Goal: Transaction & Acquisition: Book appointment/travel/reservation

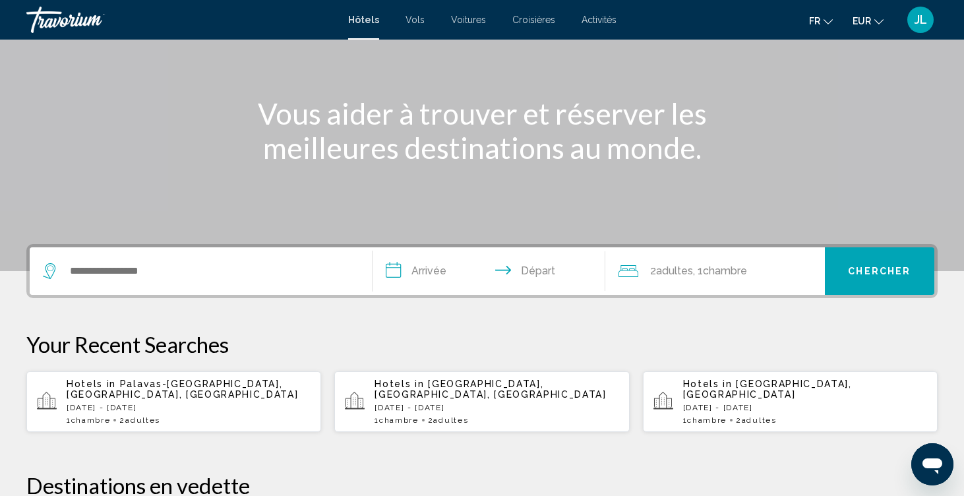
click at [118, 291] on div "Search widget" at bounding box center [201, 270] width 316 height 47
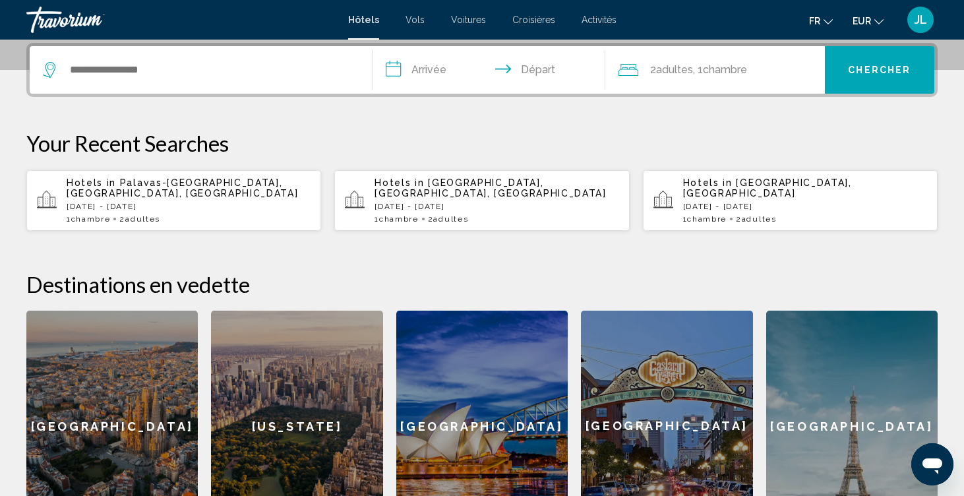
click at [135, 88] on div "Search widget" at bounding box center [201, 69] width 316 height 47
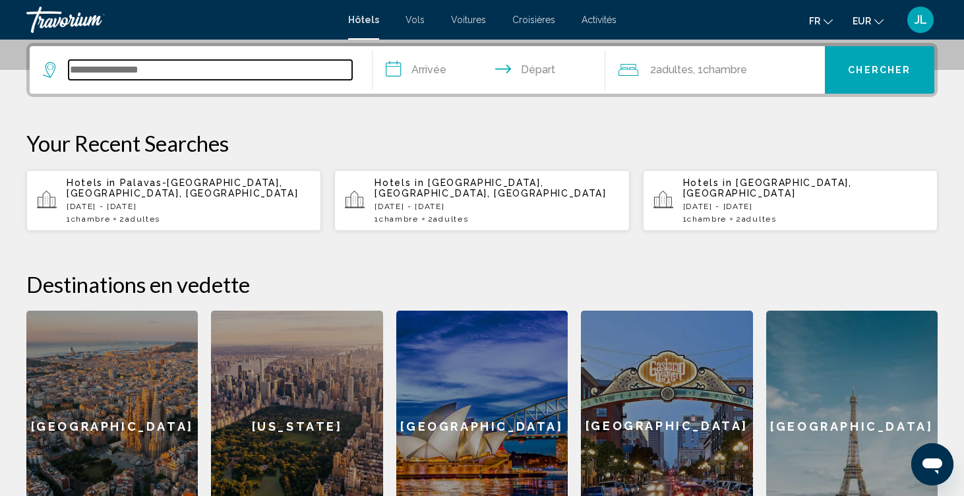
click at [135, 78] on input "Search widget" at bounding box center [211, 70] width 284 height 20
click at [310, 62] on input "*********" at bounding box center [211, 70] width 284 height 20
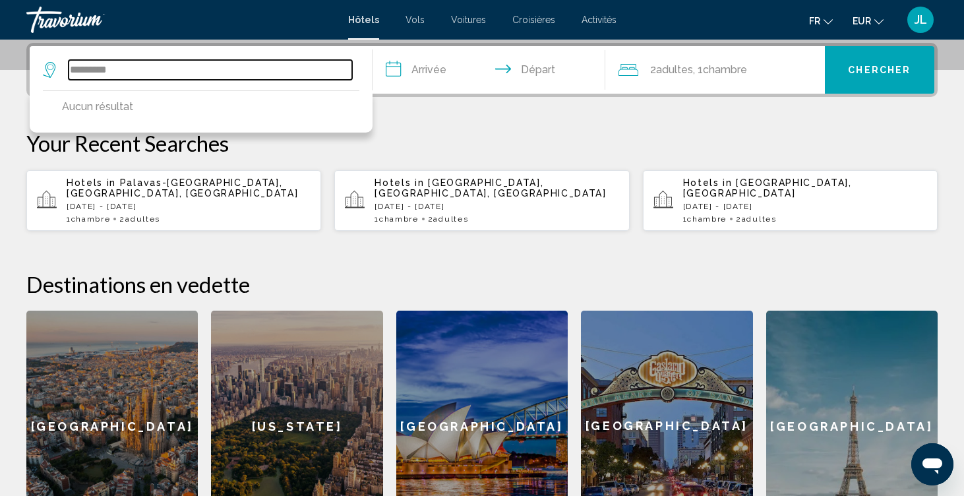
click at [310, 62] on input "*********" at bounding box center [211, 70] width 284 height 20
drag, startPoint x: 107, startPoint y: 76, endPoint x: 78, endPoint y: 63, distance: 31.3
click at [78, 63] on input "**********" at bounding box center [211, 70] width 284 height 20
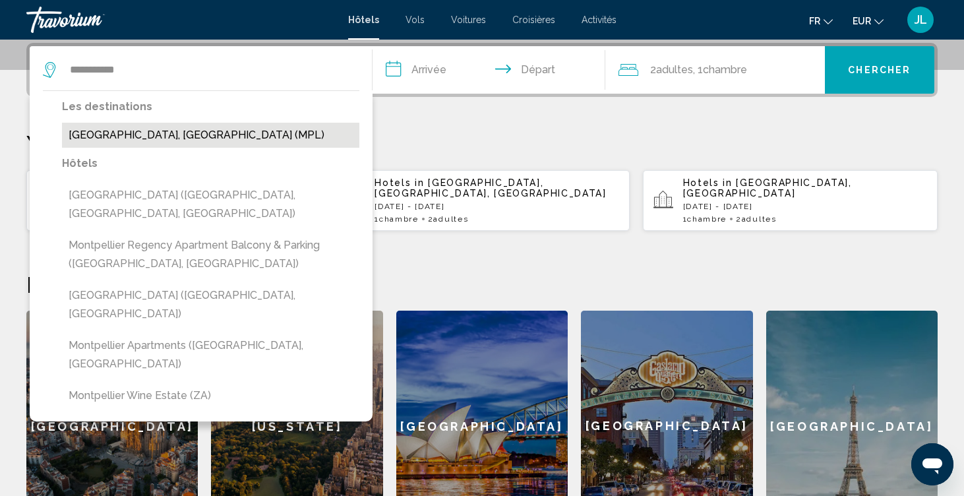
click at [158, 132] on button "[GEOGRAPHIC_DATA], [GEOGRAPHIC_DATA] (MPL)" at bounding box center [210, 135] width 297 height 25
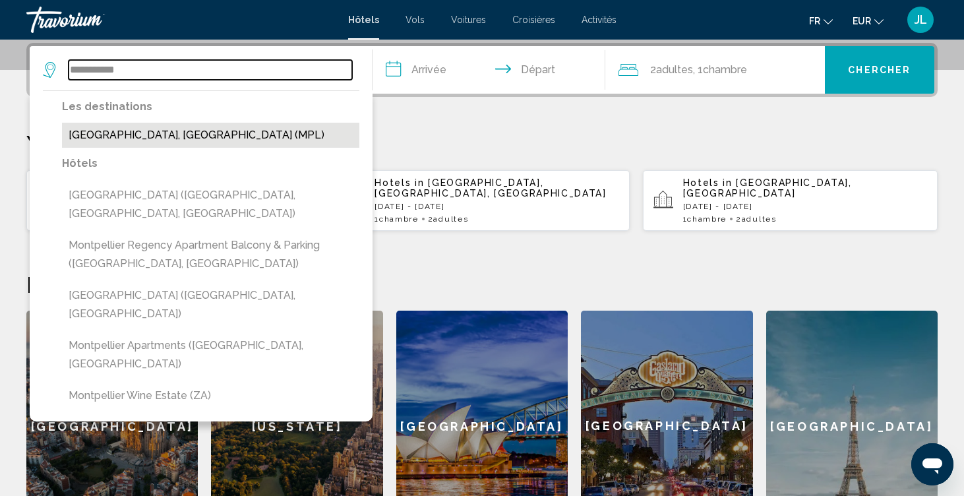
type input "**********"
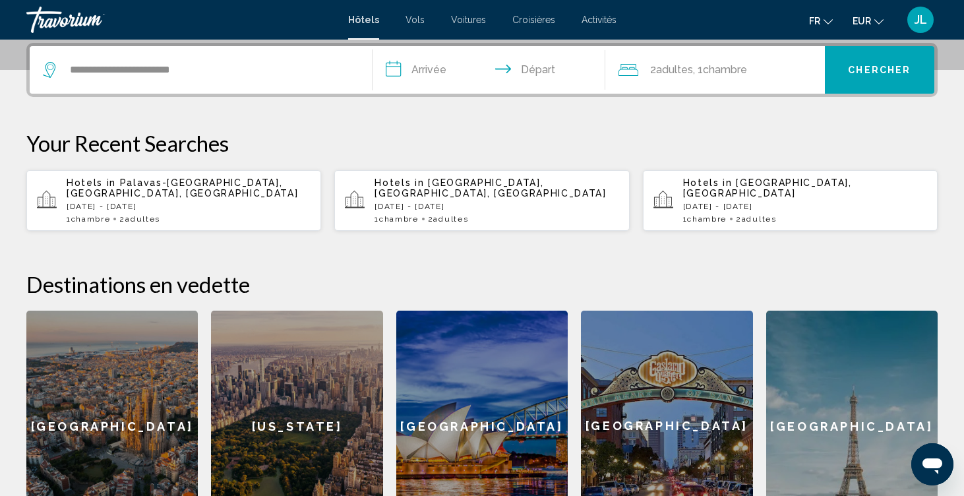
click at [454, 66] on input "**********" at bounding box center [492, 71] width 238 height 51
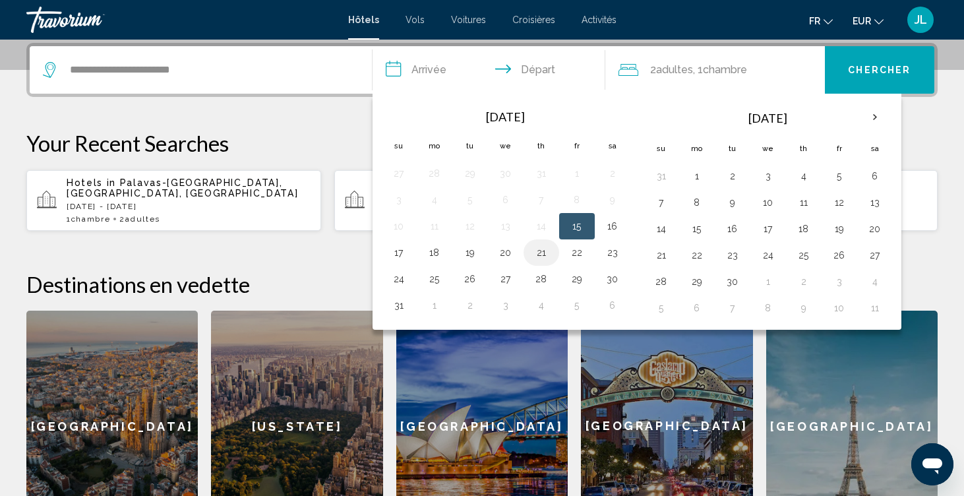
click at [545, 255] on button "21" at bounding box center [541, 252] width 21 height 18
click at [620, 258] on button "23" at bounding box center [612, 252] width 21 height 18
type input "**********"
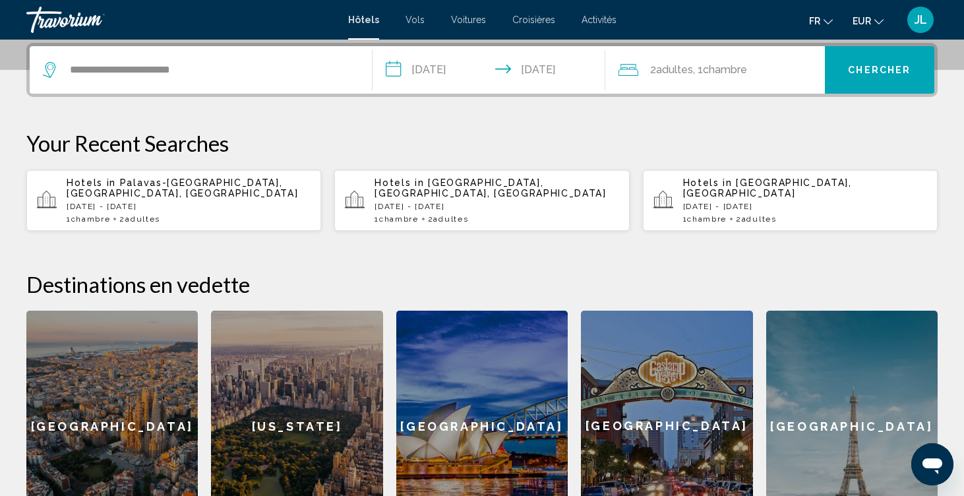
click at [866, 72] on span "Chercher" at bounding box center [879, 70] width 63 height 11
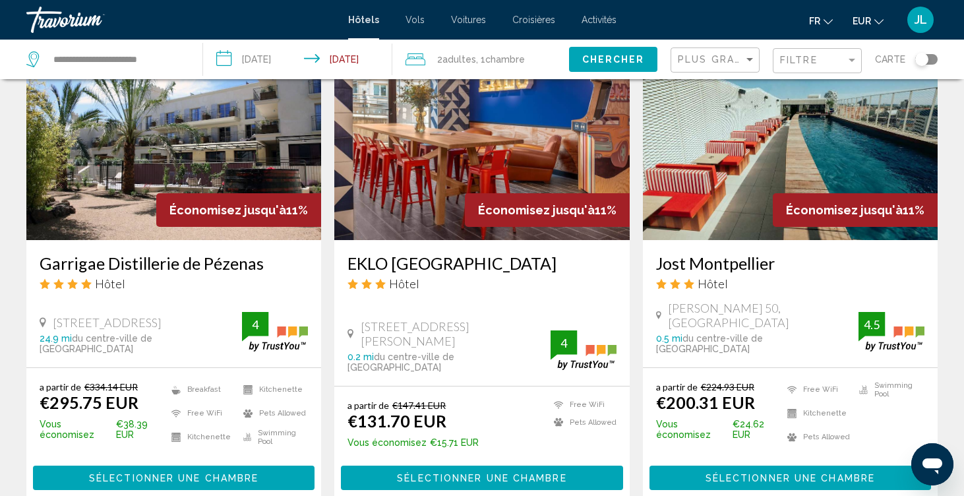
scroll to position [1743, 0]
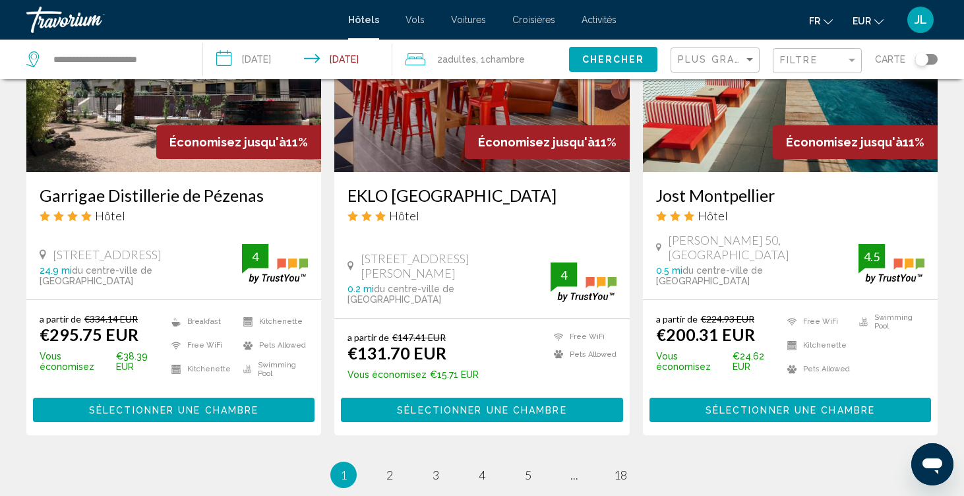
click at [374, 462] on ul "1 / 18 You're on page 1 page 2 page 3 page 4 page 5 page ... page 18" at bounding box center [481, 475] width 911 height 26
click at [387, 467] on span "2" at bounding box center [389, 474] width 7 height 15
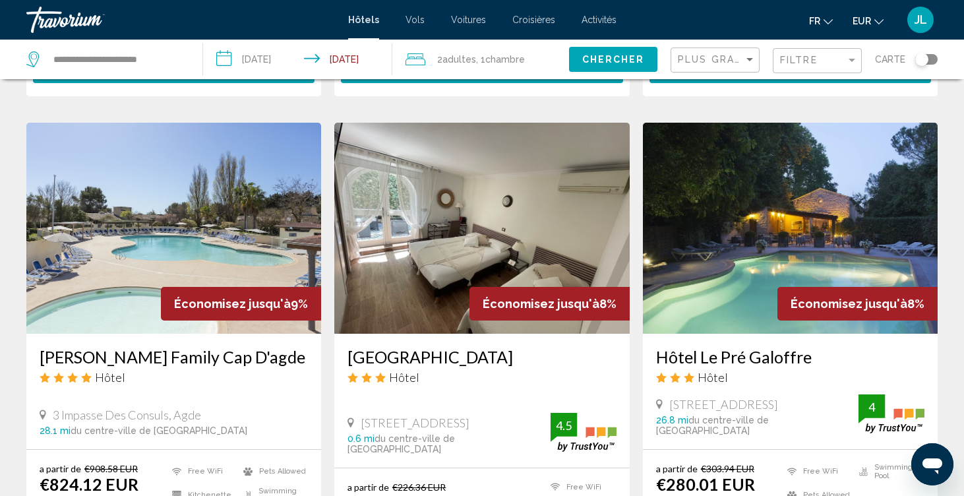
scroll to position [1726, 0]
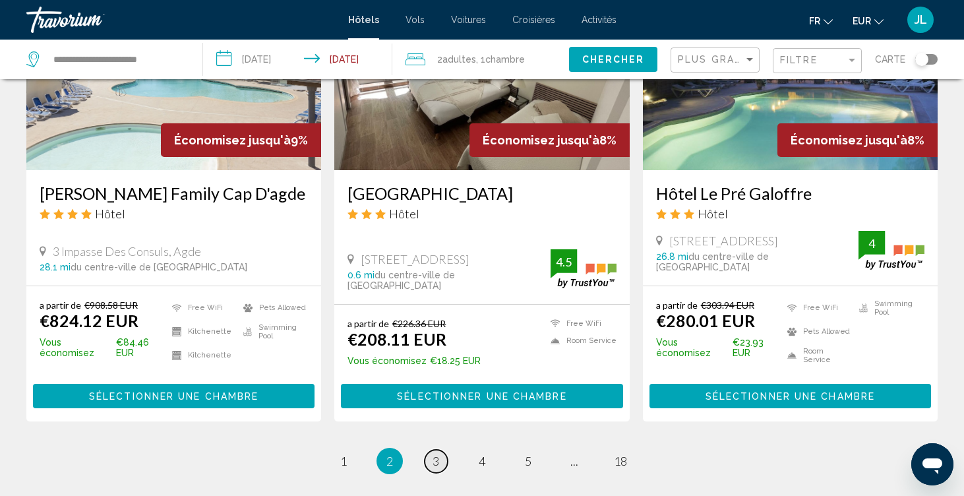
click at [435, 454] on span "3" at bounding box center [436, 461] width 7 height 15
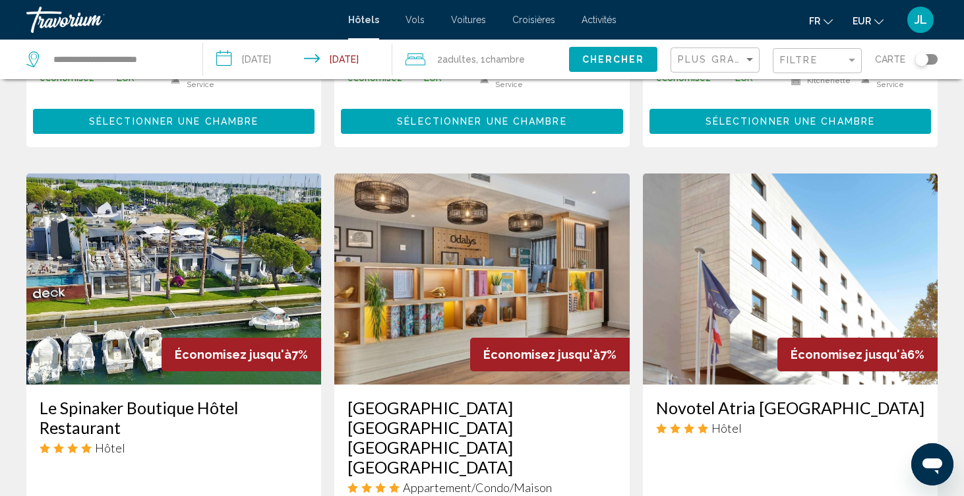
scroll to position [968, 0]
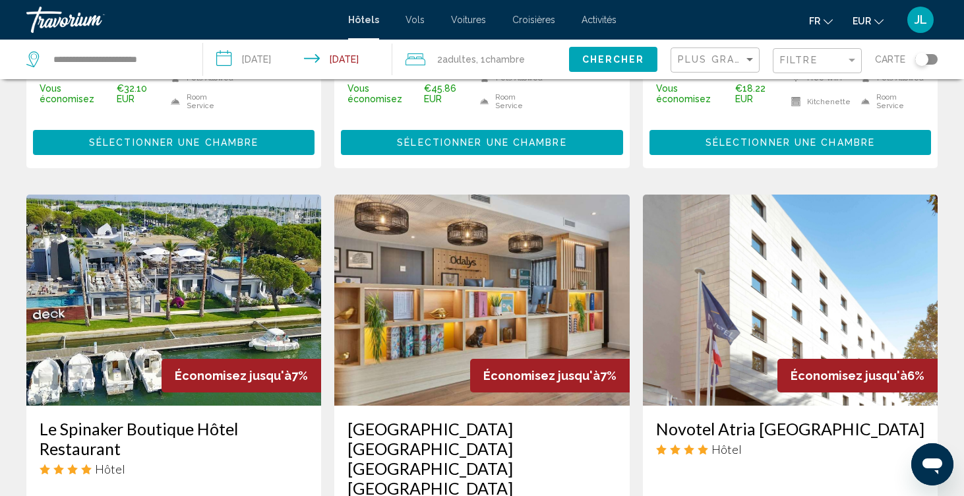
click at [233, 273] on img "Main content" at bounding box center [173, 300] width 295 height 211
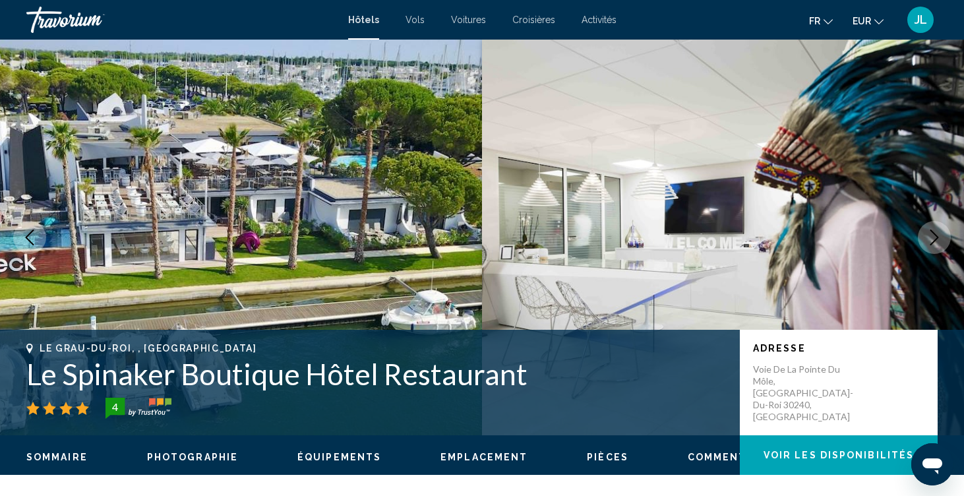
click at [936, 241] on icon "Next image" at bounding box center [934, 237] width 16 height 16
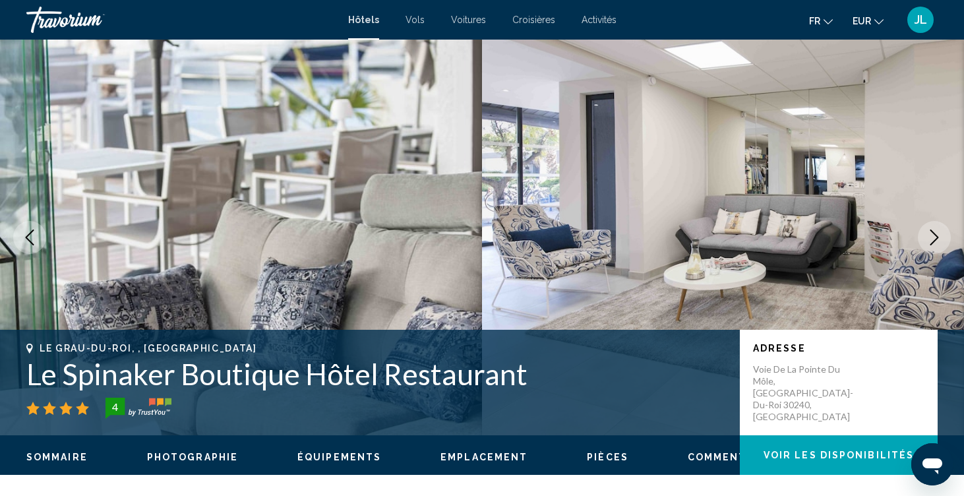
click at [936, 241] on icon "Next image" at bounding box center [934, 237] width 16 height 16
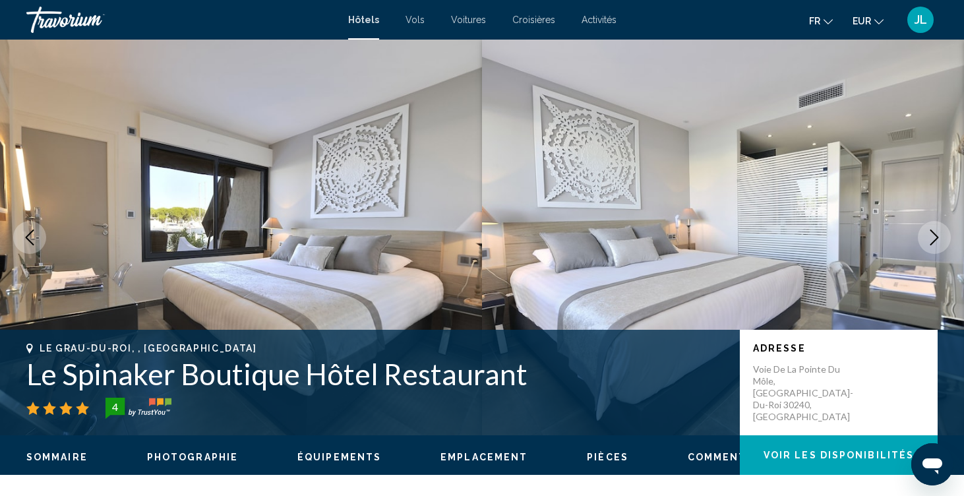
click at [827, 229] on img "Main content" at bounding box center [723, 238] width 482 height 396
click at [942, 241] on button "Next image" at bounding box center [934, 237] width 33 height 33
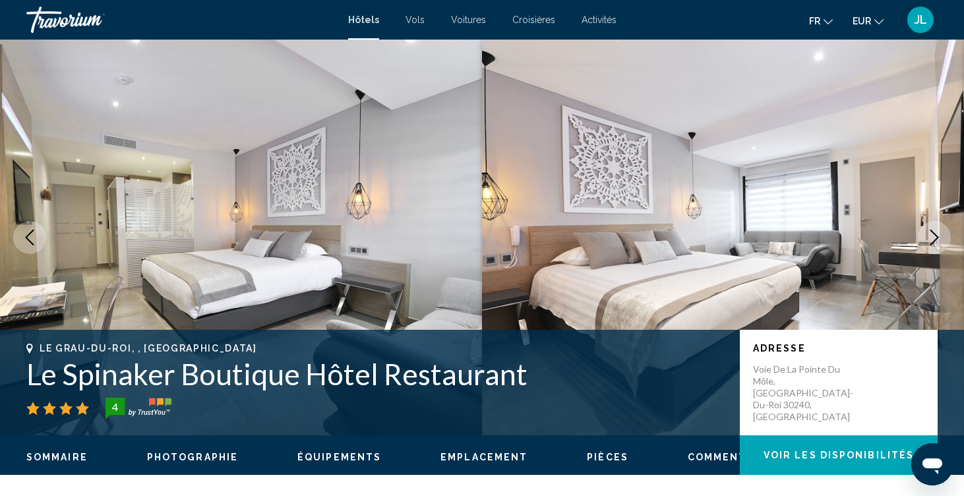
click at [942, 241] on button "Next image" at bounding box center [934, 237] width 33 height 33
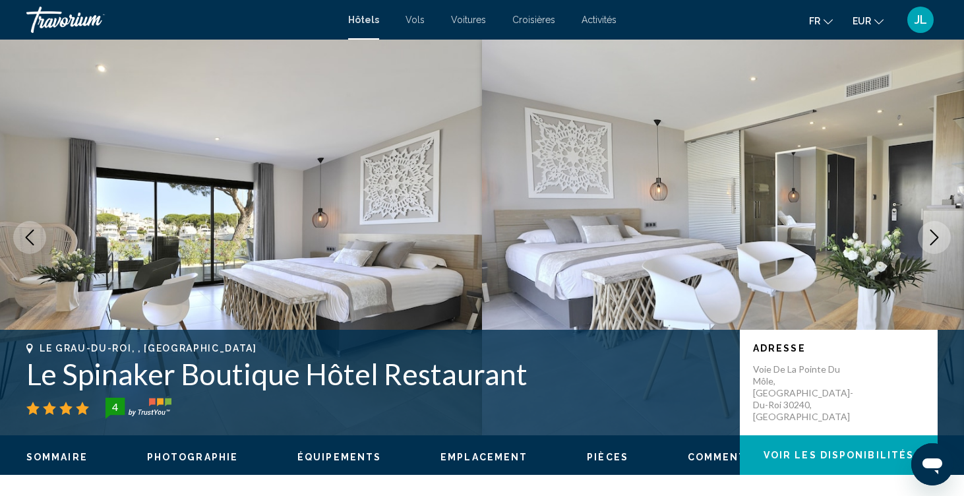
click at [942, 242] on button "Next image" at bounding box center [934, 237] width 33 height 33
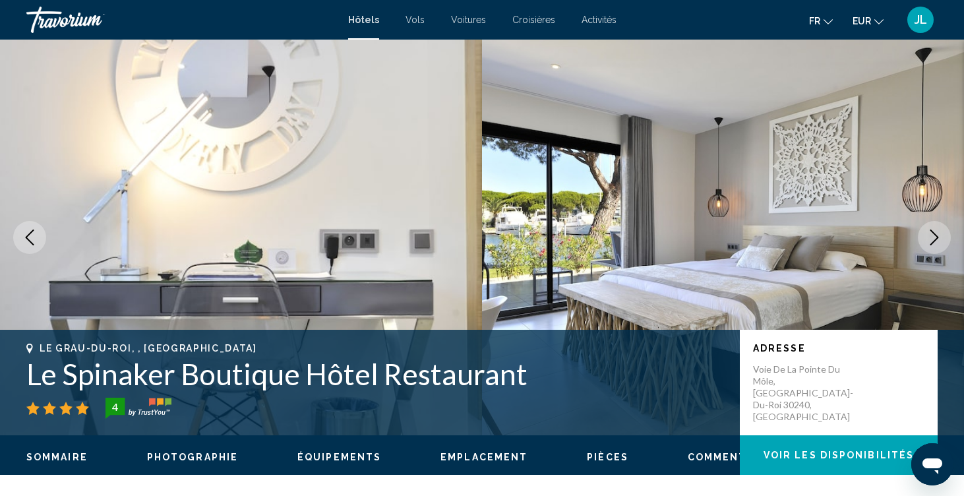
drag, startPoint x: 942, startPoint y: 242, endPoint x: 661, endPoint y: 249, distance: 281.0
click at [661, 249] on div "Le Grau-[GEOGRAPHIC_DATA], , [GEOGRAPHIC_DATA] Le Spinaker Boutique Hôtel Resta…" at bounding box center [482, 238] width 964 height 396
click at [28, 218] on img "Main content" at bounding box center [241, 238] width 482 height 396
click at [28, 236] on icon "Previous image" at bounding box center [30, 237] width 9 height 16
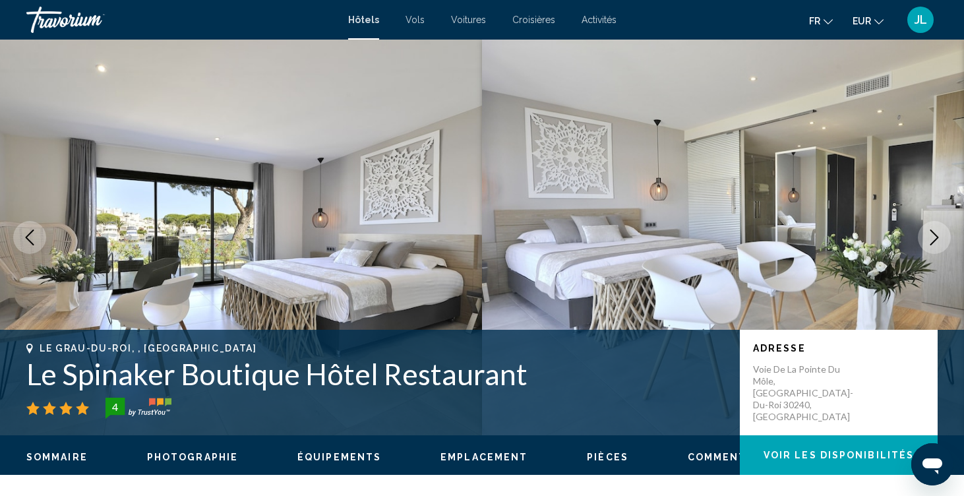
click at [938, 244] on icon "Next image" at bounding box center [934, 237] width 16 height 16
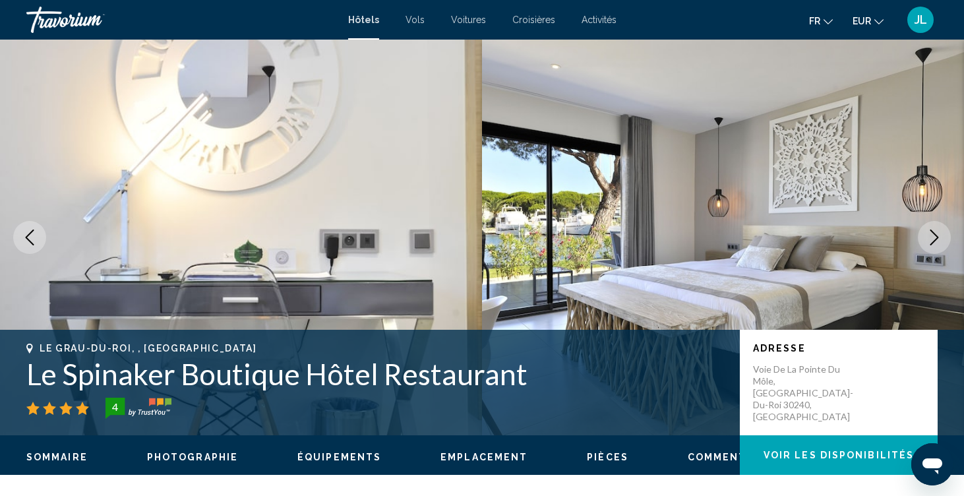
click at [938, 244] on icon "Next image" at bounding box center [934, 237] width 16 height 16
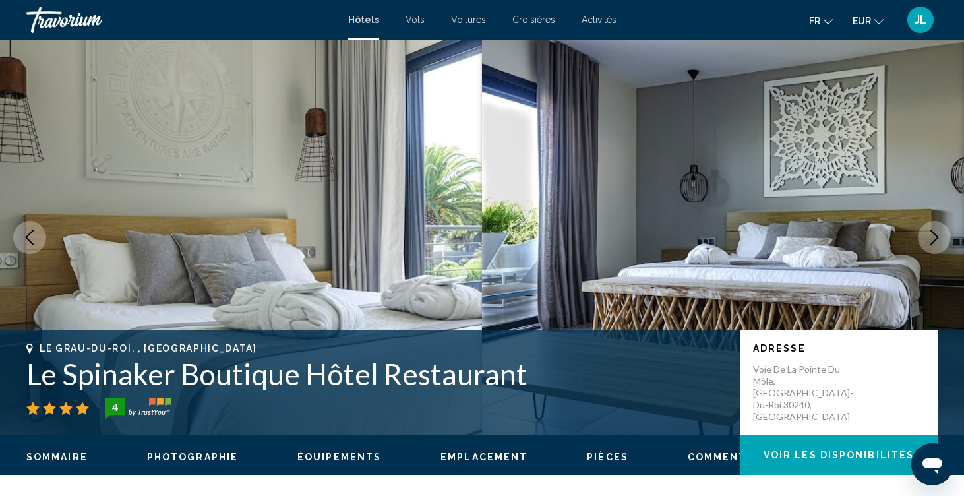
click at [938, 244] on icon "Next image" at bounding box center [934, 237] width 16 height 16
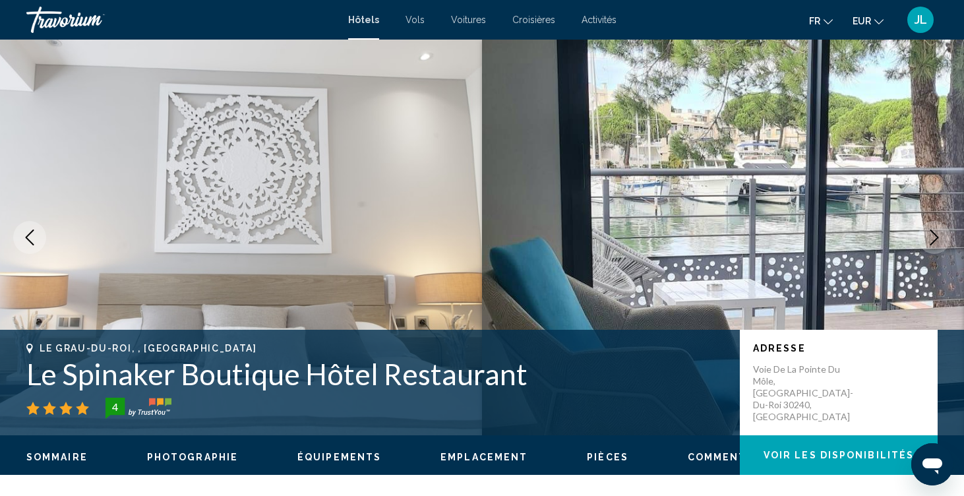
click at [939, 245] on button "Next image" at bounding box center [934, 237] width 33 height 33
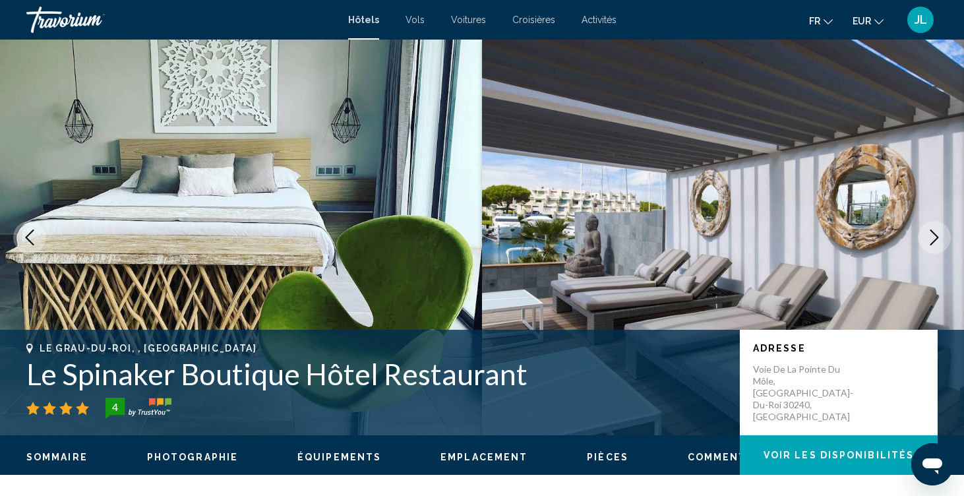
click at [939, 245] on button "Next image" at bounding box center [934, 237] width 33 height 33
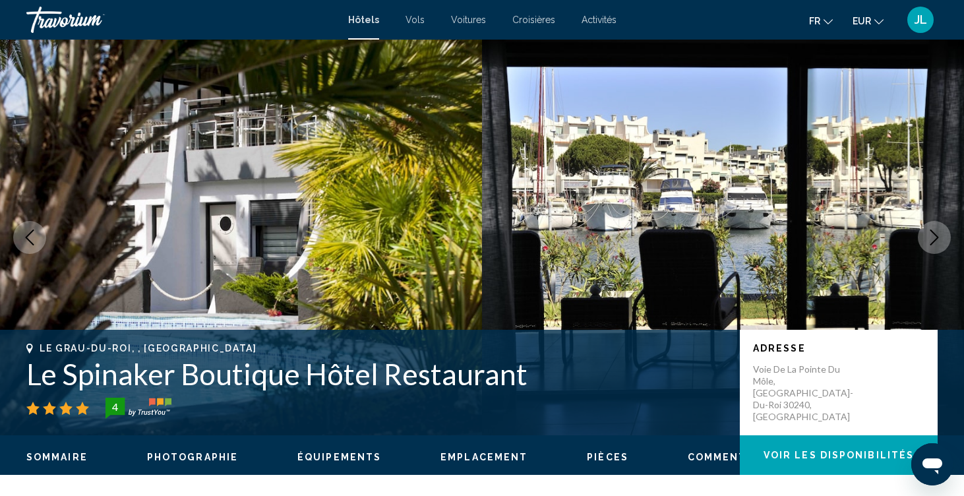
click at [939, 245] on button "Next image" at bounding box center [934, 237] width 33 height 33
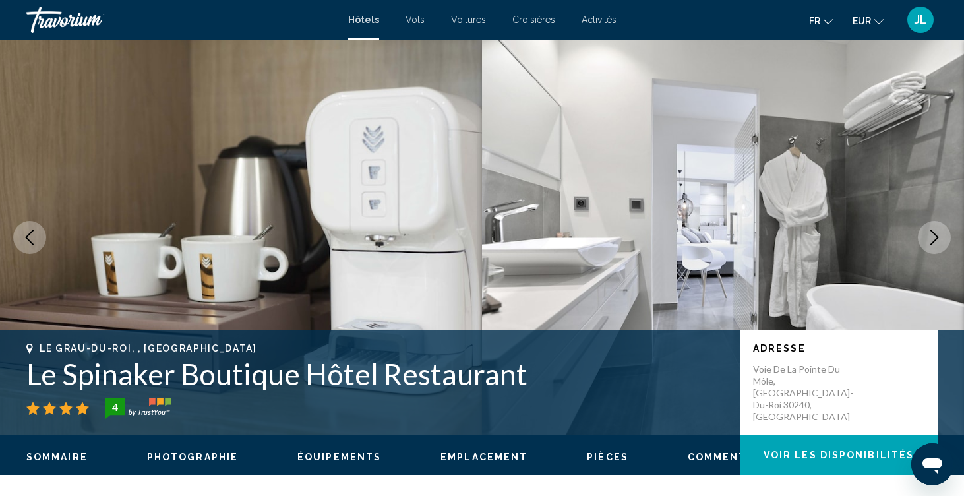
click at [939, 245] on button "Next image" at bounding box center [934, 237] width 33 height 33
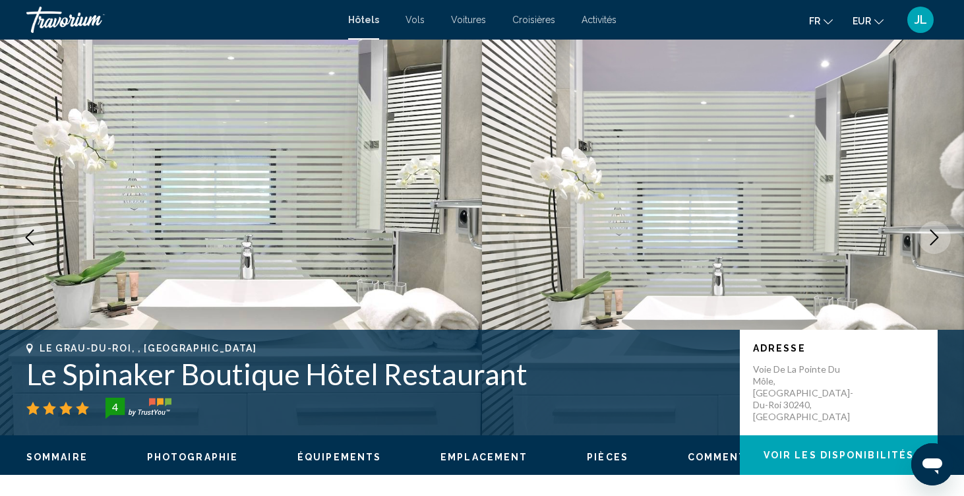
click at [940, 245] on button "Next image" at bounding box center [934, 237] width 33 height 33
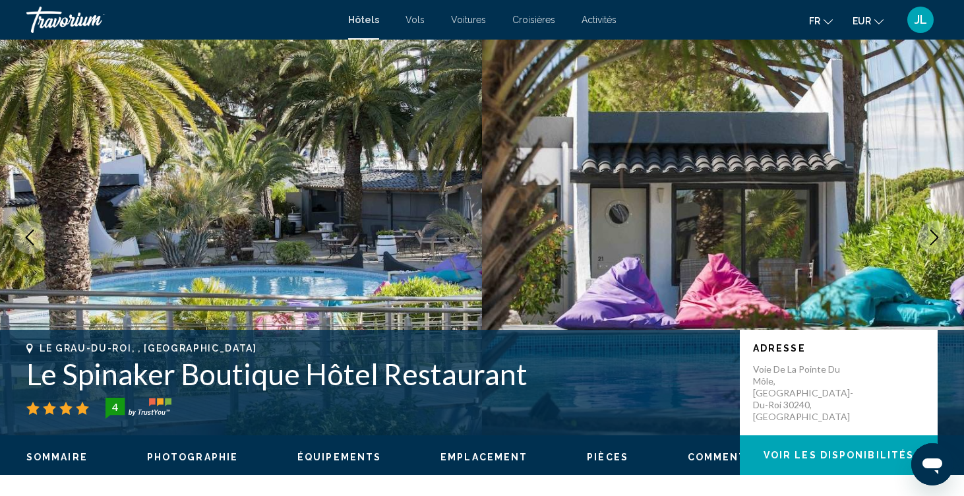
click at [940, 247] on button "Next image" at bounding box center [934, 237] width 33 height 33
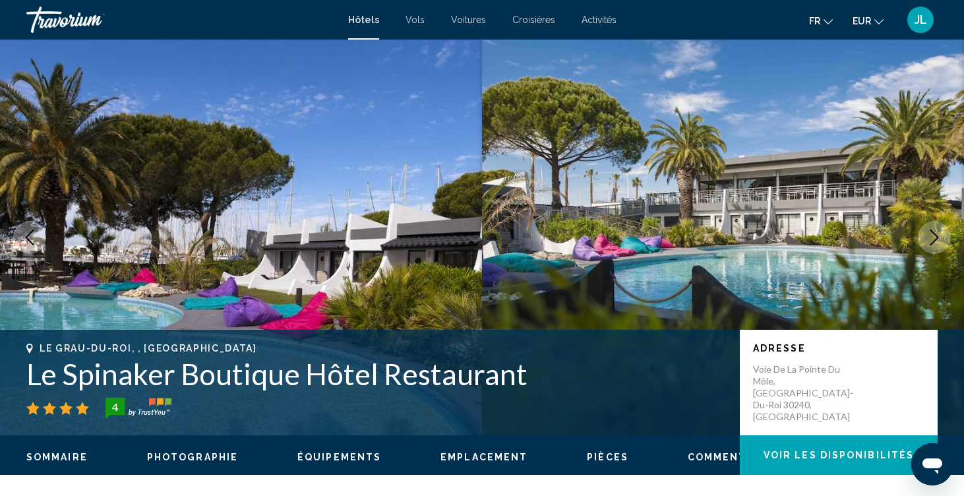
click at [940, 247] on button "Next image" at bounding box center [934, 237] width 33 height 33
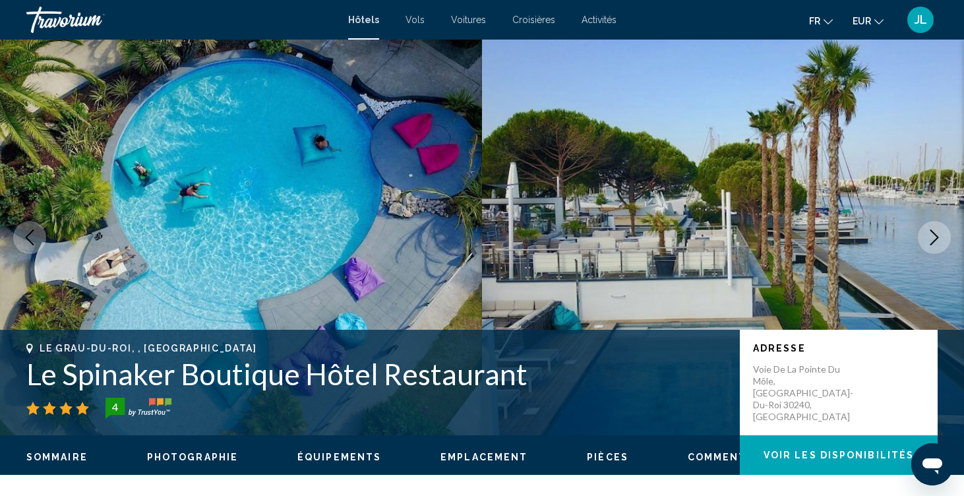
click at [940, 247] on button "Next image" at bounding box center [934, 237] width 33 height 33
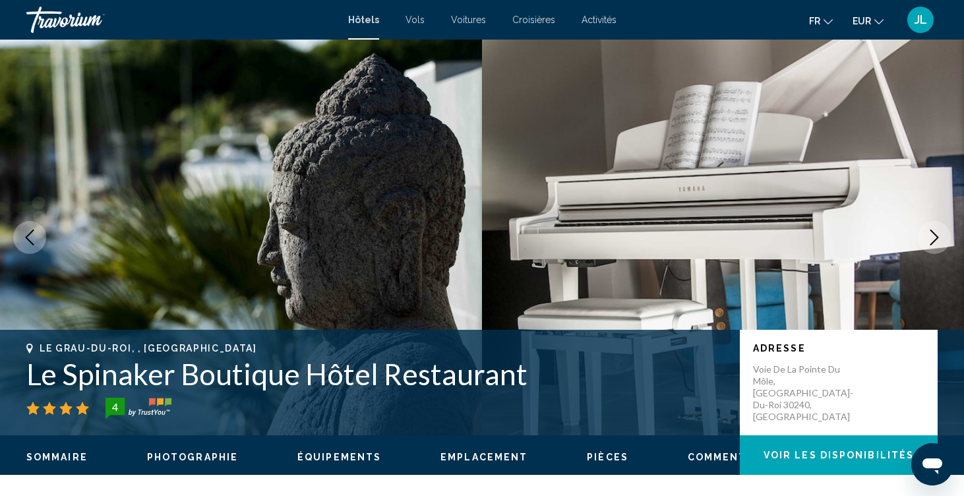
click at [940, 247] on button "Next image" at bounding box center [934, 237] width 33 height 33
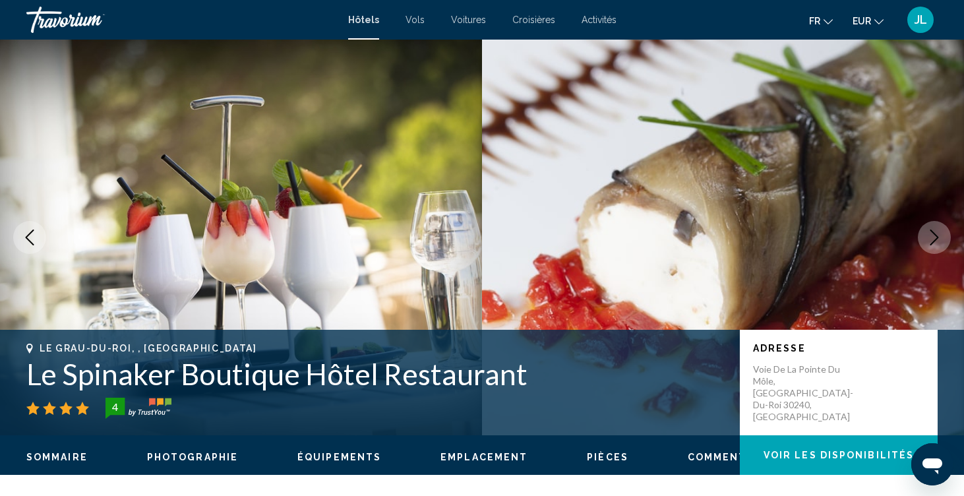
click at [940, 247] on button "Next image" at bounding box center [934, 237] width 33 height 33
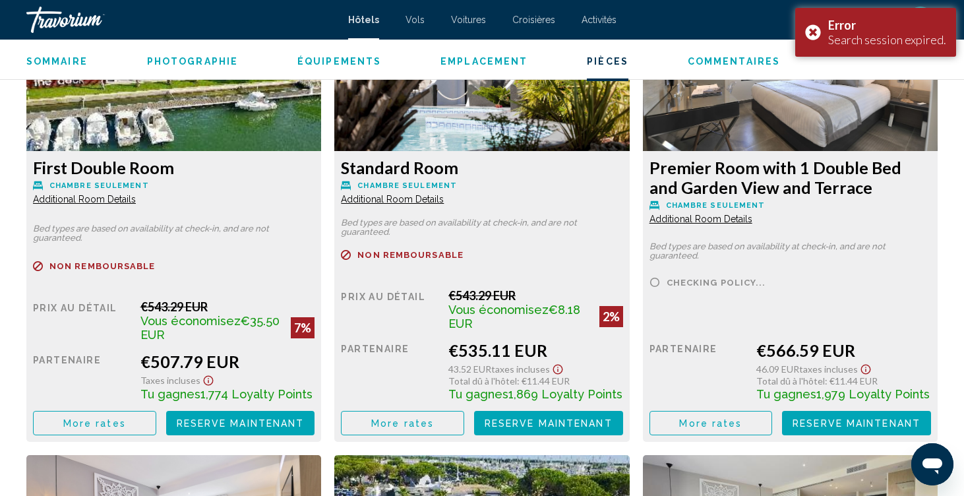
scroll to position [1871, 0]
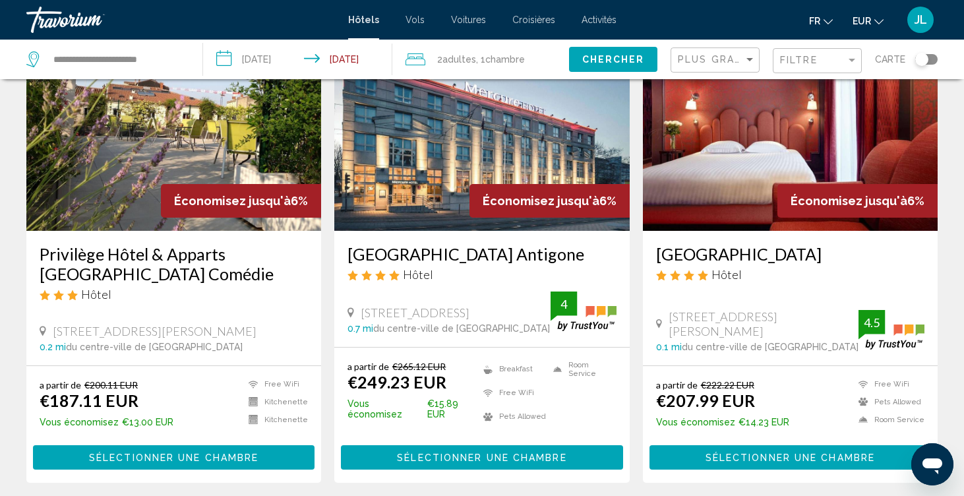
scroll to position [1694, 0]
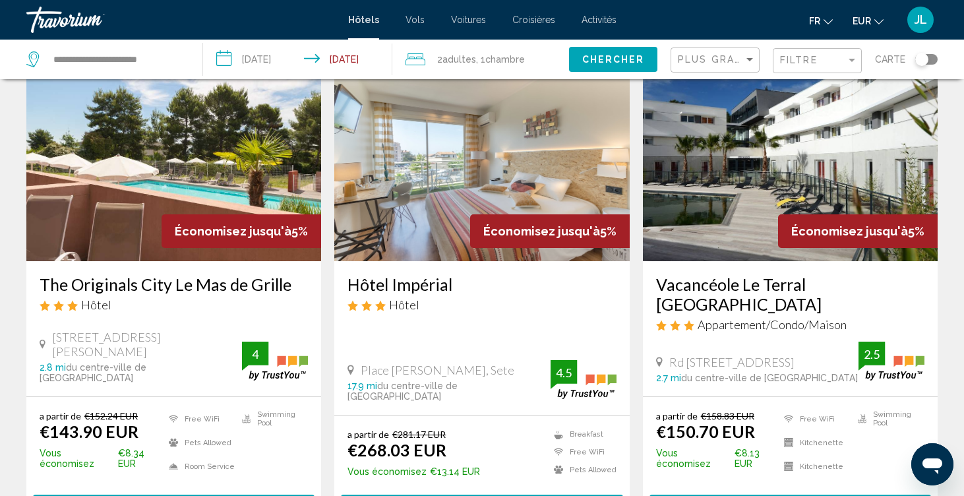
scroll to position [76, 0]
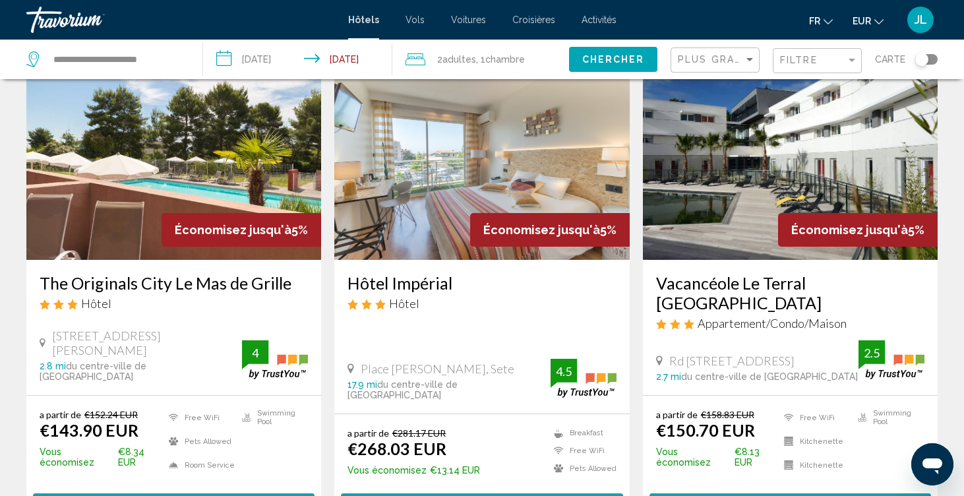
click at [138, 217] on img "Main content" at bounding box center [173, 154] width 295 height 211
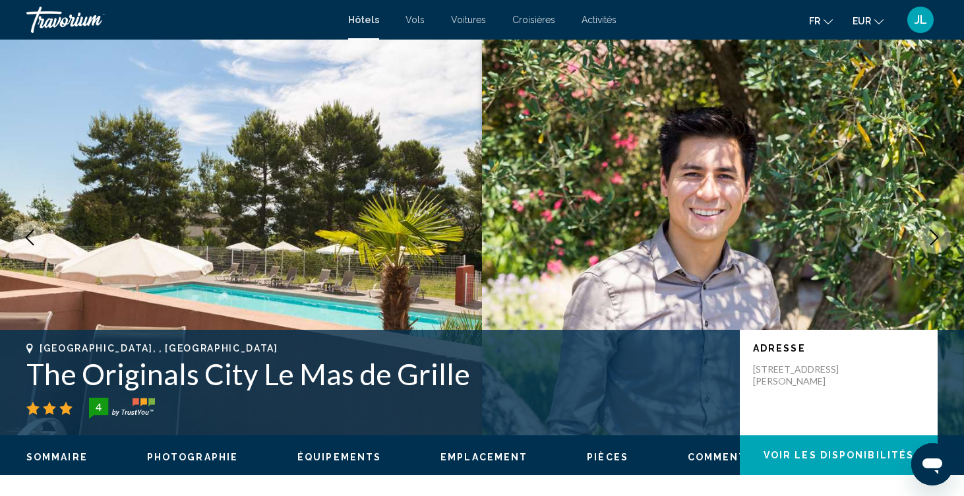
click at [936, 229] on icon "Next image" at bounding box center [934, 237] width 16 height 16
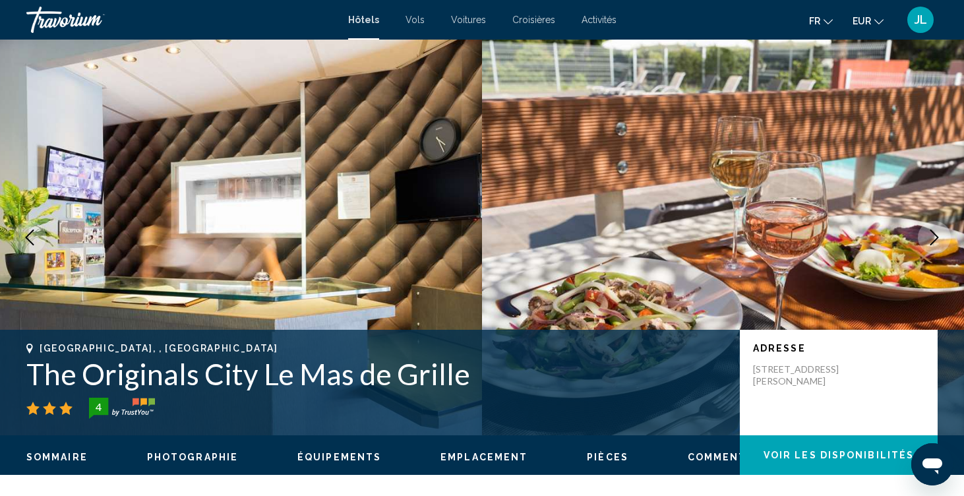
click at [936, 229] on icon "Next image" at bounding box center [934, 237] width 16 height 16
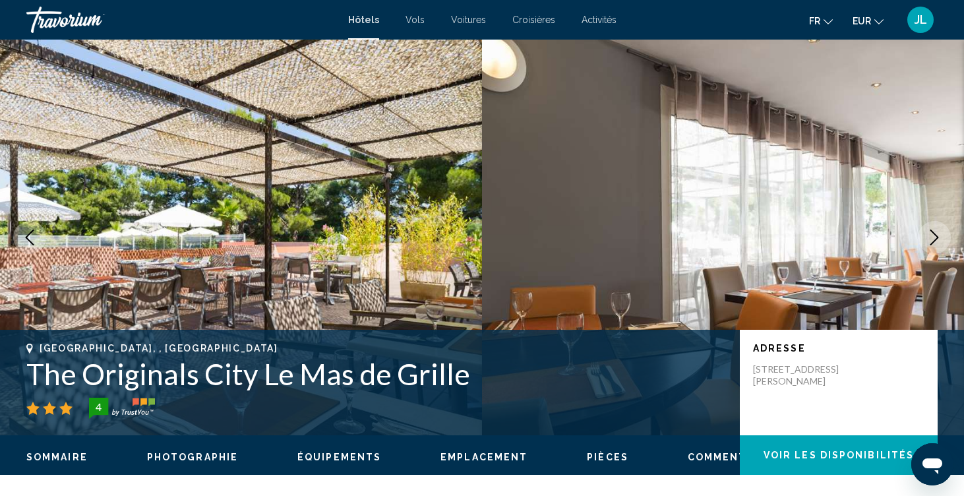
click at [936, 231] on icon "Next image" at bounding box center [934, 237] width 16 height 16
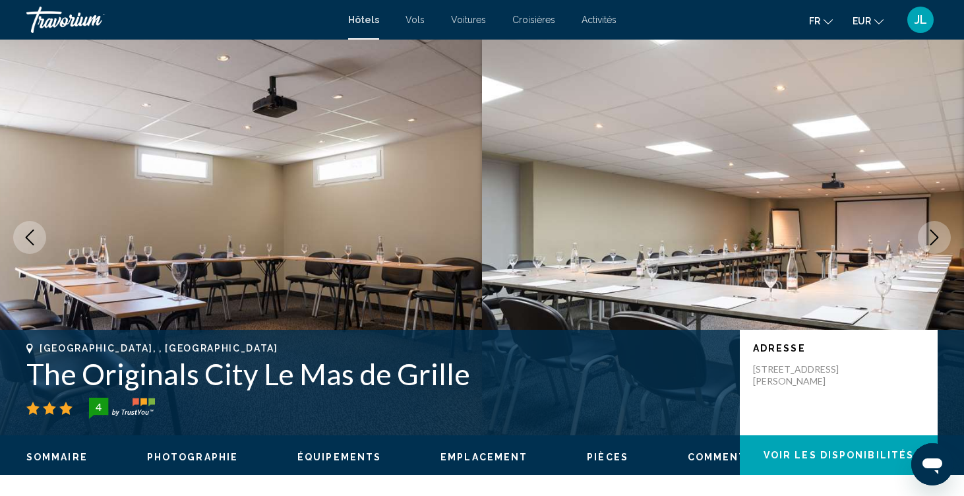
click at [936, 231] on icon "Next image" at bounding box center [934, 237] width 16 height 16
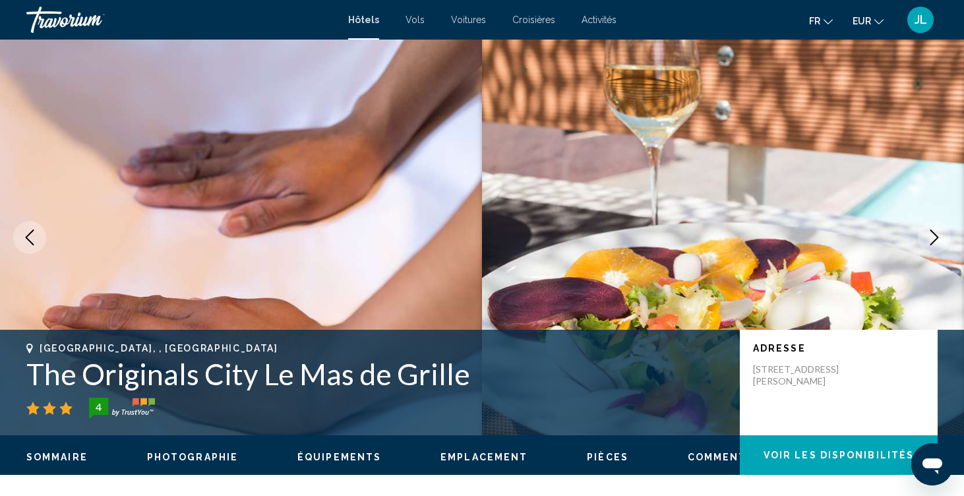
click at [936, 232] on icon "Next image" at bounding box center [934, 237] width 16 height 16
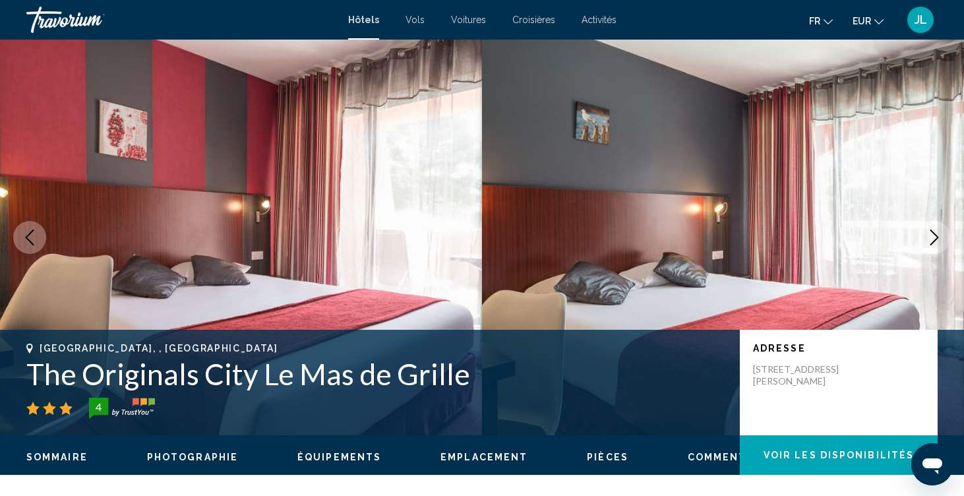
click at [936, 231] on icon "Next image" at bounding box center [934, 237] width 16 height 16
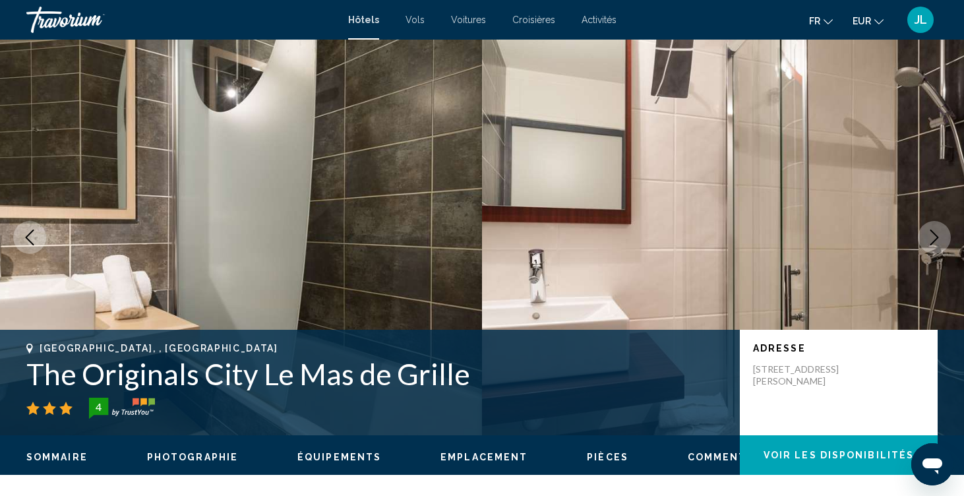
click at [936, 231] on icon "Next image" at bounding box center [934, 237] width 16 height 16
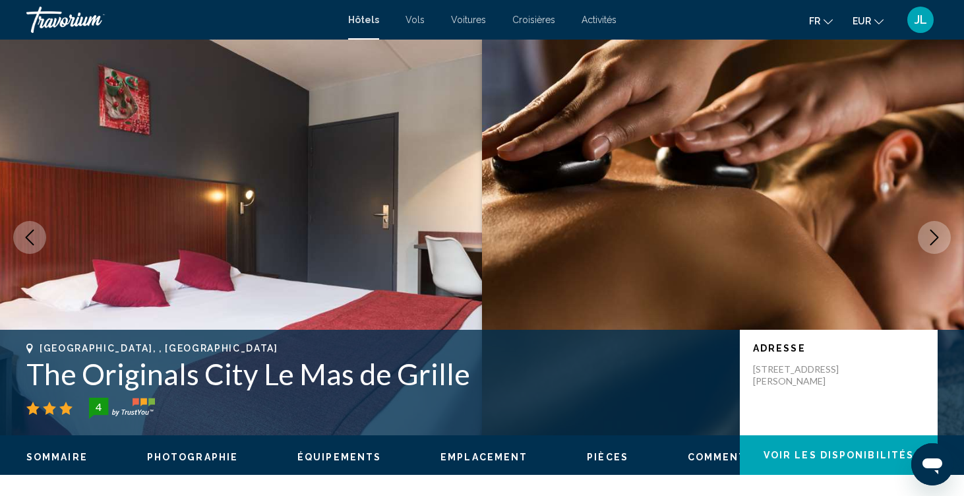
click at [937, 232] on icon "Next image" at bounding box center [934, 237] width 16 height 16
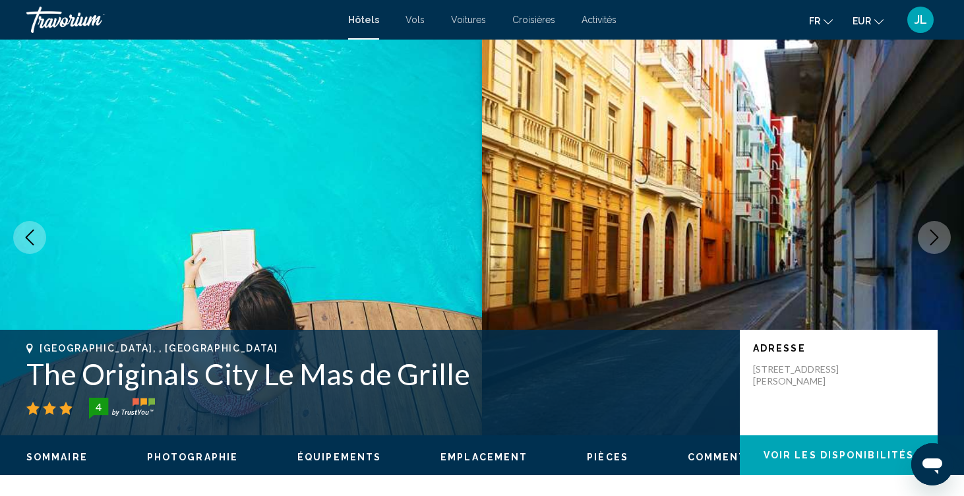
click at [937, 232] on icon "Next image" at bounding box center [934, 237] width 16 height 16
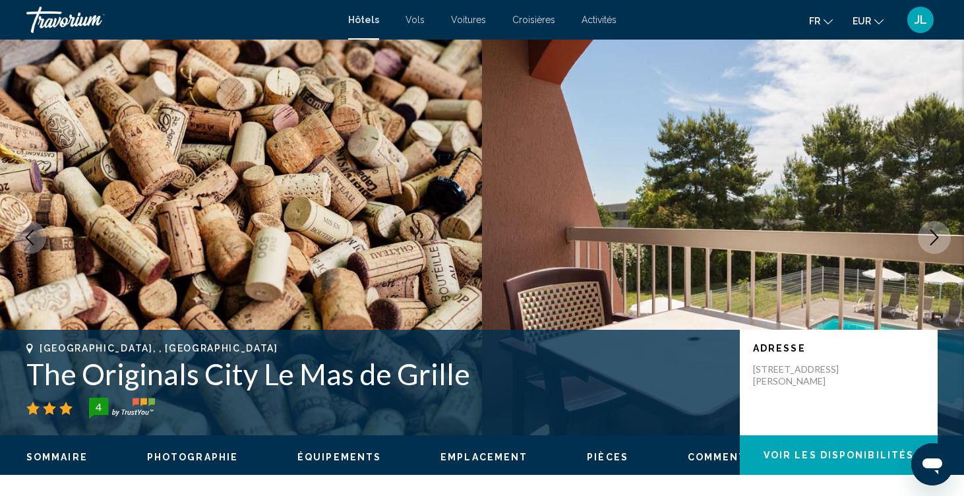
click at [937, 232] on icon "Next image" at bounding box center [934, 237] width 16 height 16
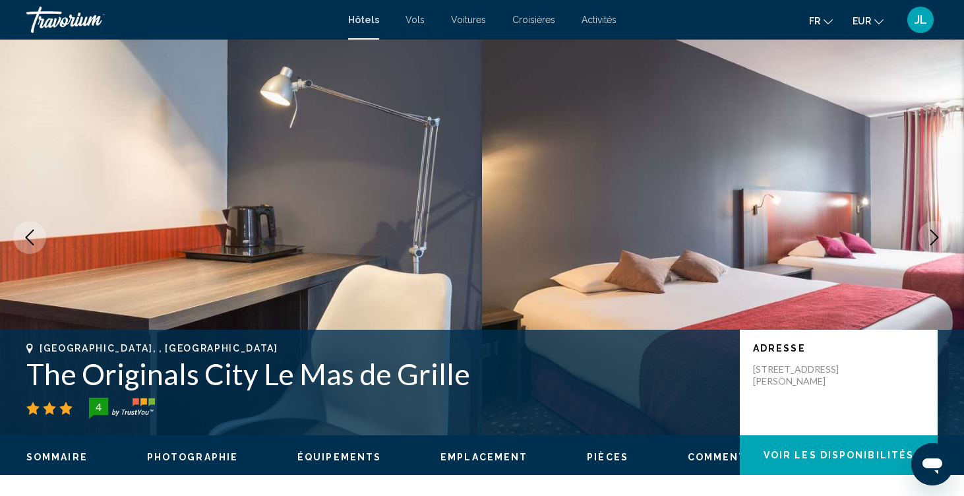
click at [937, 232] on icon "Next image" at bounding box center [934, 237] width 16 height 16
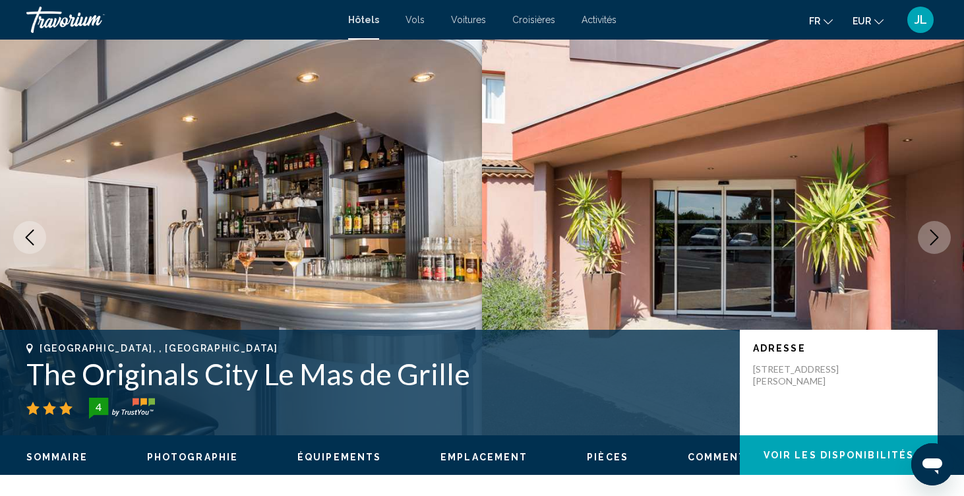
click at [937, 232] on icon "Next image" at bounding box center [934, 237] width 16 height 16
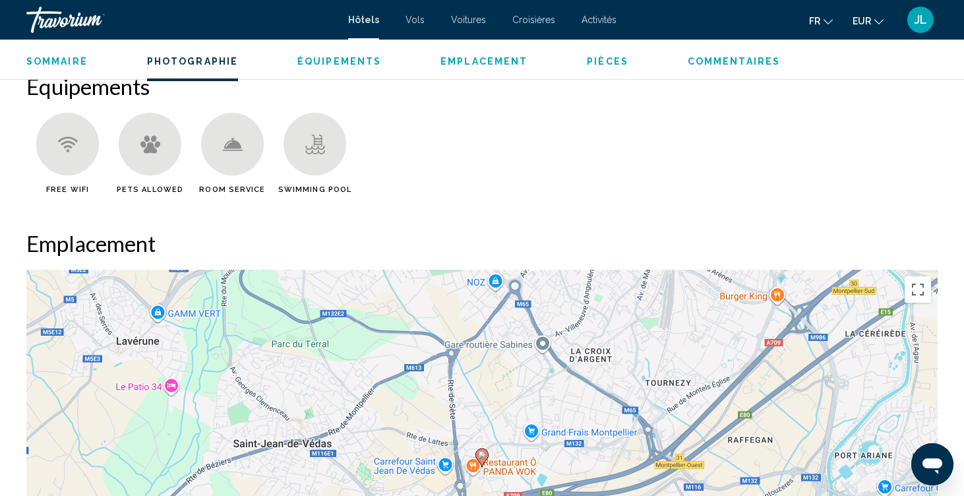
scroll to position [1299, 0]
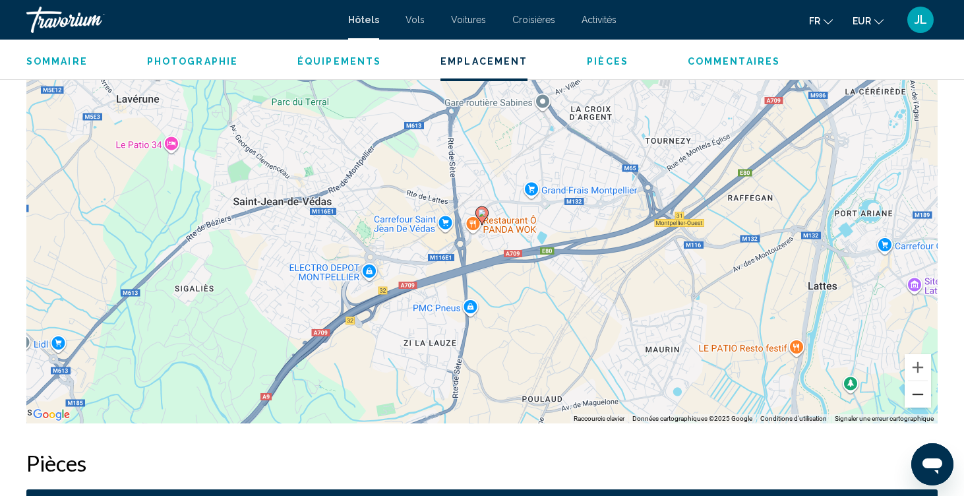
click at [917, 392] on button "Zoom arrière" at bounding box center [918, 394] width 26 height 26
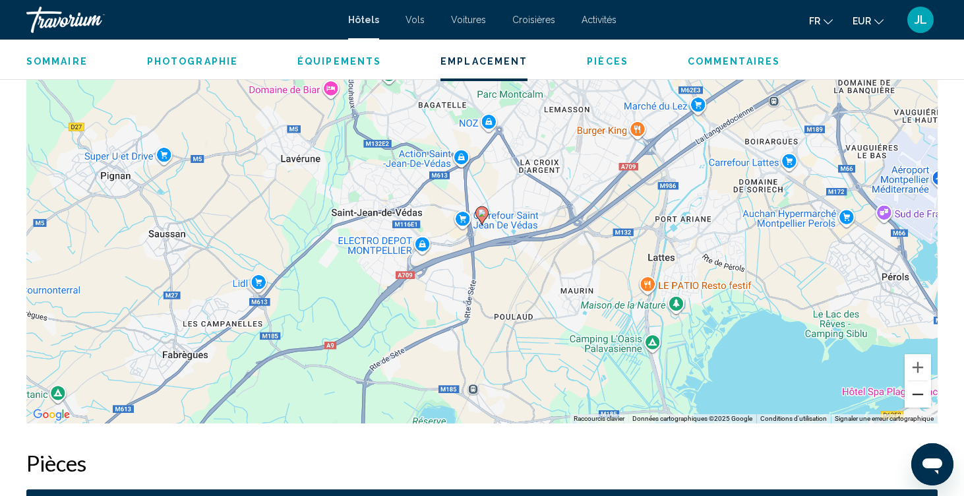
click at [917, 392] on button "Zoom arrière" at bounding box center [918, 394] width 26 height 26
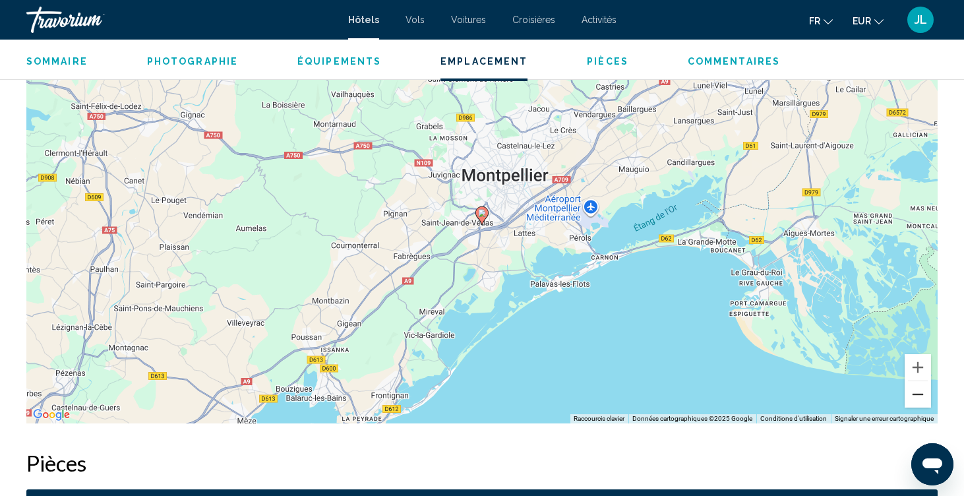
click at [917, 392] on button "Zoom arrière" at bounding box center [918, 394] width 26 height 26
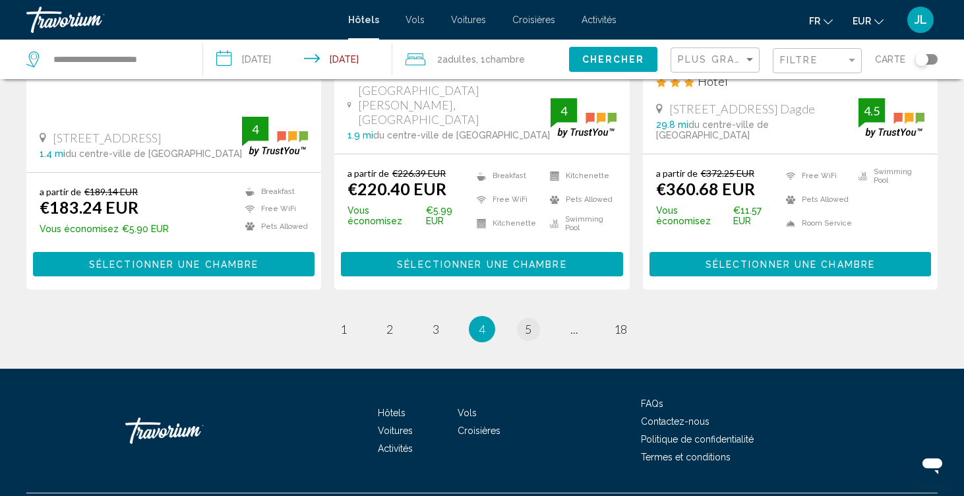
scroll to position [1844, 0]
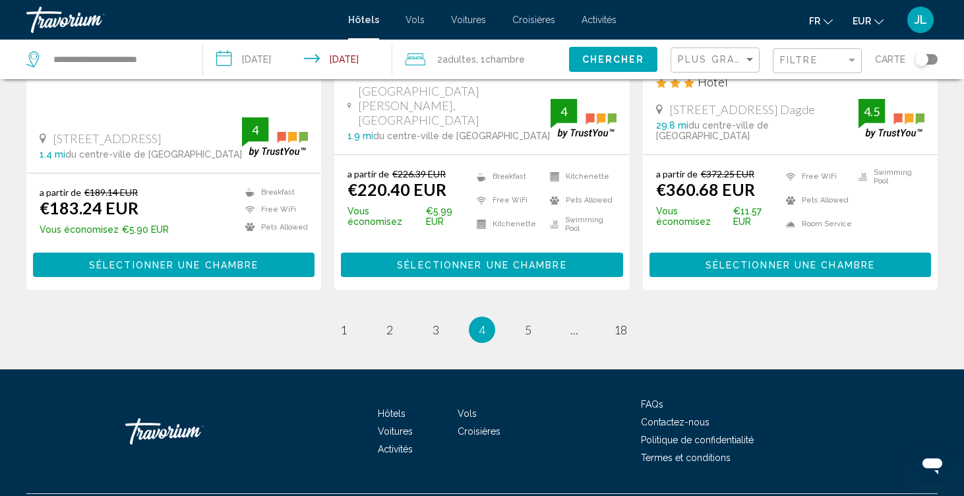
click at [531, 322] on span "5" at bounding box center [528, 329] width 7 height 15
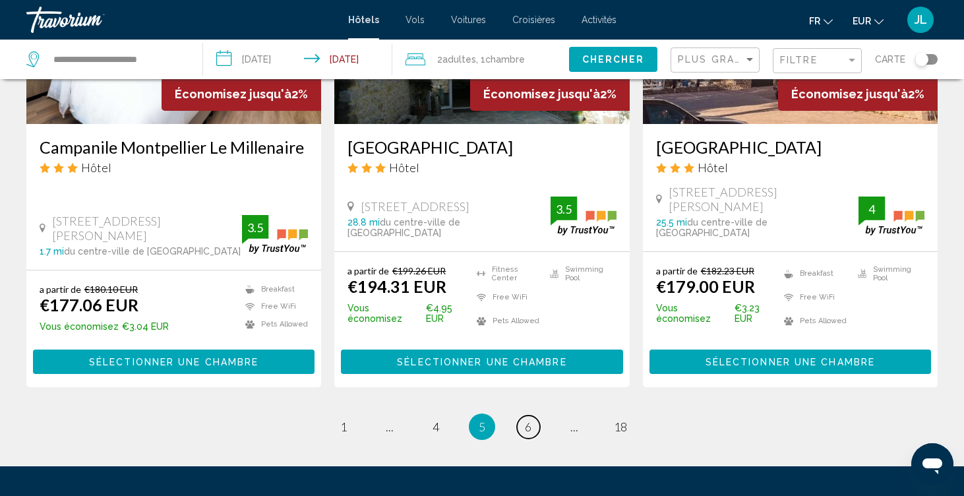
scroll to position [1791, 0]
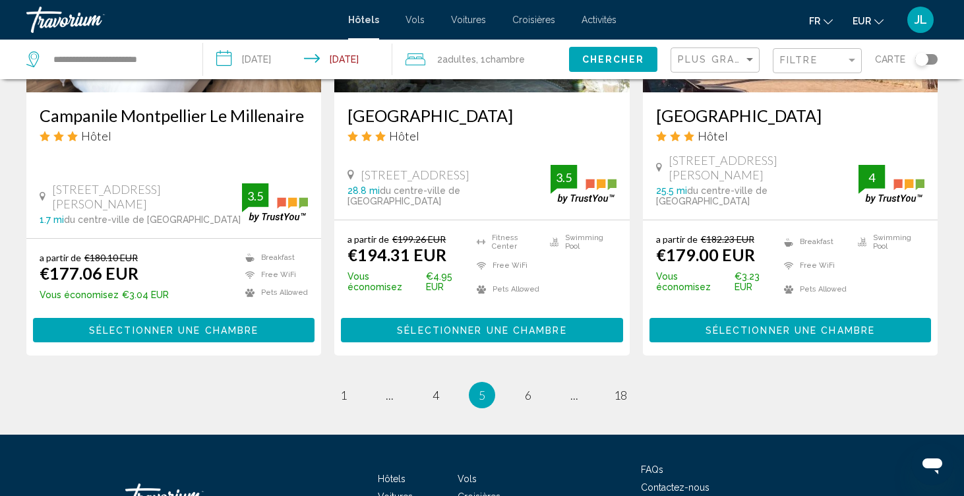
click at [543, 382] on ul "5 / 18 page 1 page ... page 4 You're on page 5 page 6 page ... page 18" at bounding box center [481, 395] width 911 height 26
click at [535, 384] on link "page 6" at bounding box center [528, 395] width 23 height 23
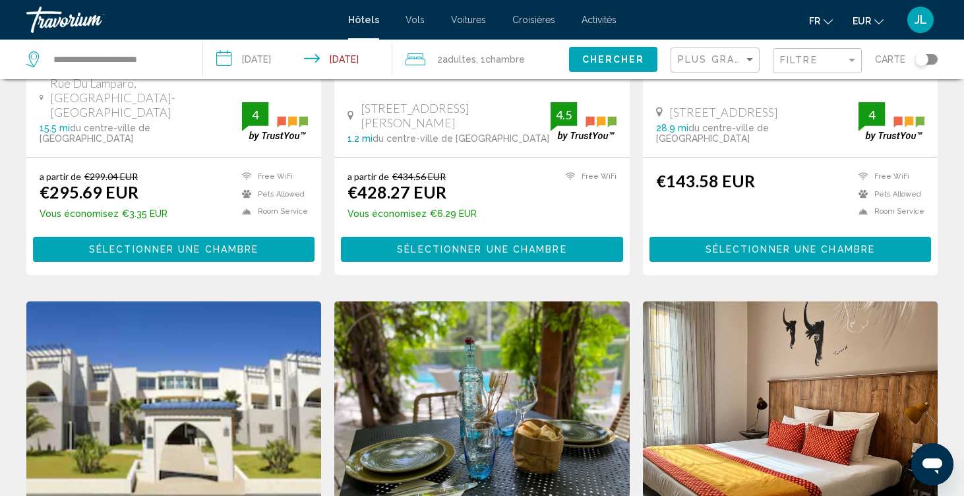
scroll to position [1288, 0]
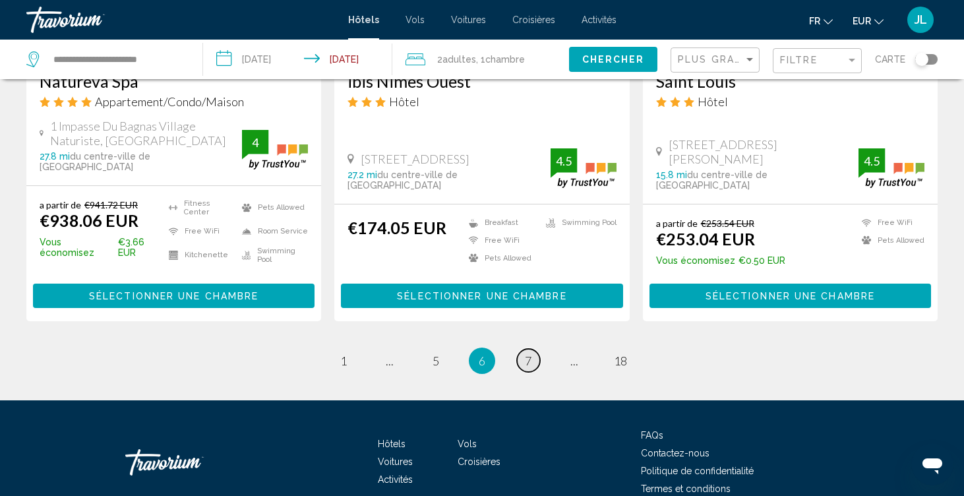
click at [525, 353] on span "7" at bounding box center [528, 360] width 7 height 15
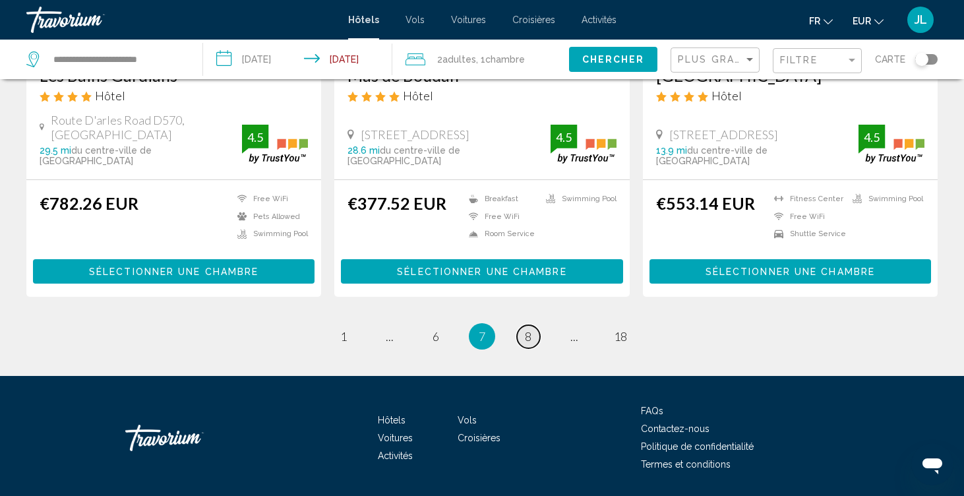
click at [526, 329] on span "8" at bounding box center [528, 336] width 7 height 15
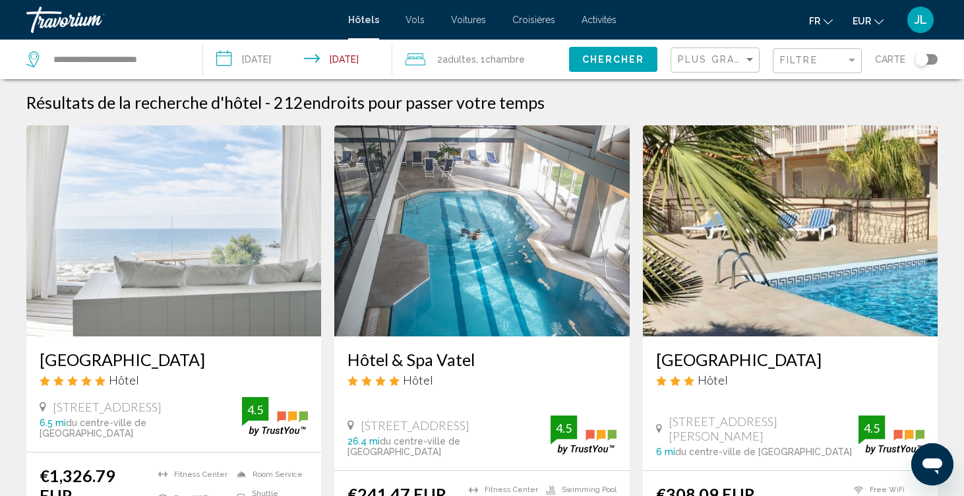
click at [253, 243] on img "Main content" at bounding box center [173, 230] width 295 height 211
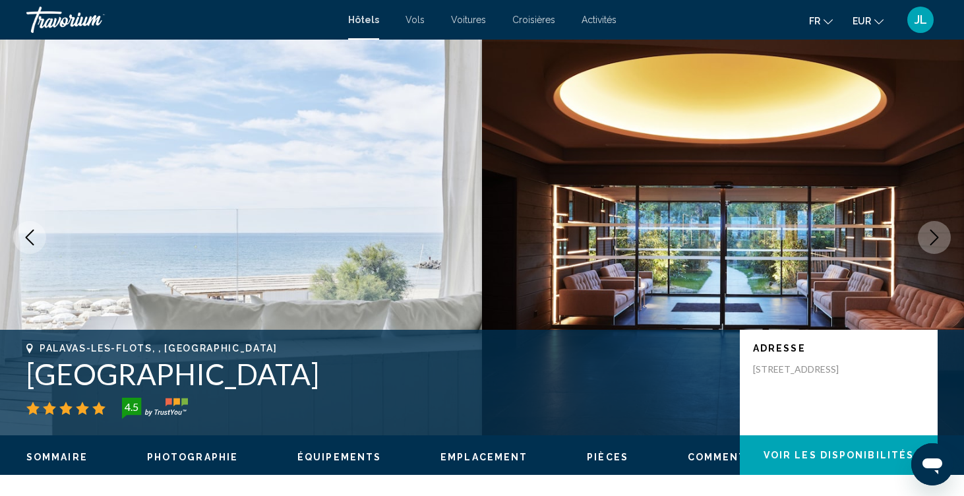
click at [289, 264] on img "Main content" at bounding box center [241, 238] width 482 height 396
click at [926, 247] on button "Next image" at bounding box center [934, 237] width 33 height 33
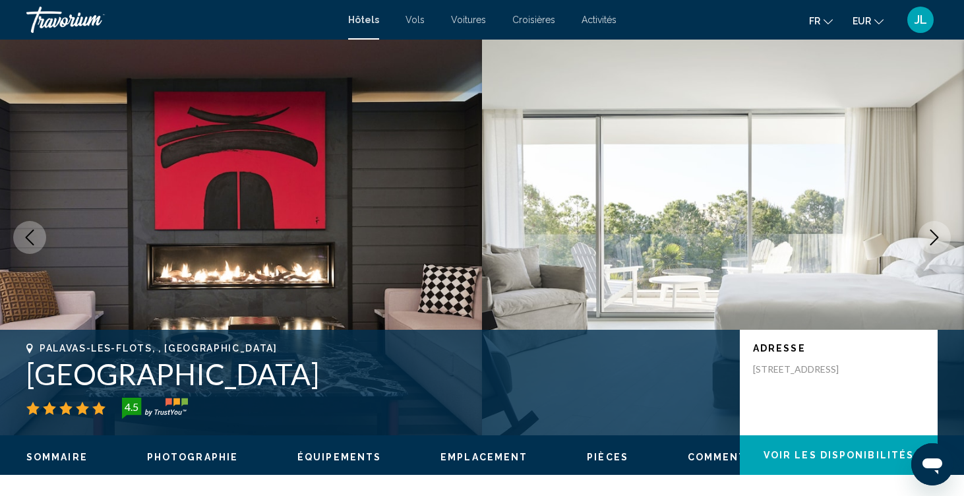
click at [927, 247] on button "Next image" at bounding box center [934, 237] width 33 height 33
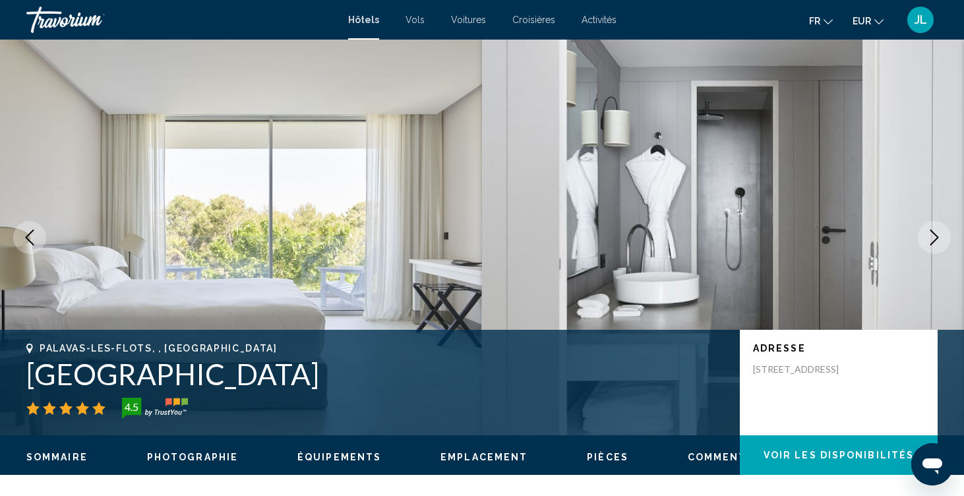
click at [927, 247] on button "Next image" at bounding box center [934, 237] width 33 height 33
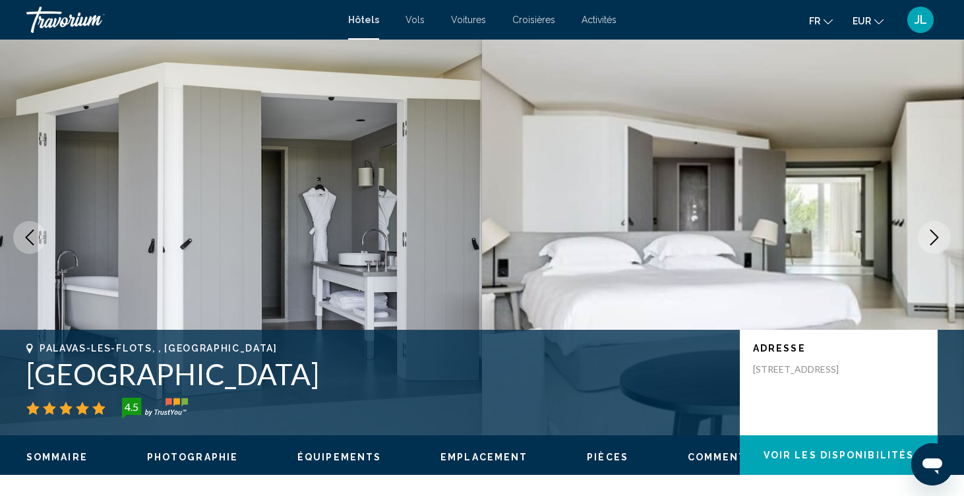
click at [927, 247] on button "Next image" at bounding box center [934, 237] width 33 height 33
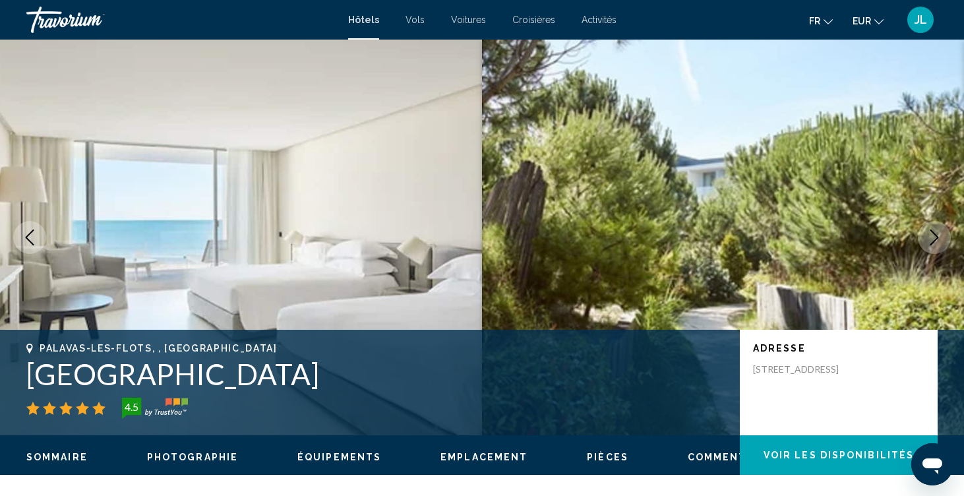
click at [927, 247] on button "Next image" at bounding box center [934, 237] width 33 height 33
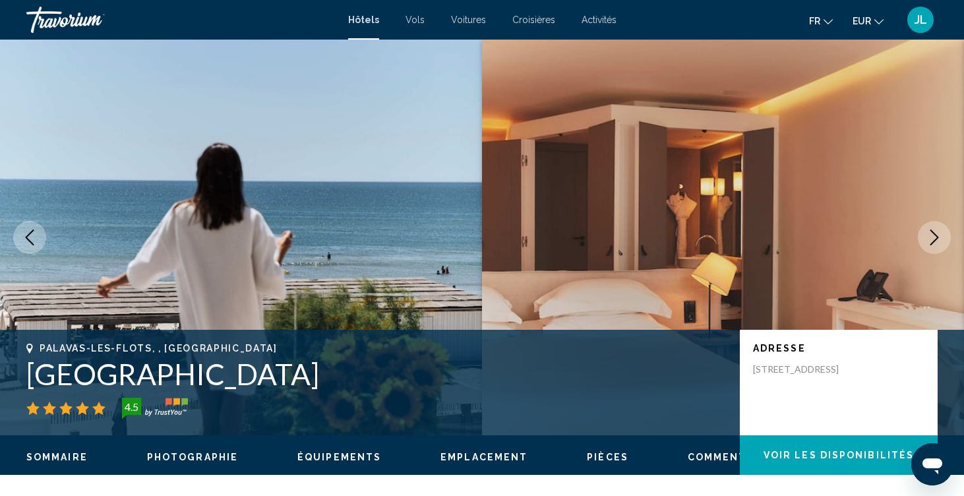
click at [927, 247] on button "Next image" at bounding box center [934, 237] width 33 height 33
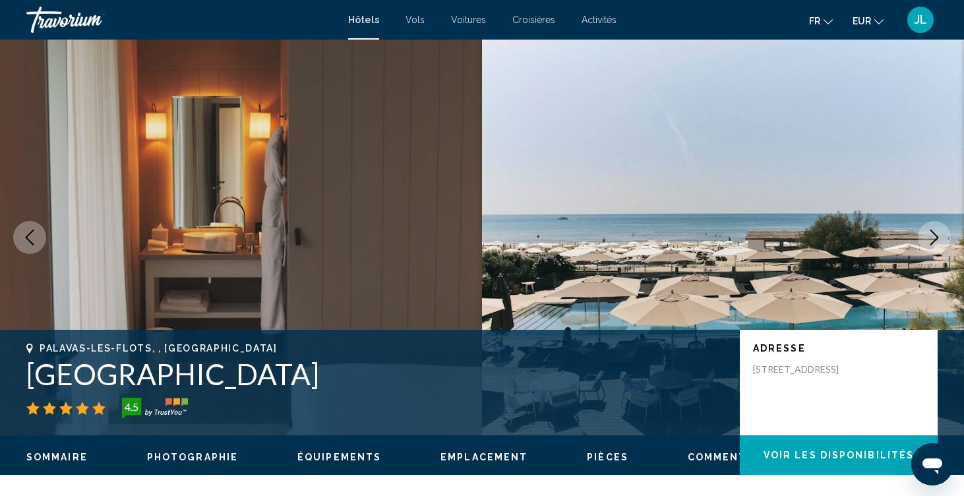
click at [927, 247] on button "Next image" at bounding box center [934, 237] width 33 height 33
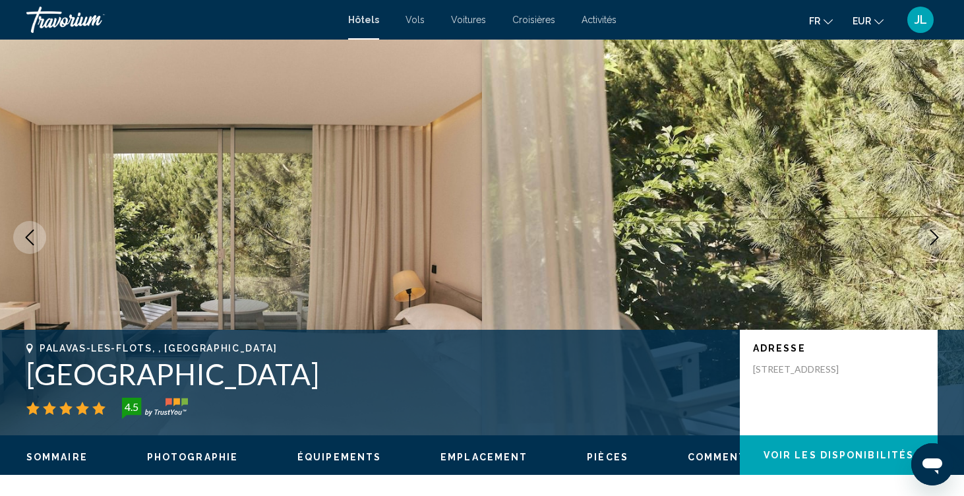
click at [927, 247] on button "Next image" at bounding box center [934, 237] width 33 height 33
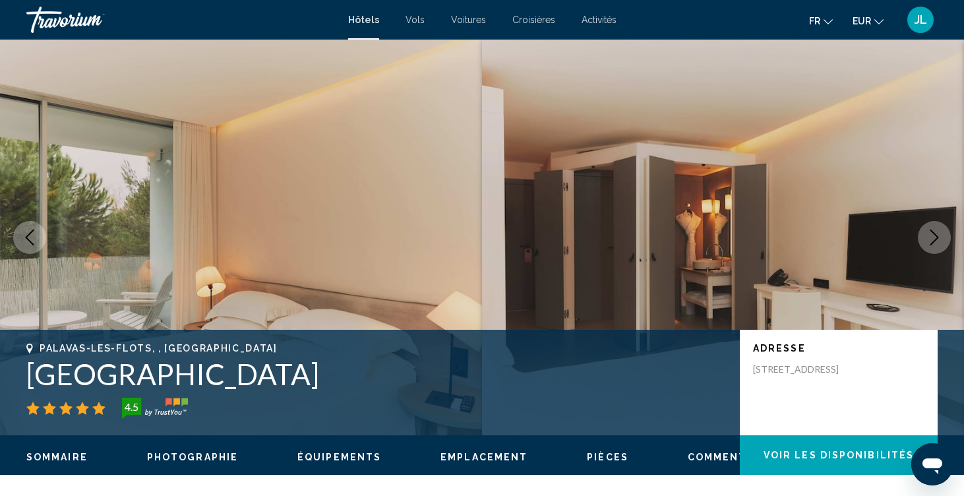
click at [927, 247] on button "Next image" at bounding box center [934, 237] width 33 height 33
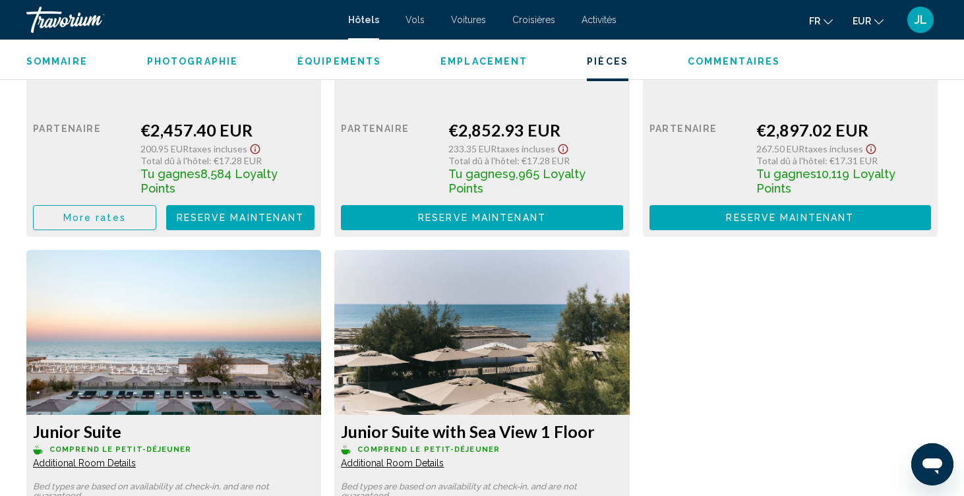
scroll to position [2542, 0]
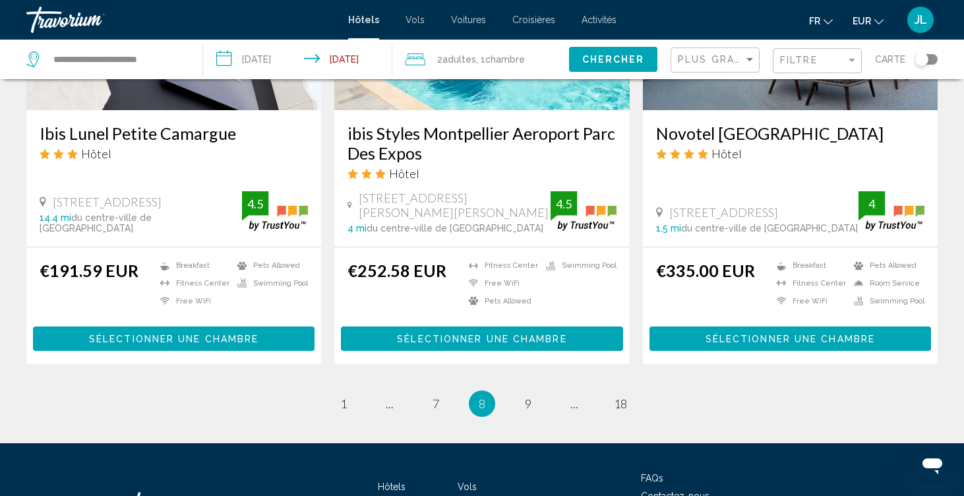
scroll to position [1558, 0]
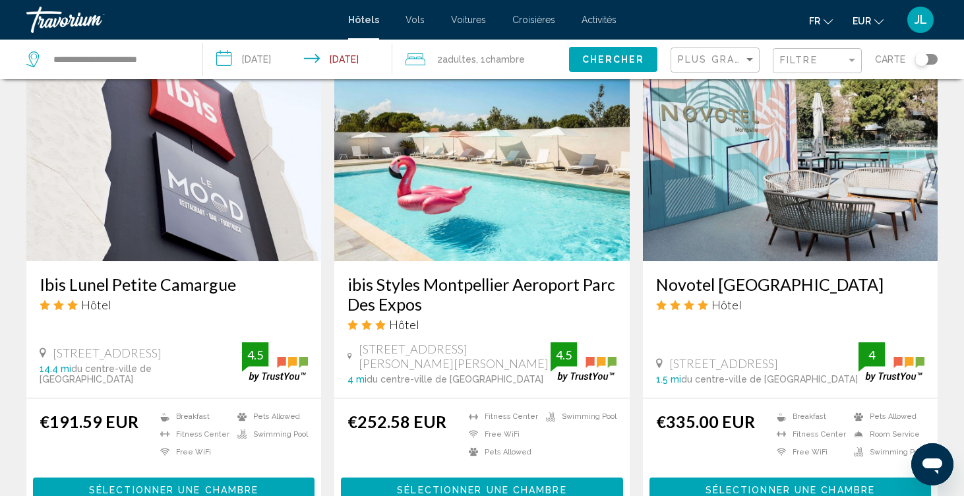
click at [0, 0] on div at bounding box center [0, 0] width 0 height 0
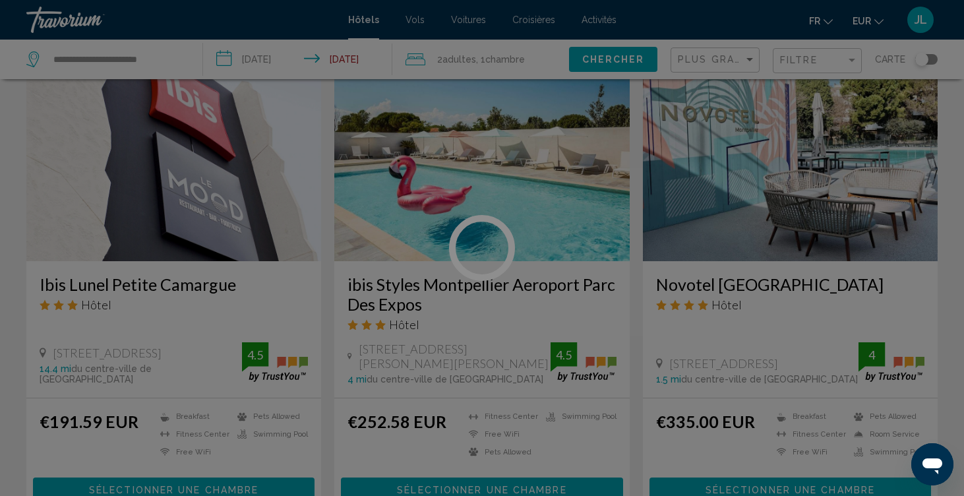
click at [164, 55] on div at bounding box center [482, 248] width 964 height 496
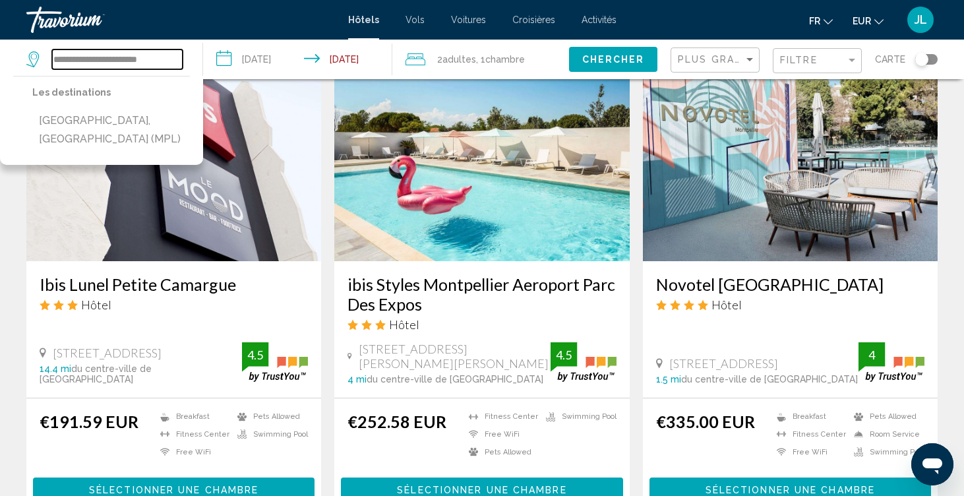
click at [144, 59] on input "**********" at bounding box center [117, 59] width 131 height 20
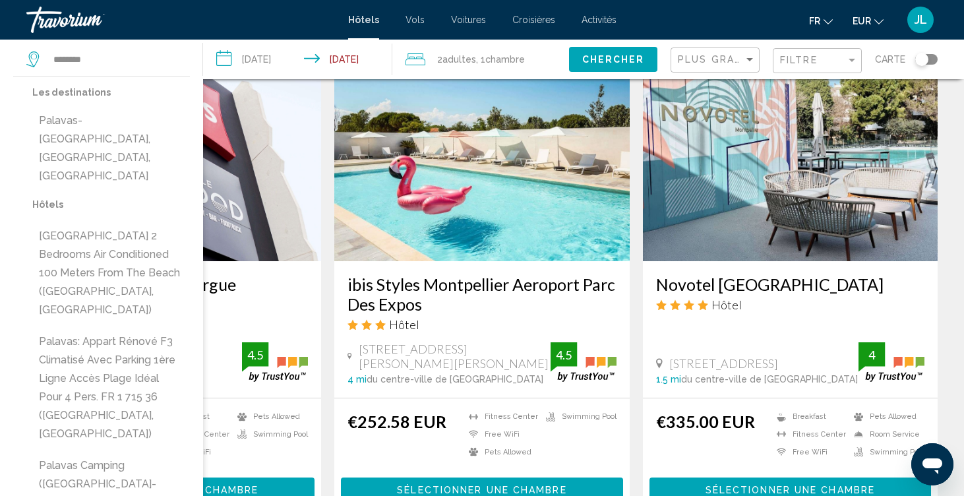
drag, startPoint x: 100, startPoint y: 80, endPoint x: 110, endPoint y: 121, distance: 42.1
click at [110, 122] on button "Palavas-[GEOGRAPHIC_DATA], [GEOGRAPHIC_DATA], [GEOGRAPHIC_DATA]" at bounding box center [111, 148] width 158 height 80
type input "**********"
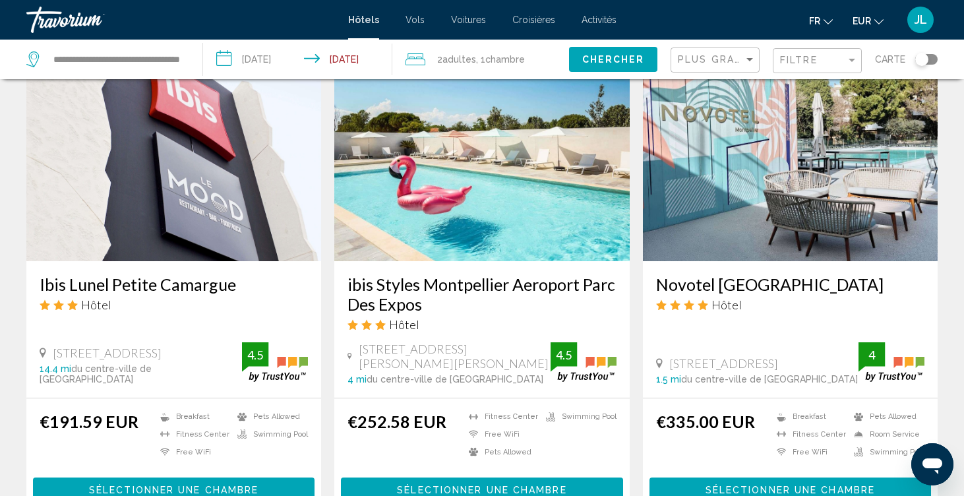
click at [586, 53] on button "Chercher" at bounding box center [613, 59] width 88 height 24
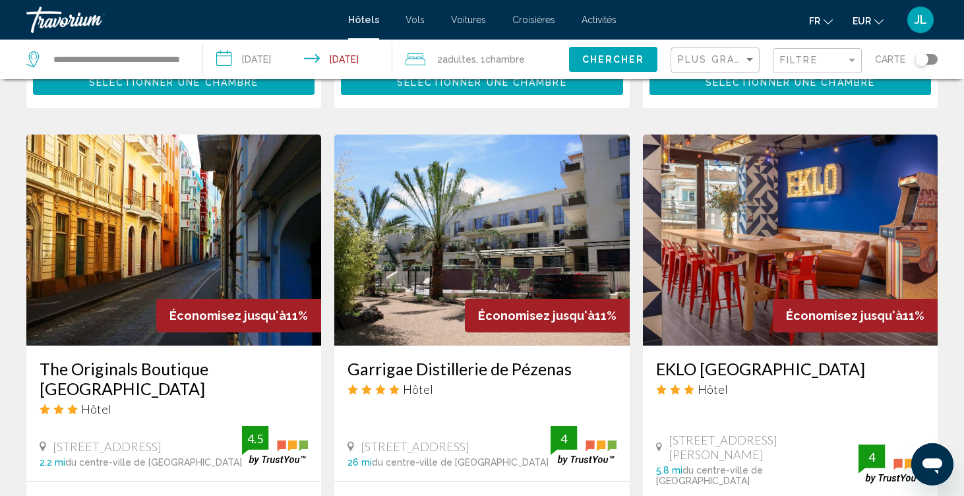
scroll to position [1586, 0]
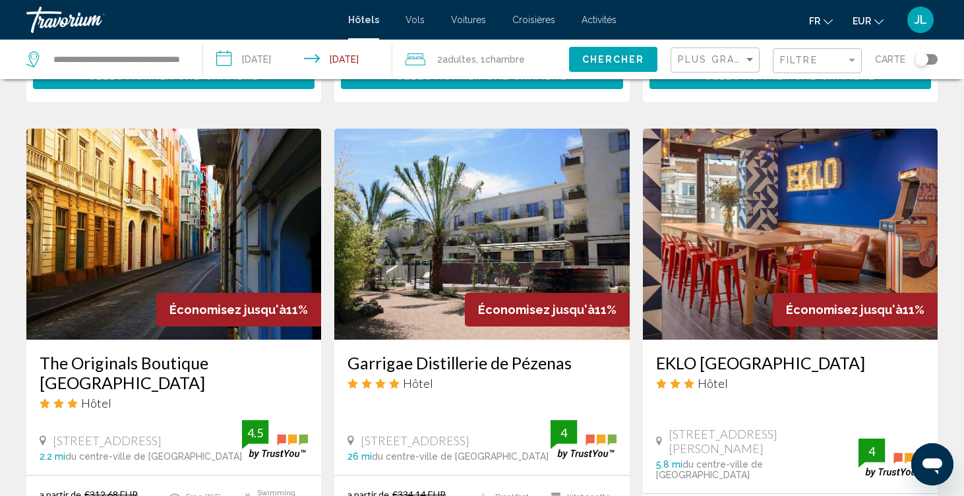
click at [796, 129] on img "Main content" at bounding box center [790, 234] width 295 height 211
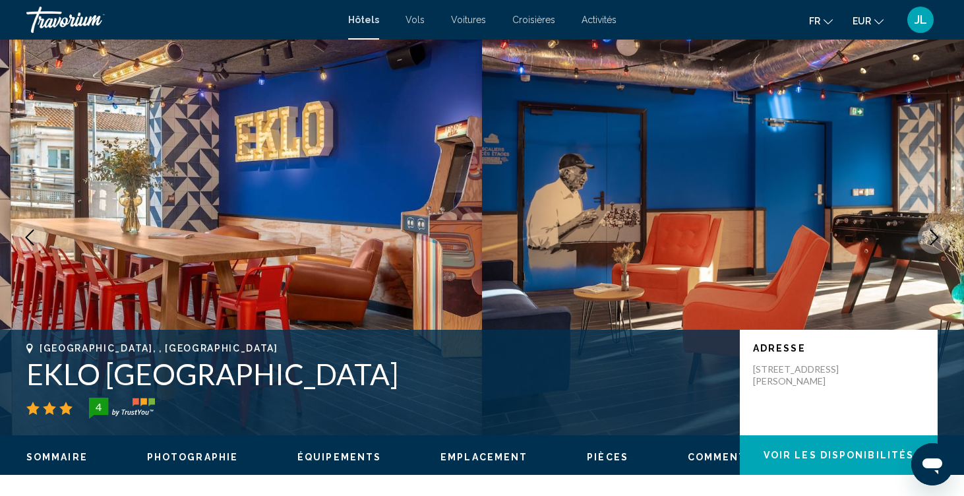
click at [927, 232] on icon "Next image" at bounding box center [934, 237] width 16 height 16
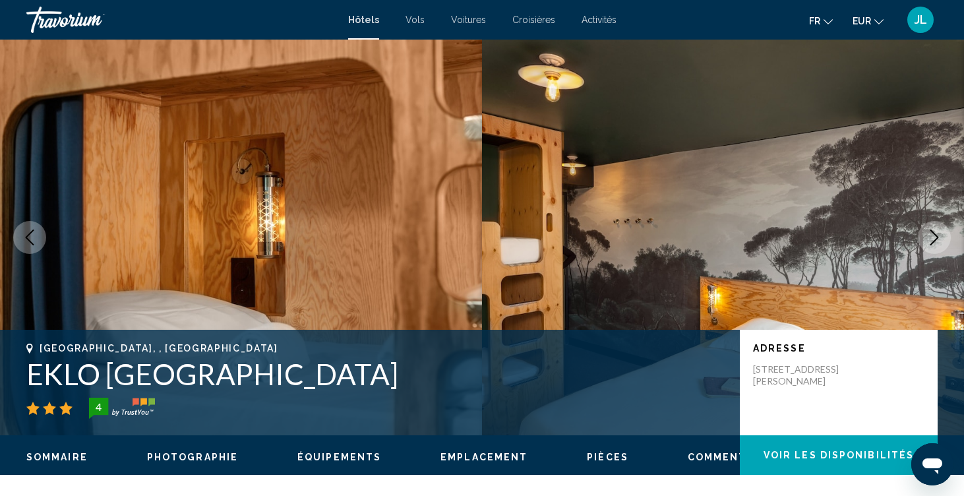
click at [929, 234] on icon "Next image" at bounding box center [934, 237] width 16 height 16
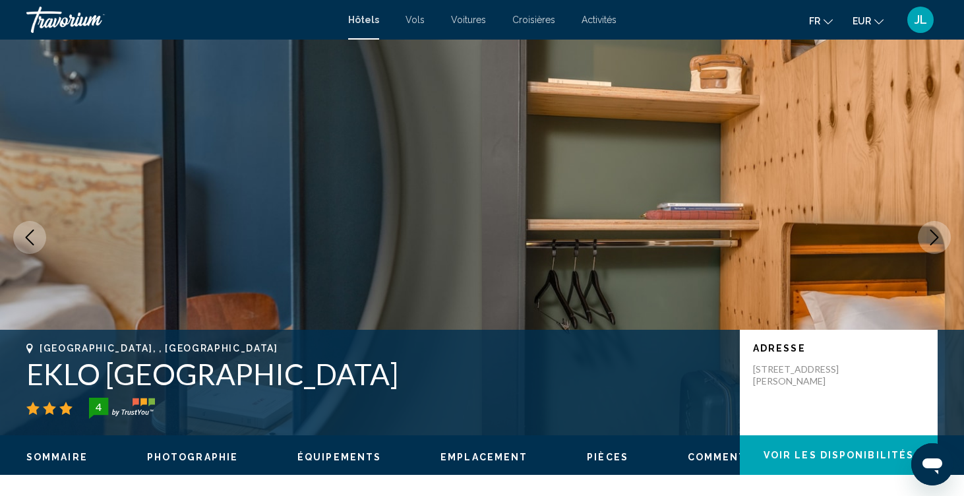
click at [929, 234] on icon "Next image" at bounding box center [934, 237] width 16 height 16
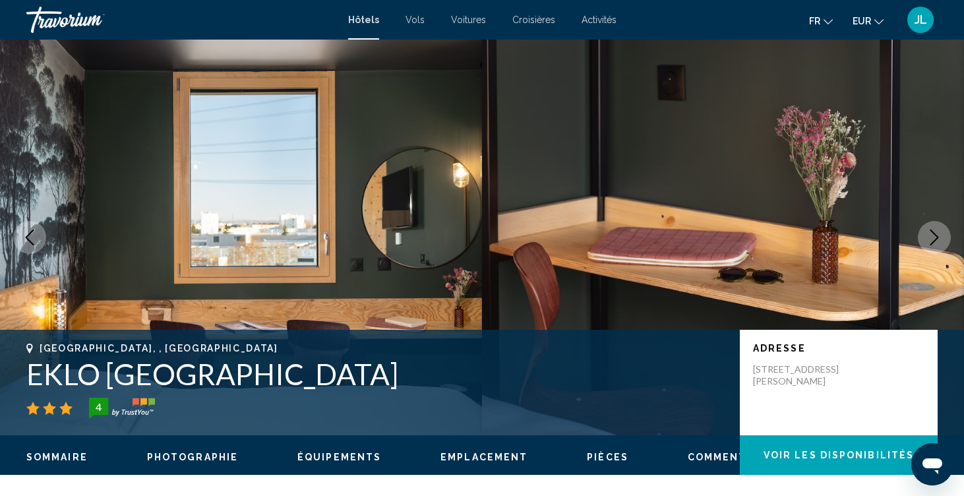
click at [929, 234] on icon "Next image" at bounding box center [934, 237] width 16 height 16
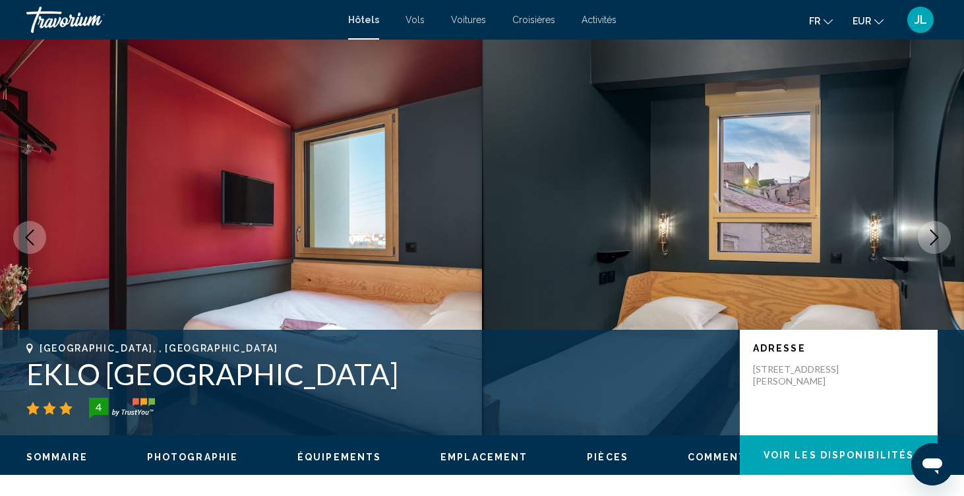
click at [930, 234] on icon "Next image" at bounding box center [934, 237] width 16 height 16
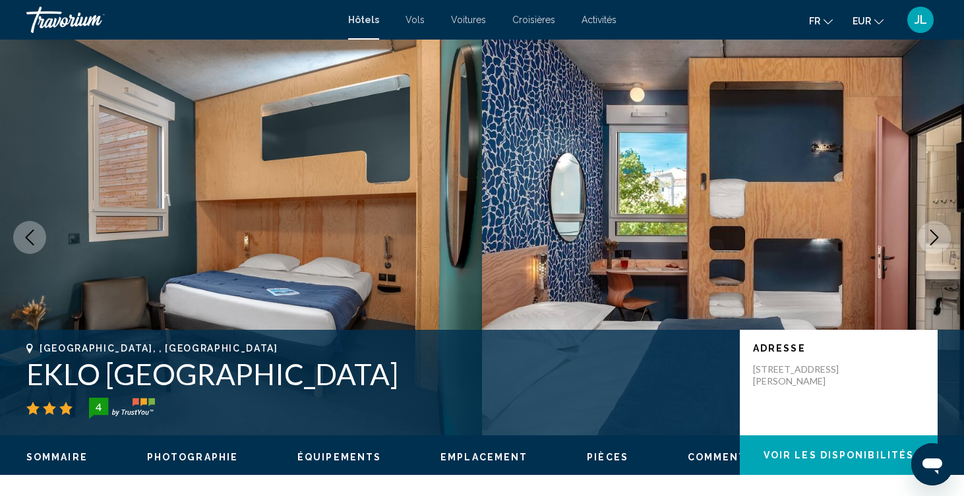
click at [930, 234] on icon "Next image" at bounding box center [934, 237] width 16 height 16
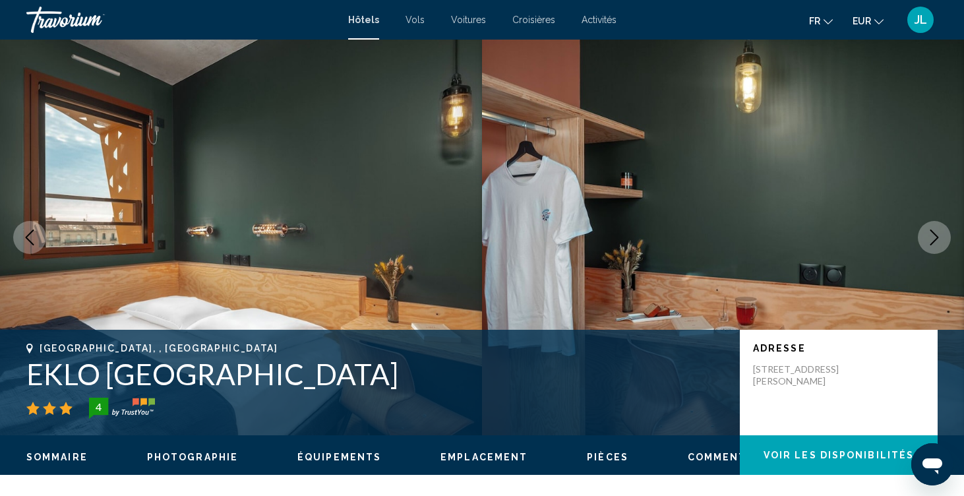
click at [930, 234] on icon "Next image" at bounding box center [934, 237] width 16 height 16
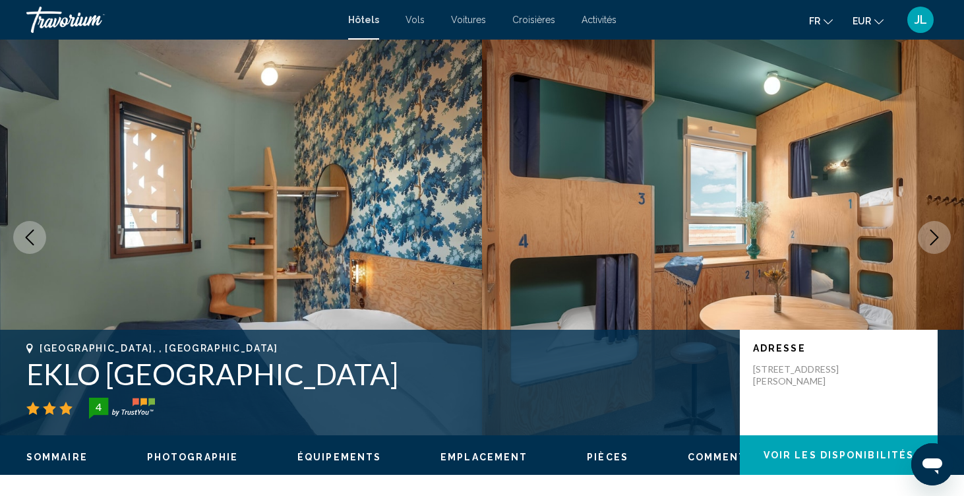
click at [930, 234] on icon "Next image" at bounding box center [934, 237] width 16 height 16
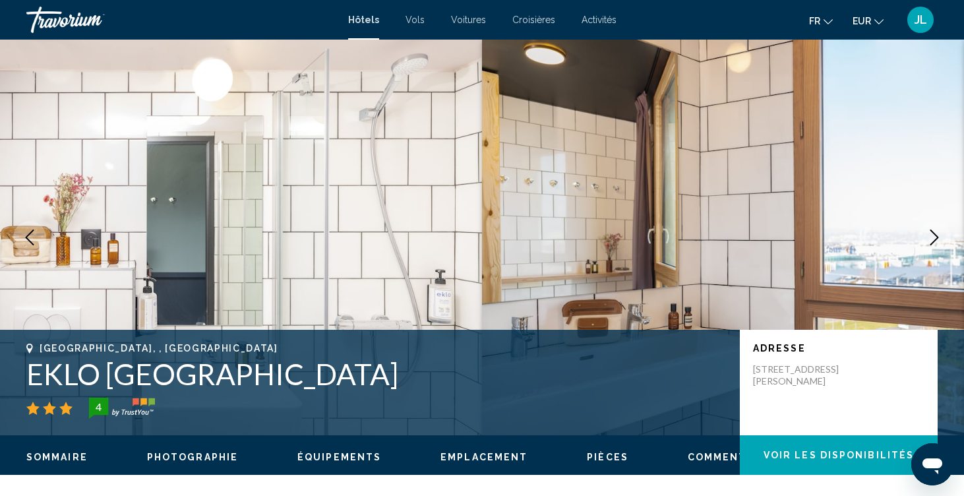
click at [930, 234] on icon "Next image" at bounding box center [934, 237] width 16 height 16
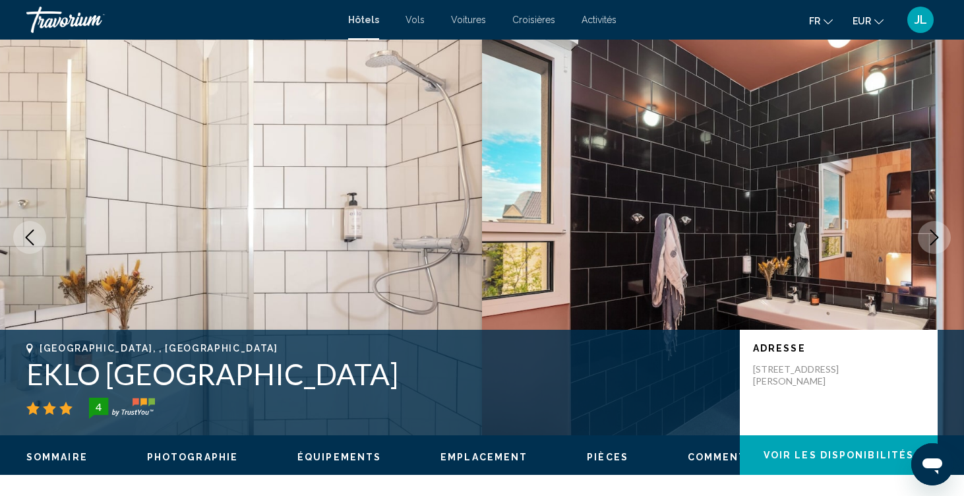
click at [930, 234] on icon "Next image" at bounding box center [934, 237] width 16 height 16
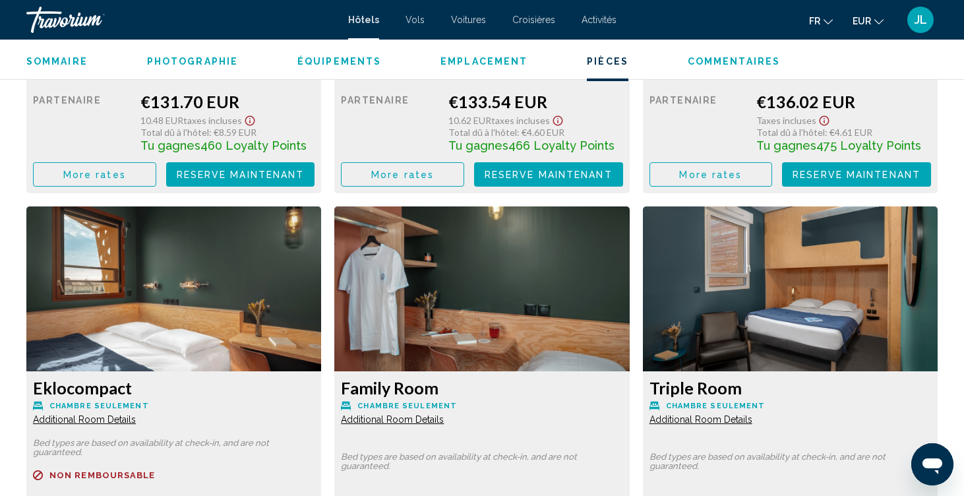
scroll to position [2134, 0]
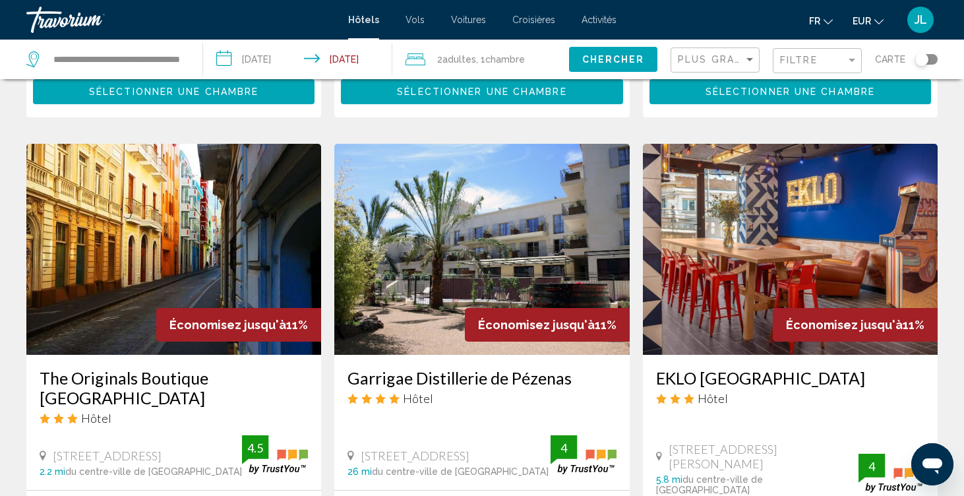
scroll to position [1567, 0]
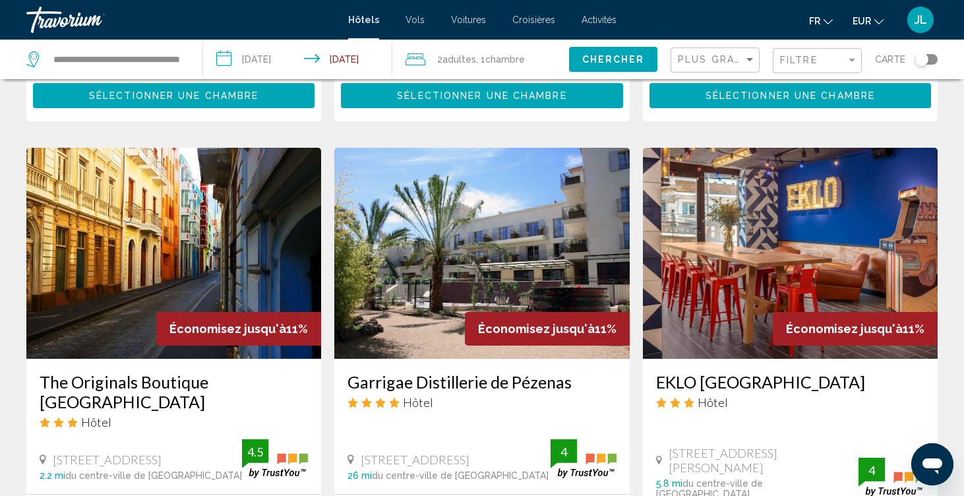
click at [655, 216] on img "Main content" at bounding box center [790, 253] width 295 height 211
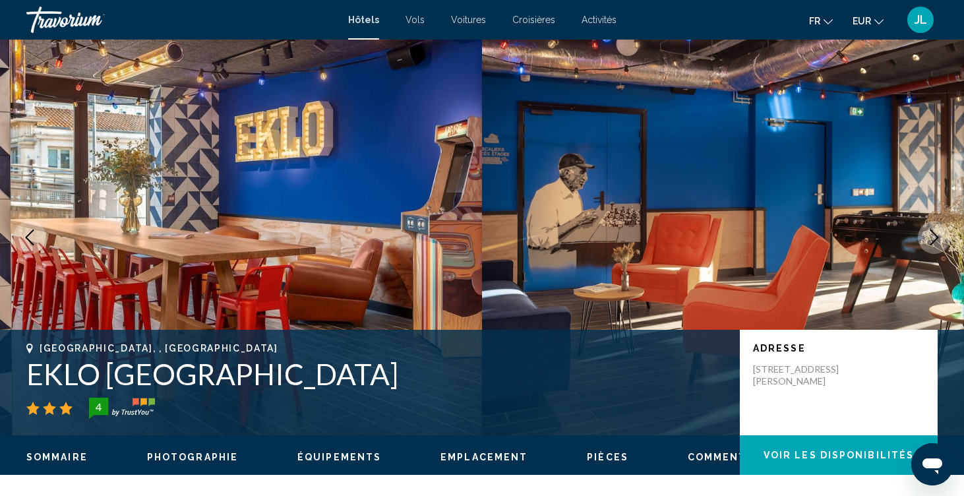
click at [926, 231] on icon "Next image" at bounding box center [934, 237] width 16 height 16
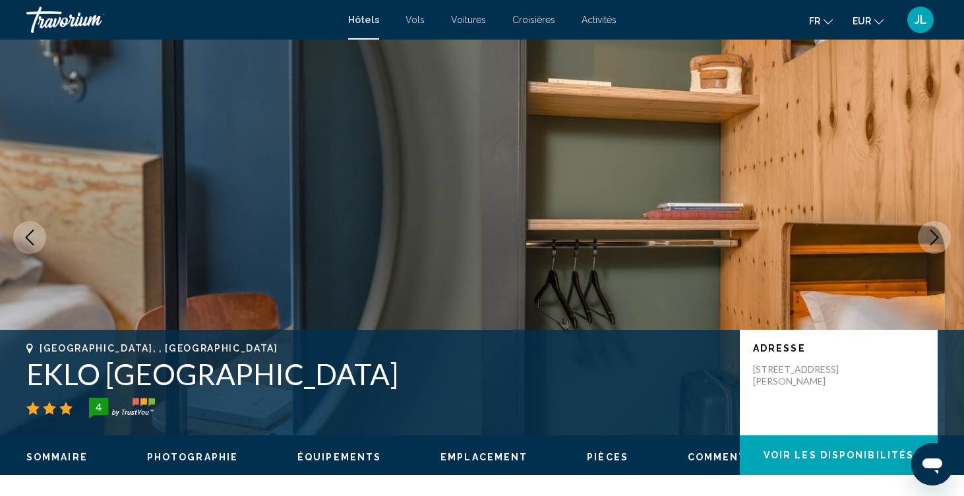
click at [926, 231] on icon "Next image" at bounding box center [934, 237] width 16 height 16
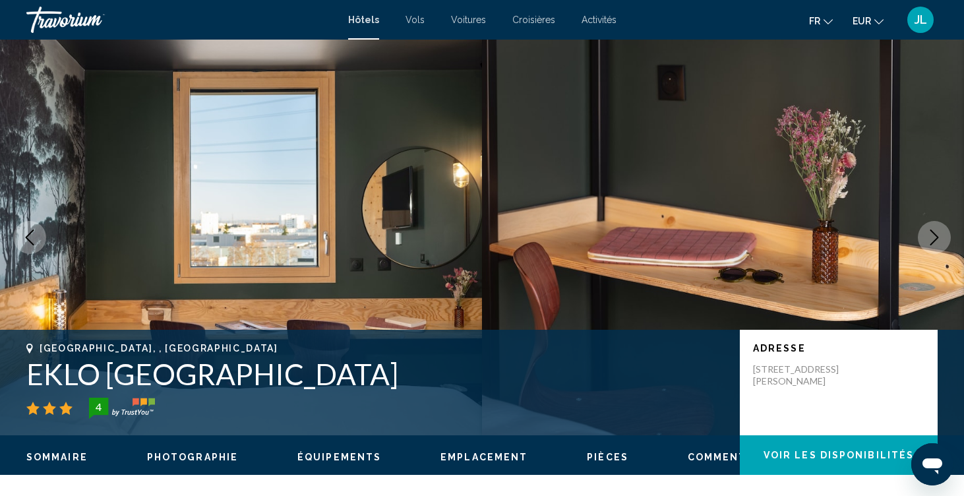
click at [922, 245] on button "Next image" at bounding box center [934, 237] width 33 height 33
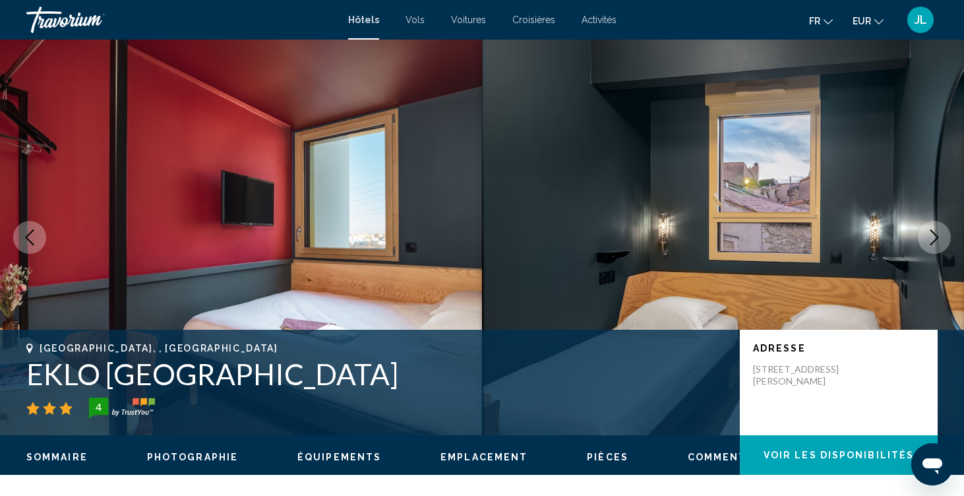
click at [922, 245] on button "Next image" at bounding box center [934, 237] width 33 height 33
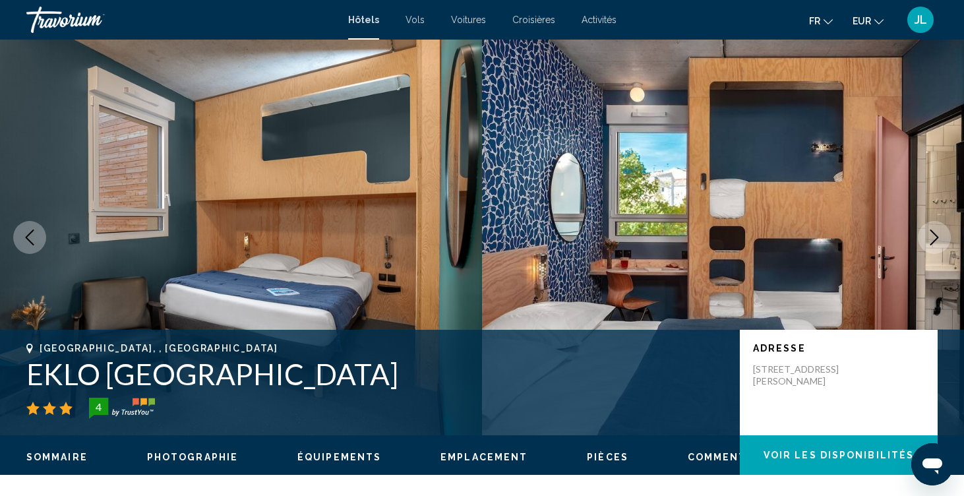
click at [922, 245] on button "Next image" at bounding box center [934, 237] width 33 height 33
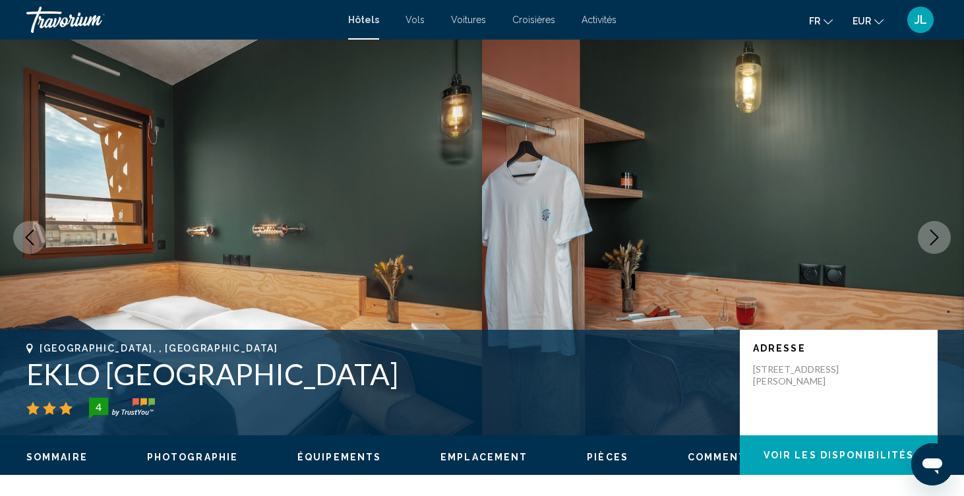
click at [922, 245] on button "Next image" at bounding box center [934, 237] width 33 height 33
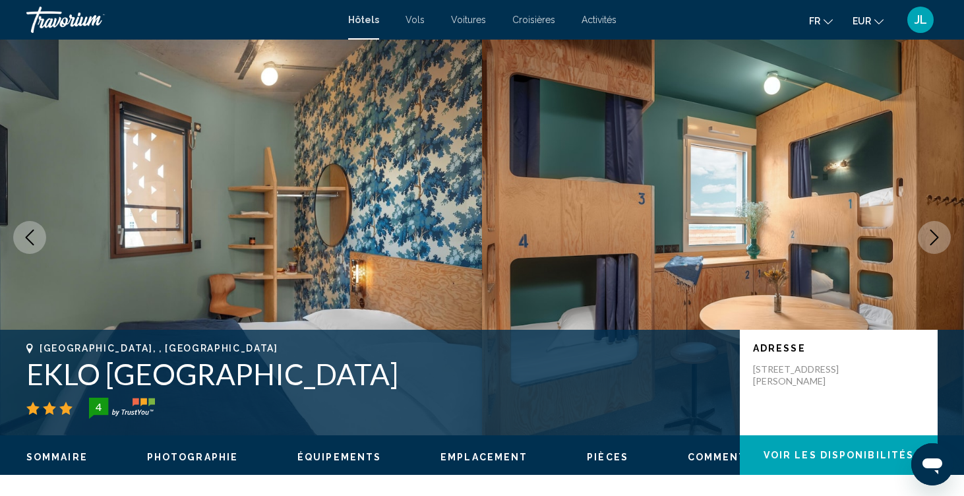
click at [922, 245] on button "Next image" at bounding box center [934, 237] width 33 height 33
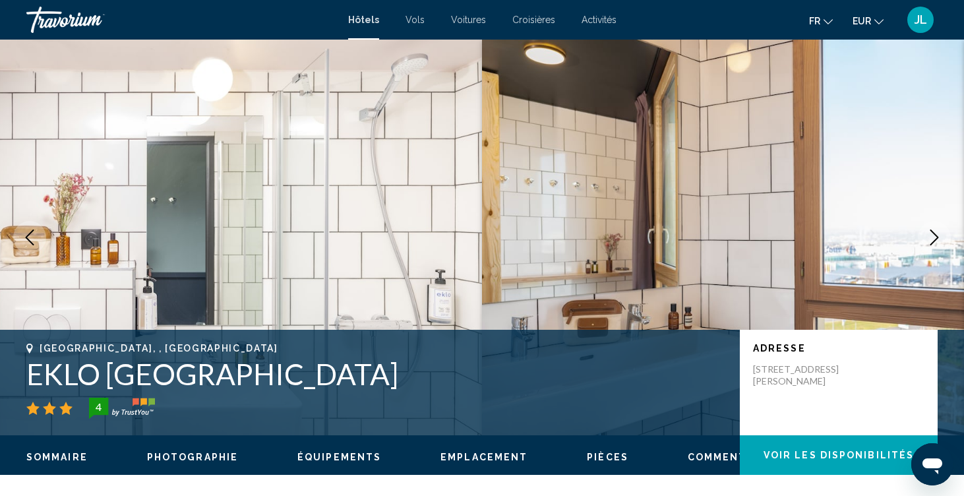
click at [922, 245] on button "Next image" at bounding box center [934, 237] width 33 height 33
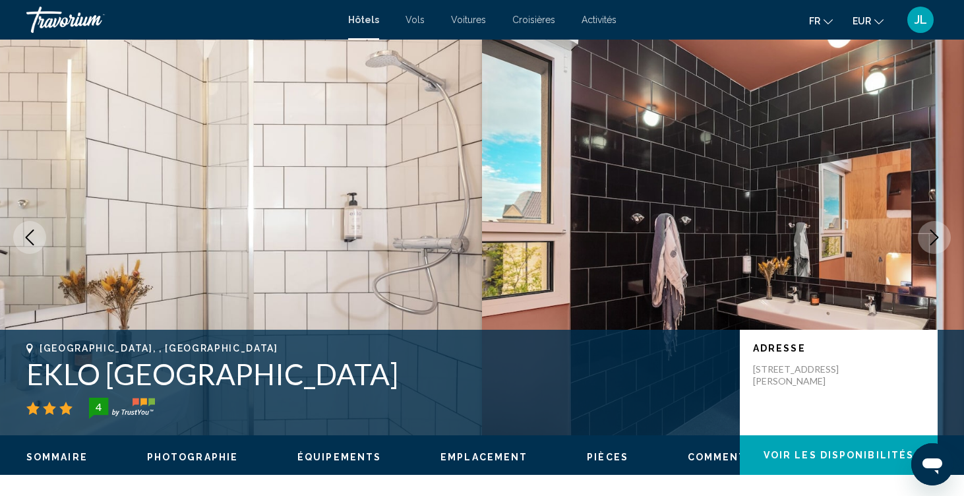
click at [922, 245] on button "Next image" at bounding box center [934, 237] width 33 height 33
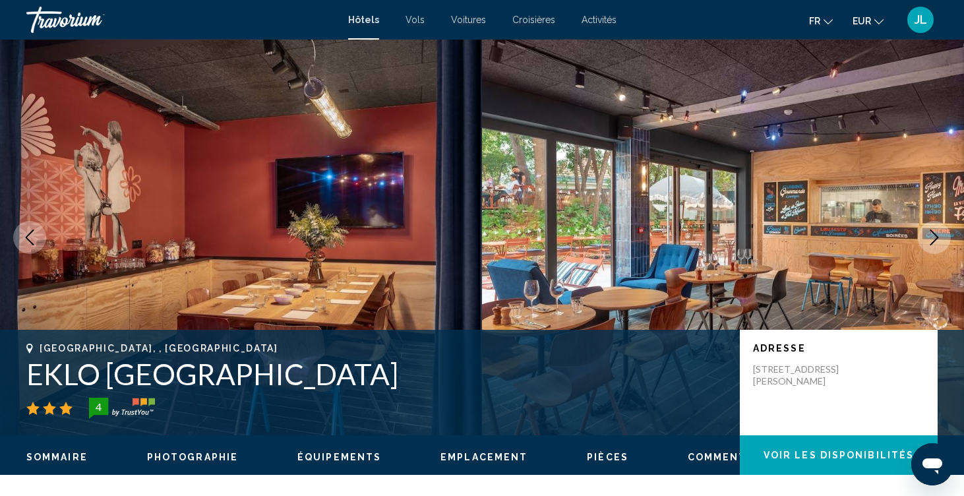
click at [922, 245] on button "Next image" at bounding box center [934, 237] width 33 height 33
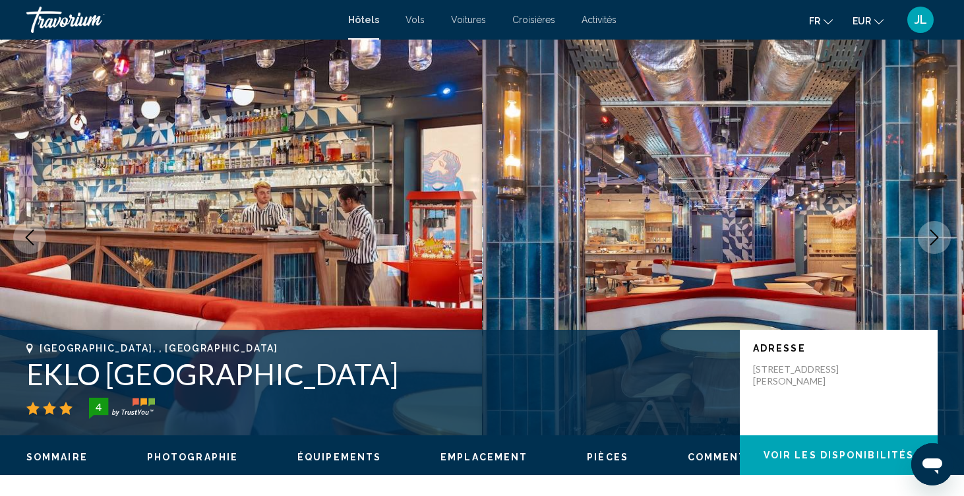
click at [922, 245] on button "Next image" at bounding box center [934, 237] width 33 height 33
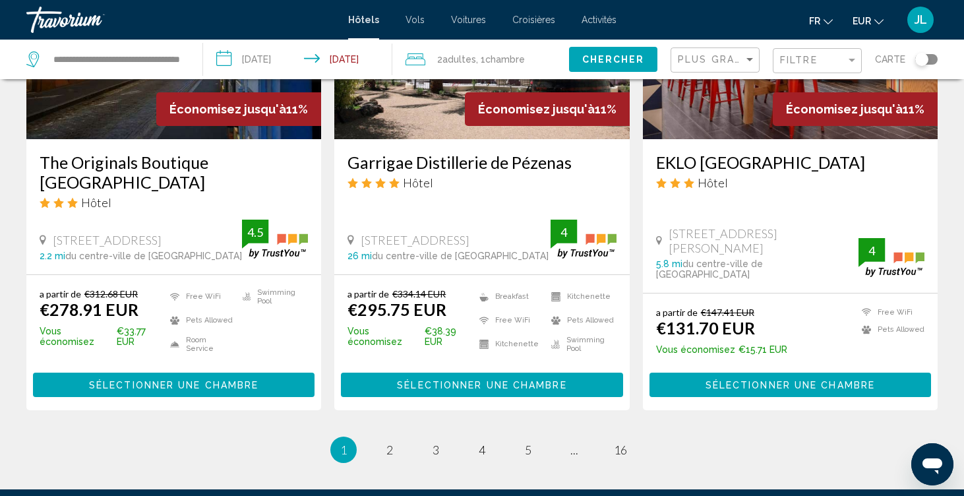
scroll to position [1861, 0]
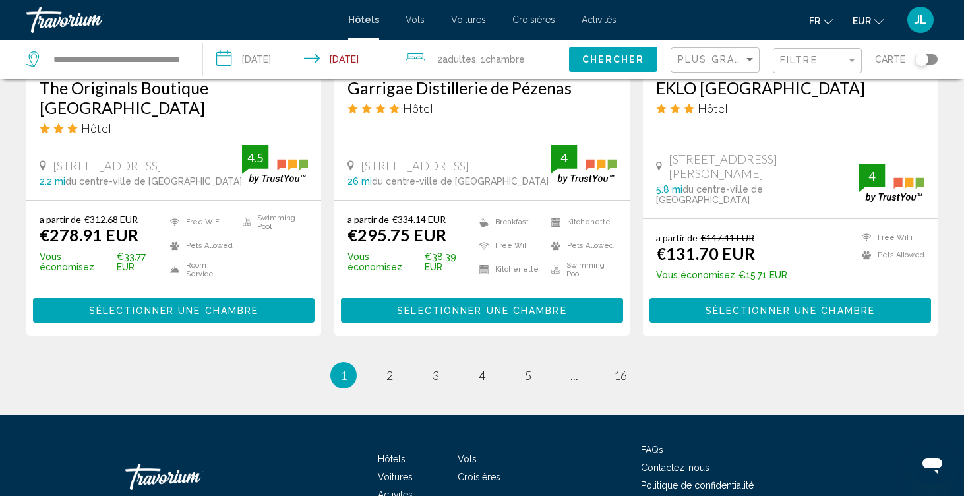
click at [373, 362] on ul "1 / 16 You're on page 1 page 2 page 3 page 4 page 5 page ... page 16" at bounding box center [481, 375] width 911 height 26
click at [388, 368] on span "2" at bounding box center [389, 375] width 7 height 15
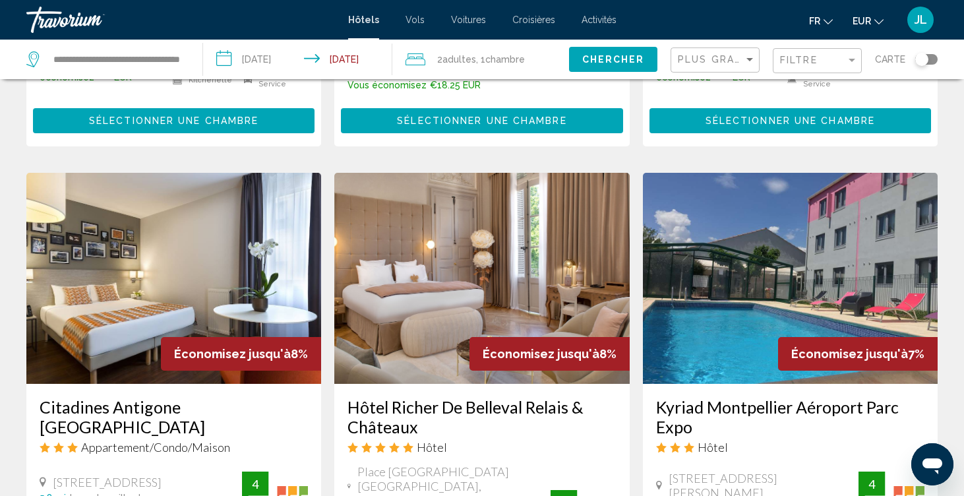
scroll to position [1512, 0]
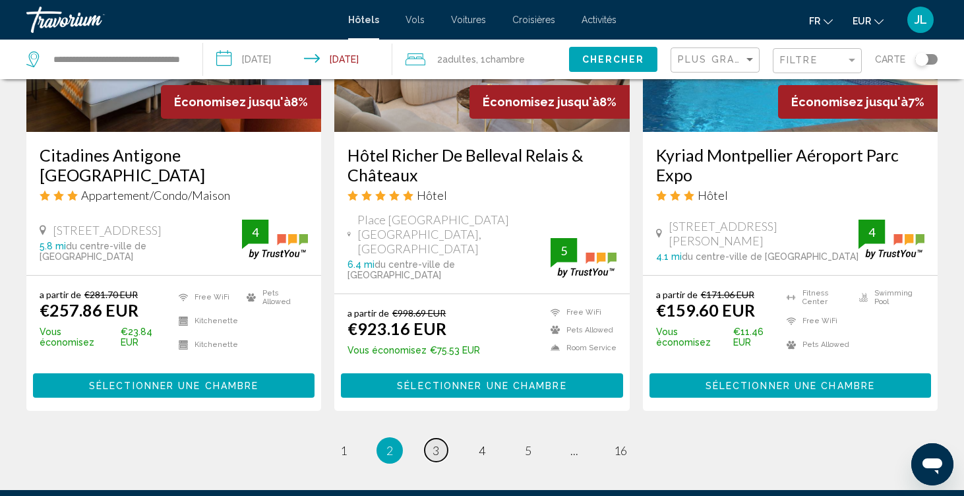
click at [436, 443] on span "3" at bounding box center [436, 450] width 7 height 15
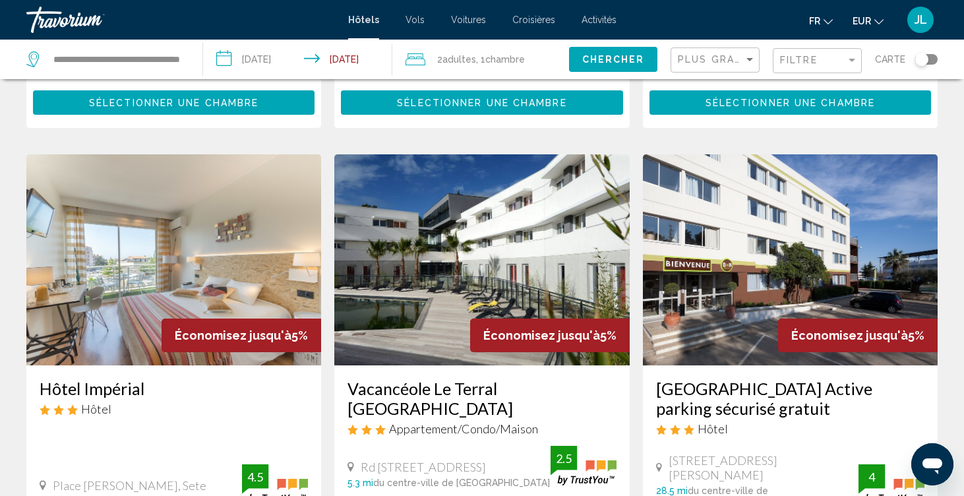
scroll to position [1683, 0]
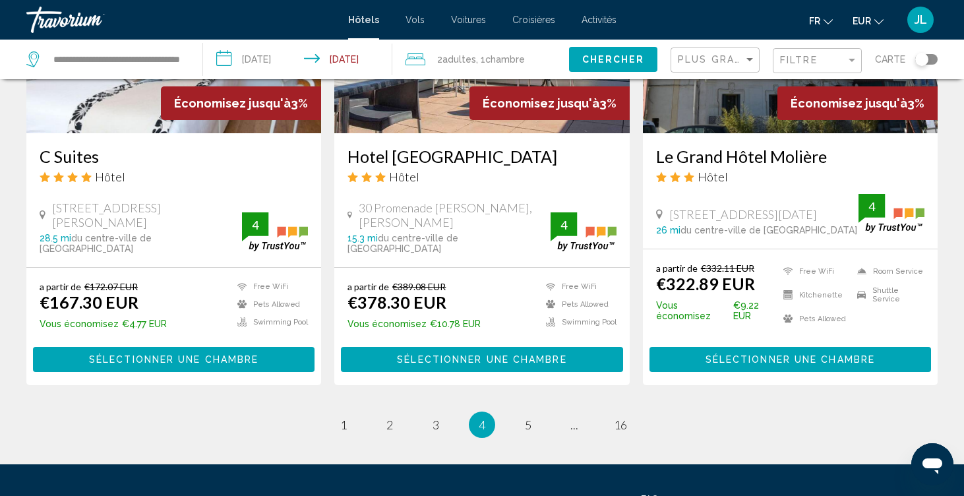
scroll to position [1757, 0]
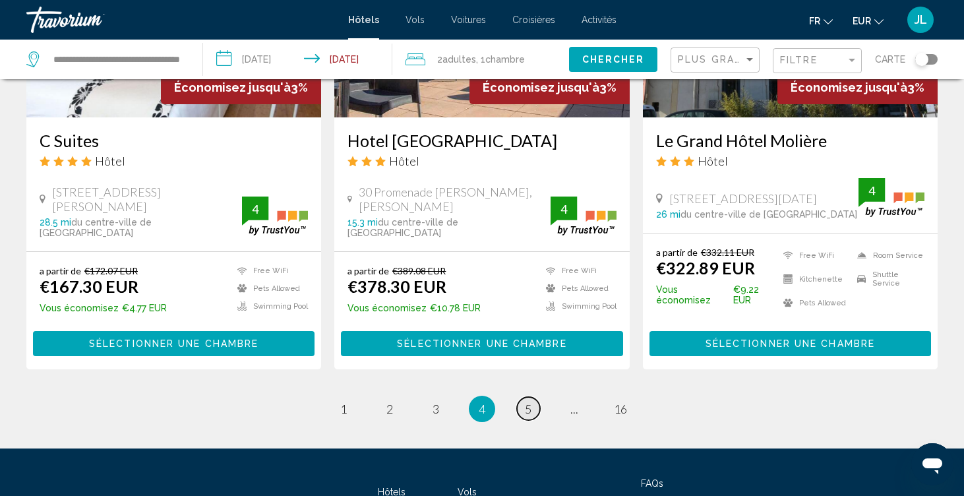
click at [527, 402] on span "5" at bounding box center [528, 409] width 7 height 15
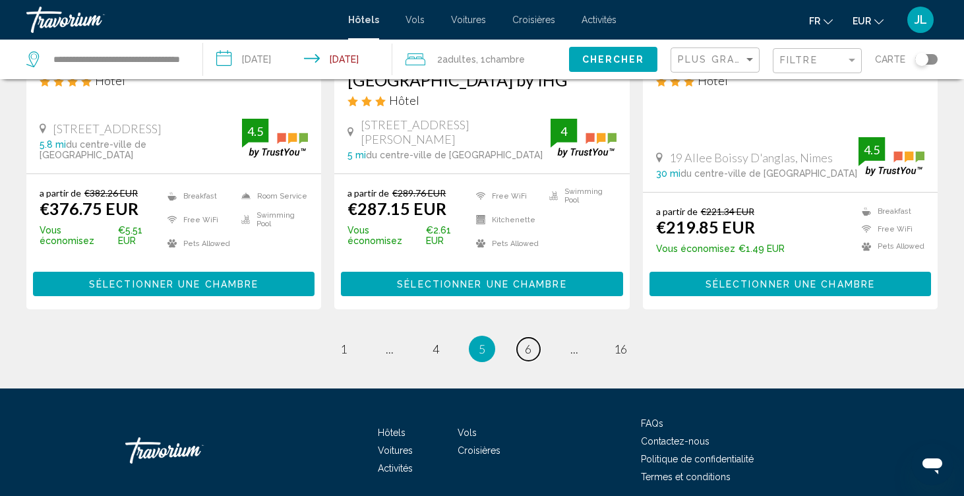
scroll to position [1824, 0]
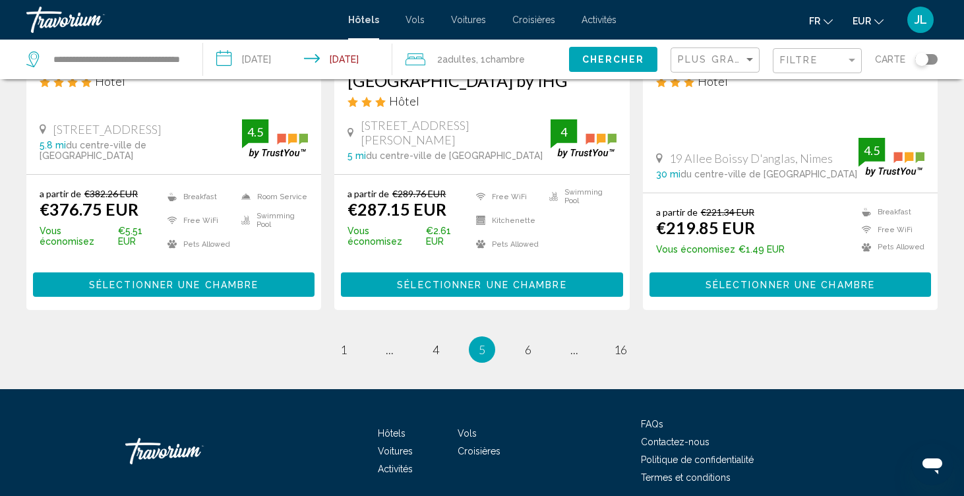
click at [524, 338] on link "page 6" at bounding box center [528, 349] width 23 height 23
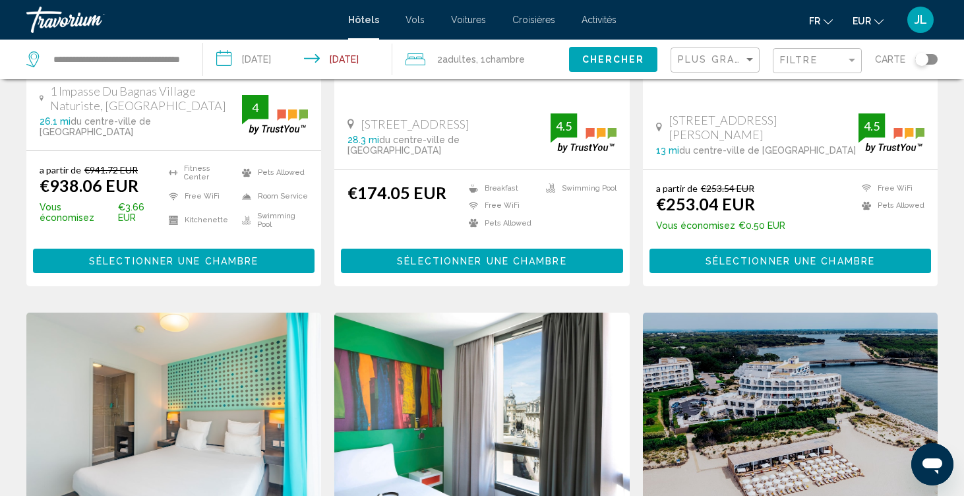
scroll to position [998, 0]
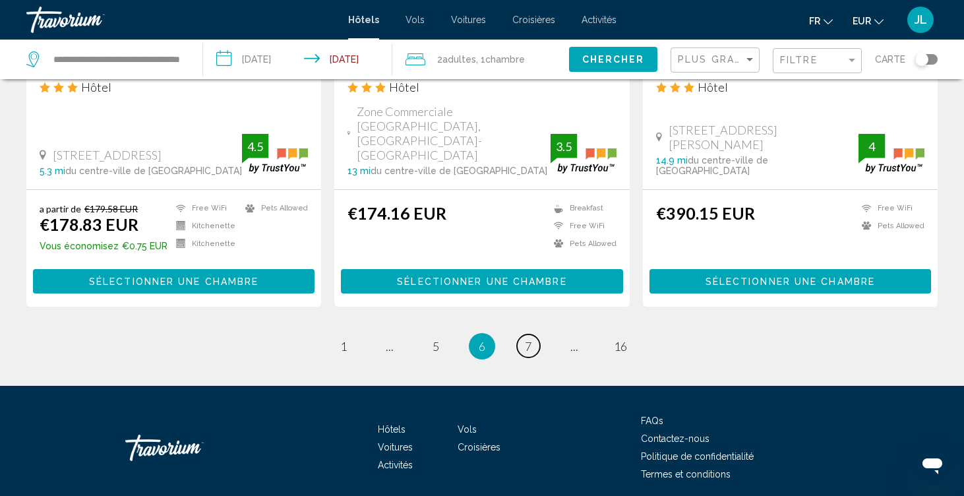
click at [525, 339] on span "7" at bounding box center [528, 346] width 7 height 15
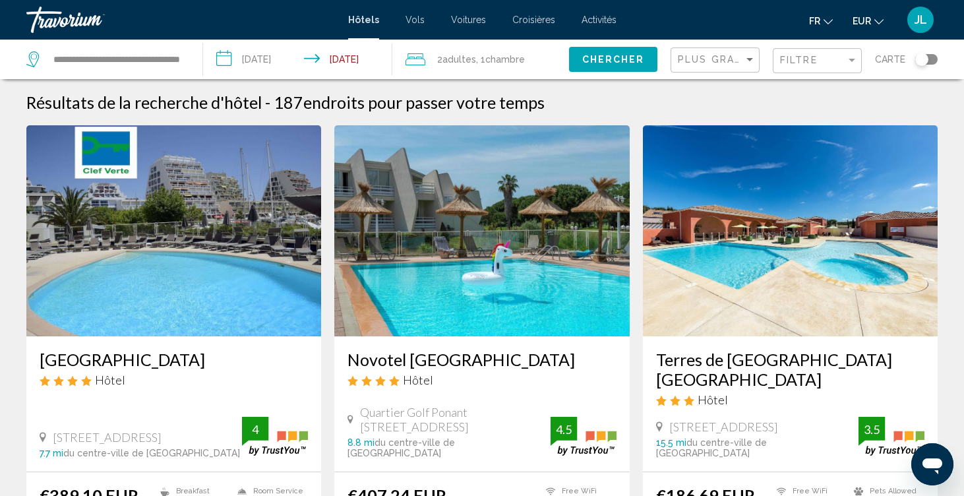
click at [926, 56] on div "Toggle map" at bounding box center [921, 59] width 13 height 13
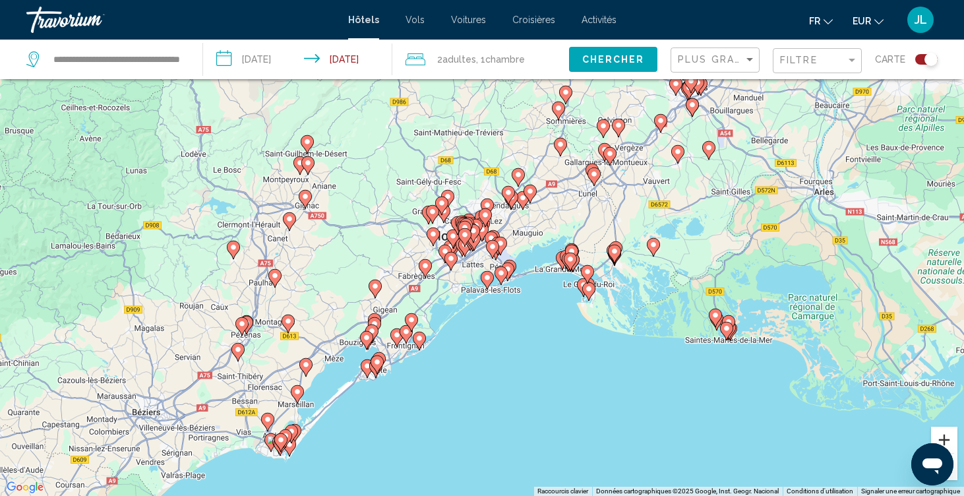
click at [945, 432] on button "Zoom avant" at bounding box center [944, 440] width 26 height 26
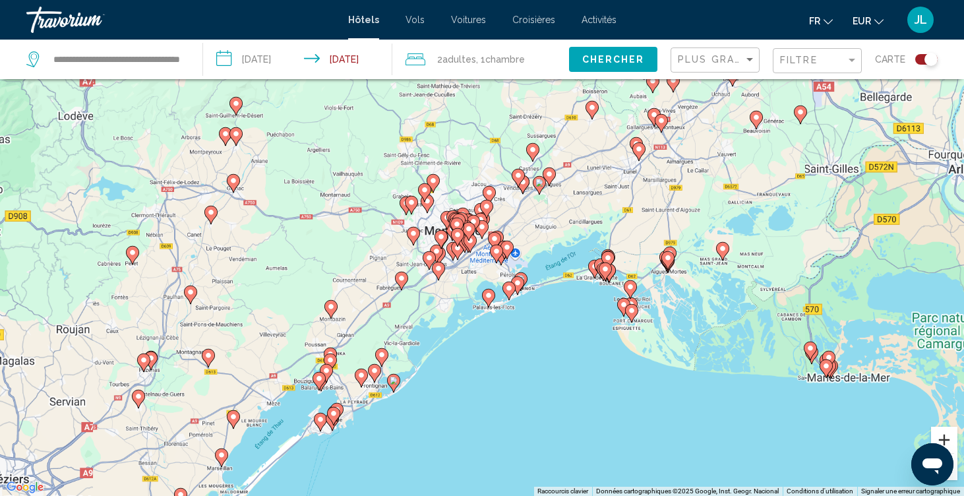
click at [945, 432] on button "Zoom avant" at bounding box center [944, 440] width 26 height 26
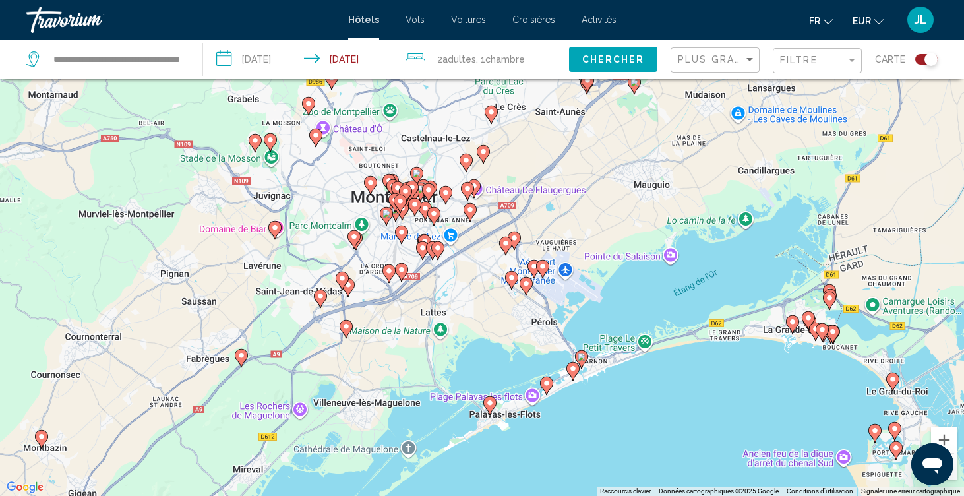
drag, startPoint x: 692, startPoint y: 392, endPoint x: 647, endPoint y: 376, distance: 47.2
click at [647, 375] on div "Pour activer le glissement avec le clavier, appuyez sur Alt+Entrée. Une fois ce…" at bounding box center [482, 248] width 964 height 496
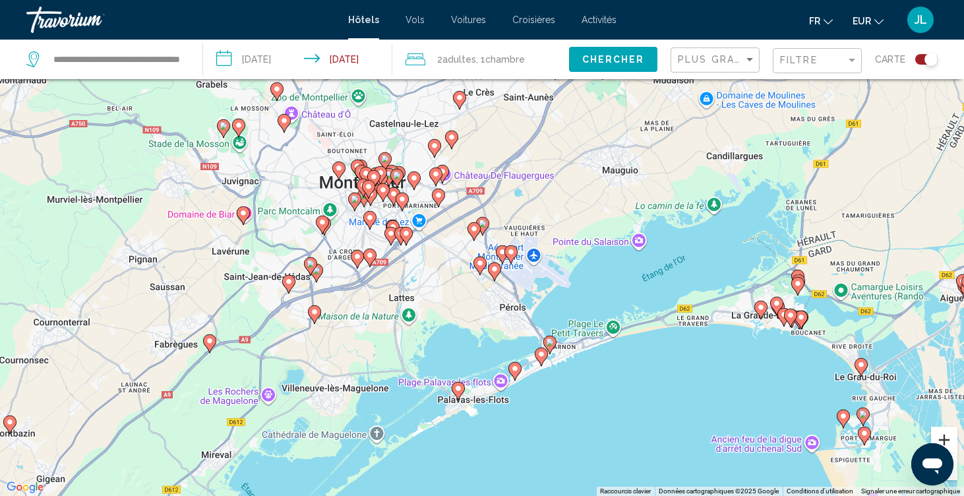
click at [939, 439] on button "Zoom avant" at bounding box center [944, 440] width 26 height 26
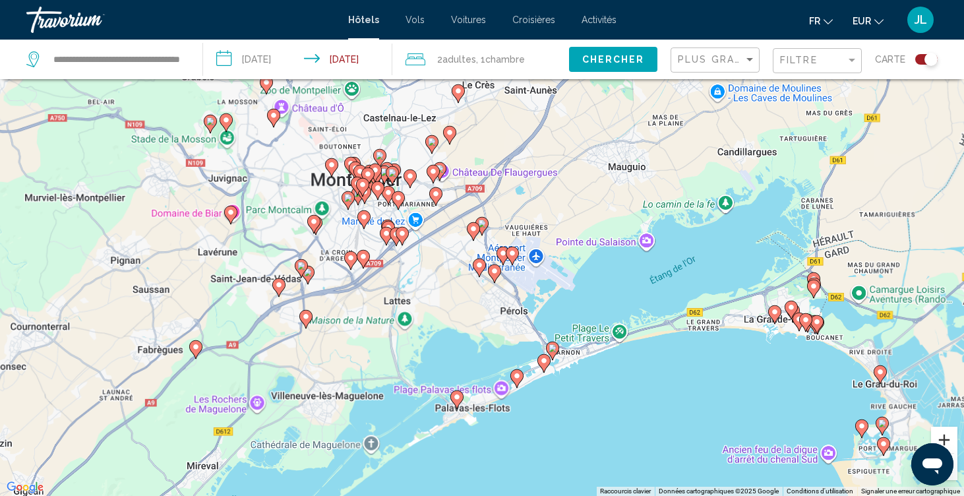
click at [939, 439] on button "Zoom avant" at bounding box center [944, 440] width 26 height 26
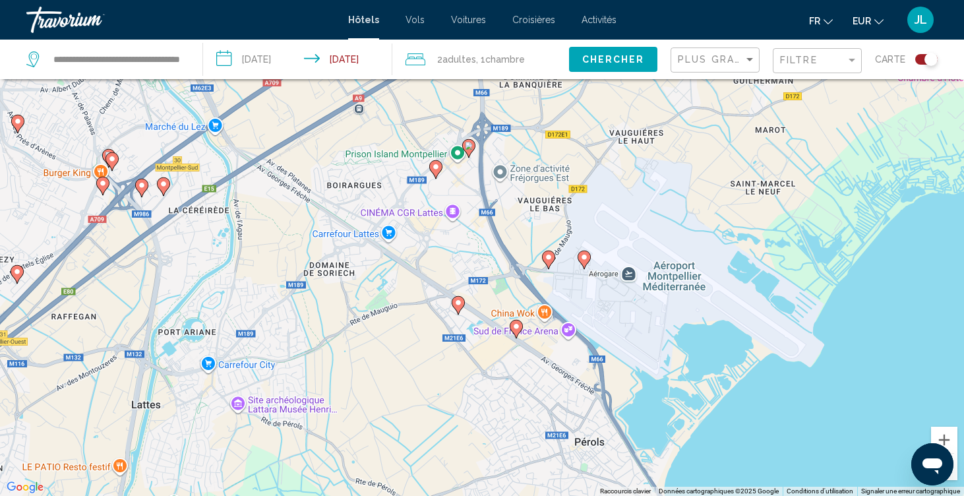
drag, startPoint x: 766, startPoint y: 390, endPoint x: 750, endPoint y: 344, distance: 48.6
click at [750, 344] on div "Pour activer le glissement avec le clavier, appuyez sur Alt+Entrée. Une fois ce…" at bounding box center [482, 248] width 964 height 496
click at [473, 148] on icon "Main content" at bounding box center [469, 147] width 12 height 17
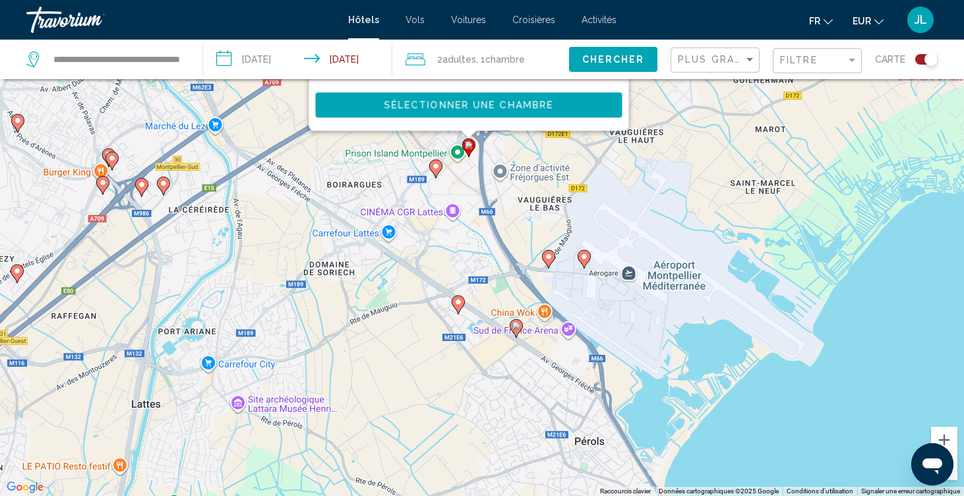
scroll to position [0, 0]
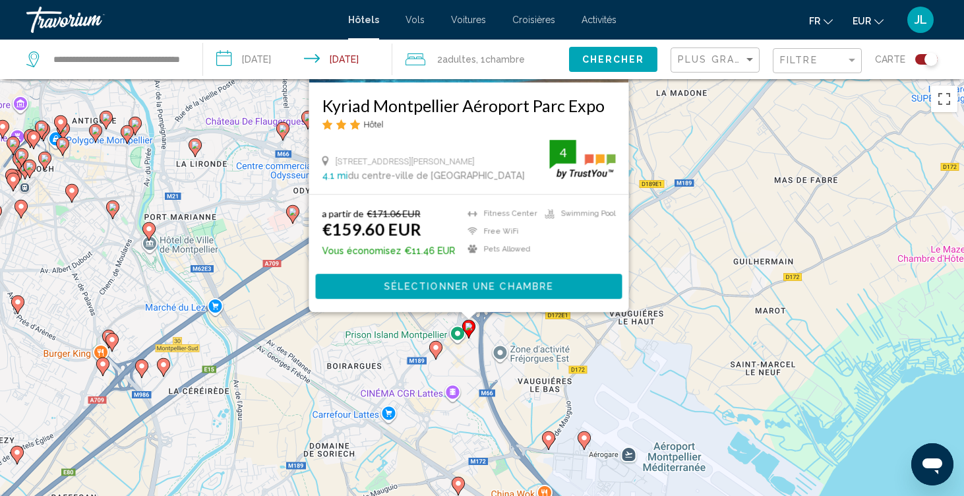
drag, startPoint x: 650, startPoint y: 319, endPoint x: 646, endPoint y: 55, distance: 263.8
click at [646, 79] on div "**********" at bounding box center [482, 366] width 964 height 575
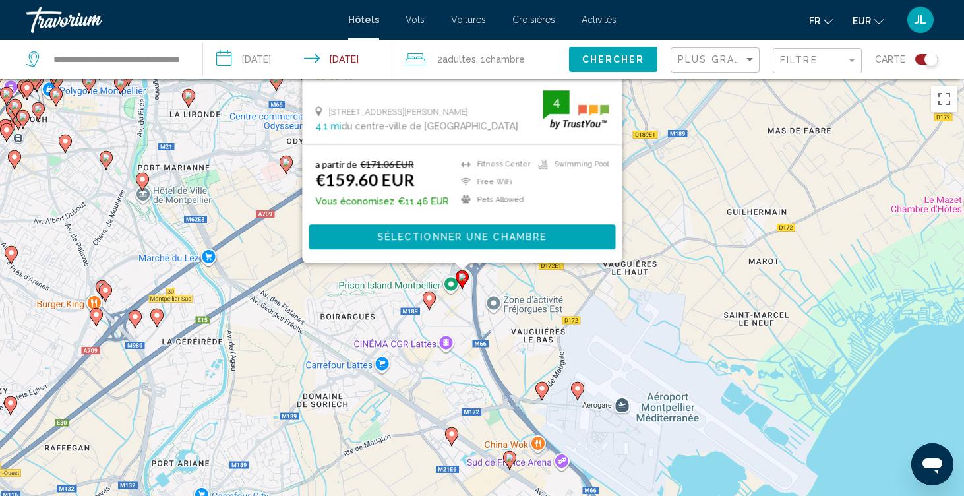
click at [542, 391] on image "Main content" at bounding box center [542, 388] width 8 height 8
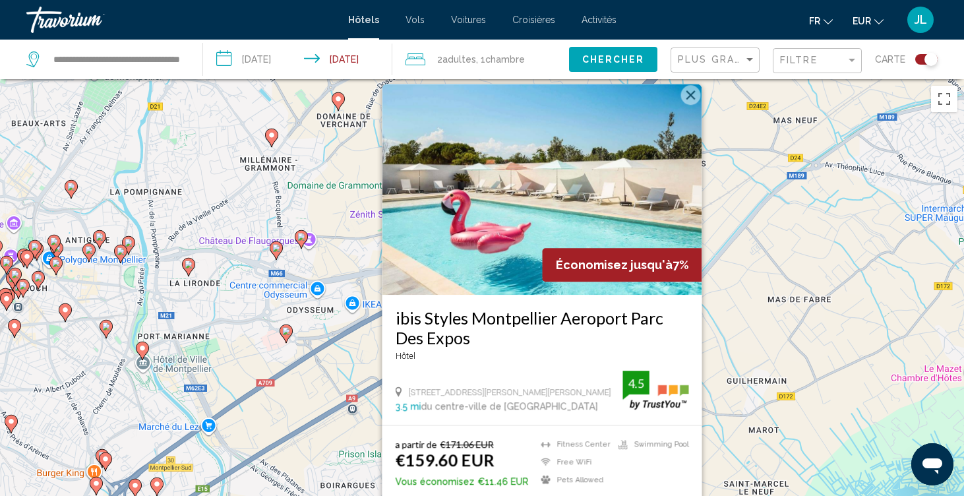
click at [690, 99] on button "Fermer" at bounding box center [691, 95] width 20 height 20
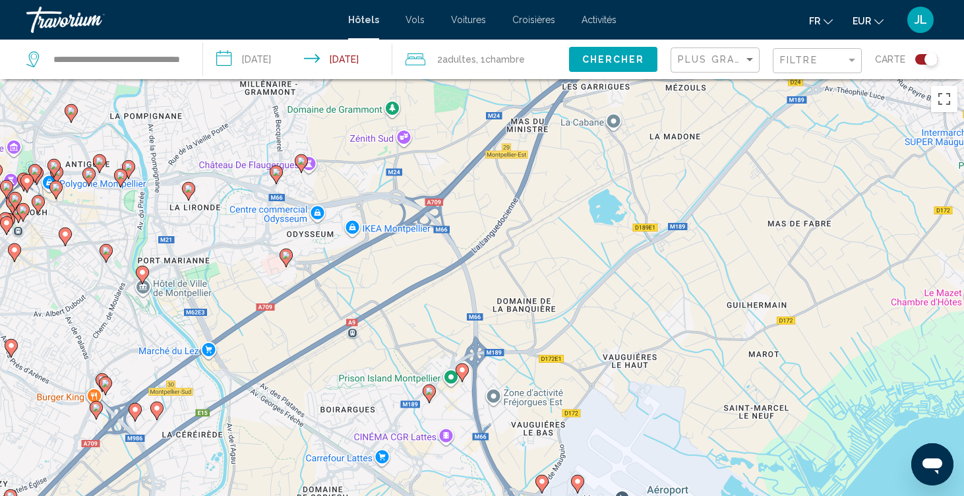
drag, startPoint x: 618, startPoint y: 311, endPoint x: 610, endPoint y: 45, distance: 265.9
click at [610, 79] on div "**********" at bounding box center [482, 366] width 964 height 575
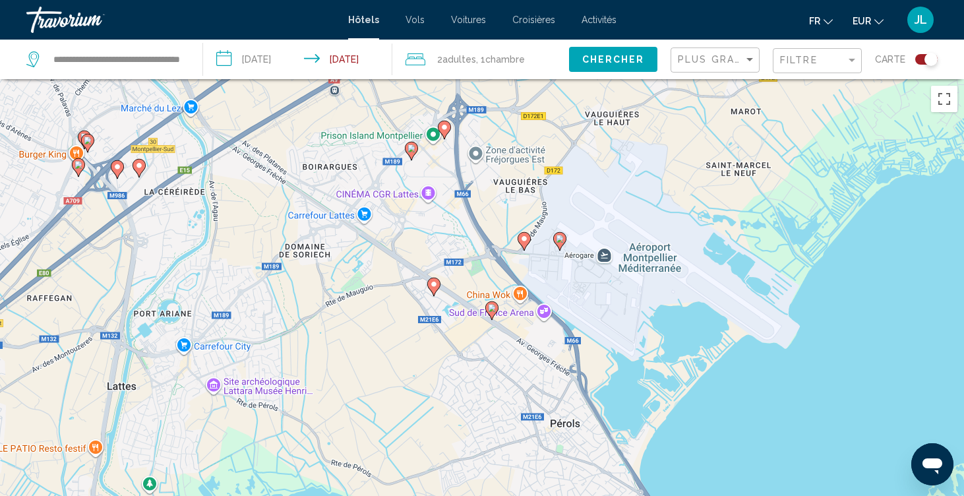
click at [493, 310] on image "Main content" at bounding box center [492, 308] width 8 height 8
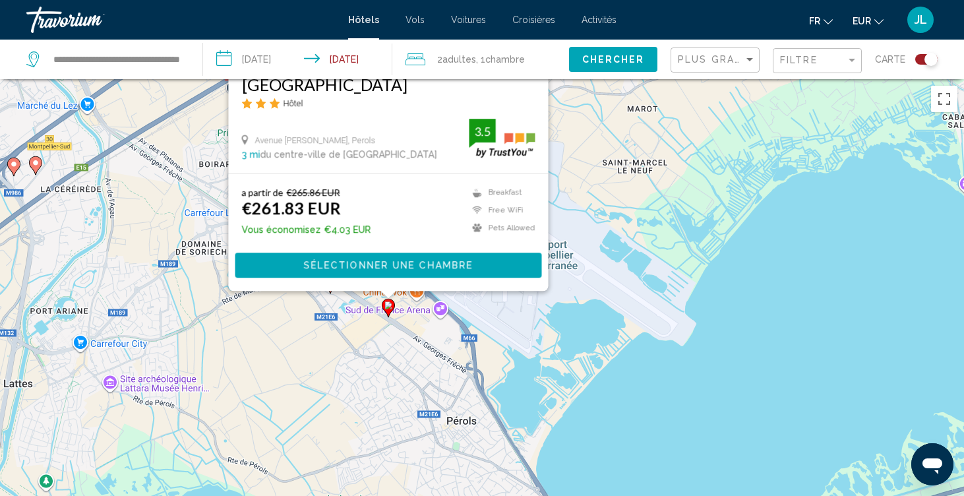
drag, startPoint x: 750, startPoint y: 316, endPoint x: 645, endPoint y: 48, distance: 287.5
click at [645, 79] on div "**********" at bounding box center [482, 366] width 964 height 575
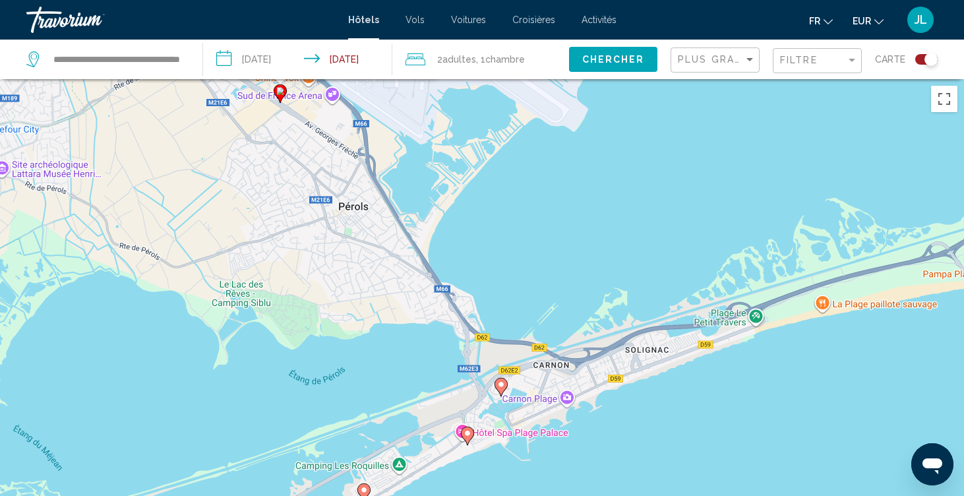
drag, startPoint x: 711, startPoint y: 289, endPoint x: 599, endPoint y: 94, distance: 224.5
click at [601, 94] on div "Pour activer le glissement avec le clavier, appuyez sur Alt+Entrée. Une fois ce…" at bounding box center [482, 327] width 964 height 496
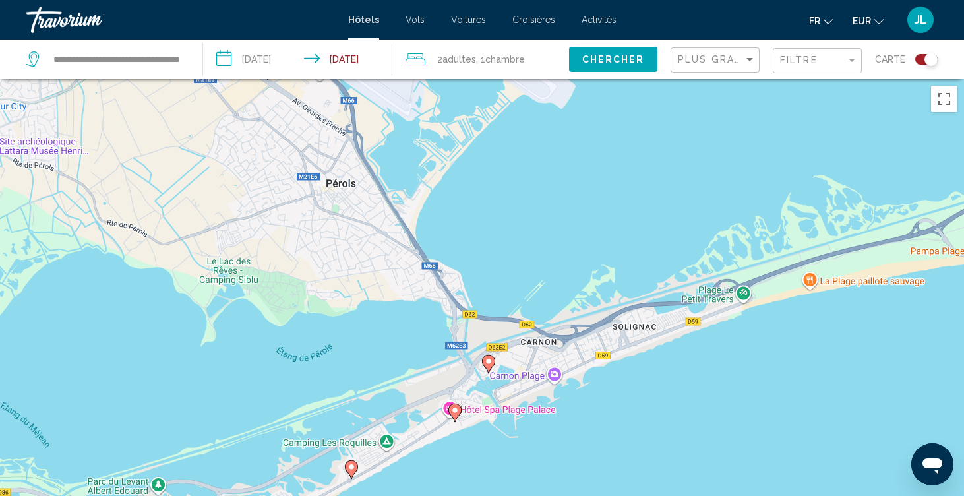
click at [489, 361] on image "Main content" at bounding box center [489, 361] width 8 height 8
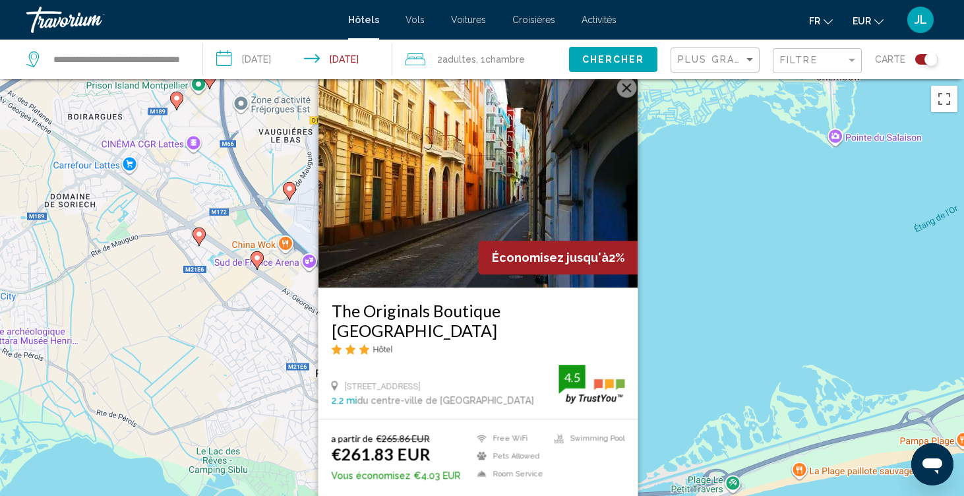
drag, startPoint x: 705, startPoint y: 359, endPoint x: 520, endPoint y: 223, distance: 230.1
click at [520, 223] on div "Pour activer le glissement avec le clavier, appuyez sur Alt+Entrée. Une fois ce…" at bounding box center [482, 327] width 964 height 496
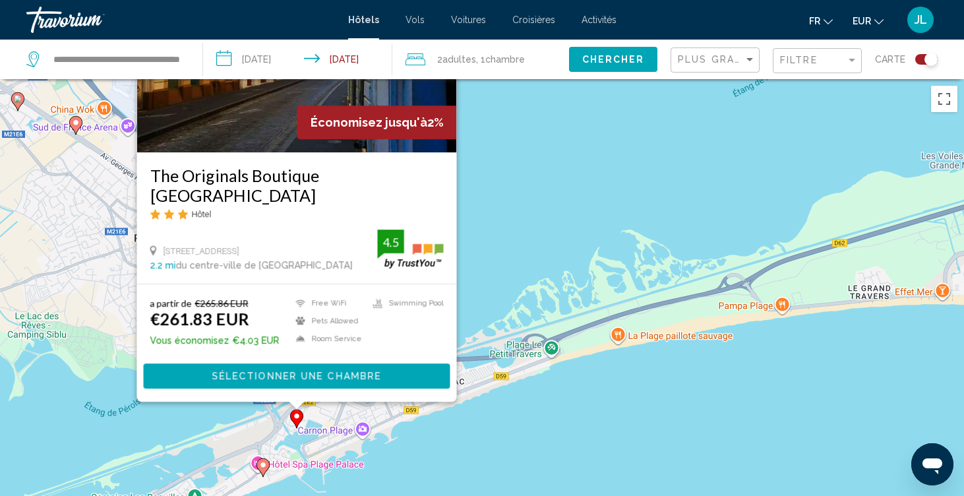
click at [263, 466] on image "Main content" at bounding box center [263, 465] width 8 height 8
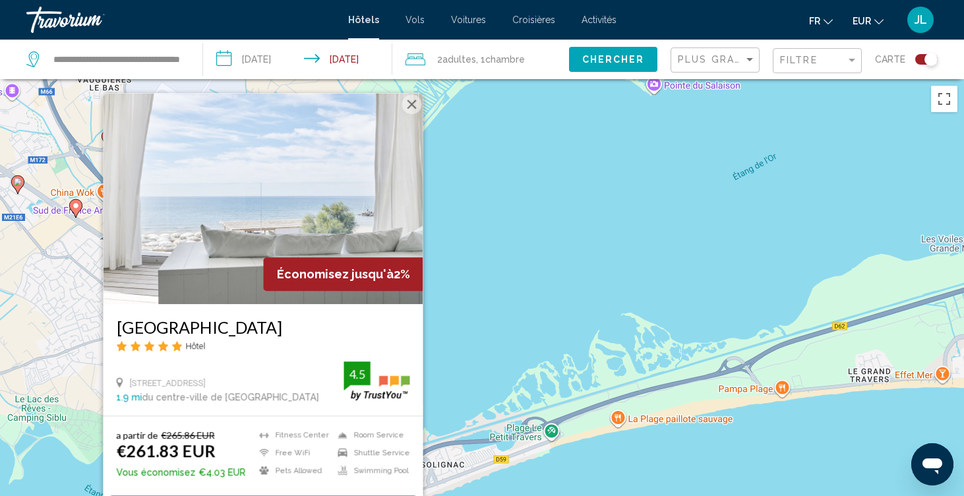
click at [471, 405] on div "Pour activer le glissement avec le clavier, appuyez sur Alt+Entrée. Une fois ce…" at bounding box center [482, 327] width 964 height 496
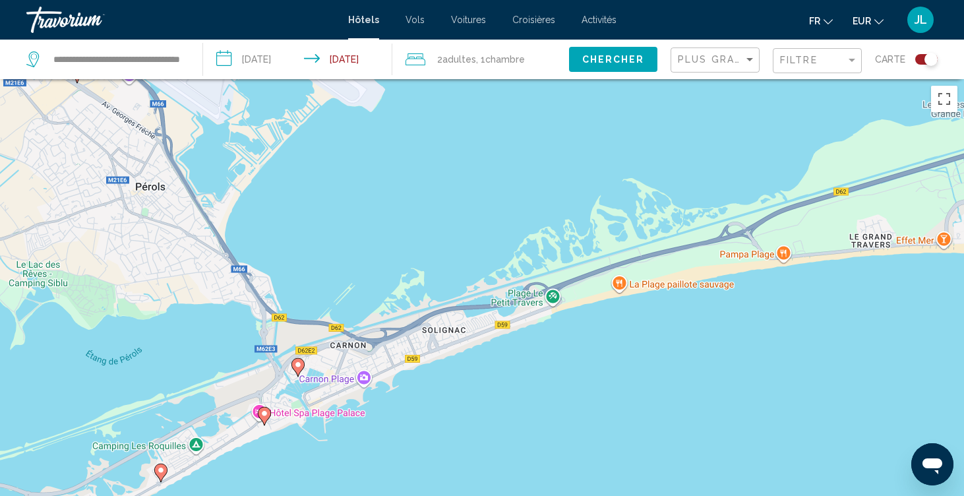
drag, startPoint x: 302, startPoint y: 421, endPoint x: 307, endPoint y: 237, distance: 183.4
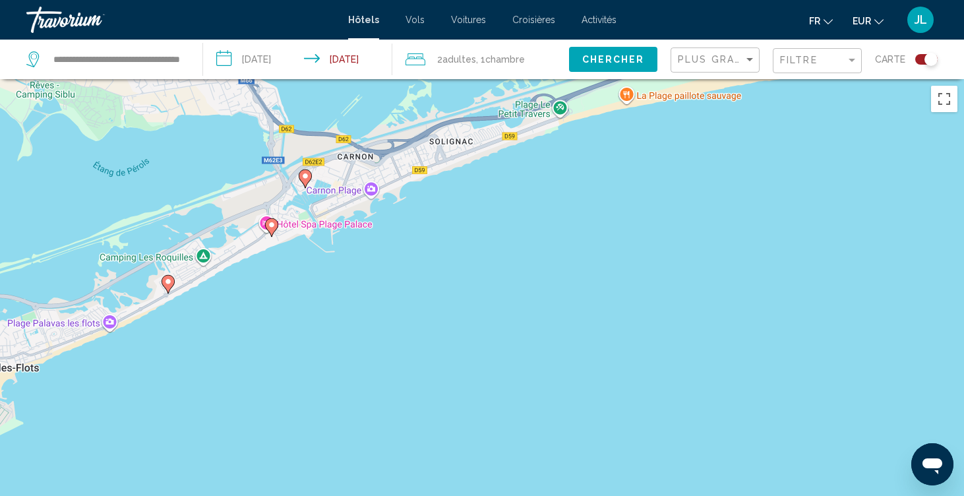
click at [274, 233] on icon "Main content" at bounding box center [271, 227] width 13 height 18
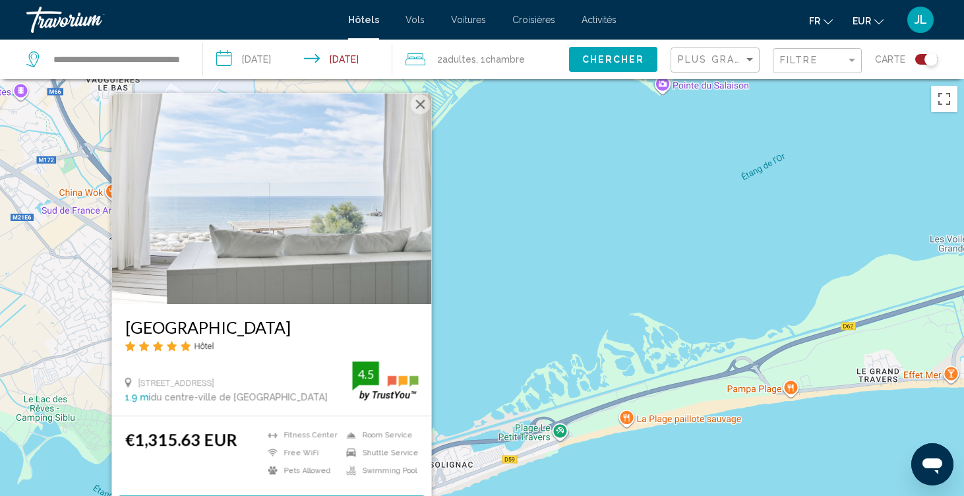
click at [533, 284] on div "Pour activer le glissement avec le clavier, appuyez sur Alt+Entrée. Une fois ce…" at bounding box center [482, 327] width 964 height 496
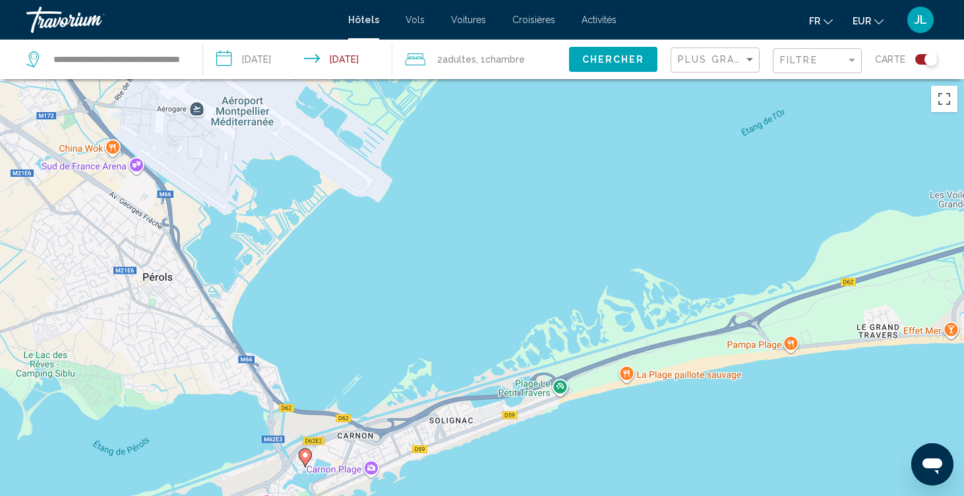
drag, startPoint x: 442, startPoint y: 393, endPoint x: 456, endPoint y: 165, distance: 227.9
click at [456, 165] on div "Pour activer le glissement avec le clavier, appuyez sur Alt+Entrée. Une fois ce…" at bounding box center [482, 327] width 964 height 496
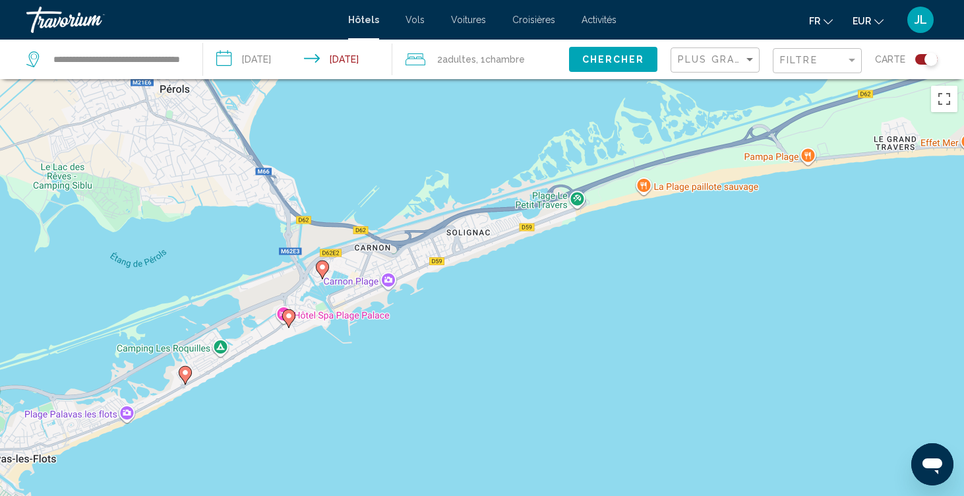
click at [282, 313] on div "Pour activer le glissement avec le clavier, appuyez sur Alt+Entrée. Une fois ce…" at bounding box center [482, 327] width 964 height 496
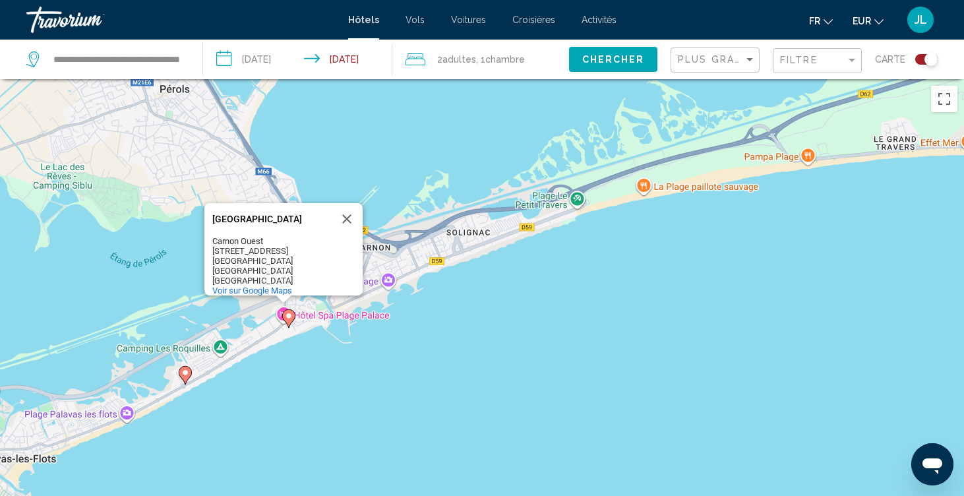
click at [291, 320] on icon "Main content" at bounding box center [289, 318] width 12 height 17
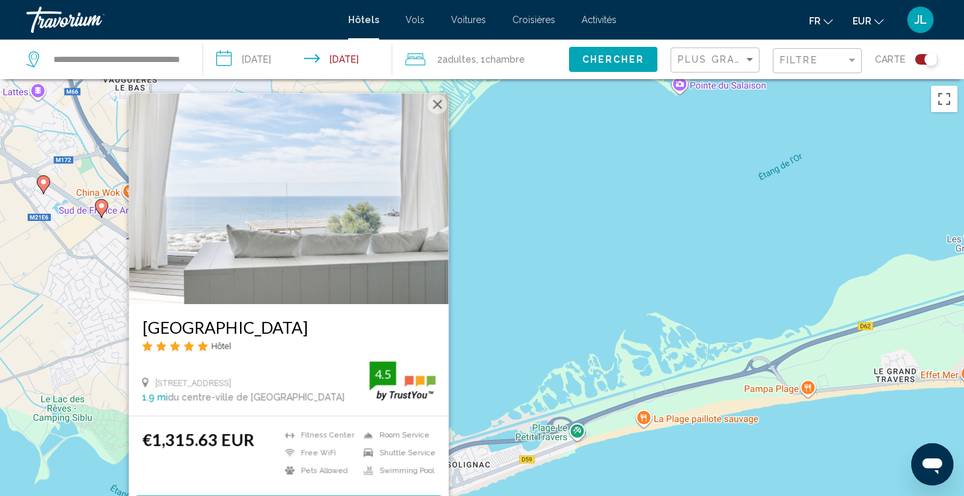
click at [245, 327] on h3 "[GEOGRAPHIC_DATA]" at bounding box center [288, 327] width 293 height 20
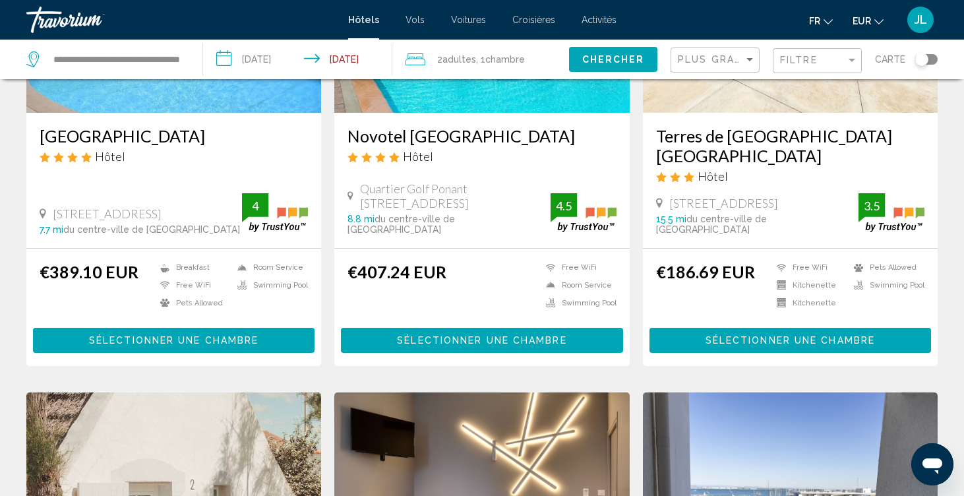
click at [934, 62] on div "Toggle map" at bounding box center [926, 59] width 22 height 11
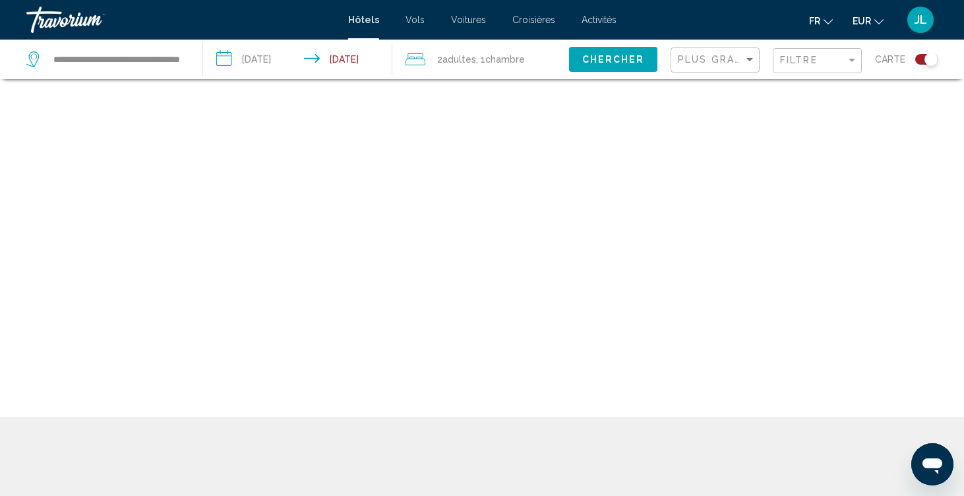
scroll to position [79, 0]
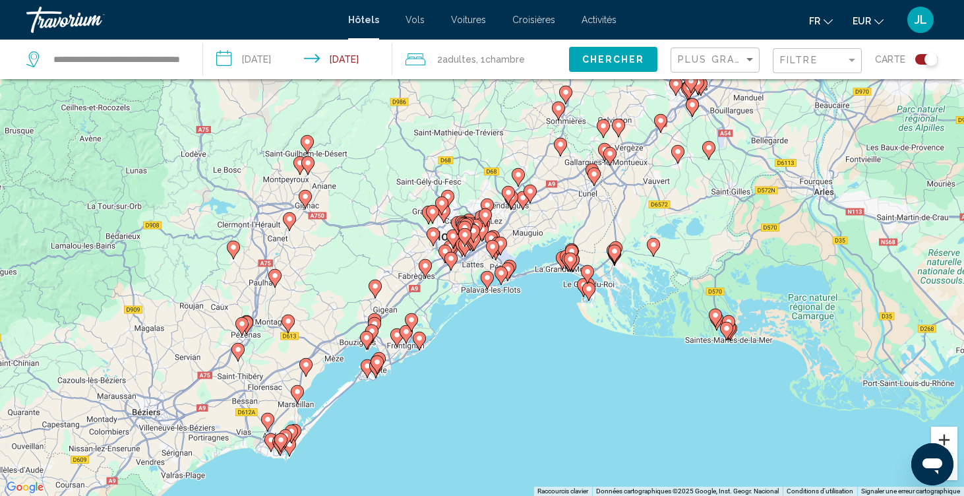
click at [944, 439] on button "Zoom avant" at bounding box center [944, 440] width 26 height 26
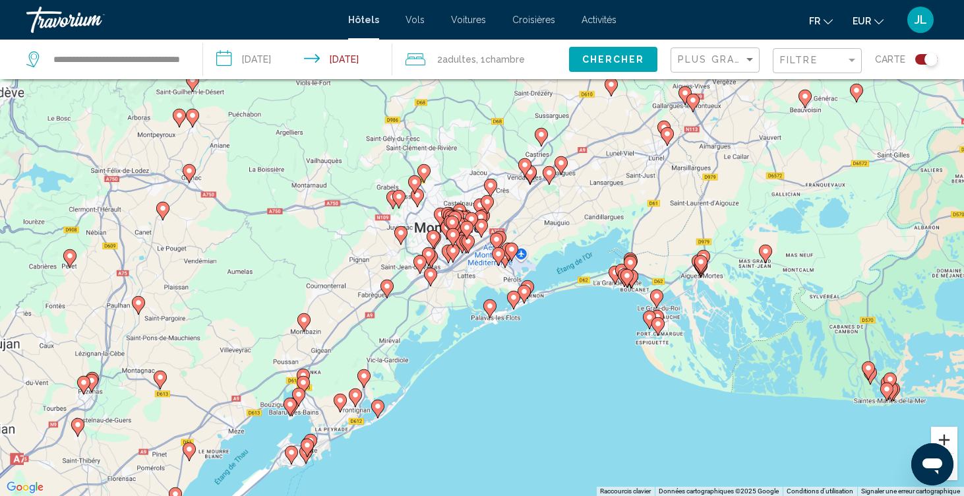
click at [944, 439] on button "Zoom avant" at bounding box center [944, 440] width 26 height 26
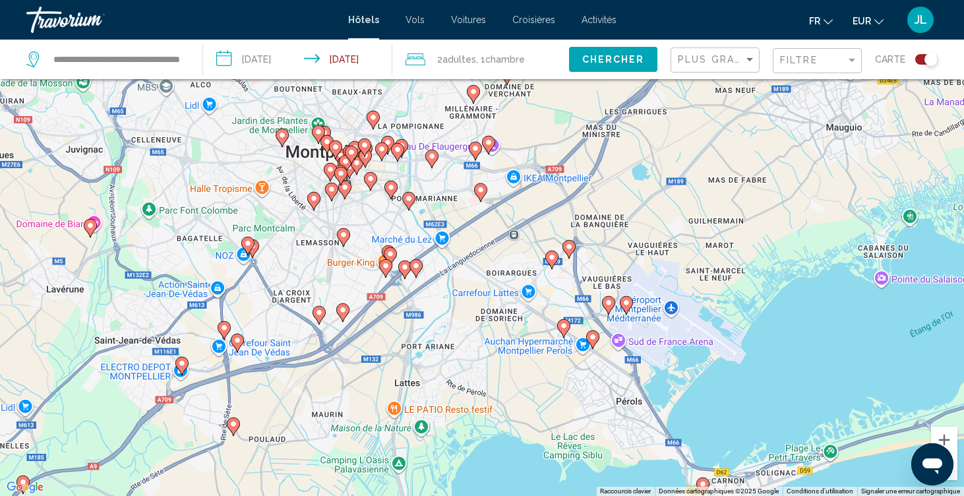
drag, startPoint x: 759, startPoint y: 386, endPoint x: 554, endPoint y: 138, distance: 322.2
click at [554, 138] on div "Pour activer le glissement avec le clavier, appuyez sur Alt+Entrée. Une fois ce…" at bounding box center [482, 248] width 964 height 496
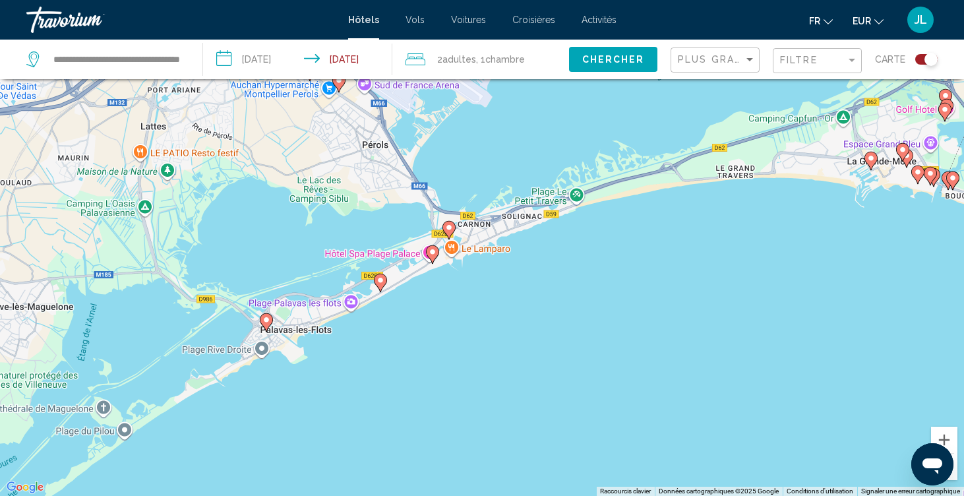
drag, startPoint x: 686, startPoint y: 216, endPoint x: 493, endPoint y: 281, distance: 204.5
click at [493, 282] on div "Pour activer le glissement avec le clavier, appuyez sur Alt+Entrée. Une fois ce…" at bounding box center [482, 248] width 964 height 496
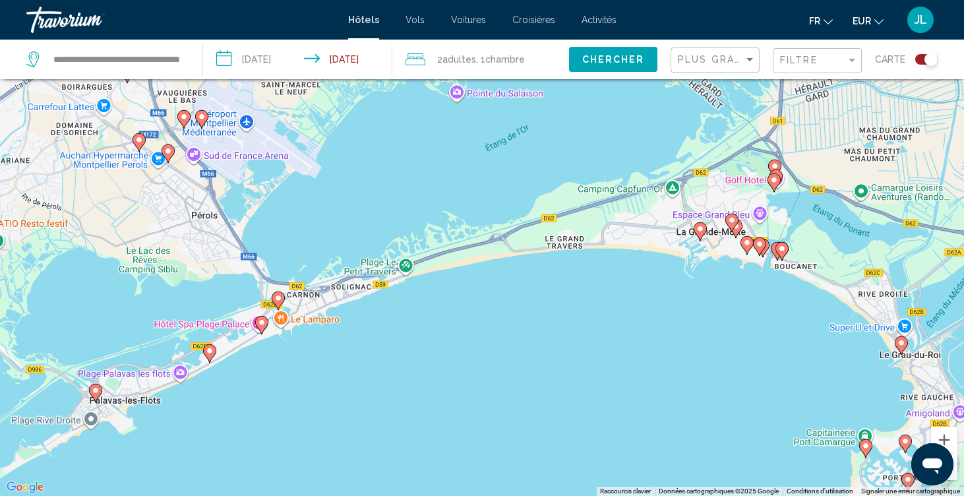
click at [701, 234] on icon "Main content" at bounding box center [700, 231] width 12 height 17
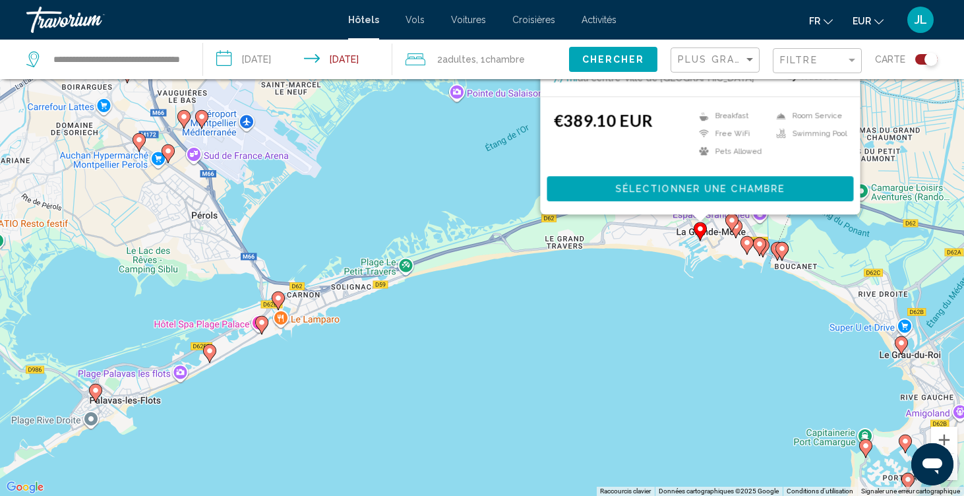
scroll to position [0, 0]
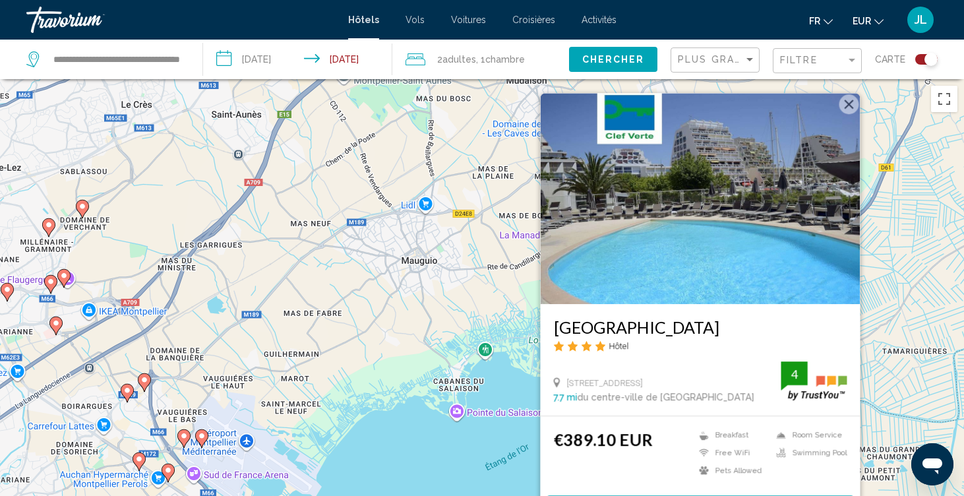
click at [450, 413] on div "Pour activer le glissement avec le clavier, appuyez sur Alt+Entrée. Une fois ce…" at bounding box center [482, 327] width 964 height 496
click at [465, 456] on div "Pour activer le glissement avec le clavier, appuyez sur Alt+Entrée. Une fois ce…" at bounding box center [482, 327] width 964 height 496
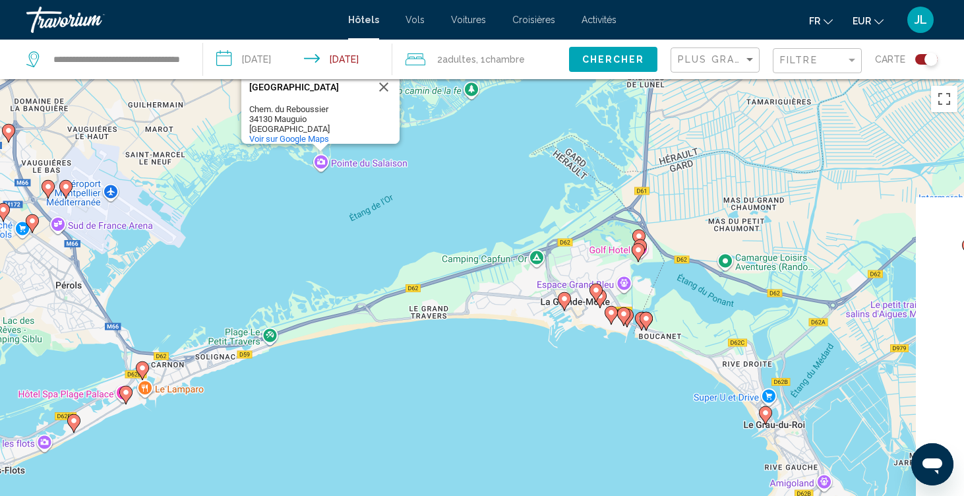
drag, startPoint x: 719, startPoint y: 392, endPoint x: 544, endPoint y: 131, distance: 314.5
click at [545, 131] on div "Pour activer le glissement avec le clavier, appuyez sur Alt+Entrée. Une fois ce…" at bounding box center [482, 327] width 964 height 496
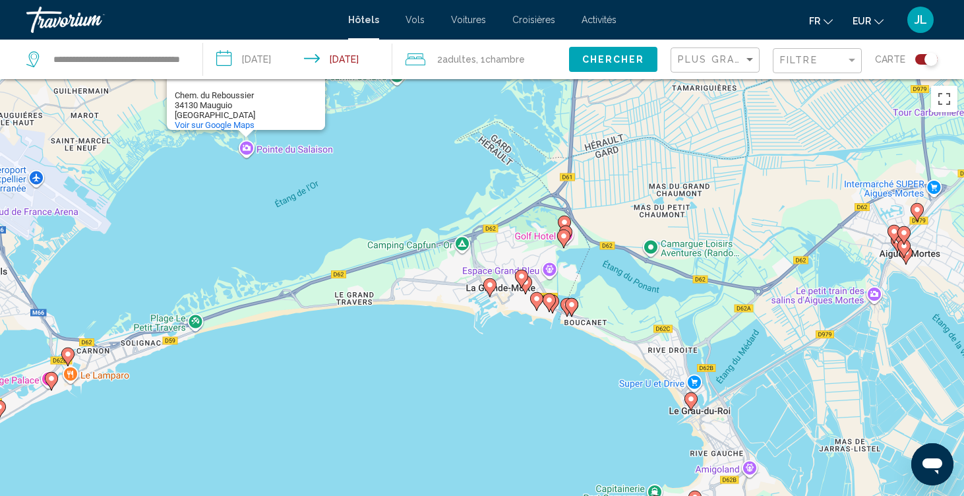
click at [565, 222] on image "Main content" at bounding box center [564, 222] width 8 height 8
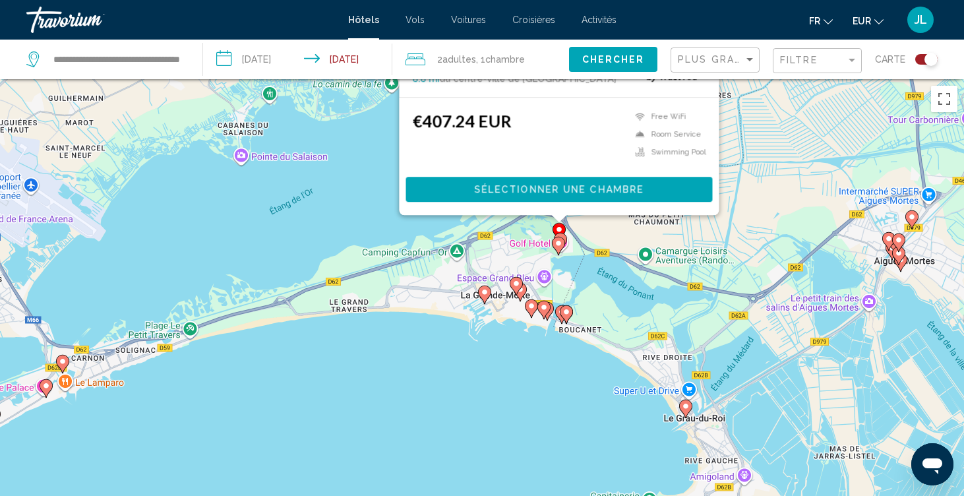
drag, startPoint x: 366, startPoint y: 458, endPoint x: 359, endPoint y: 136, distance: 322.5
click at [359, 136] on div "Pour activer le glissement avec le clavier, appuyez sur Alt+Entrée. Une fois ce…" at bounding box center [482, 327] width 964 height 496
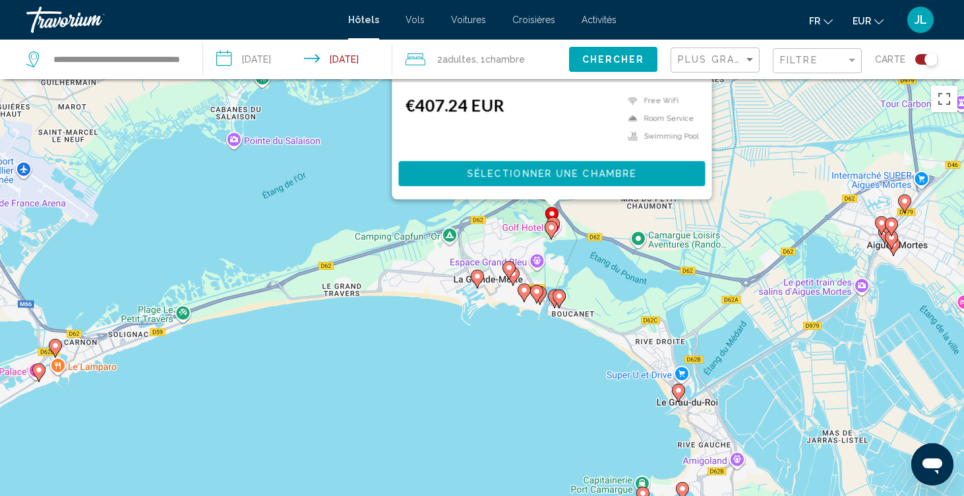
click at [547, 231] on g "Main content" at bounding box center [551, 230] width 13 height 18
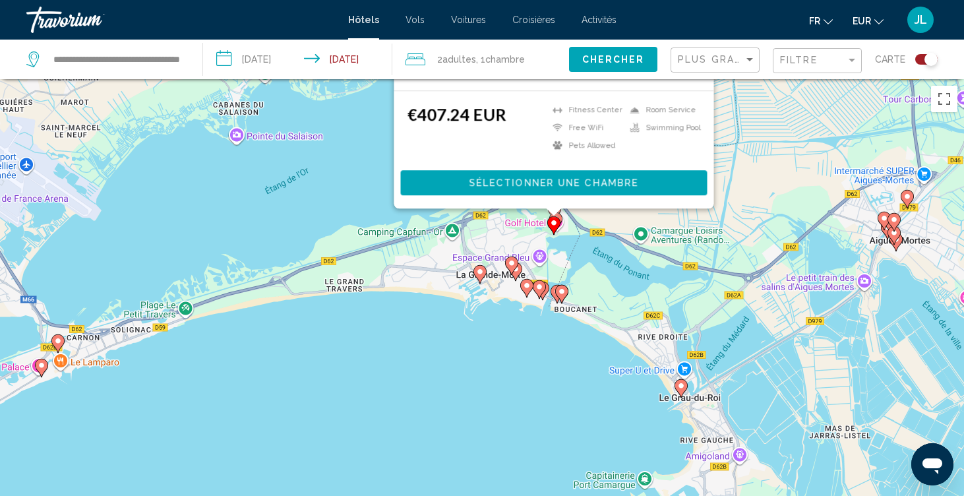
drag, startPoint x: 317, startPoint y: 448, endPoint x: 320, endPoint y: 113, distance: 335.0
click at [320, 113] on div "Pour activer le glissement avec le clavier, appuyez sur Alt+Entrée. Une fois ce…" at bounding box center [482, 327] width 964 height 496
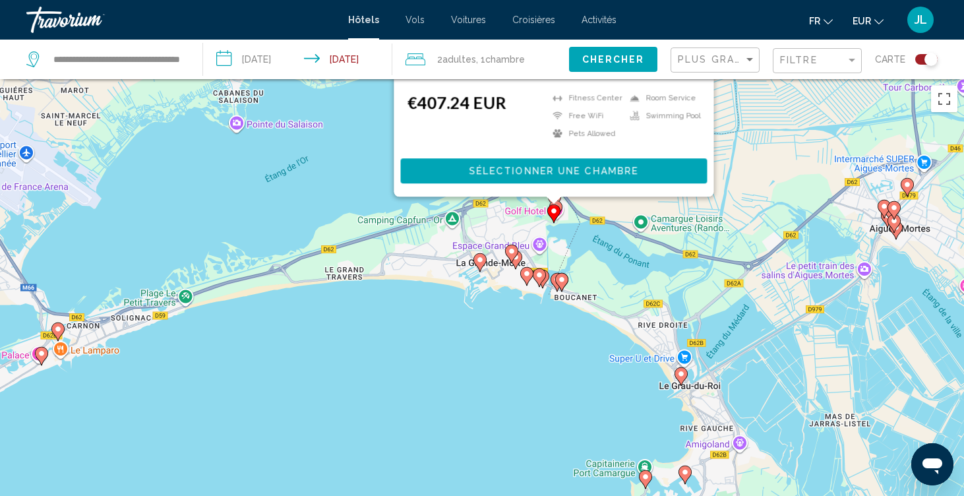
click at [562, 284] on icon "Main content" at bounding box center [562, 282] width 12 height 17
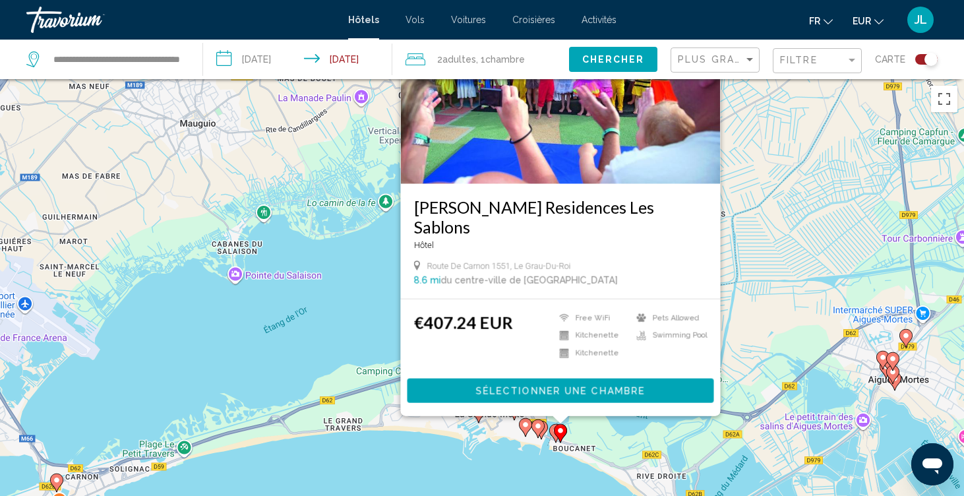
drag, startPoint x: 359, startPoint y: 426, endPoint x: 356, endPoint y: 156, distance: 270.4
click at [356, 156] on div "Pour activer le glissement avec le clavier, appuyez sur Alt+Entrée. Une fois ce…" at bounding box center [482, 327] width 964 height 496
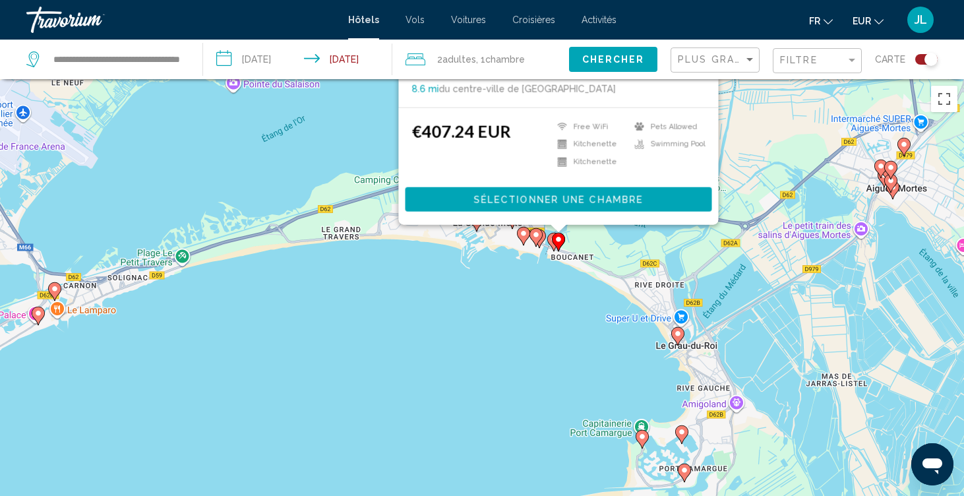
click at [535, 238] on image "Main content" at bounding box center [536, 235] width 8 height 8
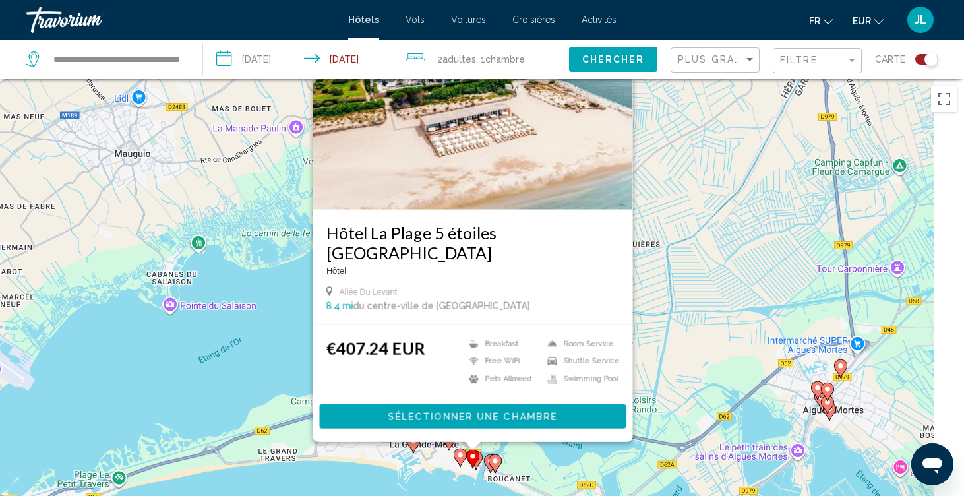
drag, startPoint x: 298, startPoint y: 400, endPoint x: 197, endPoint y: 270, distance: 164.5
click at [197, 270] on div "Pour activer le glissement avec le clavier, appuyez sur Alt+Entrée. Une fois ce…" at bounding box center [482, 327] width 964 height 496
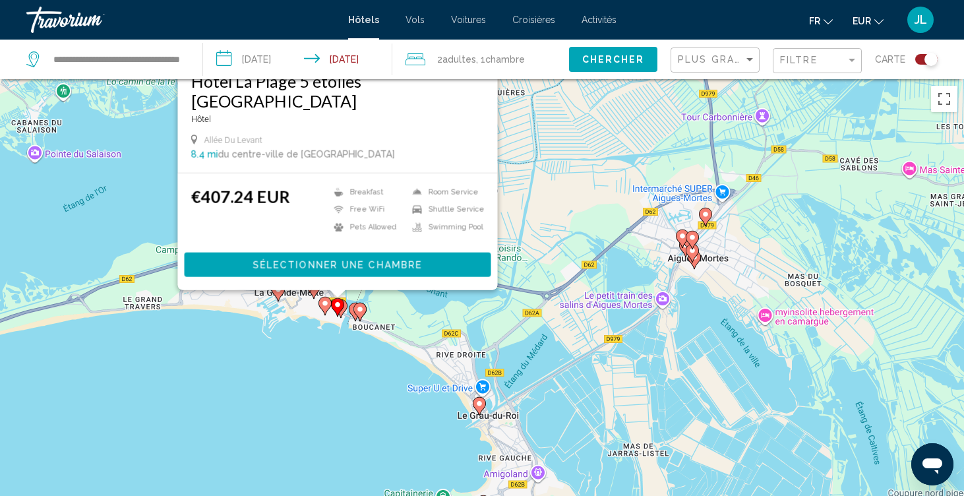
click at [483, 406] on image "Main content" at bounding box center [479, 404] width 8 height 8
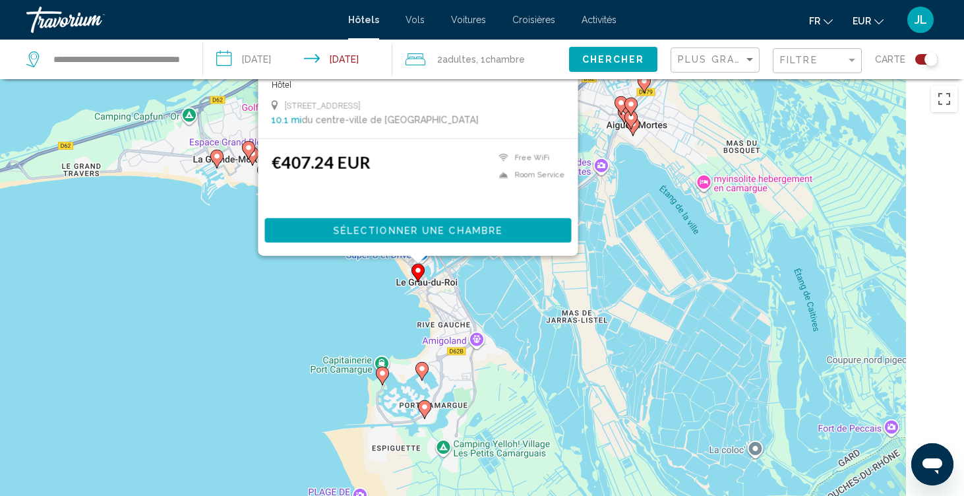
drag, startPoint x: 286, startPoint y: 458, endPoint x: 226, endPoint y: 162, distance: 302.2
click at [225, 163] on div "Pour activer le glissement avec le clavier, appuyez sur Alt+Entrée. Une fois ce…" at bounding box center [482, 327] width 964 height 496
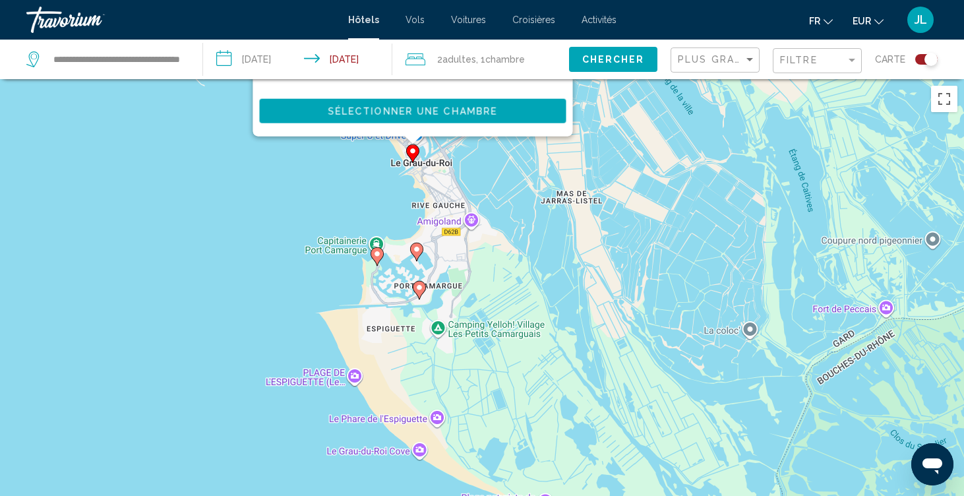
click at [378, 265] on icon "Main content" at bounding box center [377, 256] width 13 height 18
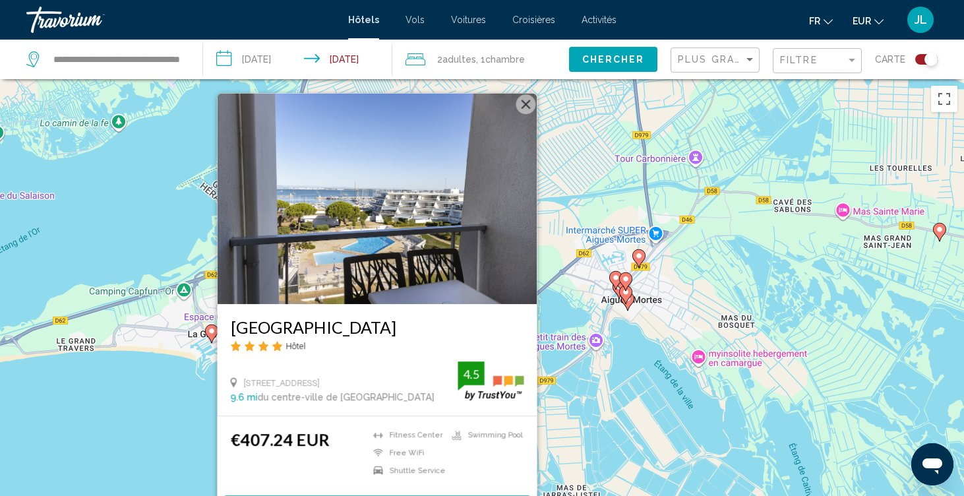
click at [182, 421] on div "Pour activer le glissement avec le clavier, appuyez sur Alt+Entrée. Une fois ce…" at bounding box center [482, 327] width 964 height 496
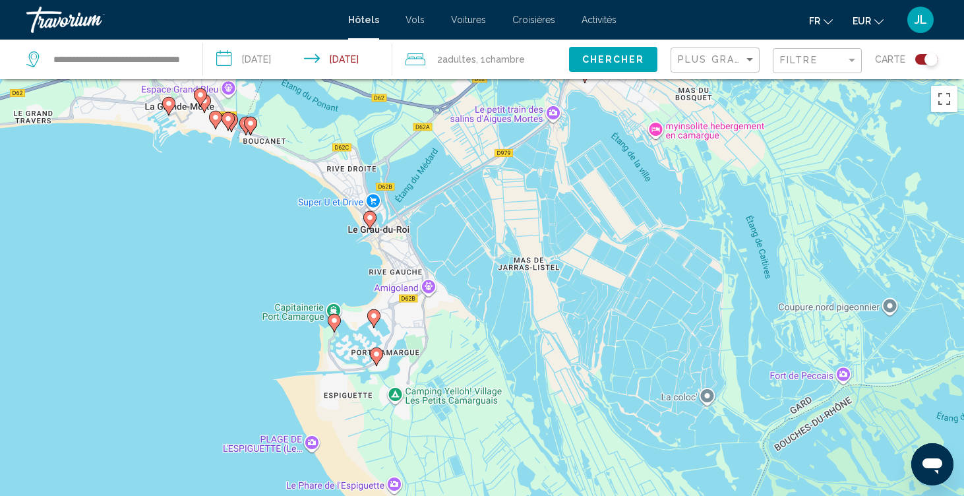
drag, startPoint x: 182, startPoint y: 421, endPoint x: 123, endPoint y: 128, distance: 299.4
click at [123, 129] on div "Pour activer le glissement avec le clavier, appuyez sur Alt+Entrée. Une fois ce…" at bounding box center [482, 327] width 964 height 496
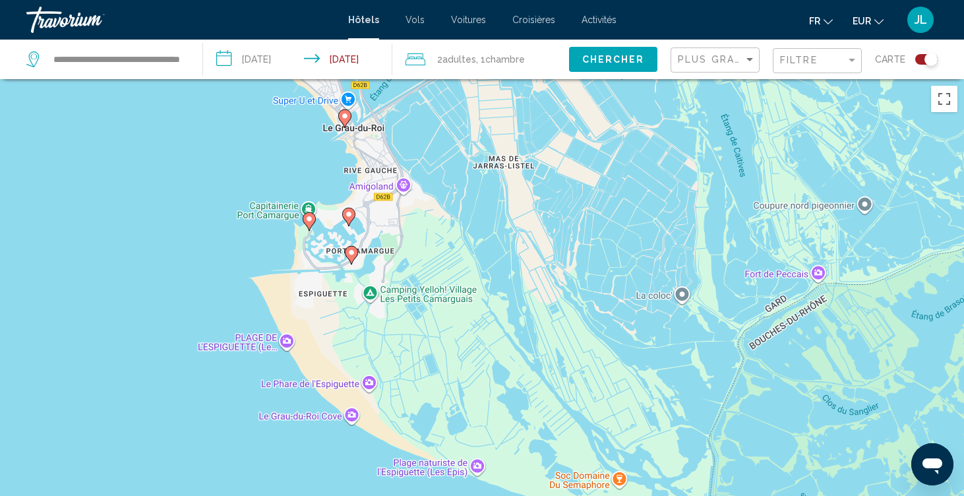
click at [349, 253] on image "Main content" at bounding box center [351, 253] width 8 height 8
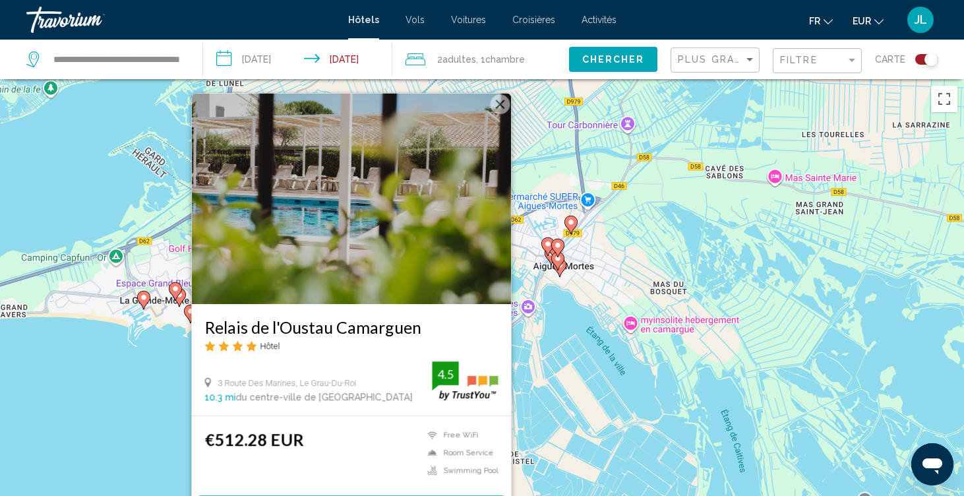
click at [171, 401] on div "Pour activer le glissement avec le clavier, appuyez sur Alt+Entrée. Une fois ce…" at bounding box center [482, 327] width 964 height 496
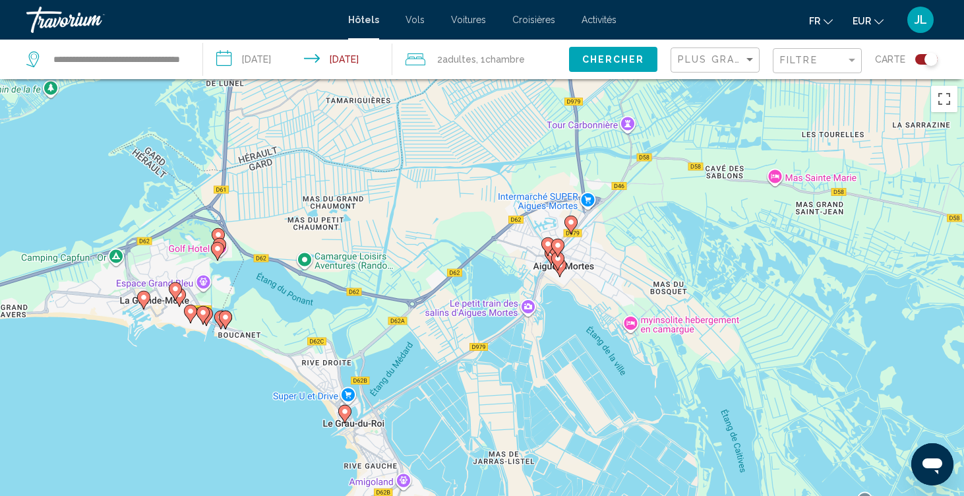
drag, startPoint x: 407, startPoint y: 438, endPoint x: 407, endPoint y: 336, distance: 102.9
click at [407, 336] on div "Pour activer le glissement avec le clavier, appuyez sur Alt+Entrée. Une fois ce…" at bounding box center [482, 327] width 964 height 496
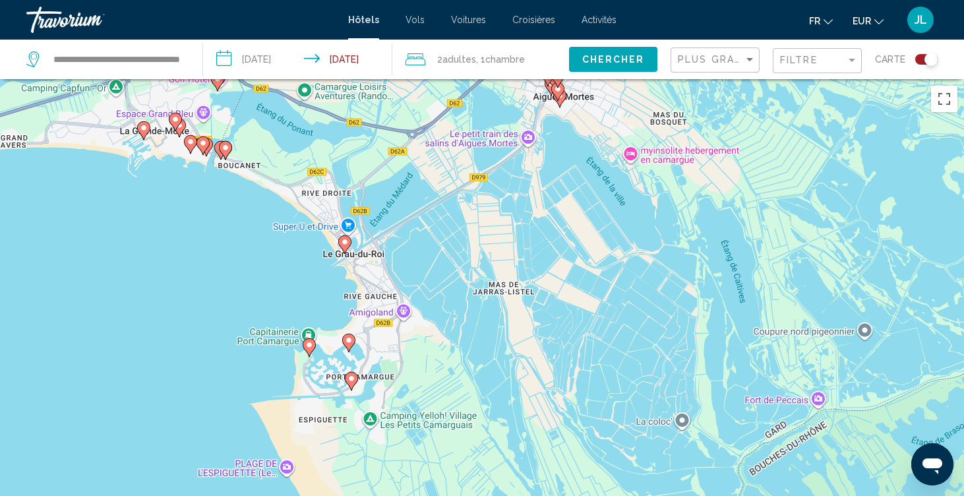
click at [351, 346] on icon "Main content" at bounding box center [349, 342] width 12 height 17
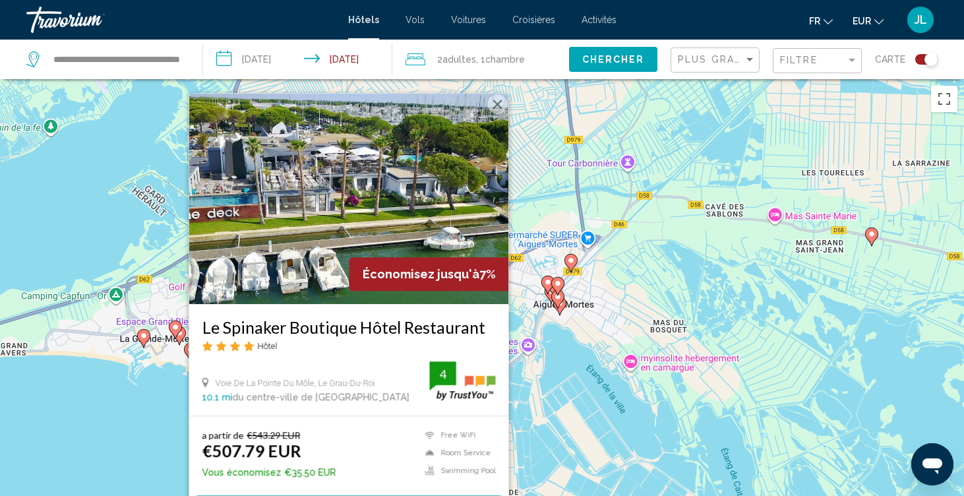
click at [146, 431] on div "Pour activer le glissement avec le clavier, appuyez sur Alt+Entrée. Une fois ce…" at bounding box center [482, 327] width 964 height 496
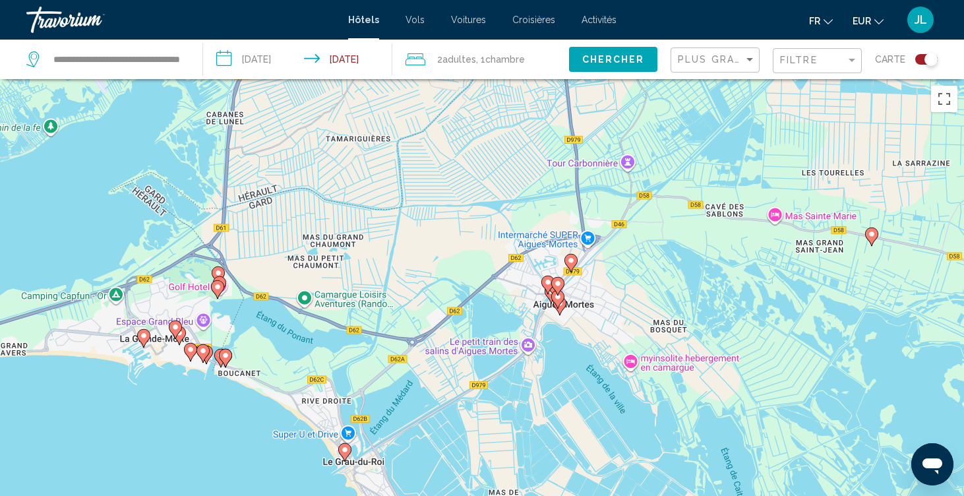
click at [574, 262] on image "Main content" at bounding box center [571, 260] width 8 height 8
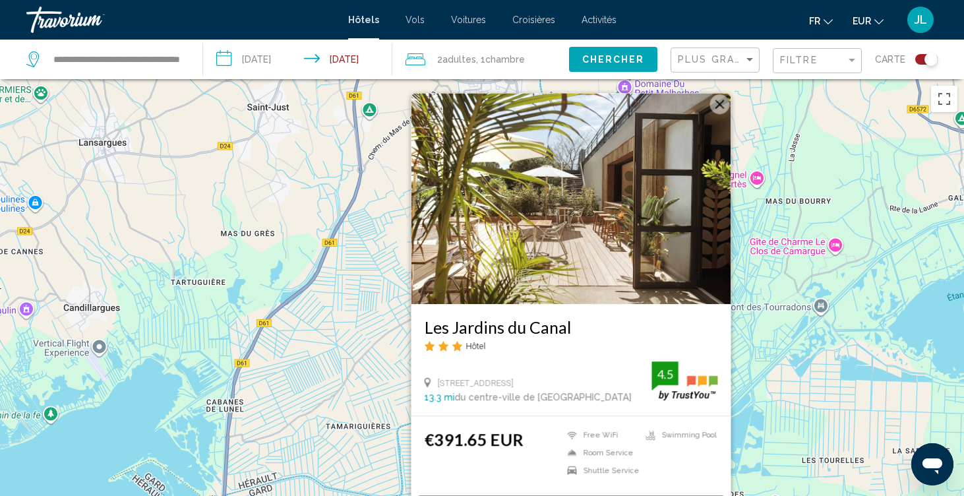
click at [362, 396] on div "Pour activer le glissement avec le clavier, appuyez sur Alt+Entrée. Une fois ce…" at bounding box center [482, 327] width 964 height 496
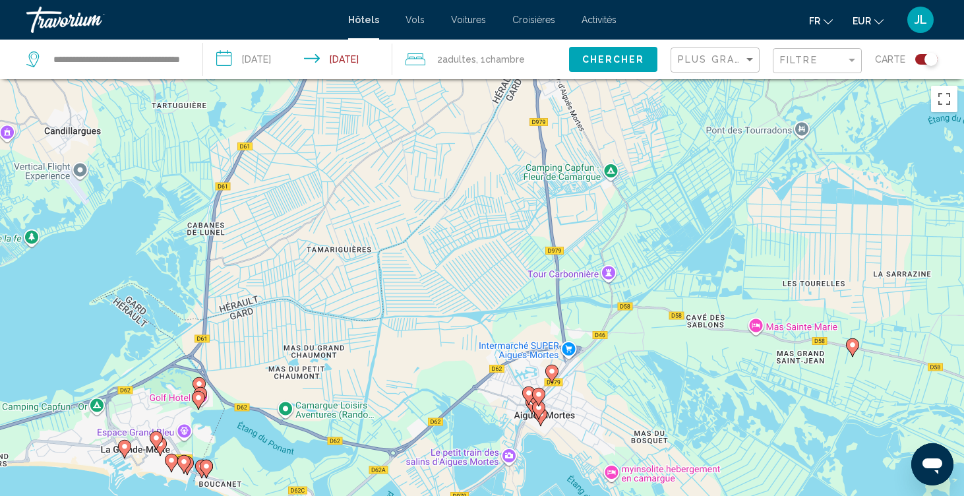
drag, startPoint x: 555, startPoint y: 390, endPoint x: 534, endPoint y: 217, distance: 174.6
click at [534, 196] on div "Pour activer le glissement avec le clavier, appuyez sur Alt+Entrée. Une fois ce…" at bounding box center [482, 327] width 964 height 496
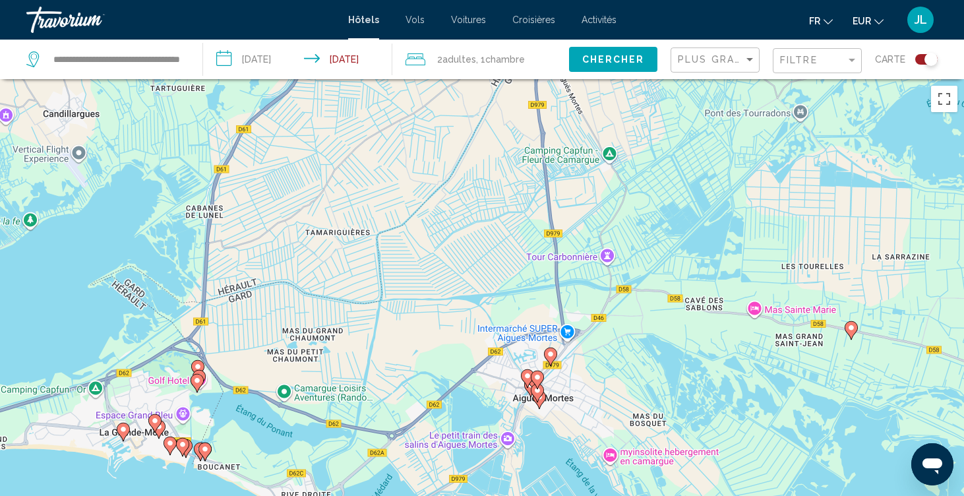
click at [528, 374] on image "Main content" at bounding box center [528, 376] width 8 height 8
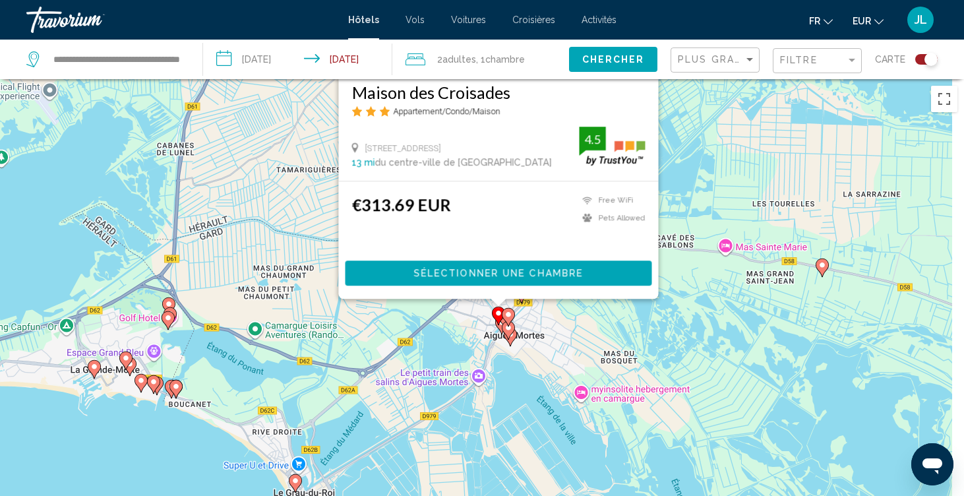
drag, startPoint x: 366, startPoint y: 434, endPoint x: 335, endPoint y: 181, distance: 255.1
click at [335, 181] on div "Pour activer le glissement avec le clavier, appuyez sur Alt+Entrée. Une fois ce…" at bounding box center [482, 327] width 964 height 496
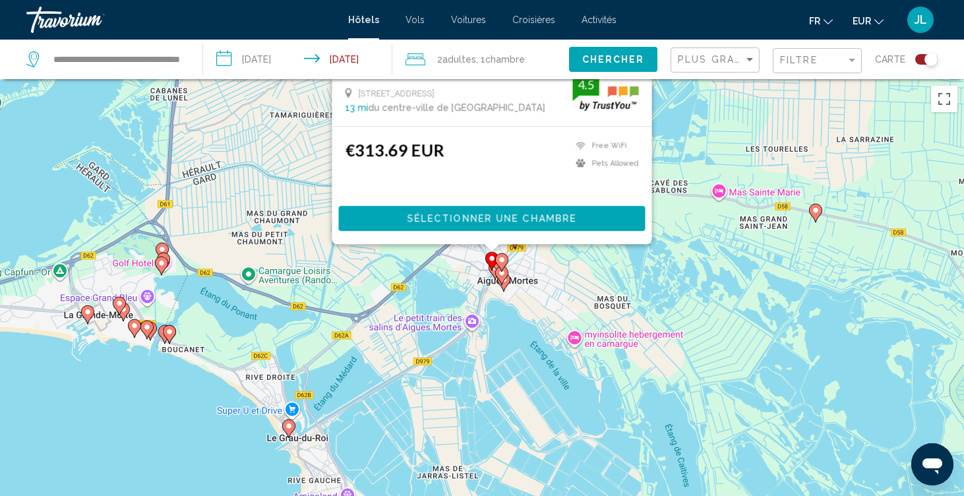
click at [503, 276] on image "Main content" at bounding box center [502, 273] width 8 height 8
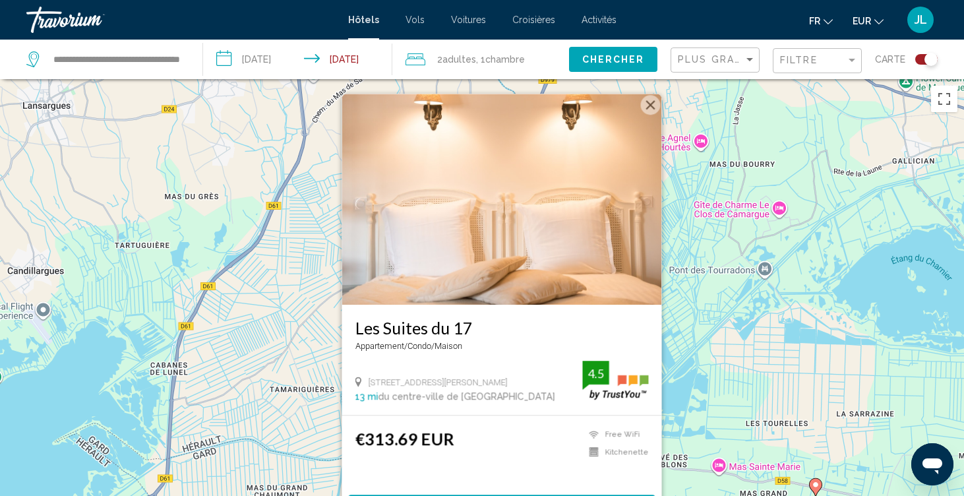
drag, startPoint x: 308, startPoint y: 445, endPoint x: 301, endPoint y: 247, distance: 197.9
click at [301, 248] on div "Pour activer le glissement avec le clavier, appuyez sur Alt+Entrée. Une fois ce…" at bounding box center [482, 327] width 964 height 496
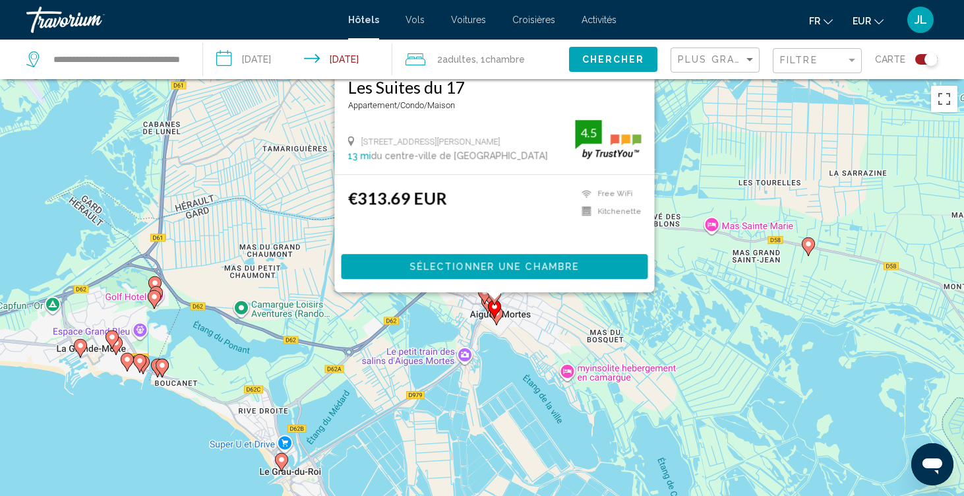
click at [497, 317] on gmp-advanced-marker "Main content" at bounding box center [494, 309] width 13 height 20
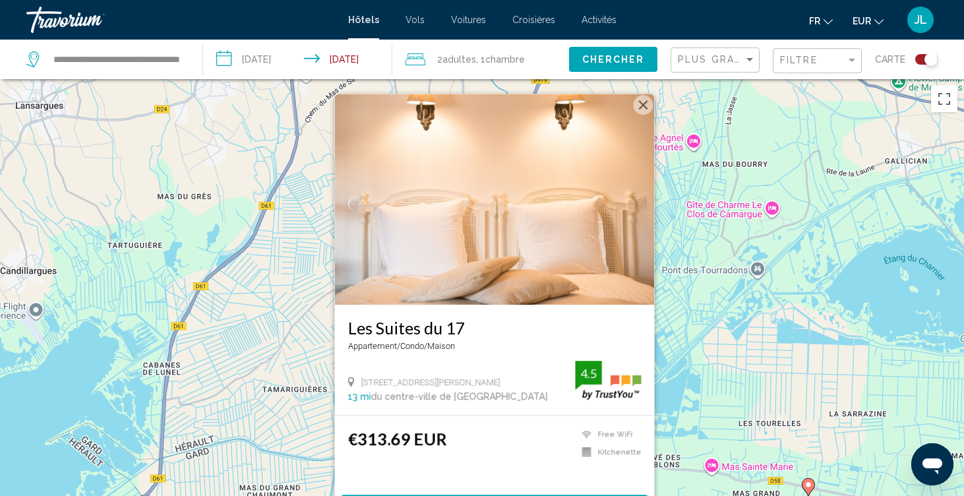
click at [264, 418] on div "Pour activer le glissement avec le clavier, appuyez sur Alt+Entrée. Une fois ce…" at bounding box center [482, 327] width 964 height 496
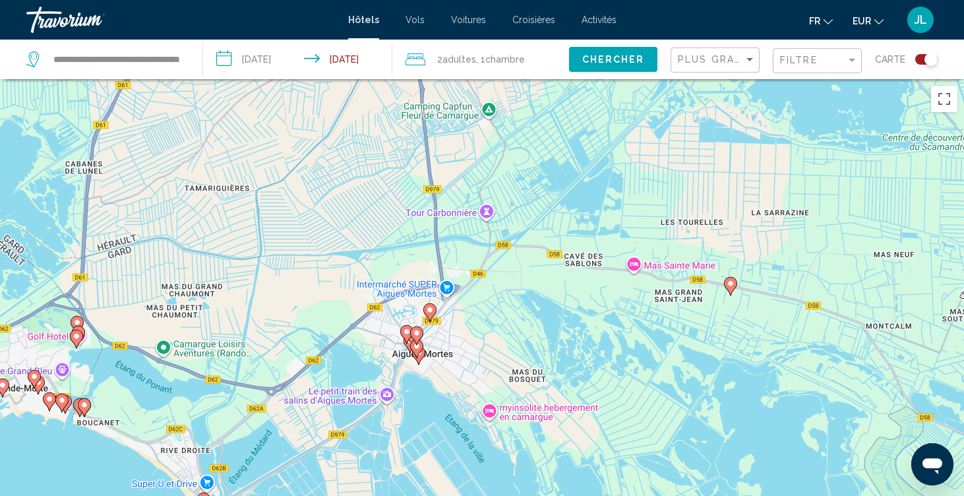
drag, startPoint x: 459, startPoint y: 394, endPoint x: 386, endPoint y: 191, distance: 215.2
click at [386, 191] on div "Pour activer le glissement avec le clavier, appuyez sur Alt+Entrée. Une fois ce…" at bounding box center [482, 327] width 964 height 496
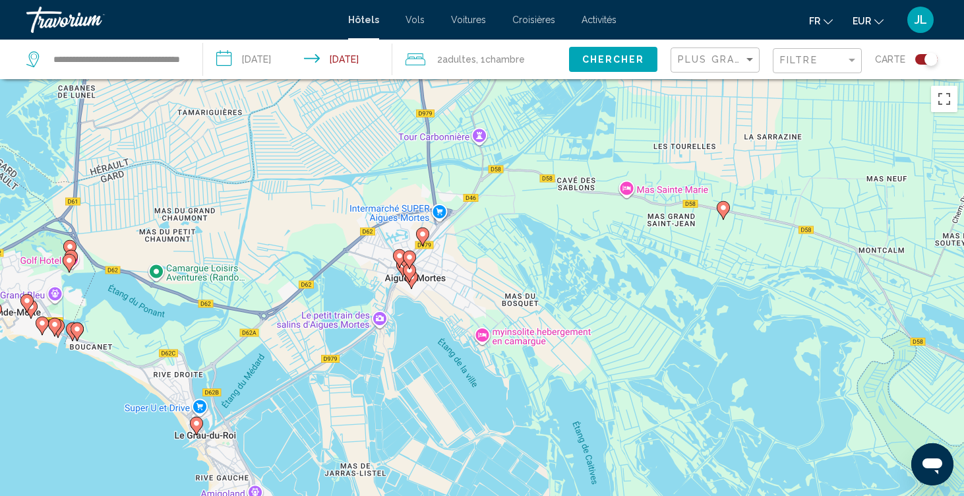
click at [402, 270] on gmp-advanced-marker "Main content" at bounding box center [406, 263] width 13 height 20
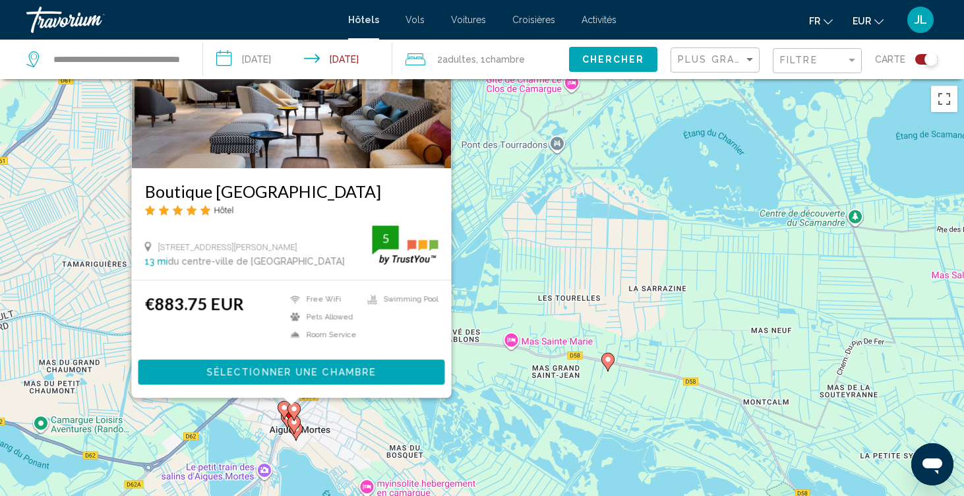
drag, startPoint x: 724, startPoint y: 305, endPoint x: 619, endPoint y: 181, distance: 162.9
click at [619, 181] on div "Pour activer le glissement avec le clavier, appuyez sur Alt+Entrée. Une fois ce…" at bounding box center [482, 327] width 964 height 496
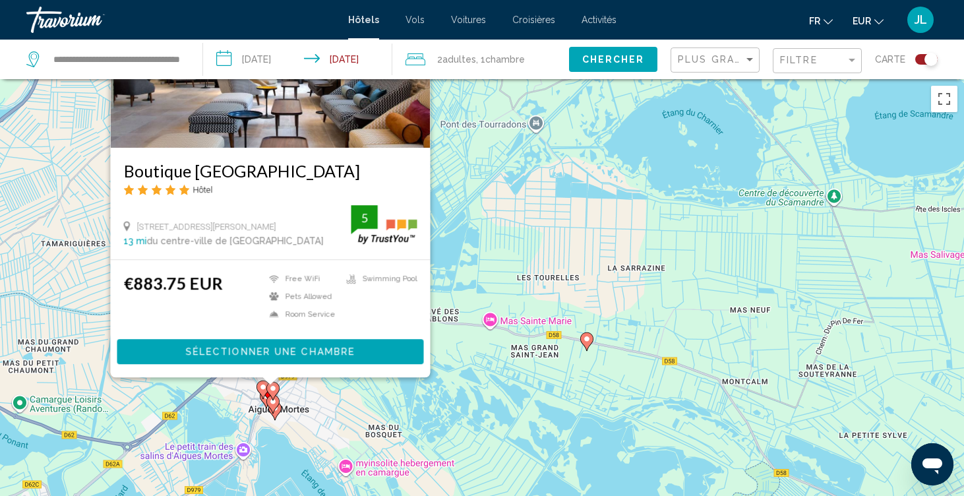
click at [585, 347] on icon "Main content" at bounding box center [586, 341] width 13 height 18
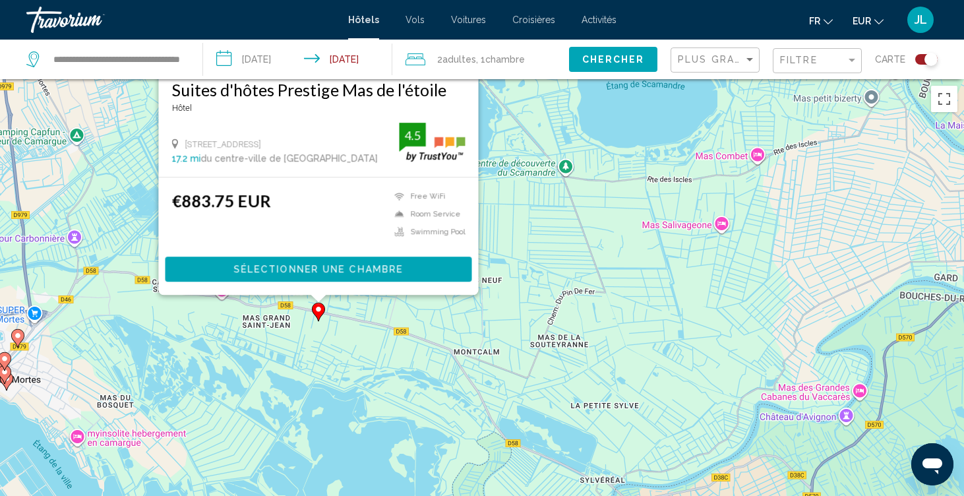
drag, startPoint x: 872, startPoint y: 380, endPoint x: 600, endPoint y: 144, distance: 359.9
click at [600, 144] on div "Pour activer le glissement avec le clavier, appuyez sur Alt+Entrée. Une fois ce…" at bounding box center [482, 327] width 964 height 496
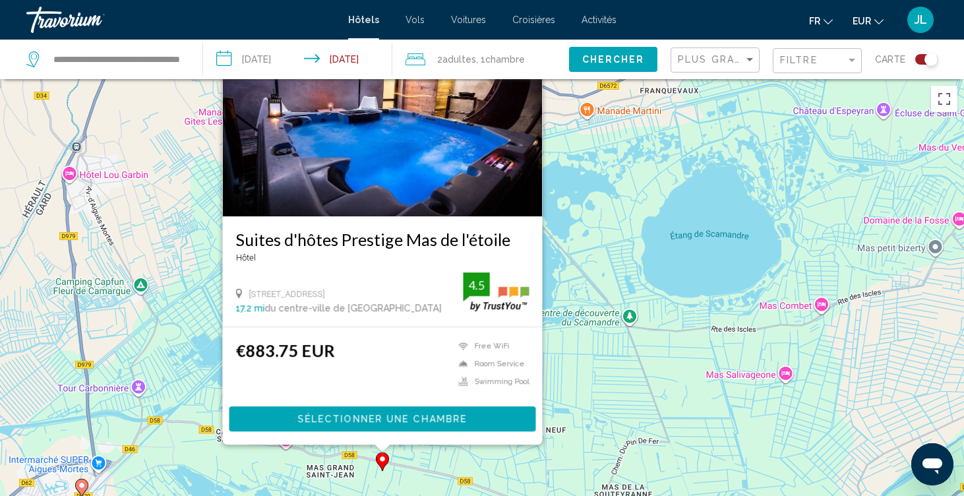
drag, startPoint x: 761, startPoint y: 291, endPoint x: 852, endPoint y: 505, distance: 232.8
click at [852, 495] on html "**********" at bounding box center [482, 248] width 964 height 496
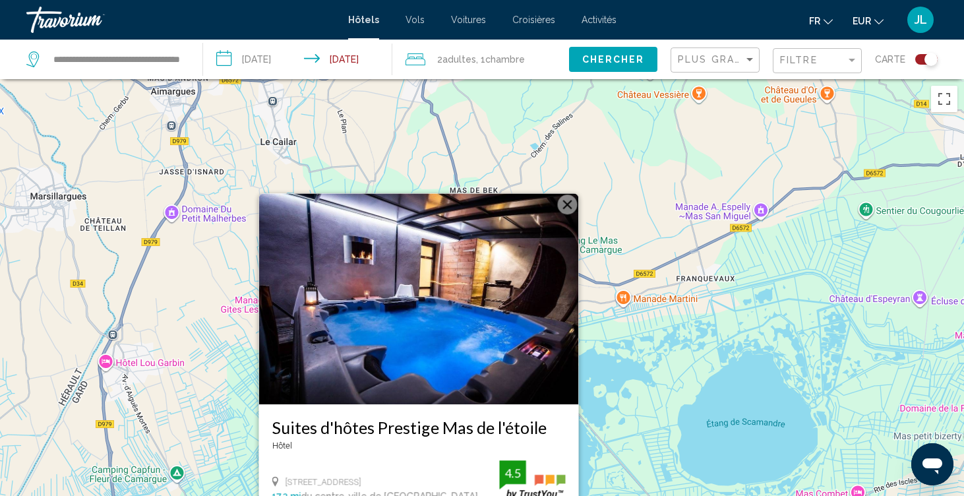
drag, startPoint x: 836, startPoint y: 402, endPoint x: 826, endPoint y: 495, distance: 93.5
click at [826, 495] on div "Pour activer le glissement avec le clavier, appuyez sur Alt+Entrée. Une fois ce…" at bounding box center [482, 327] width 964 height 496
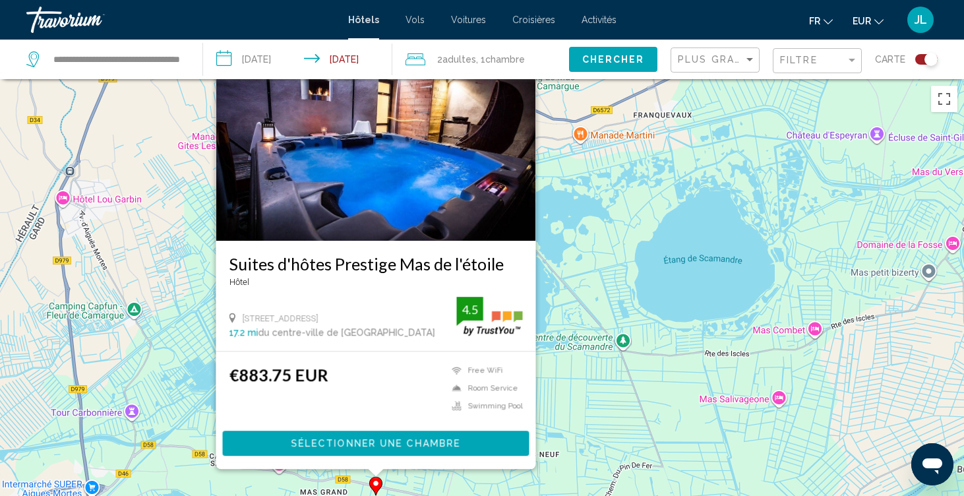
drag, startPoint x: 713, startPoint y: 319, endPoint x: 626, endPoint y: 36, distance: 296.6
click at [628, 37] on div "**********" at bounding box center [482, 248] width 964 height 496
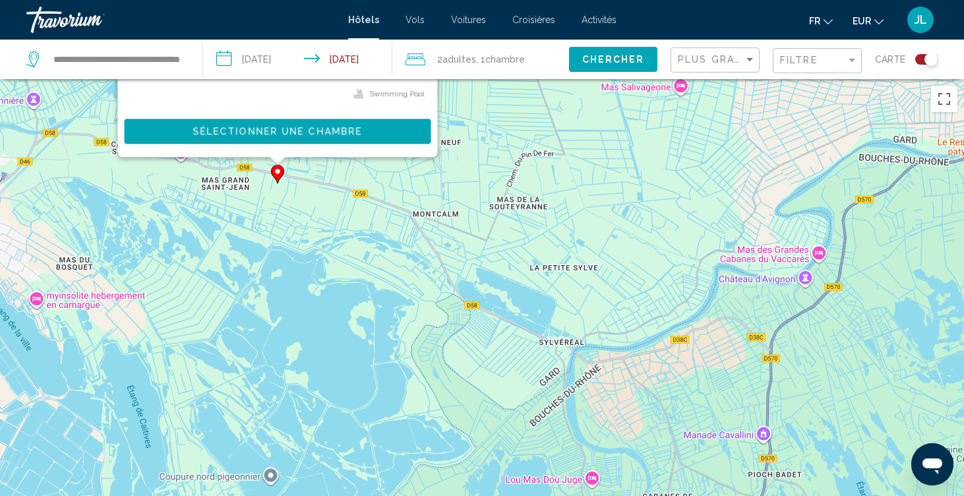
drag, startPoint x: 506, startPoint y: 193, endPoint x: 570, endPoint y: 165, distance: 69.7
click at [574, 165] on div "Pour activer le glissement avec le clavier, appuyez sur Alt+Entrée. Une fois ce…" at bounding box center [482, 327] width 964 height 496
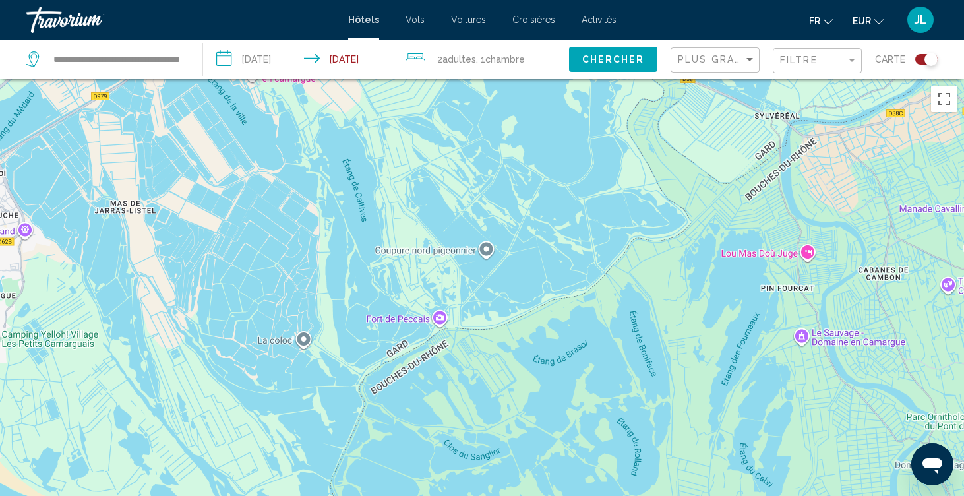
drag, startPoint x: 564, startPoint y: 306, endPoint x: 710, endPoint y: 113, distance: 241.5
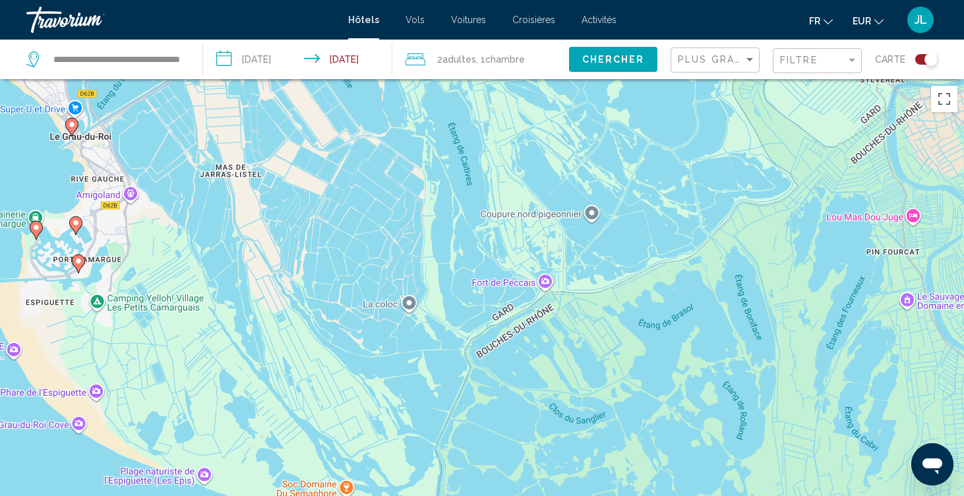
drag, startPoint x: 502, startPoint y: 282, endPoint x: 675, endPoint y: 255, distance: 174.3
click at [675, 255] on div "Pour activer le glissement avec le clavier, appuyez sur Alt+Entrée. Une fois ce…" at bounding box center [482, 327] width 964 height 496
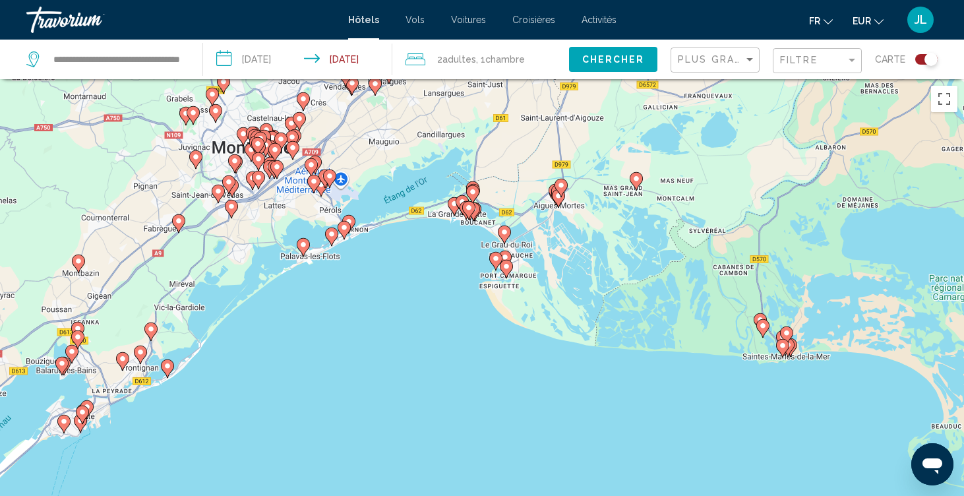
click at [762, 328] on image "Main content" at bounding box center [763, 326] width 8 height 8
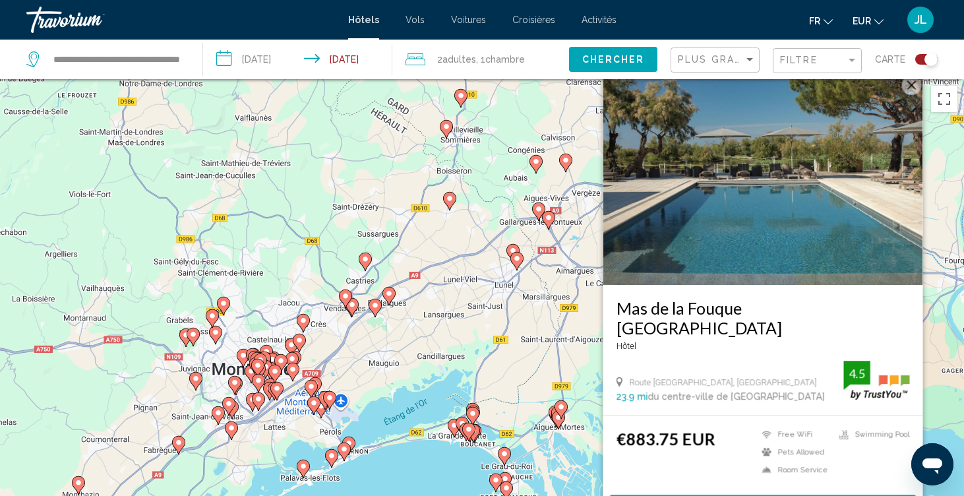
click at [495, 408] on div "Pour activer le glissement avec le clavier, appuyez sur Alt+Entrée. Une fois ce…" at bounding box center [482, 327] width 964 height 496
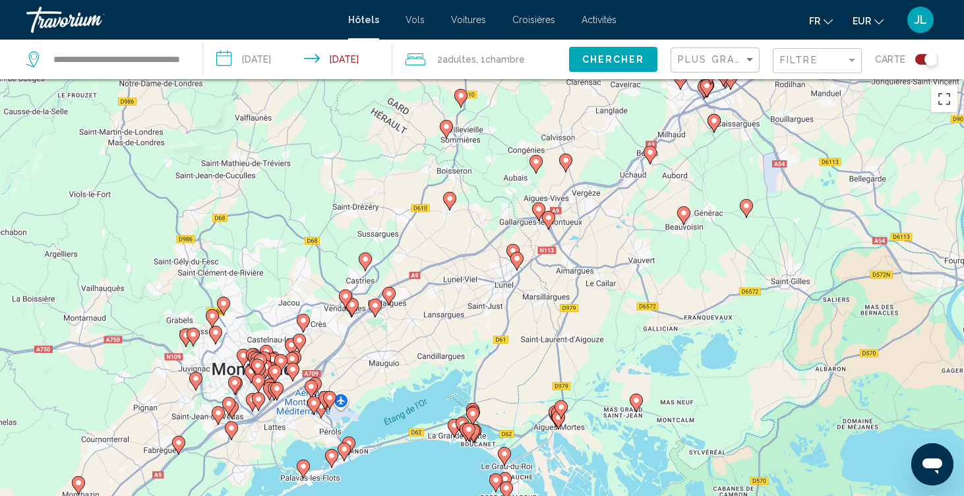
drag, startPoint x: 722, startPoint y: 411, endPoint x: 509, endPoint y: 237, distance: 274.6
click at [509, 237] on div "Pour activer le glissement avec le clavier, appuyez sur Alt+Entrée. Une fois ce…" at bounding box center [482, 327] width 964 height 496
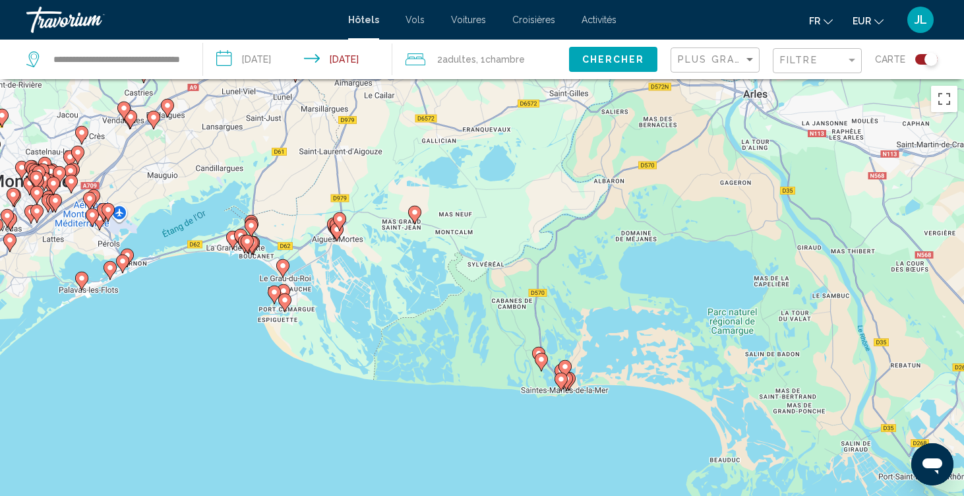
click at [538, 350] on image "Main content" at bounding box center [539, 353] width 8 height 8
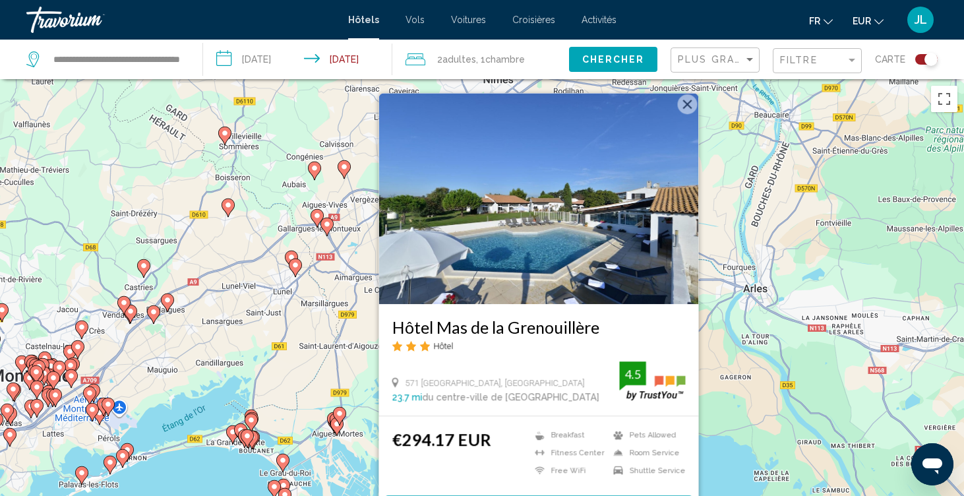
click at [687, 100] on button "Fermer" at bounding box center [688, 104] width 20 height 20
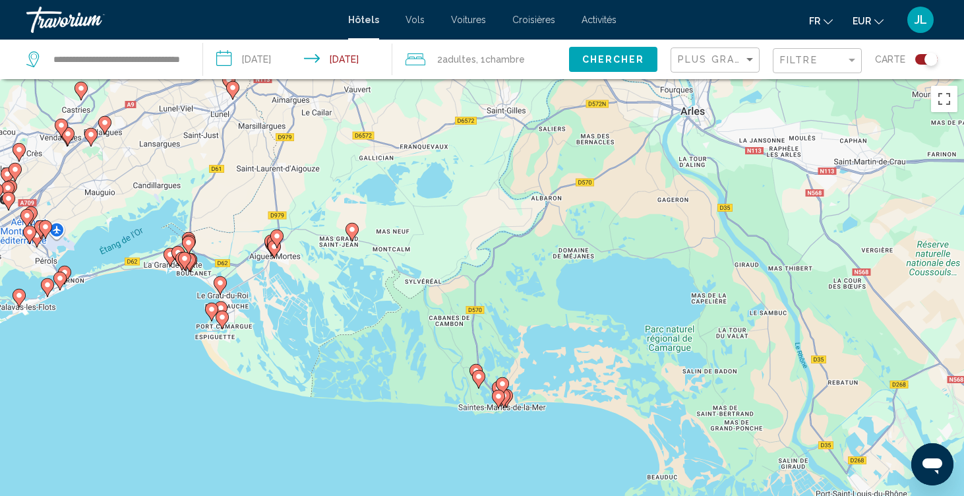
drag, startPoint x: 657, startPoint y: 330, endPoint x: 583, endPoint y: 122, distance: 220.4
click at [584, 122] on div "Pour activer le glissement avec le clavier, appuyez sur Alt+Entrée. Une fois ce…" at bounding box center [482, 327] width 964 height 496
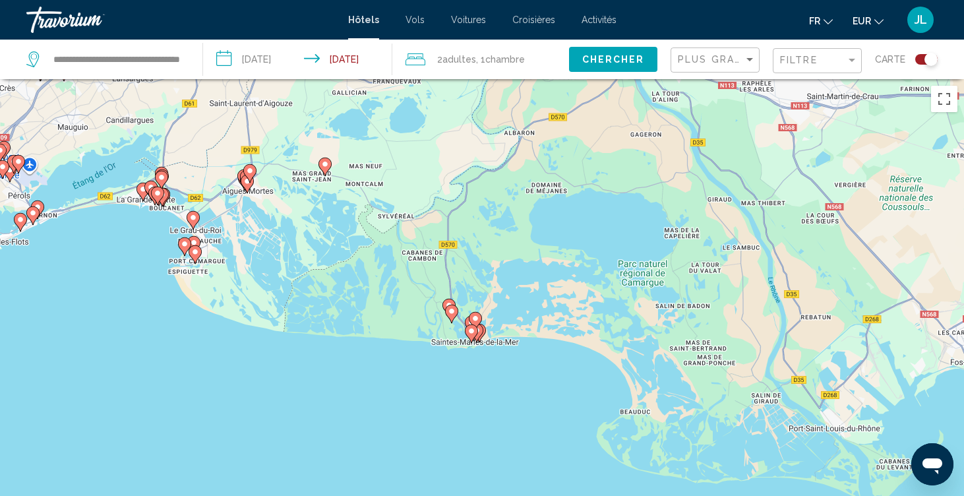
click at [479, 334] on image "Main content" at bounding box center [477, 330] width 8 height 8
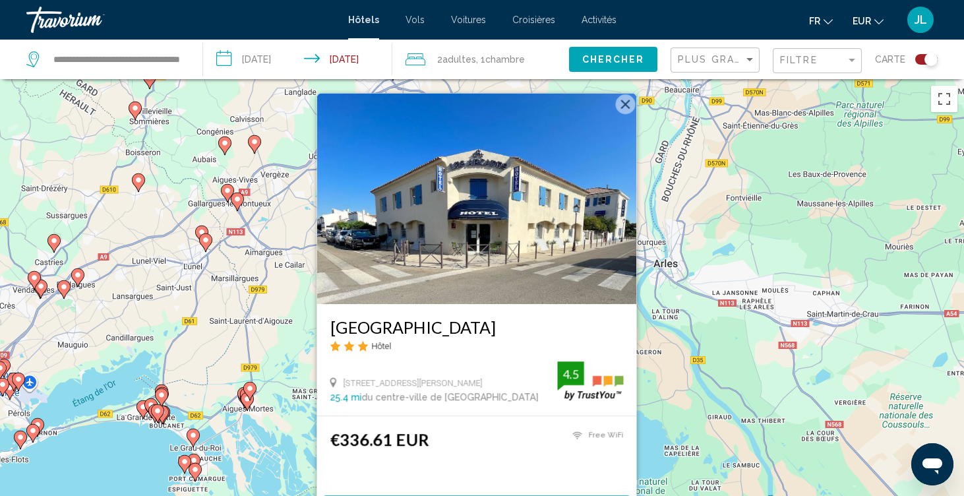
click at [234, 371] on div "Pour activer le glissement avec le clavier, appuyez sur Alt+Entrée. Une fois ce…" at bounding box center [482, 327] width 964 height 496
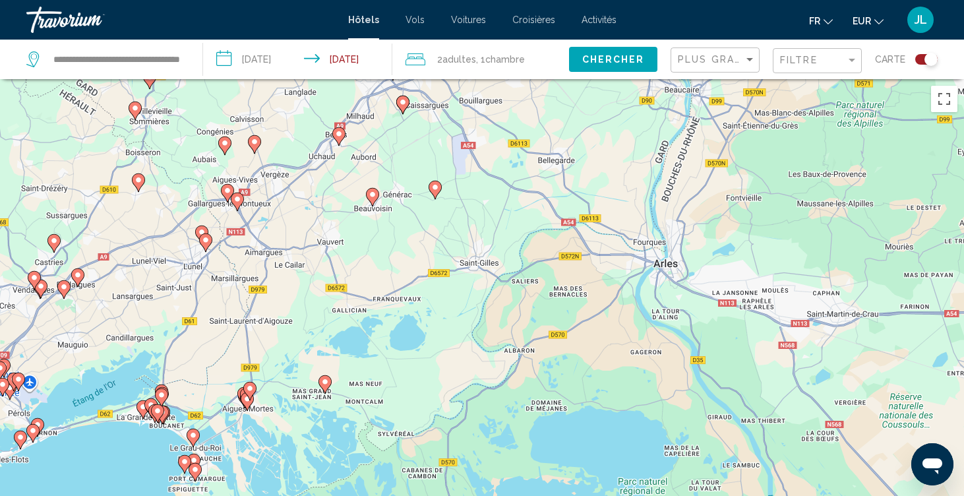
drag, startPoint x: 473, startPoint y: 399, endPoint x: 473, endPoint y: 157, distance: 242.0
click at [473, 157] on div "Pour activer le glissement avec le clavier, appuyez sur Alt+Entrée. Une fois ce…" at bounding box center [482, 327] width 964 height 496
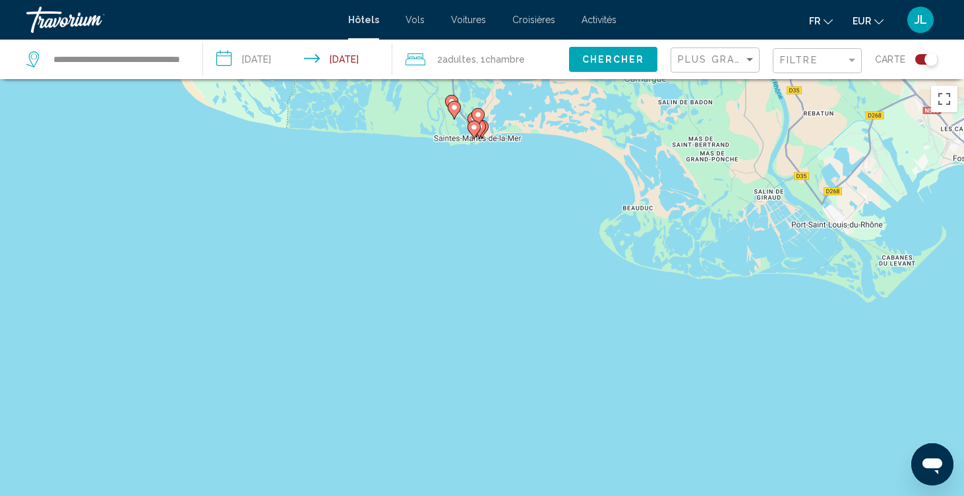
drag, startPoint x: 488, startPoint y: 115, endPoint x: 491, endPoint y: 141, distance: 25.9
click at [491, 142] on div "Pour activer le glissement avec le clavier, appuyez sur Alt+Entrée. Une fois ce…" at bounding box center [482, 327] width 964 height 496
click at [485, 129] on icon "Main content" at bounding box center [480, 129] width 12 height 17
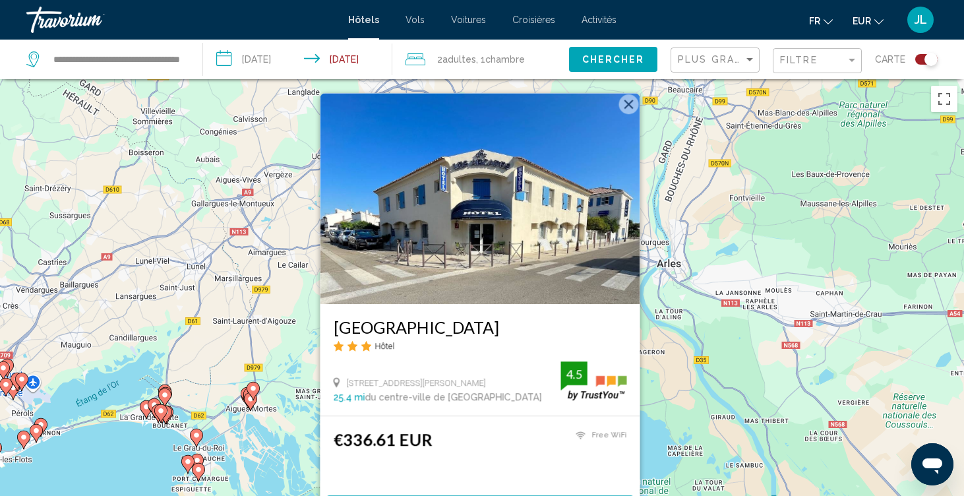
click at [261, 361] on div "Pour activer le glissement avec le clavier, appuyez sur Alt+Entrée. Une fois ce…" at bounding box center [482, 327] width 964 height 496
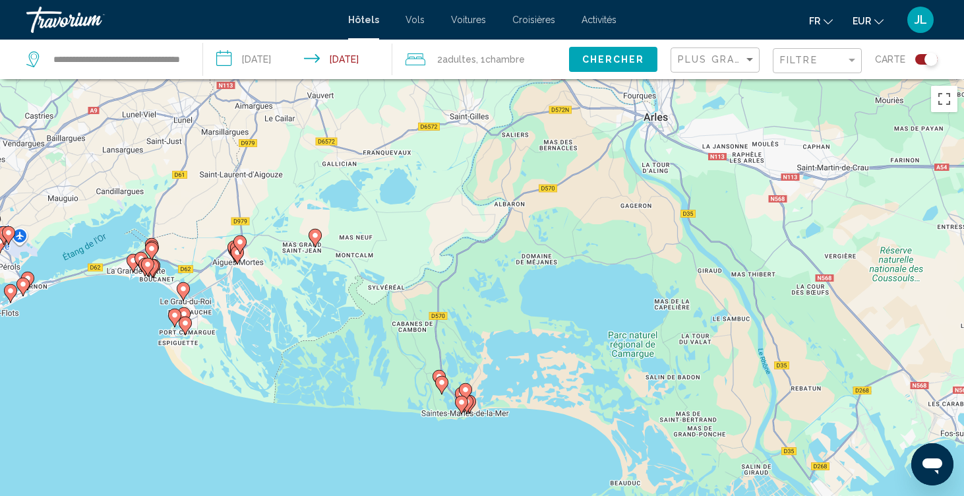
drag, startPoint x: 443, startPoint y: 390, endPoint x: 429, endPoint y: 208, distance: 182.5
click at [429, 208] on div "Pour activer le glissement avec le clavier, appuyez sur Alt+Entrée. Une fois ce…" at bounding box center [482, 327] width 964 height 496
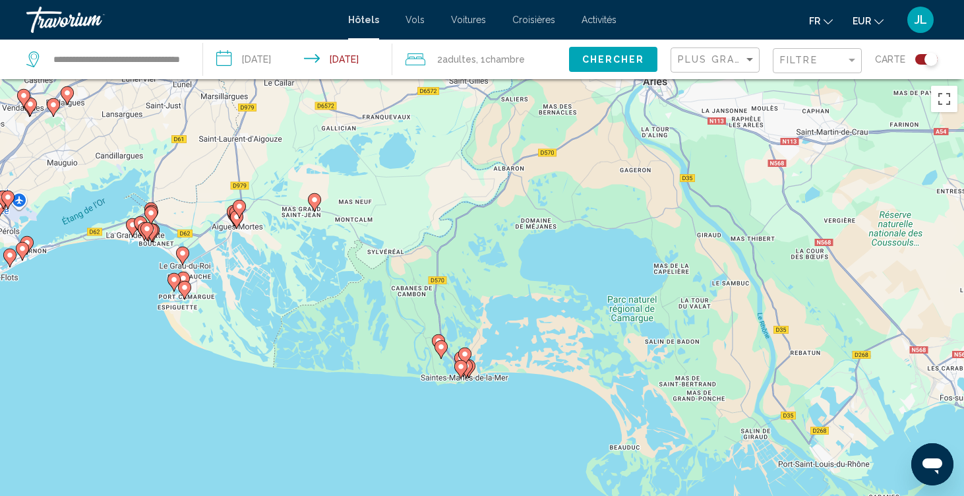
click at [464, 353] on image "Main content" at bounding box center [465, 354] width 8 height 8
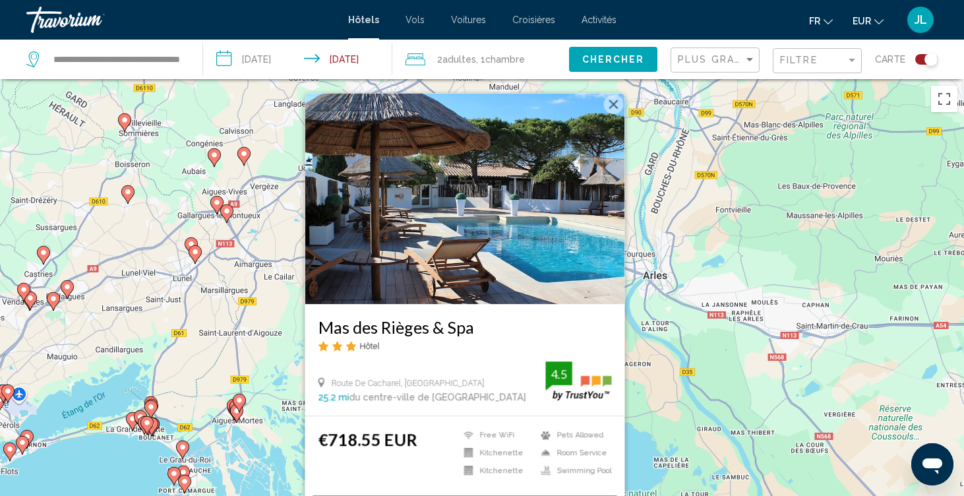
click at [701, 266] on div "Pour activer le glissement avec le clavier, appuyez sur Alt+Entrée. Une fois ce…" at bounding box center [482, 327] width 964 height 496
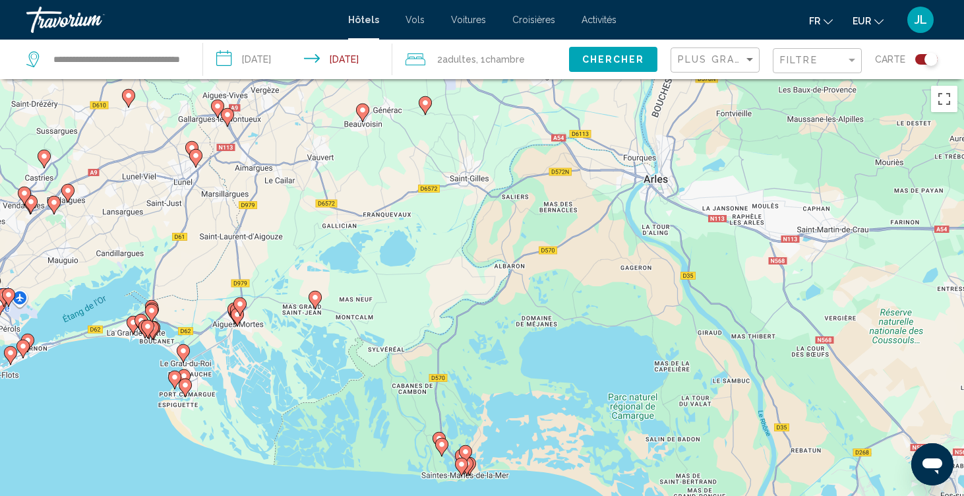
drag, startPoint x: 642, startPoint y: 355, endPoint x: 652, endPoint y: 171, distance: 184.2
click at [651, 171] on div "Pour activer le glissement avec le clavier, appuyez sur Alt+Entrée. Une fois ce…" at bounding box center [482, 327] width 964 height 496
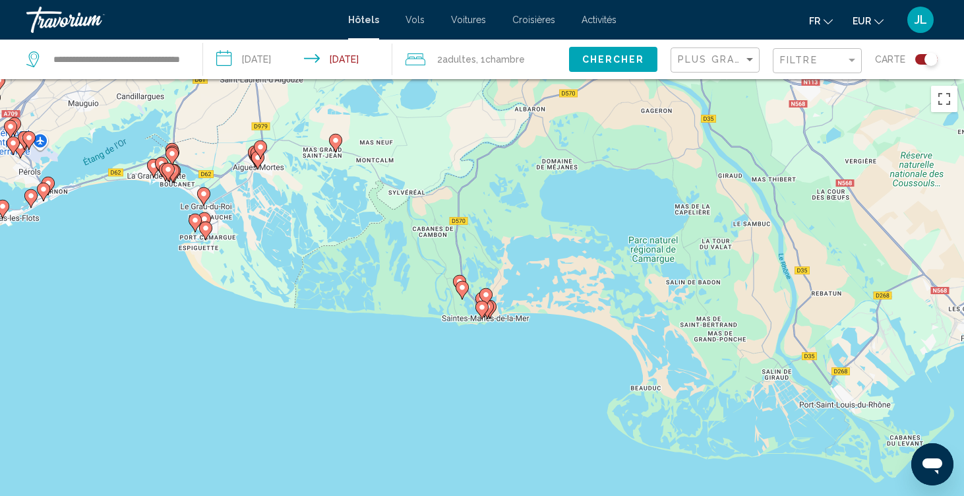
click at [478, 298] on icon "Main content" at bounding box center [482, 301] width 12 height 17
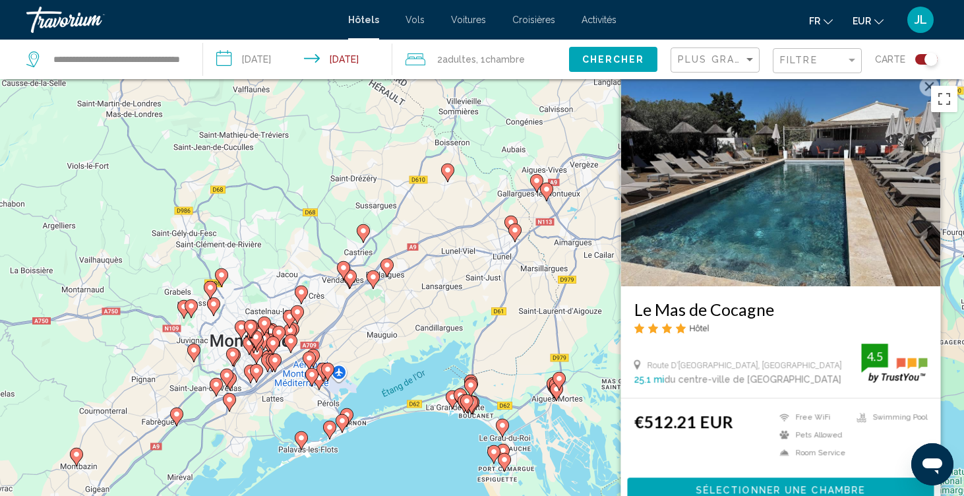
drag, startPoint x: 253, startPoint y: 380, endPoint x: 661, endPoint y: 359, distance: 409.3
click at [661, 359] on div "Pour activer le glissement avec le clavier, appuyez sur Alt+Entrée. Une fois ce…" at bounding box center [482, 327] width 964 height 496
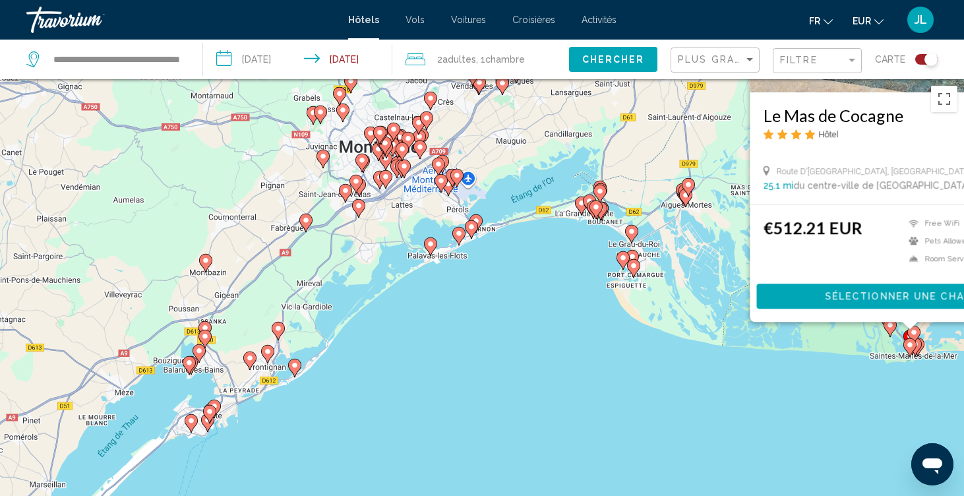
drag, startPoint x: 487, startPoint y: 411, endPoint x: 443, endPoint y: 214, distance: 202.0
click at [443, 214] on div "Pour activer le glissement avec le clavier, appuyez sur Alt+Entrée. Une fois ce…" at bounding box center [482, 327] width 964 height 496
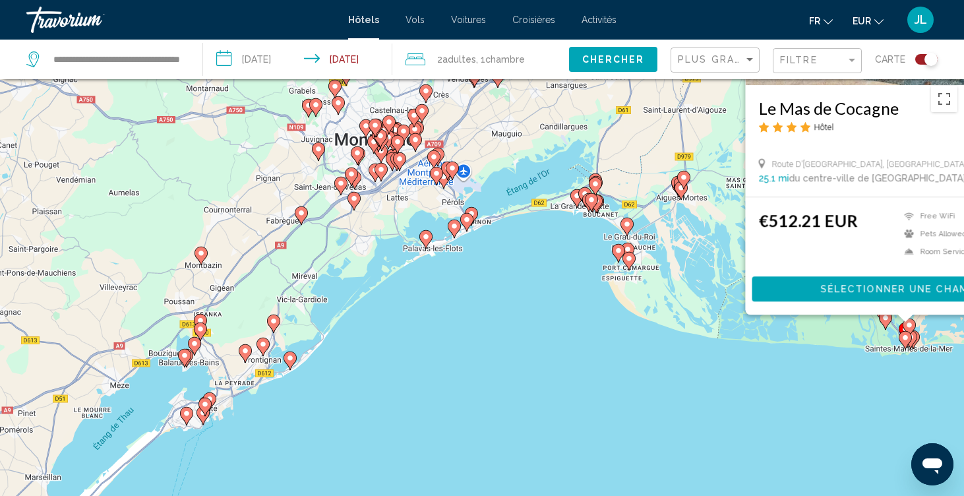
click at [289, 365] on icon "Main content" at bounding box center [290, 360] width 12 height 17
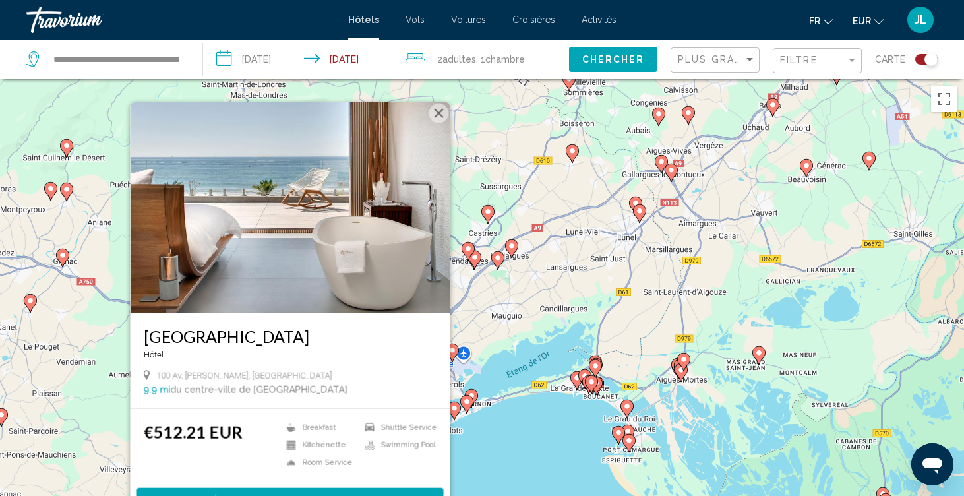
drag, startPoint x: 541, startPoint y: 384, endPoint x: 533, endPoint y: 427, distance: 43.7
click at [533, 428] on div "Pour activer le glissement avec le clavier, appuyez sur Alt+Entrée. Une fois ce…" at bounding box center [482, 327] width 964 height 496
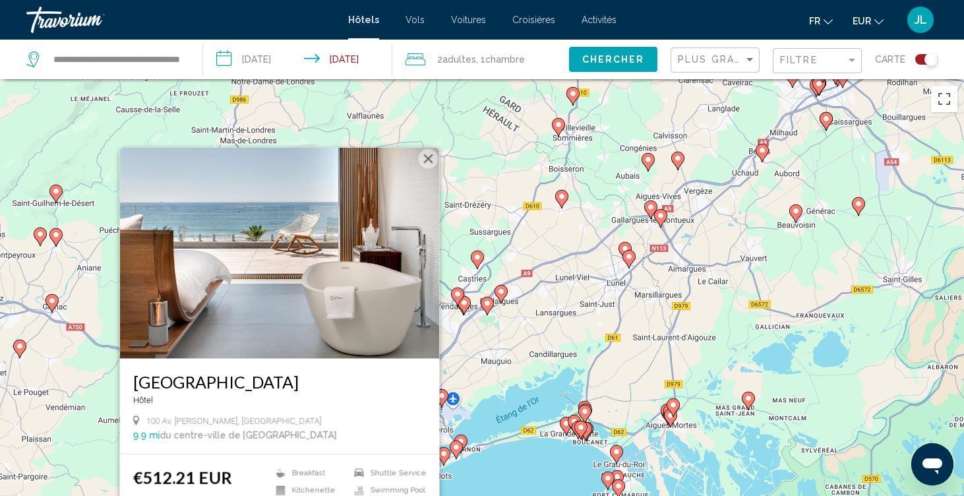
click at [506, 294] on icon "Main content" at bounding box center [501, 294] width 12 height 17
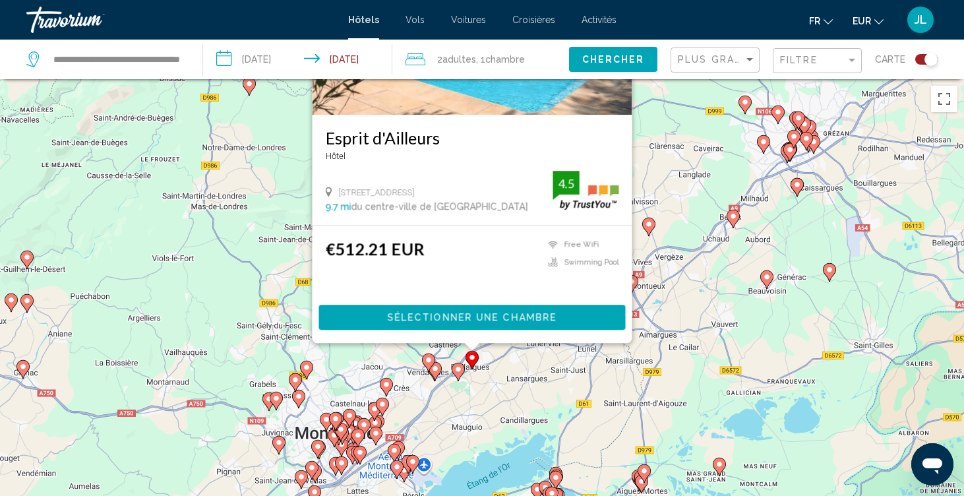
drag, startPoint x: 709, startPoint y: 385, endPoint x: 679, endPoint y: 159, distance: 228.1
click at [679, 159] on div "Pour activer le glissement avec le clavier, appuyez sur Alt+Entrée. Une fois ce…" at bounding box center [482, 327] width 964 height 496
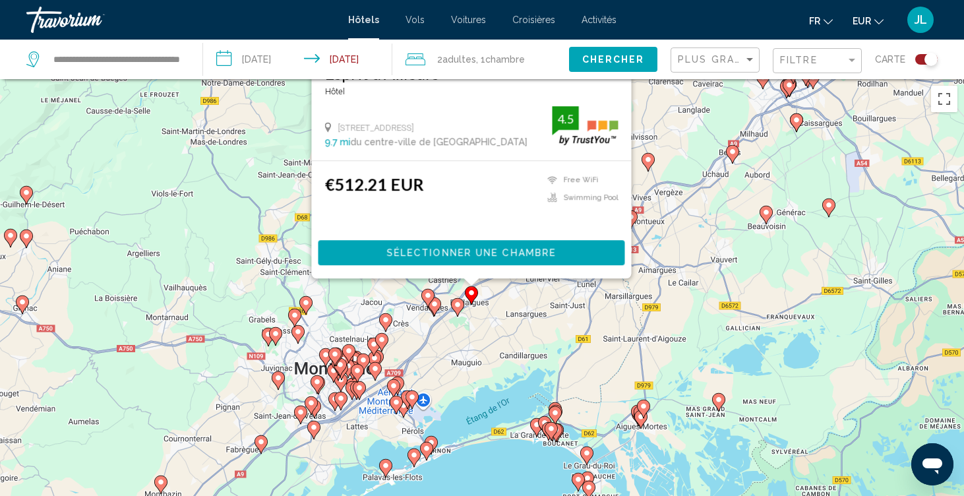
click at [466, 313] on div "Pour activer le glissement avec le clavier, appuyez sur Alt+Entrée. Une fois ce…" at bounding box center [482, 327] width 964 height 496
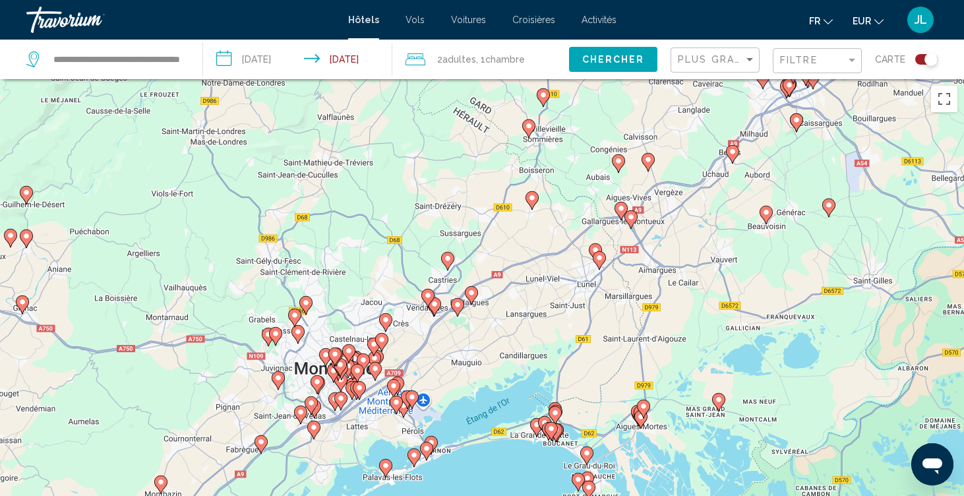
click at [460, 313] on icon "Main content" at bounding box center [457, 307] width 13 height 18
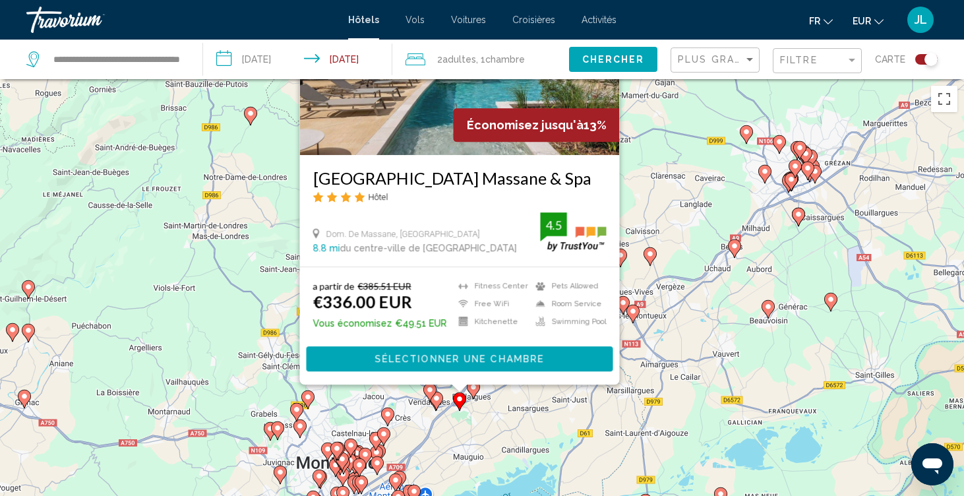
drag, startPoint x: 782, startPoint y: 382, endPoint x: 793, endPoint y: 164, distance: 218.5
click at [793, 164] on div "Pour activer le glissement avec le clavier, appuyez sur Alt+Entrée. Une fois ce…" at bounding box center [482, 327] width 964 height 496
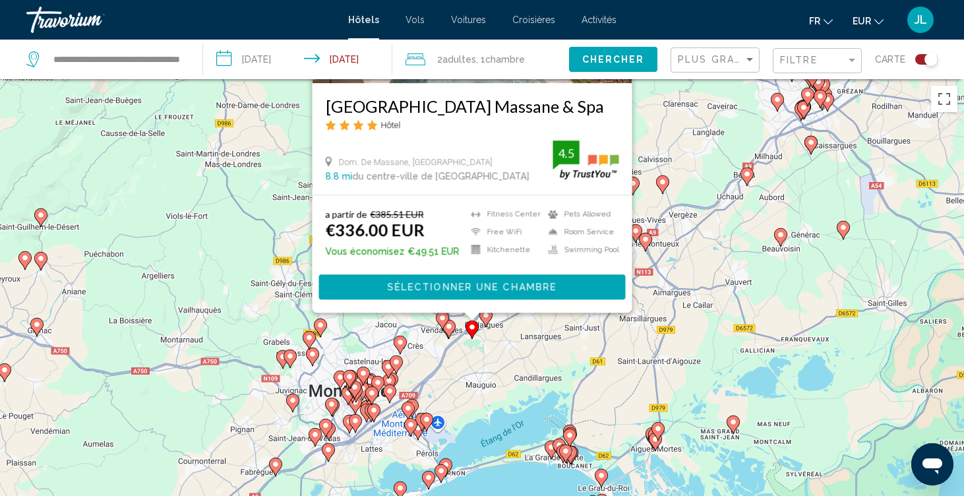
click at [450, 334] on icon "Main content" at bounding box center [449, 328] width 12 height 17
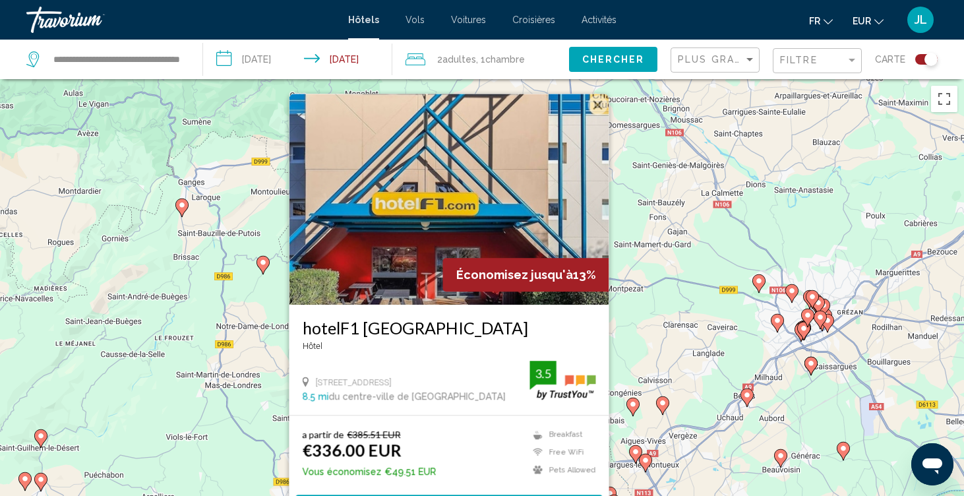
drag, startPoint x: 659, startPoint y: 378, endPoint x: 527, endPoint y: 211, distance: 213.1
click at [527, 211] on div "Pour activer le glissement avec le clavier, appuyez sur Alt+Entrée. Une fois ce…" at bounding box center [482, 327] width 964 height 496
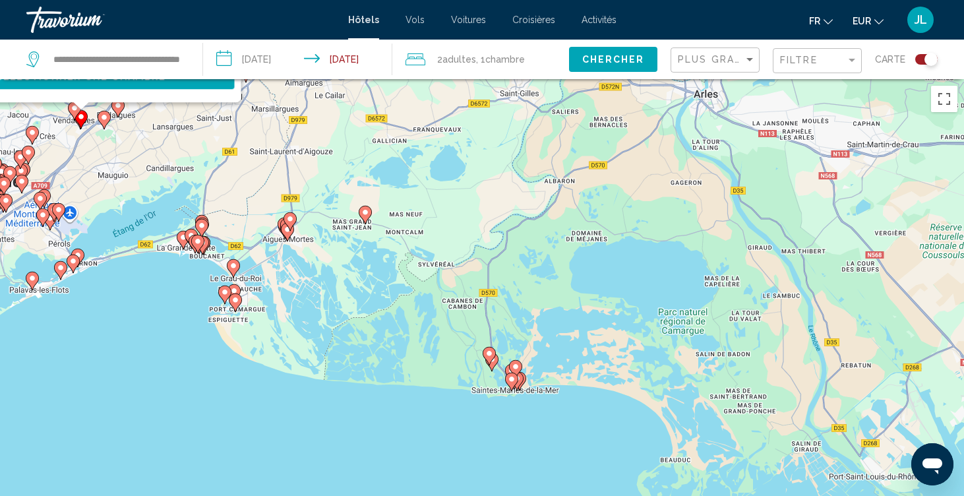
drag, startPoint x: 663, startPoint y: 418, endPoint x: 500, endPoint y: 260, distance: 227.1
click at [500, 260] on div "Pour activer le glissement avec le clavier, appuyez sur Alt+Entrée. Une fois ce…" at bounding box center [482, 327] width 964 height 496
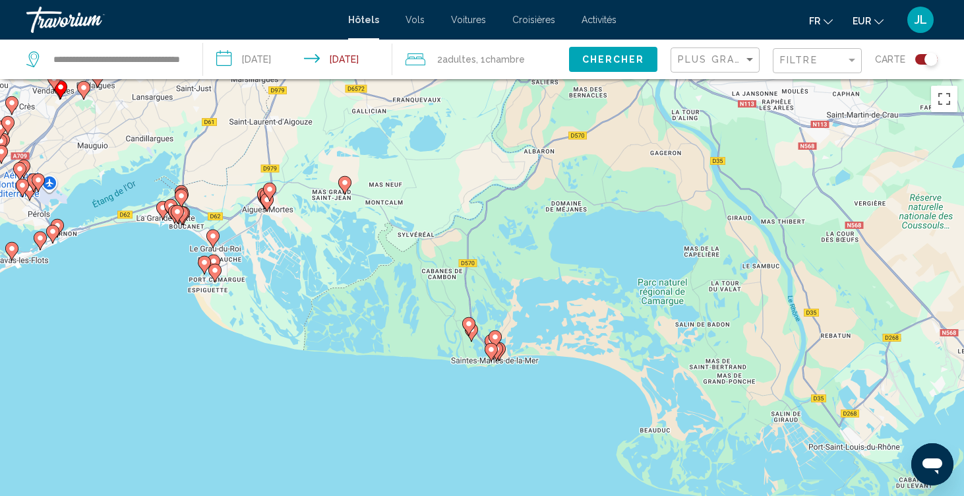
click at [473, 327] on icon "Main content" at bounding box center [469, 326] width 12 height 17
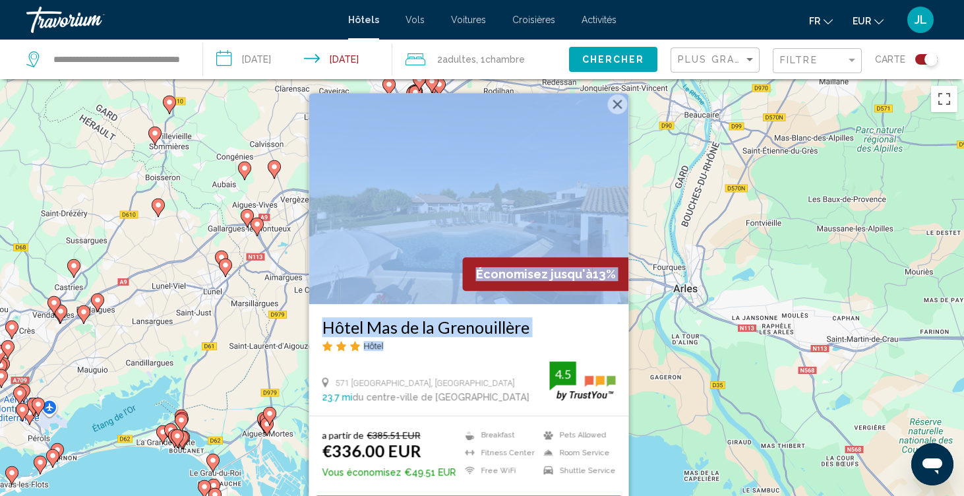
drag, startPoint x: 605, startPoint y: 345, endPoint x: 605, endPoint y: 154, distance: 190.6
click at [605, 154] on div "Économisez jusqu'à 13% [GEOGRAPHIC_DATA] Hôtel 571 [GEOGRAPHIC_DATA], [GEOGRAPH…" at bounding box center [469, 254] width 320 height 322
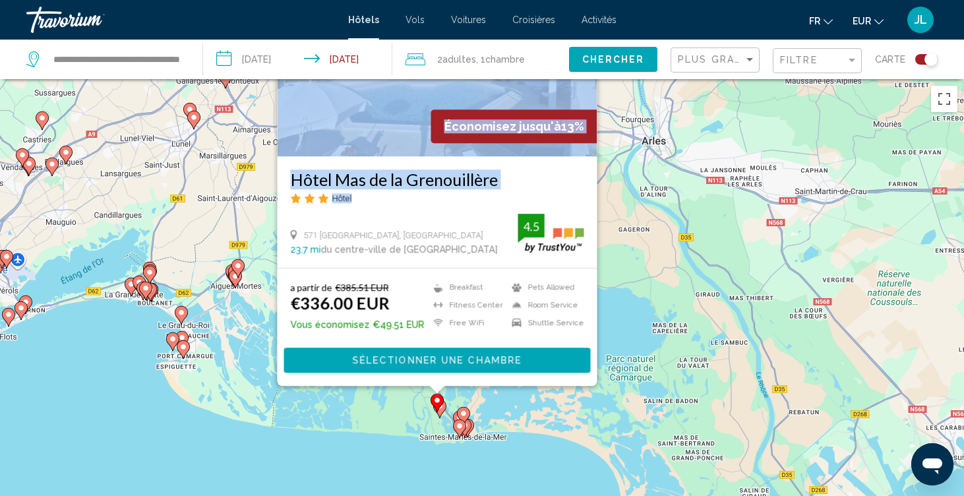
drag, startPoint x: 741, startPoint y: 241, endPoint x: 707, endPoint y: -11, distance: 253.5
click at [707, 0] on html "**********" at bounding box center [482, 248] width 964 height 496
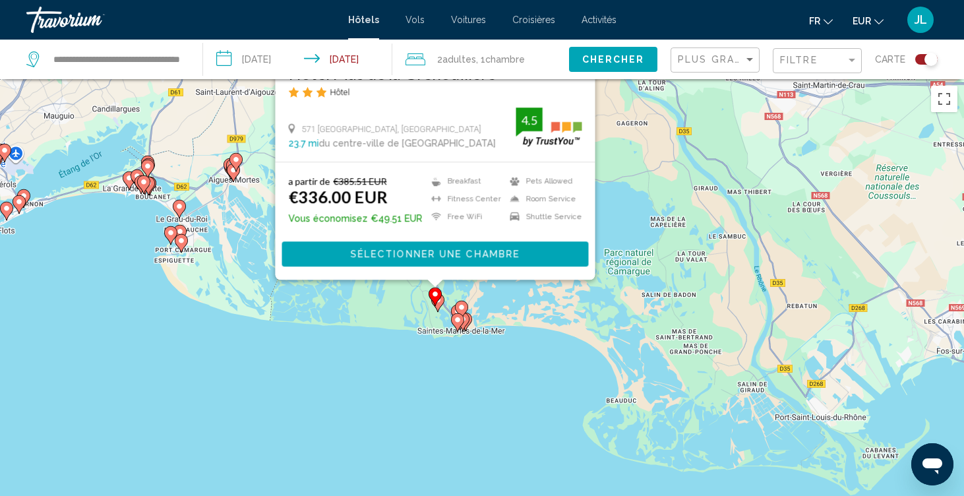
click at [465, 326] on icon "Main content" at bounding box center [463, 321] width 12 height 17
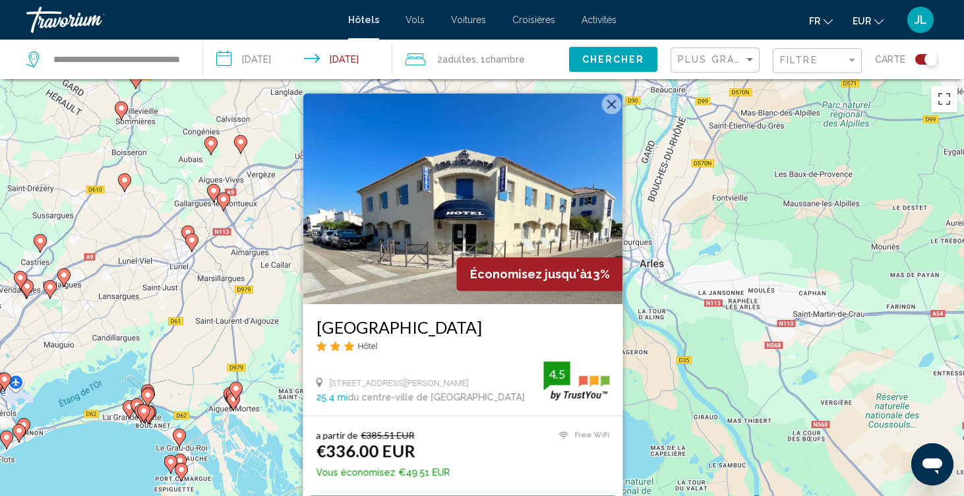
click at [253, 400] on div "Pour activer le glissement avec le clavier, appuyez sur Alt+Entrée. Une fois ce…" at bounding box center [482, 327] width 964 height 496
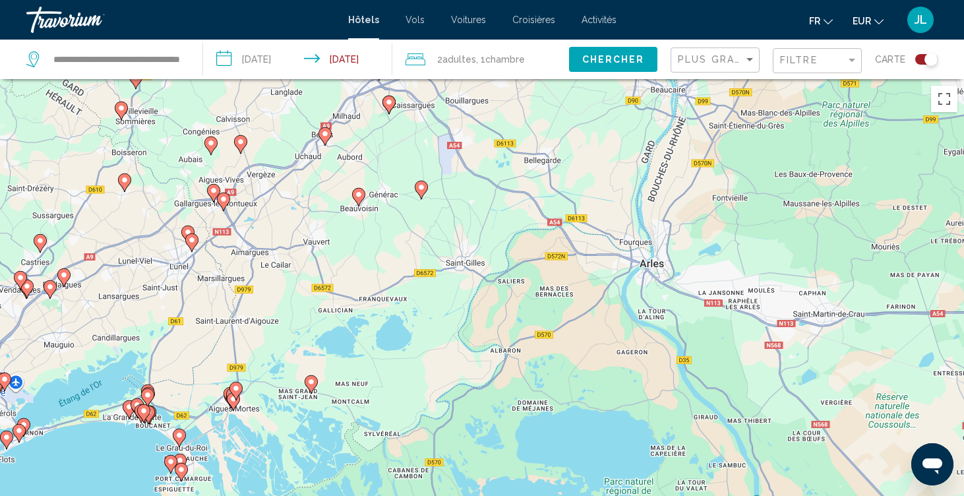
click at [311, 385] on image "Main content" at bounding box center [311, 382] width 8 height 8
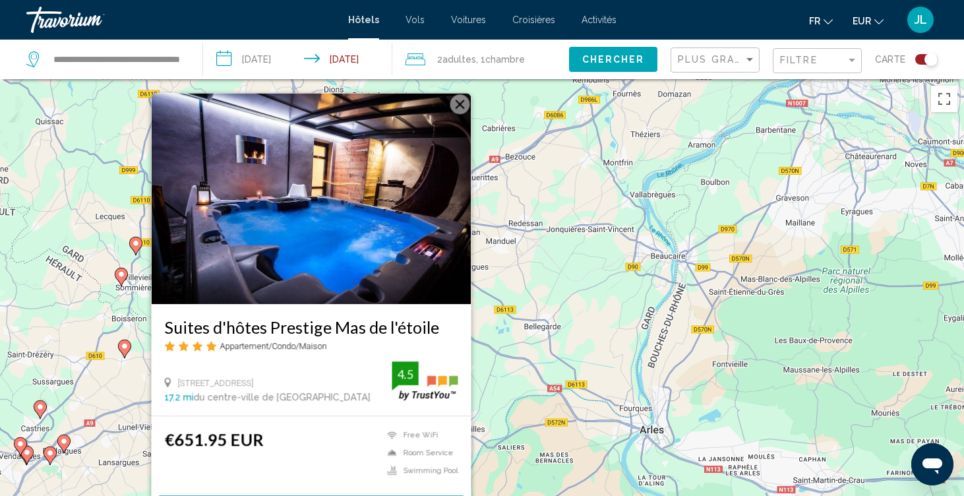
click at [272, 335] on h3 "Suites d'hôtes Prestige Mas de l'étoile" at bounding box center [311, 327] width 293 height 20
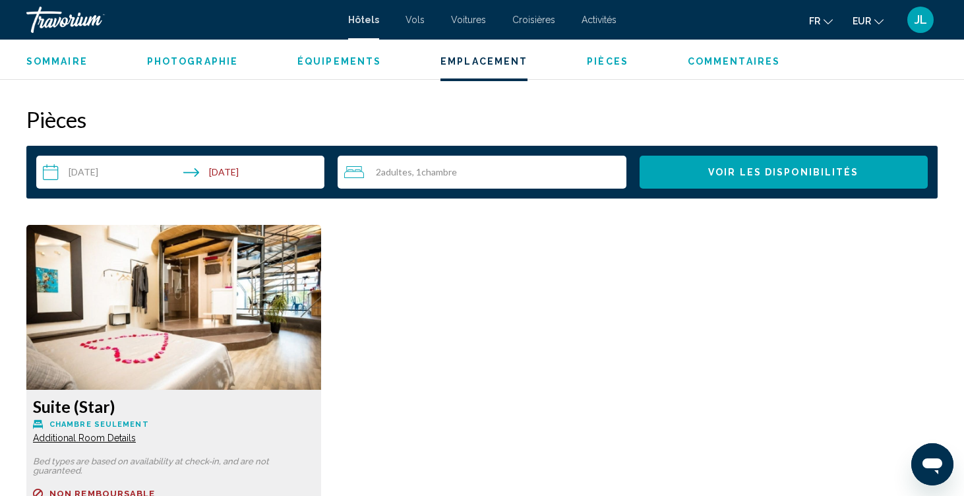
scroll to position [1646, 0]
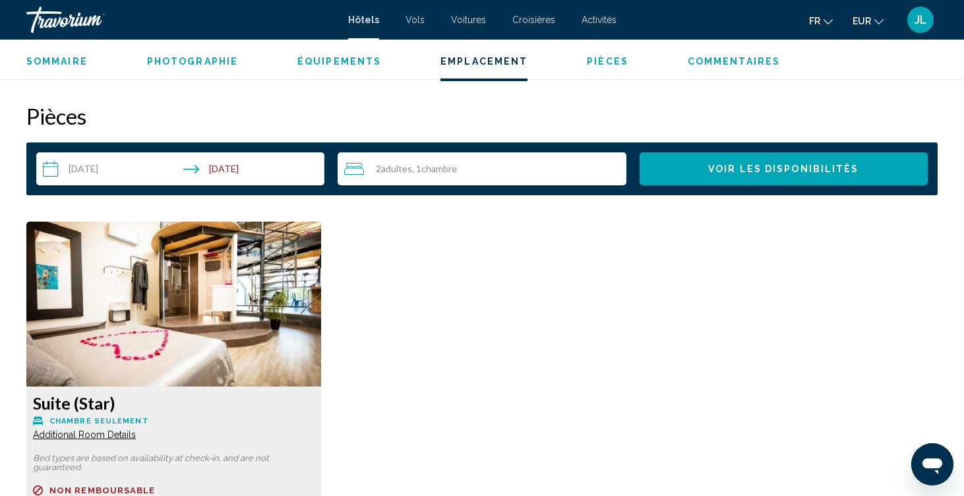
click at [224, 328] on img "Main content" at bounding box center [173, 304] width 295 height 165
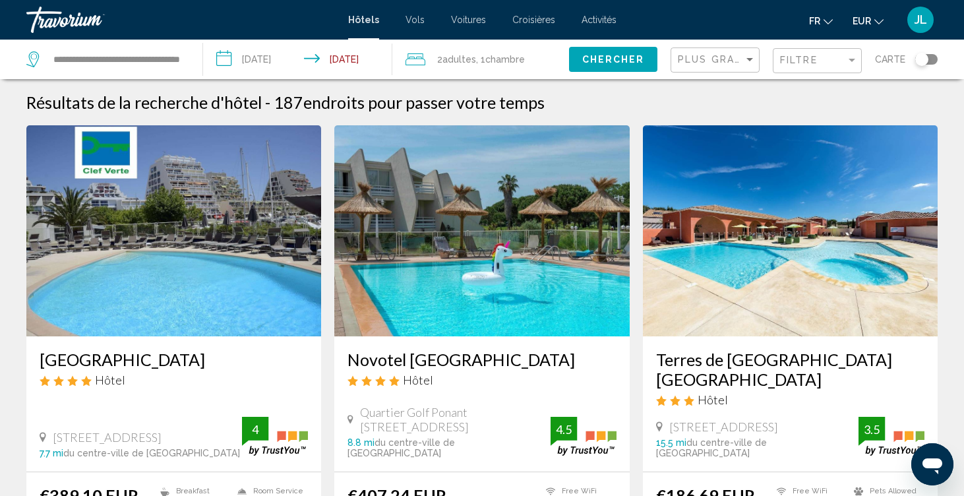
click at [922, 54] on div "Toggle map" at bounding box center [921, 59] width 13 height 13
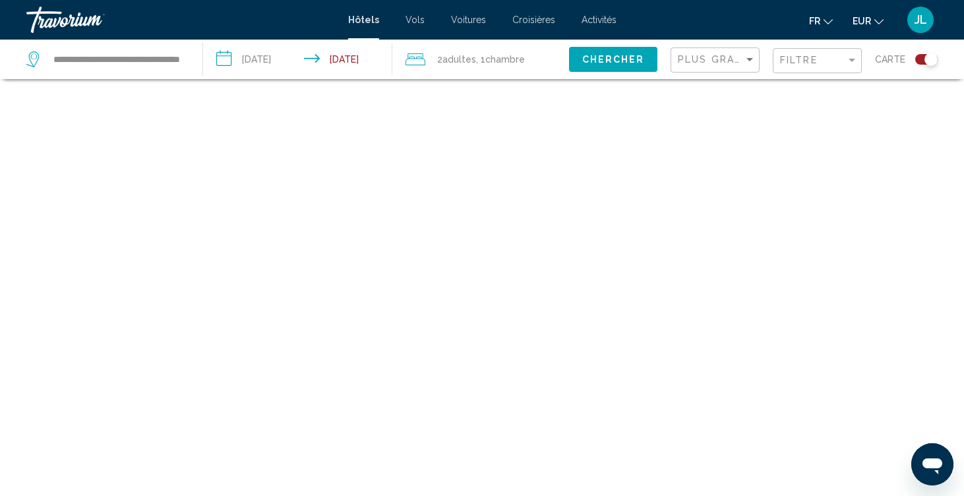
scroll to position [79, 0]
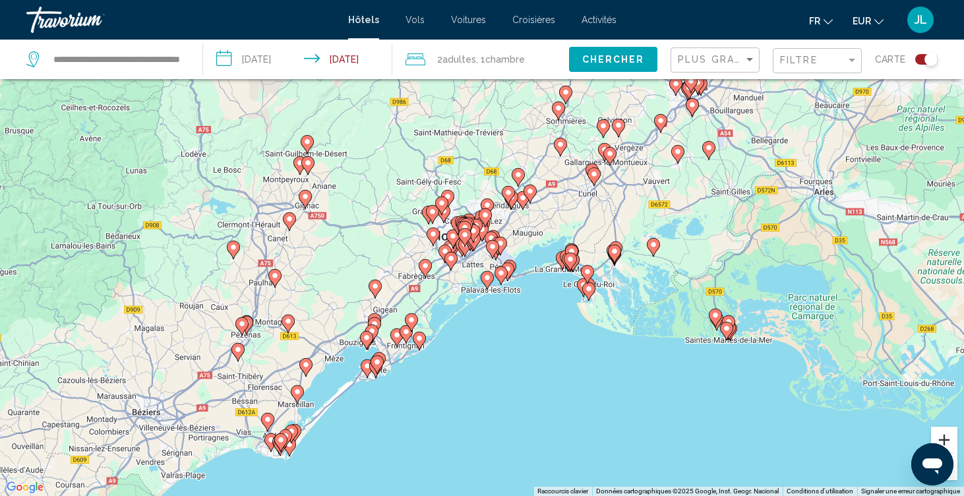
click at [947, 431] on button "Zoom avant" at bounding box center [944, 440] width 26 height 26
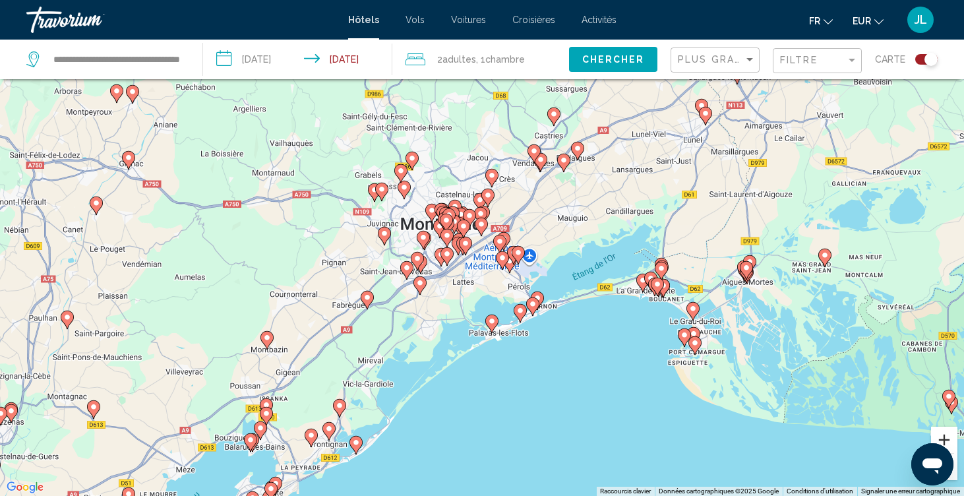
click at [947, 435] on button "Zoom avant" at bounding box center [944, 440] width 26 height 26
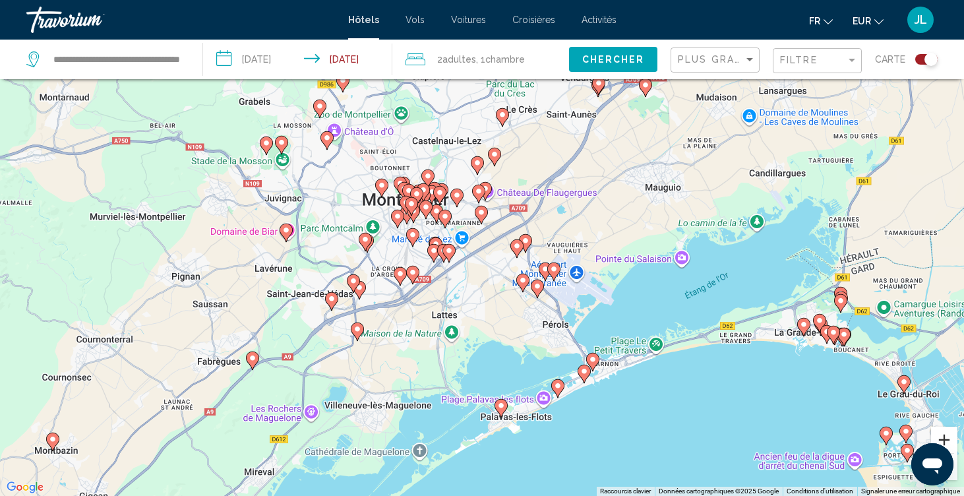
click at [947, 435] on button "Zoom avant" at bounding box center [944, 440] width 26 height 26
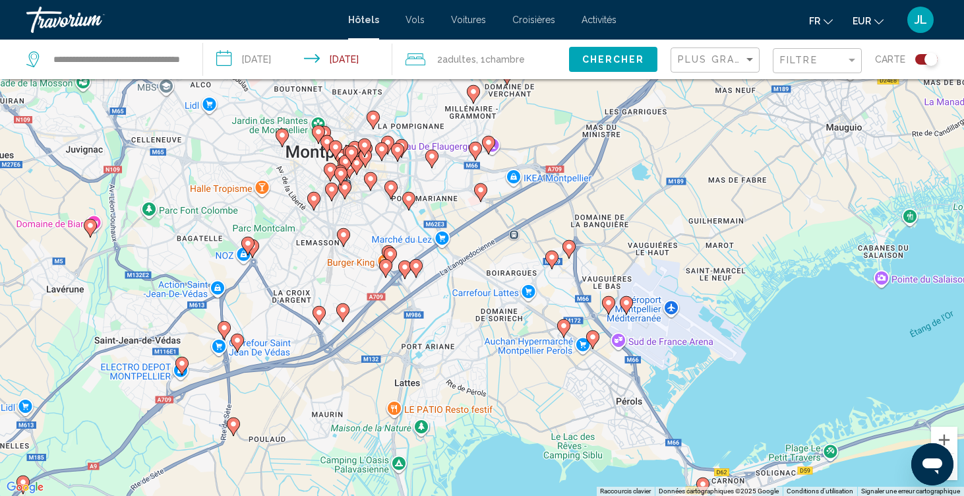
click at [566, 325] on image "Main content" at bounding box center [564, 326] width 8 height 8
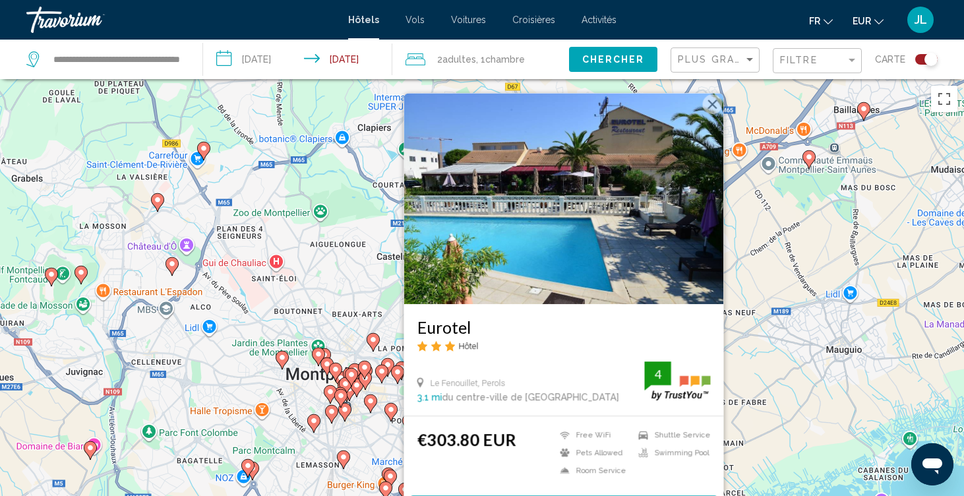
click at [713, 102] on button "Fermer" at bounding box center [713, 104] width 20 height 20
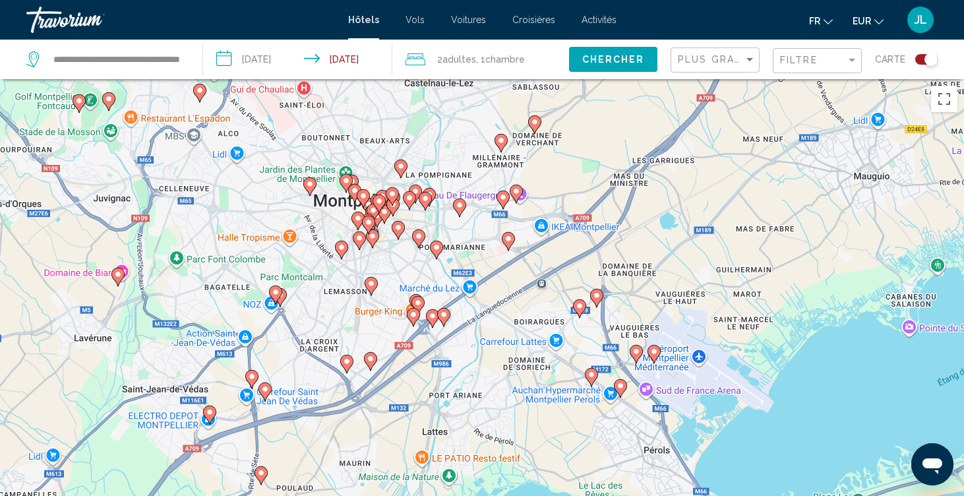
drag, startPoint x: 487, startPoint y: 385, endPoint x: 513, endPoint y: 210, distance: 176.7
click at [513, 210] on div "Pour activer le glissement avec le clavier, appuyez sur Alt+Entrée. Une fois ce…" at bounding box center [482, 327] width 964 height 496
click at [442, 316] on image "Main content" at bounding box center [442, 315] width 8 height 8
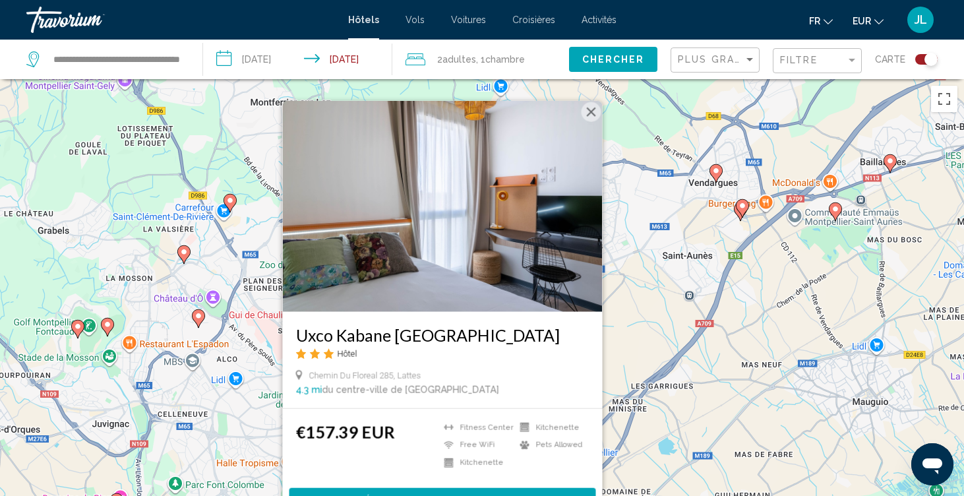
click at [583, 113] on button "Fermer" at bounding box center [592, 112] width 20 height 20
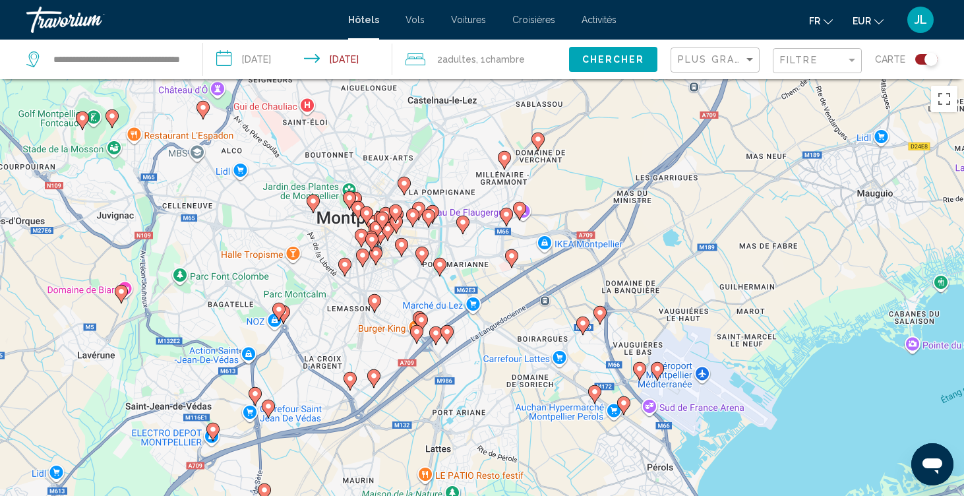
drag, startPoint x: 444, startPoint y: 428, endPoint x: 452, endPoint y: 185, distance: 242.8
click at [452, 185] on div "Pour activer le glissement avec le clavier, appuyez sur Alt+Entrée. Une fois ce…" at bounding box center [482, 327] width 964 height 496
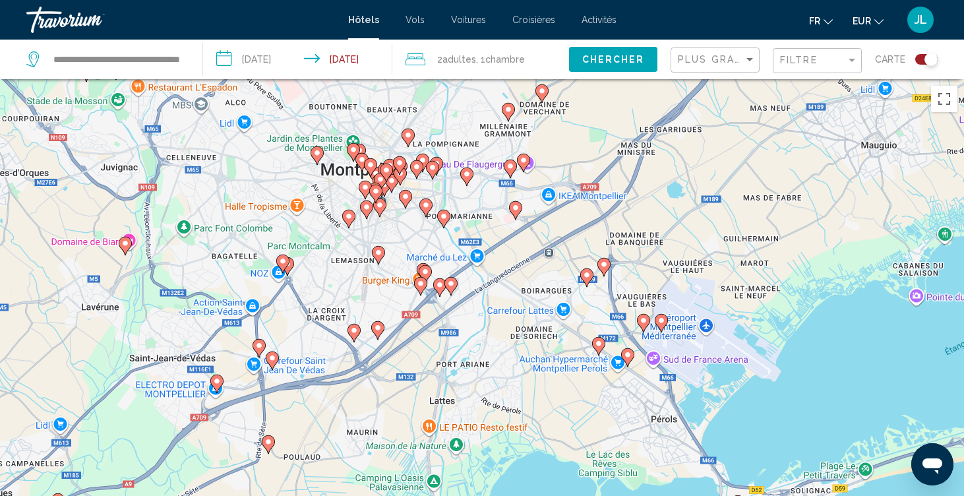
click at [427, 268] on icon "Main content" at bounding box center [425, 274] width 12 height 17
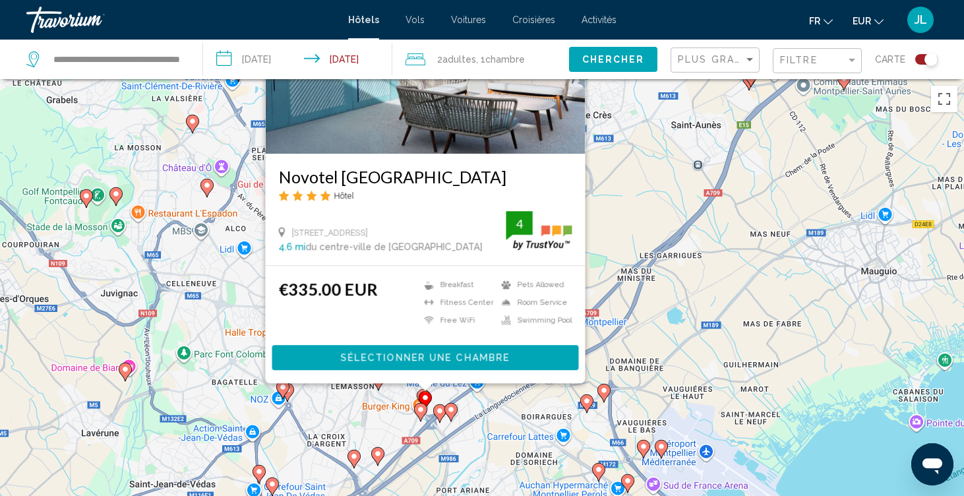
drag, startPoint x: 684, startPoint y: 264, endPoint x: 689, endPoint y: 123, distance: 141.2
click at [689, 123] on div "Pour activer le glissement avec le clavier, appuyez sur Alt+Entrée. Une fois ce…" at bounding box center [482, 327] width 964 height 496
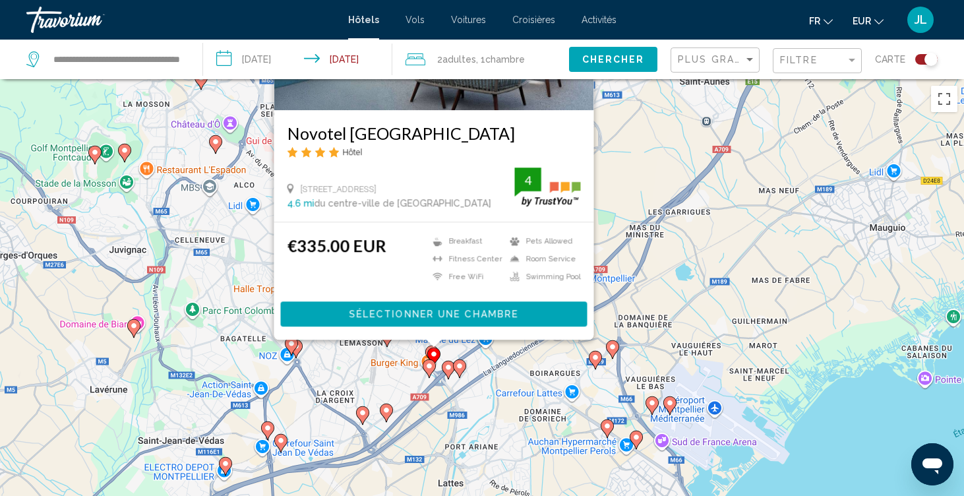
click at [386, 415] on icon "Main content" at bounding box center [386, 412] width 12 height 17
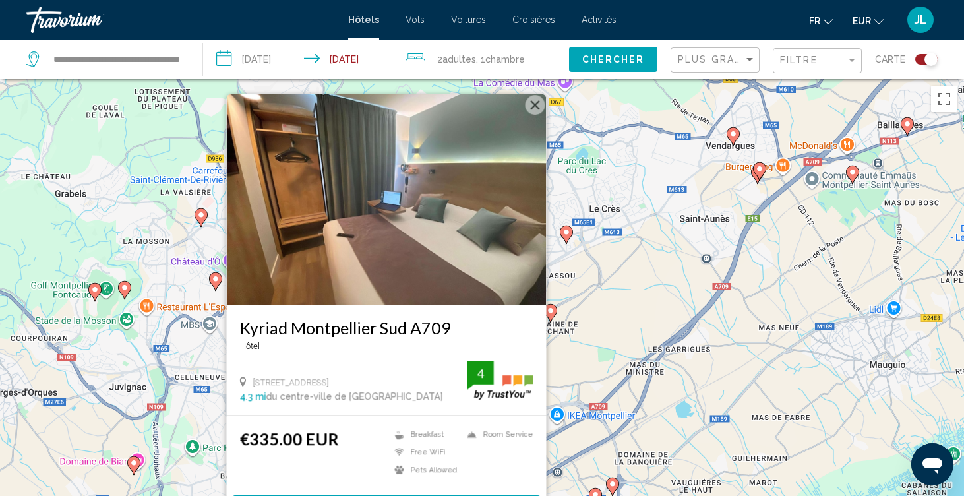
click at [541, 102] on button "Fermer" at bounding box center [536, 105] width 20 height 20
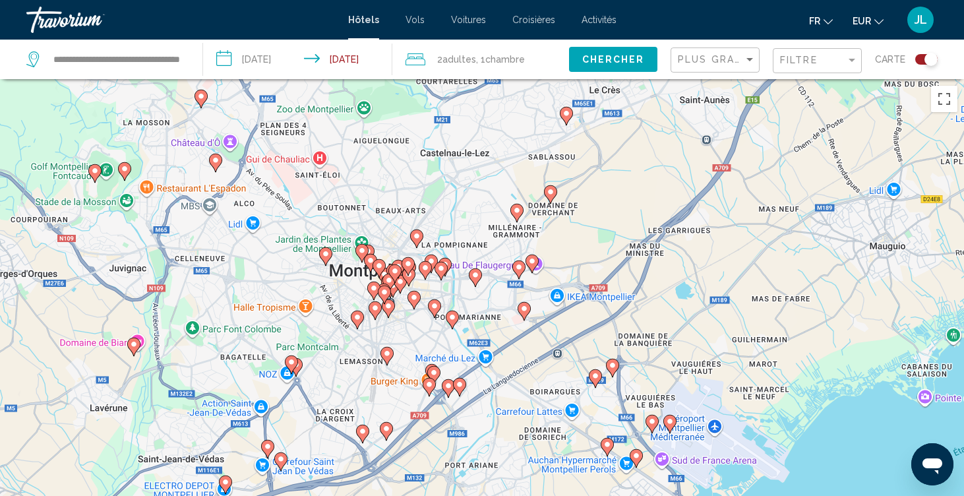
drag, startPoint x: 479, startPoint y: 332, endPoint x: 482, endPoint y: 122, distance: 209.7
click at [482, 122] on div "Pour activer le glissement avec le clavier, appuyez sur Alt+Entrée. Une fois ce…" at bounding box center [482, 327] width 964 height 496
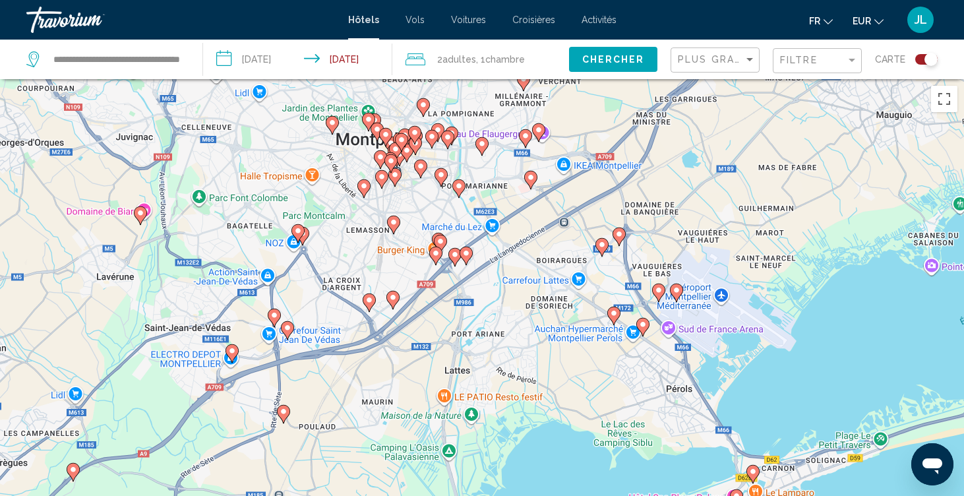
click at [301, 234] on image "Main content" at bounding box center [298, 231] width 8 height 8
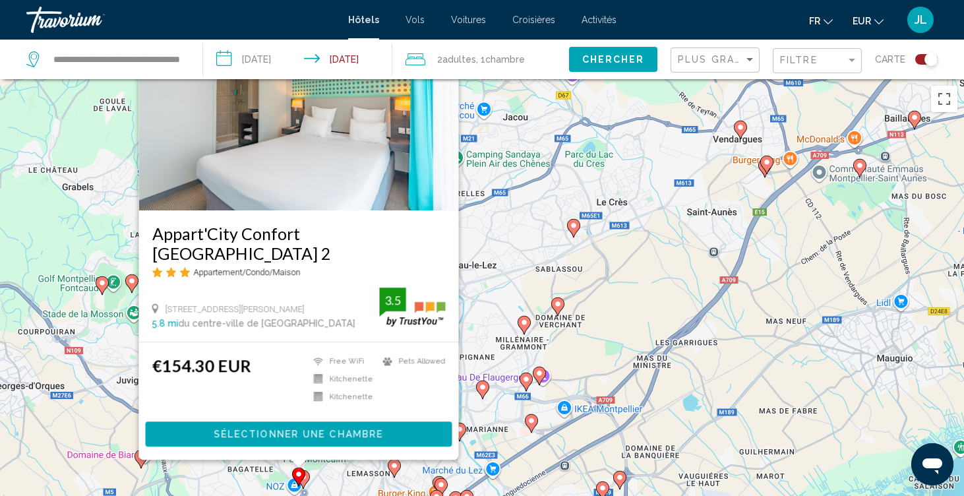
drag, startPoint x: 553, startPoint y: 281, endPoint x: 548, endPoint y: 133, distance: 147.8
click at [548, 133] on div "Pour activer le glissement avec le clavier, appuyez sur Alt+Entrée. Une fois ce…" at bounding box center [482, 327] width 964 height 496
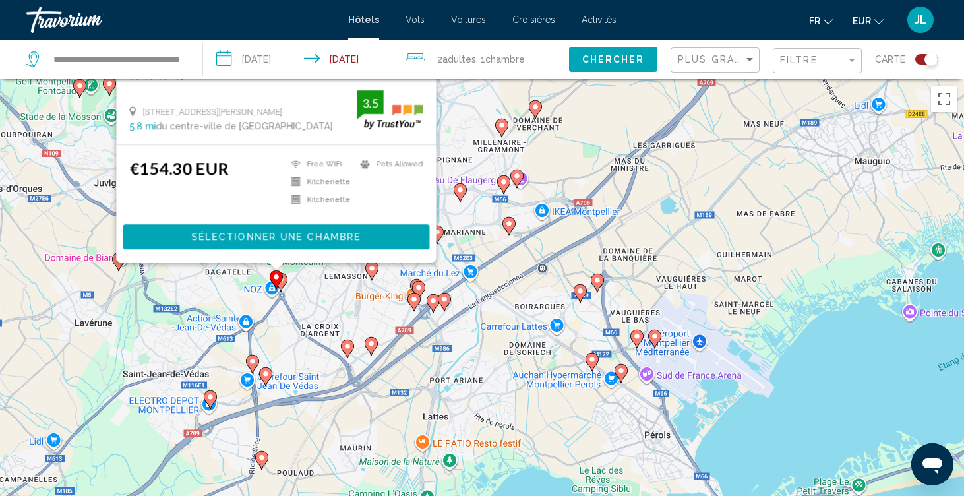
drag, startPoint x: 493, startPoint y: 344, endPoint x: 475, endPoint y: 218, distance: 127.1
click at [475, 218] on div "Pour activer le glissement avec le clavier, appuyez sur Alt+Entrée. Une fois ce…" at bounding box center [482, 327] width 964 height 496
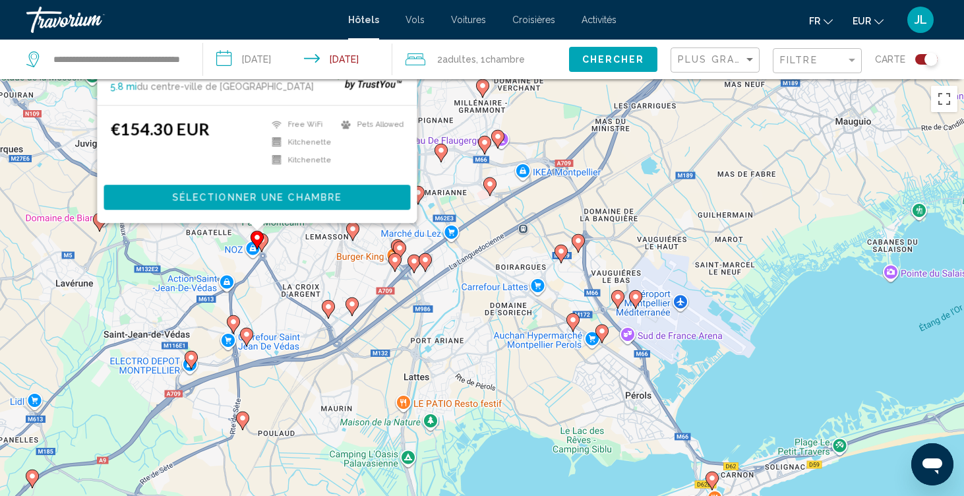
click at [413, 265] on icon "Main content" at bounding box center [414, 263] width 12 height 17
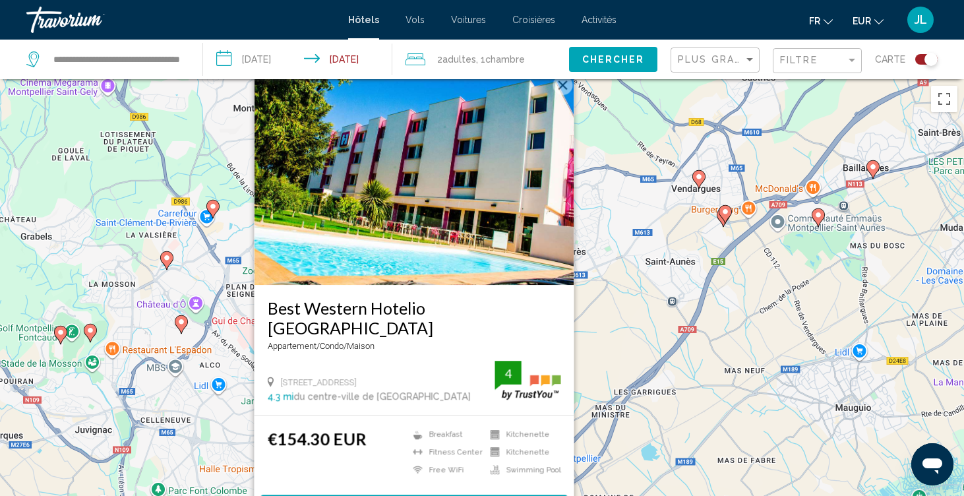
click at [556, 95] on button "Fermer" at bounding box center [563, 85] width 20 height 20
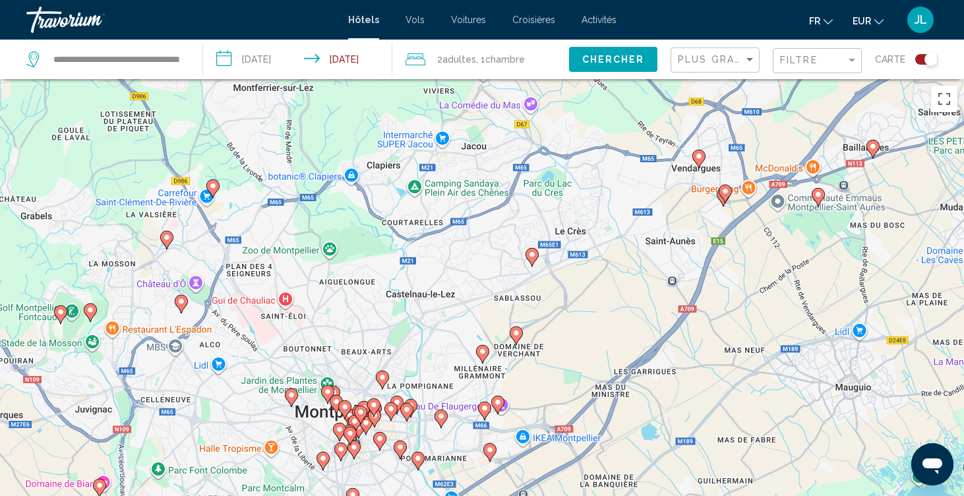
drag, startPoint x: 537, startPoint y: 339, endPoint x: 534, endPoint y: 132, distance: 207.1
click at [534, 132] on div "Pour naviguer, appuyez sur les touches fléchées. Pour activer le glissement ave…" at bounding box center [482, 327] width 964 height 496
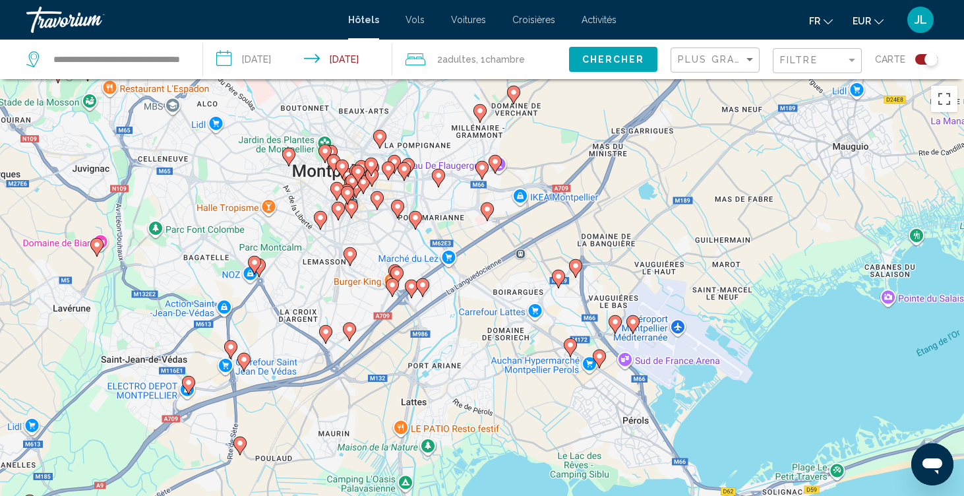
click at [556, 276] on image "Main content" at bounding box center [559, 276] width 8 height 8
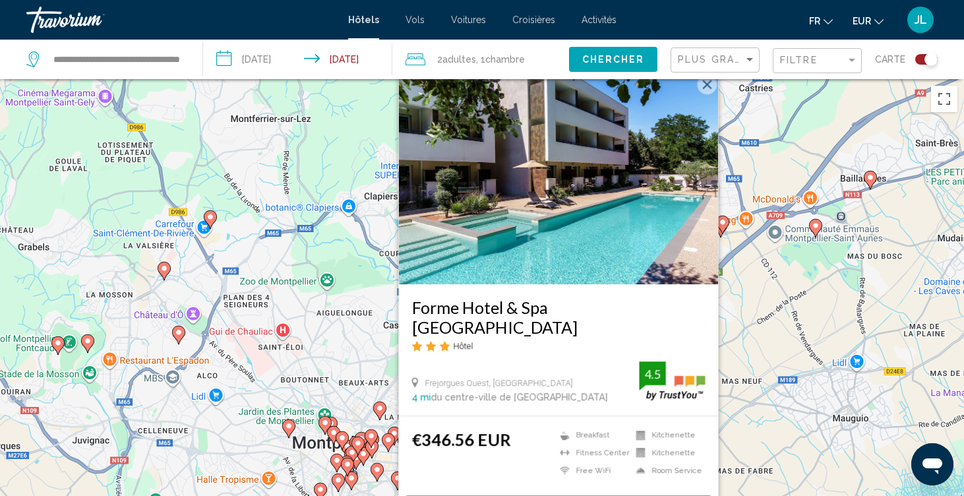
click at [546, 323] on h3 "Forme Hotel & Spa [GEOGRAPHIC_DATA]" at bounding box center [558, 317] width 293 height 40
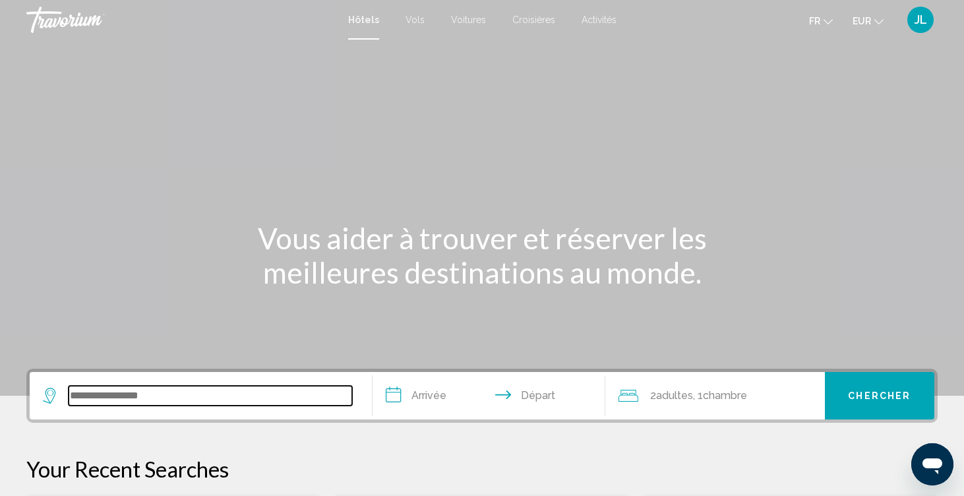
click at [135, 398] on input "Search widget" at bounding box center [211, 396] width 284 height 20
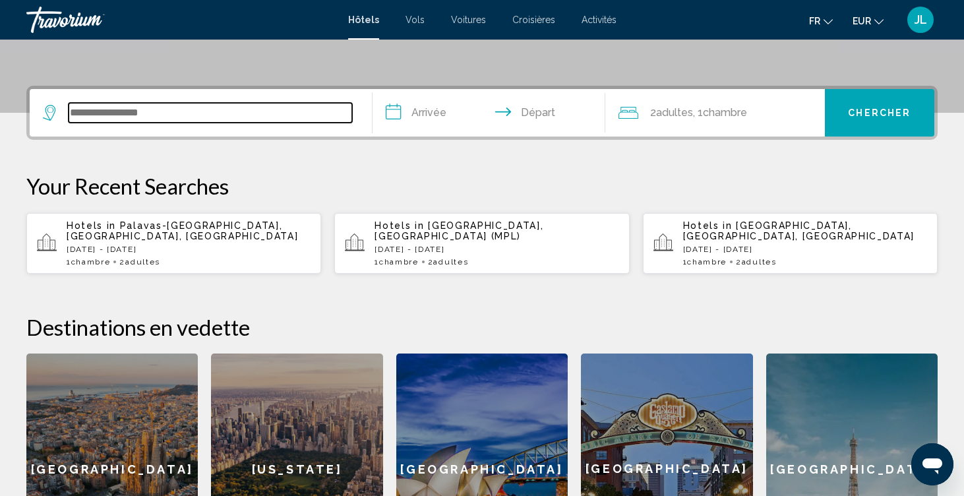
scroll to position [326, 0]
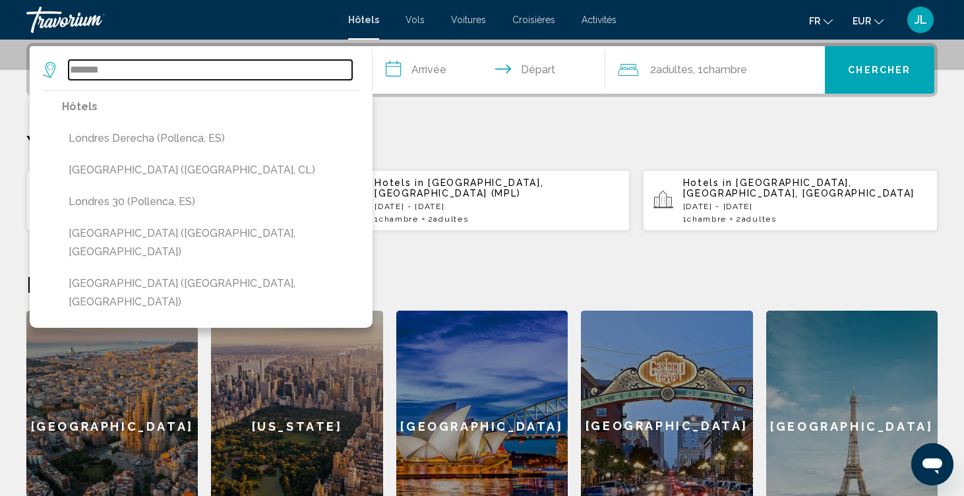
drag, startPoint x: 99, startPoint y: 92, endPoint x: 179, endPoint y: 77, distance: 81.1
click at [179, 77] on input "*******" at bounding box center [211, 70] width 284 height 20
click at [175, 78] on input "*******" at bounding box center [211, 70] width 284 height 20
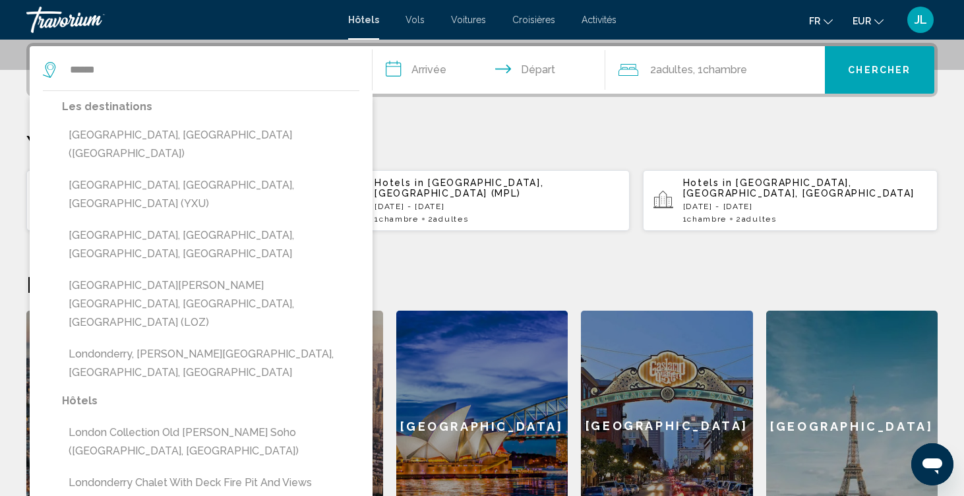
click at [103, 139] on button "[GEOGRAPHIC_DATA], [GEOGRAPHIC_DATA] ([GEOGRAPHIC_DATA])" at bounding box center [210, 145] width 297 height 44
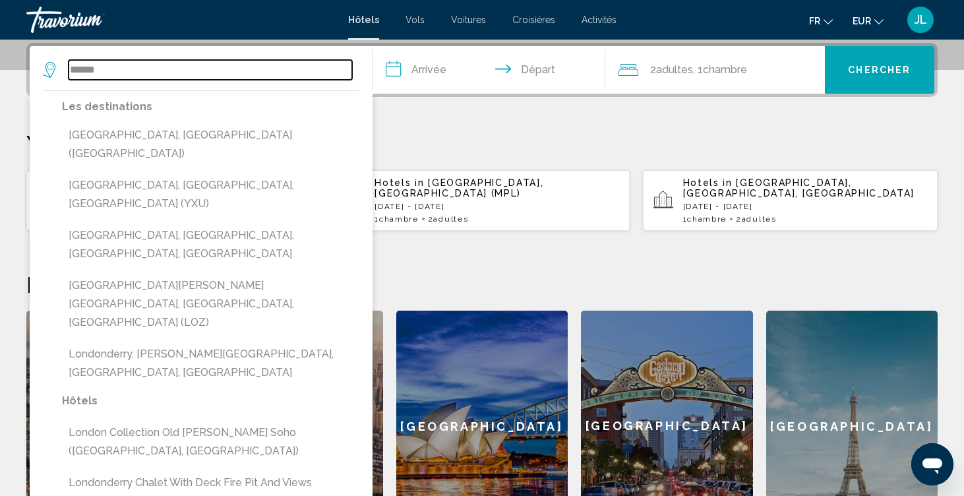
type input "**********"
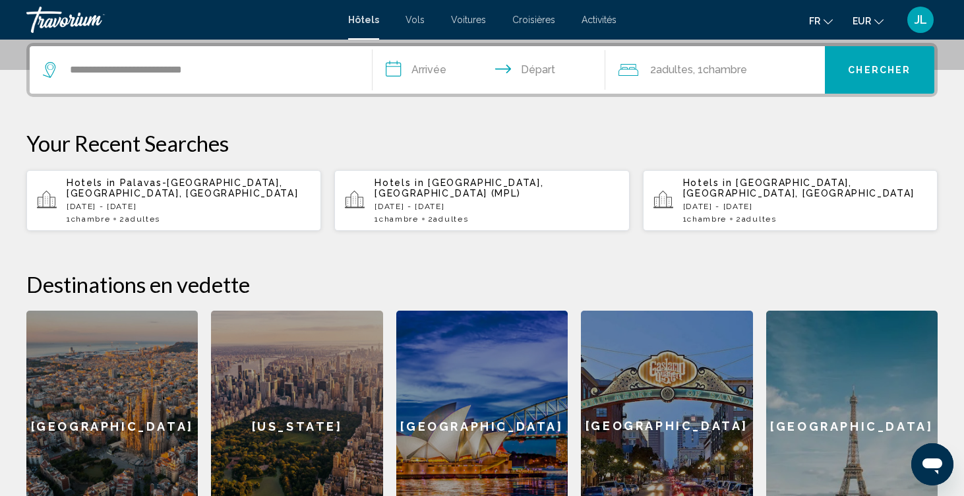
click at [438, 70] on input "**********" at bounding box center [492, 71] width 238 height 51
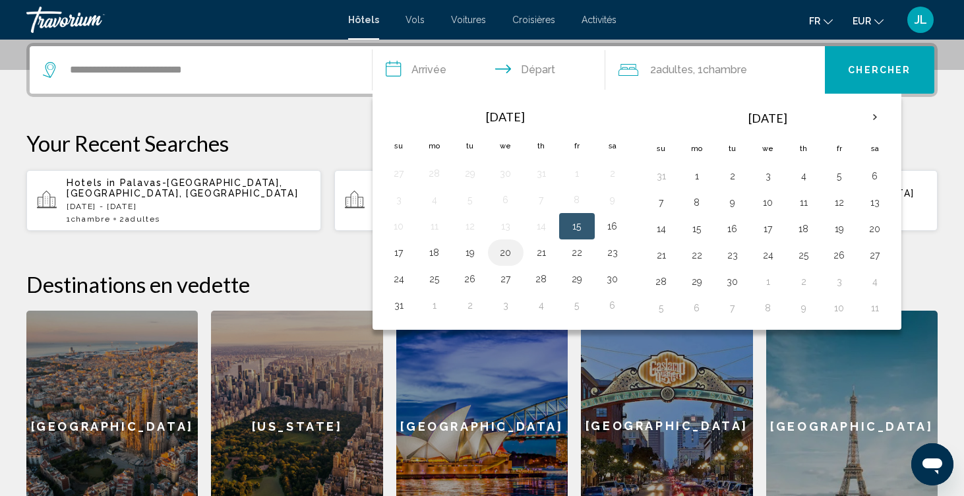
click at [512, 257] on button "20" at bounding box center [505, 252] width 21 height 18
drag, startPoint x: 537, startPoint y: 255, endPoint x: 689, endPoint y: 96, distance: 220.1
click at [688, 96] on div "[DATE] Su Mo Tu We Th Fr Sa 27 28 29 30 31 1 2 3 4 5 6 7 8 9 10 11 12 13 14 15 …" at bounding box center [637, 212] width 529 height 236
click at [873, 113] on th "Next month" at bounding box center [875, 117] width 36 height 29
click at [440, 76] on input "**********" at bounding box center [492, 71] width 238 height 51
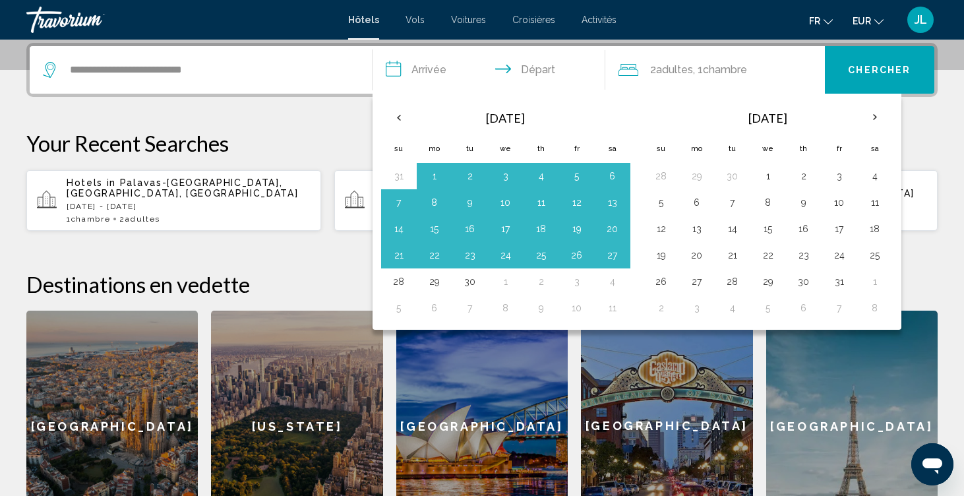
click at [423, 60] on input "**********" at bounding box center [492, 71] width 238 height 51
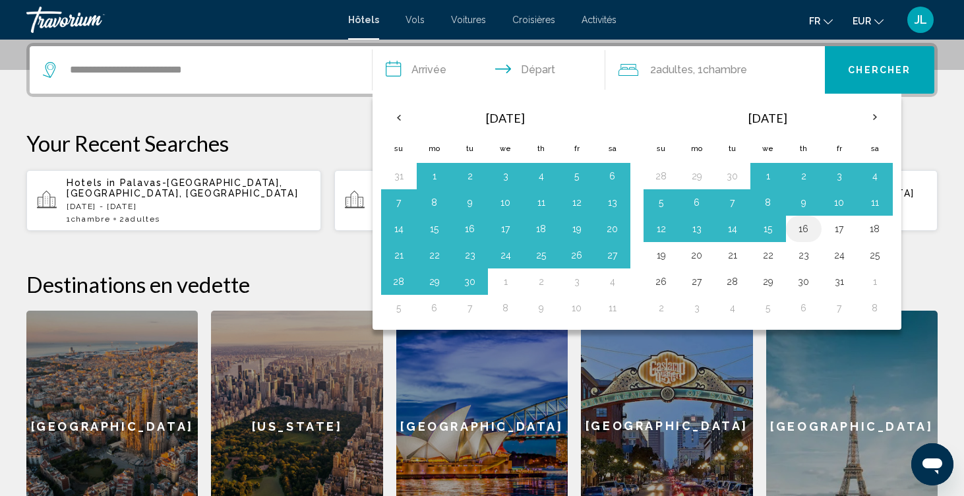
click at [804, 229] on button "16" at bounding box center [803, 229] width 21 height 18
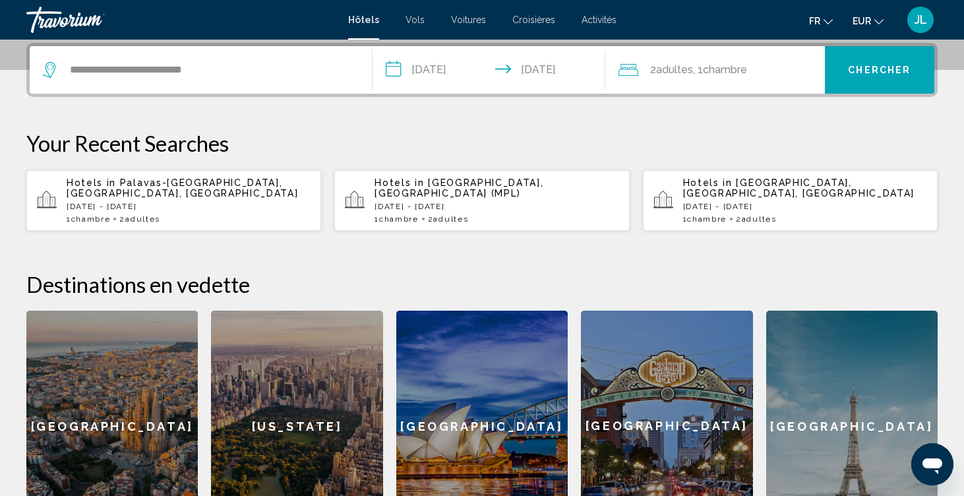
click at [466, 79] on input "**********" at bounding box center [492, 71] width 238 height 51
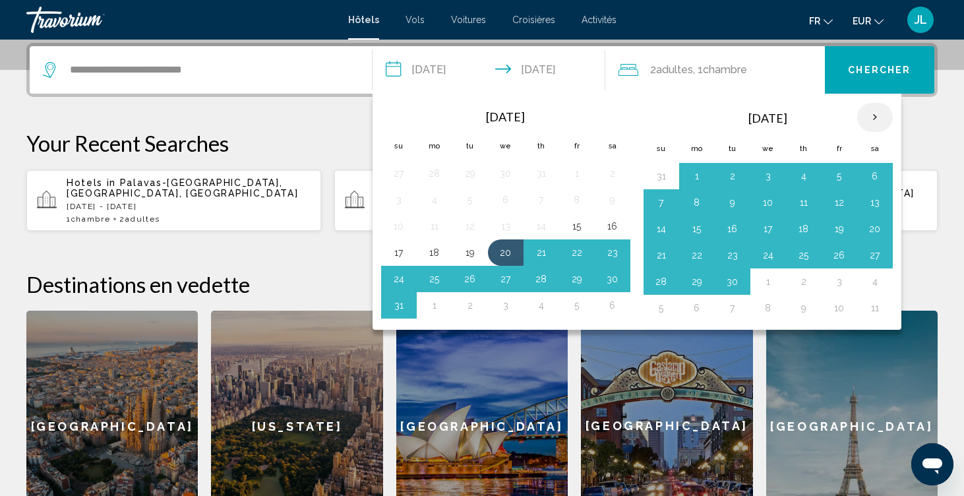
click at [880, 114] on th "Next month" at bounding box center [875, 117] width 36 height 29
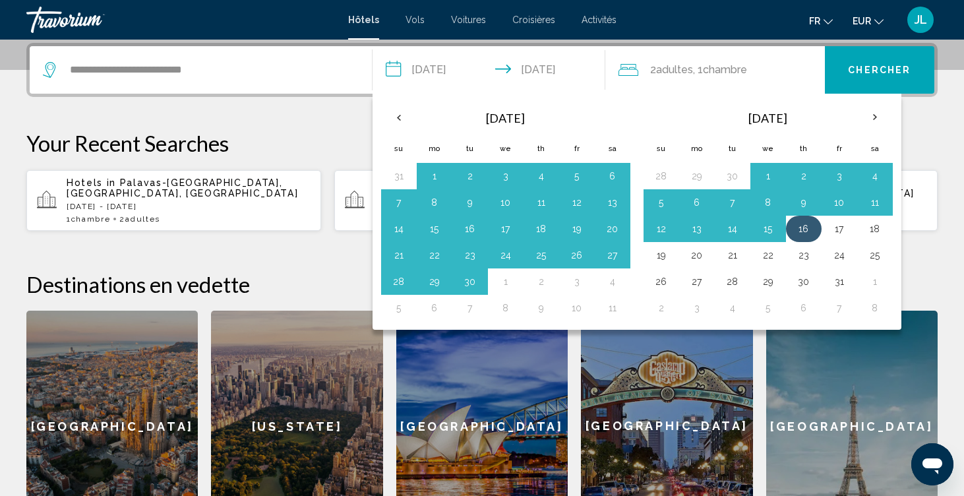
click at [804, 235] on button "16" at bounding box center [803, 229] width 21 height 18
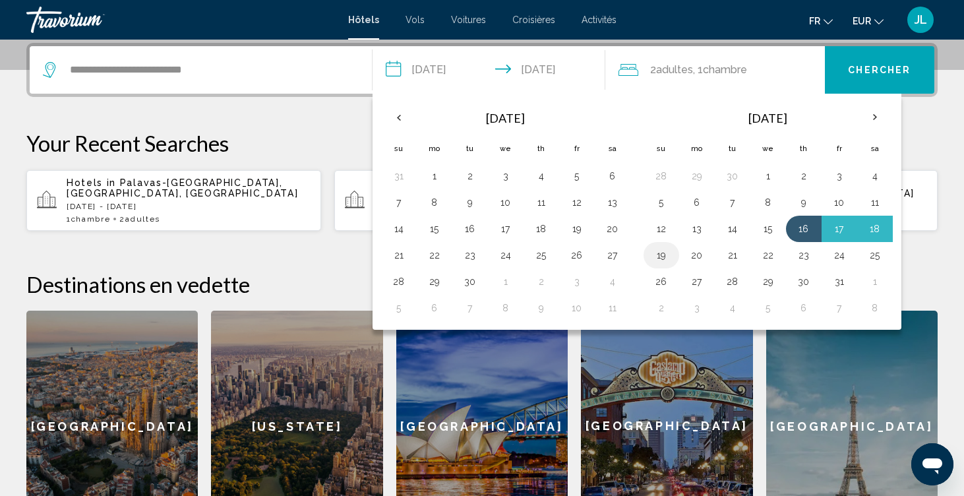
click at [662, 257] on button "19" at bounding box center [661, 255] width 21 height 18
type input "**********"
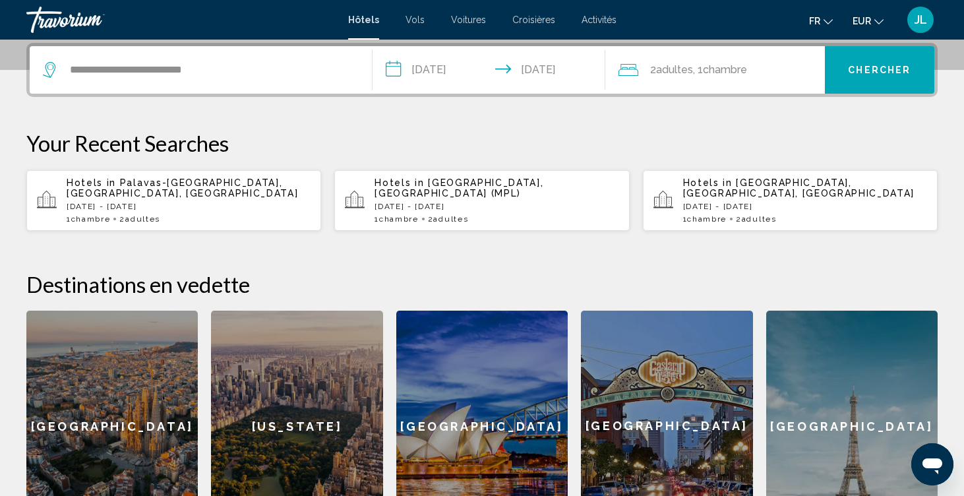
click at [837, 78] on button "Chercher" at bounding box center [880, 69] width 110 height 47
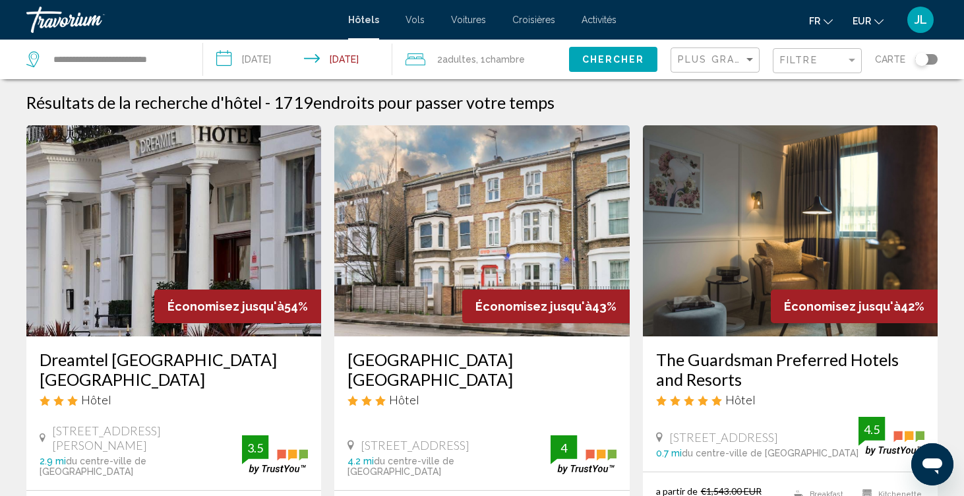
click at [503, 69] on div "2 Adulte Adultes , 1 Chambre pièces" at bounding box center [488, 60] width 164 height 40
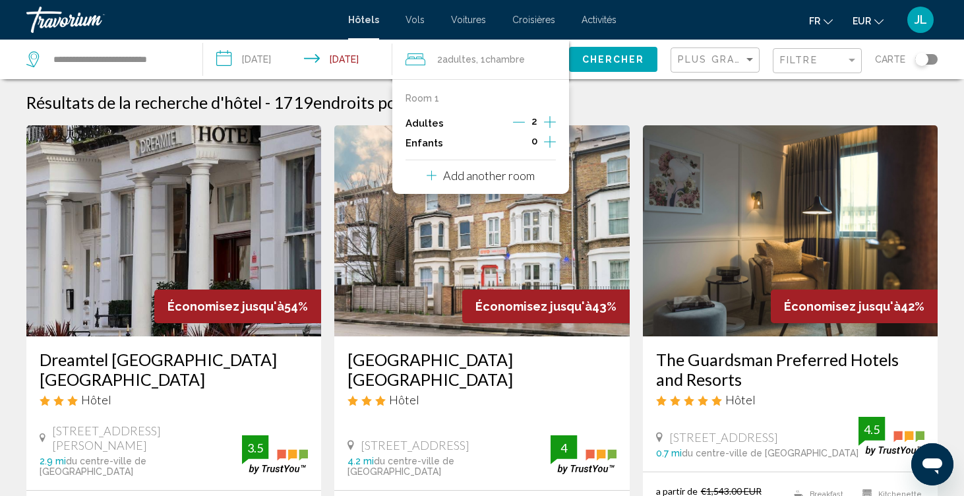
click at [547, 148] on icon "Increment children" at bounding box center [550, 142] width 12 height 16
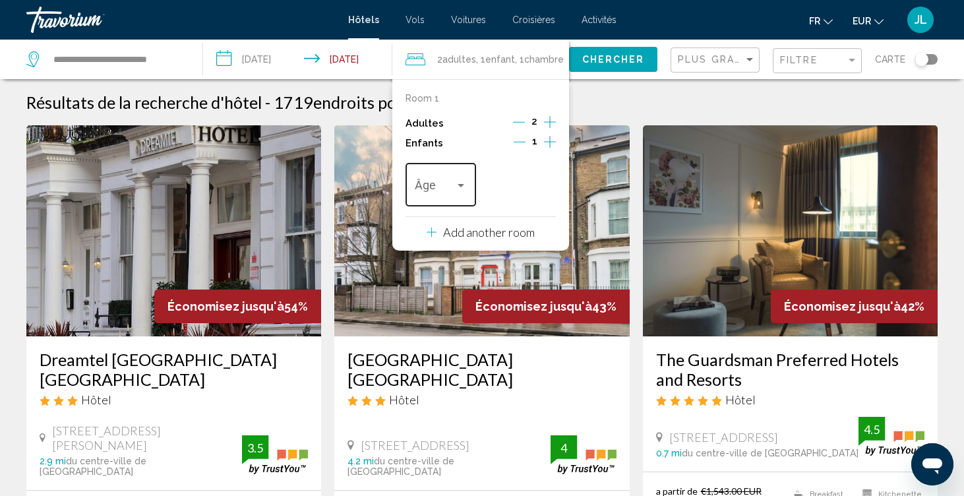
click at [458, 203] on div "Âge" at bounding box center [441, 183] width 52 height 47
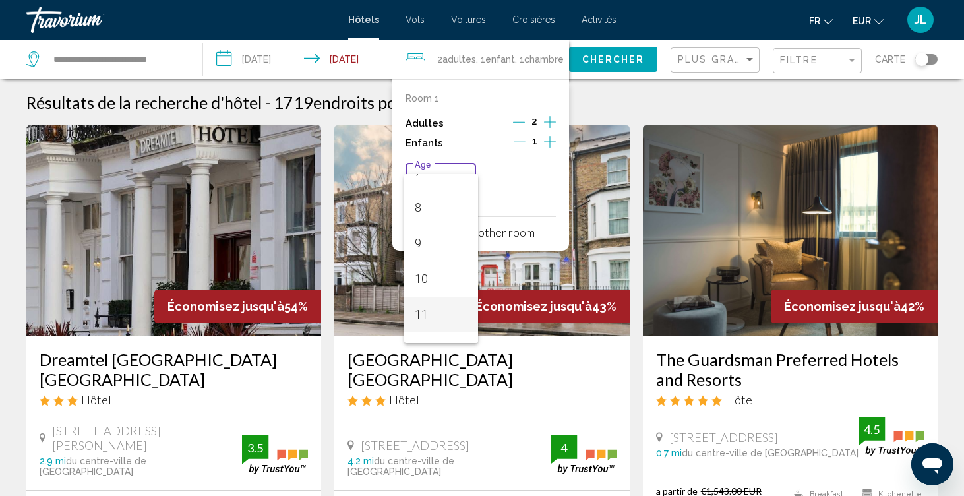
scroll to position [312, 0]
click at [434, 307] on span "12" at bounding box center [441, 307] width 52 height 36
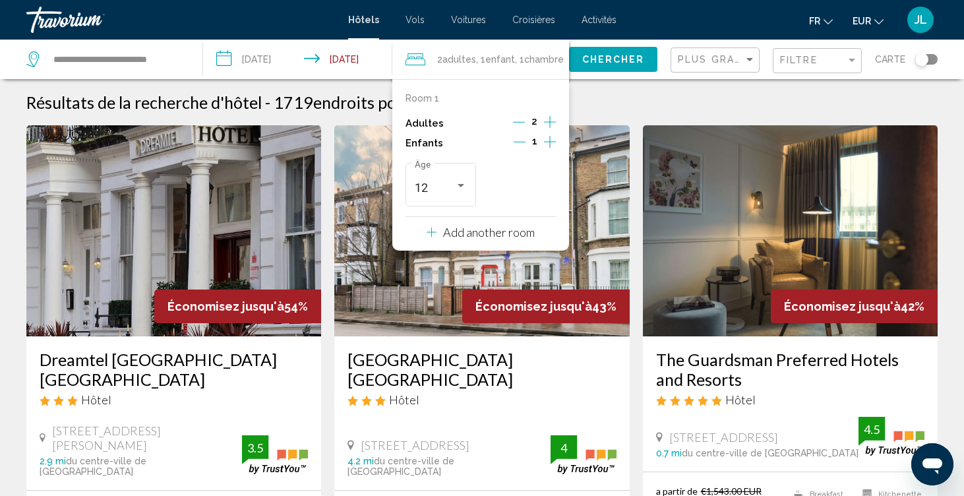
click at [616, 55] on span "Chercher" at bounding box center [613, 60] width 63 height 11
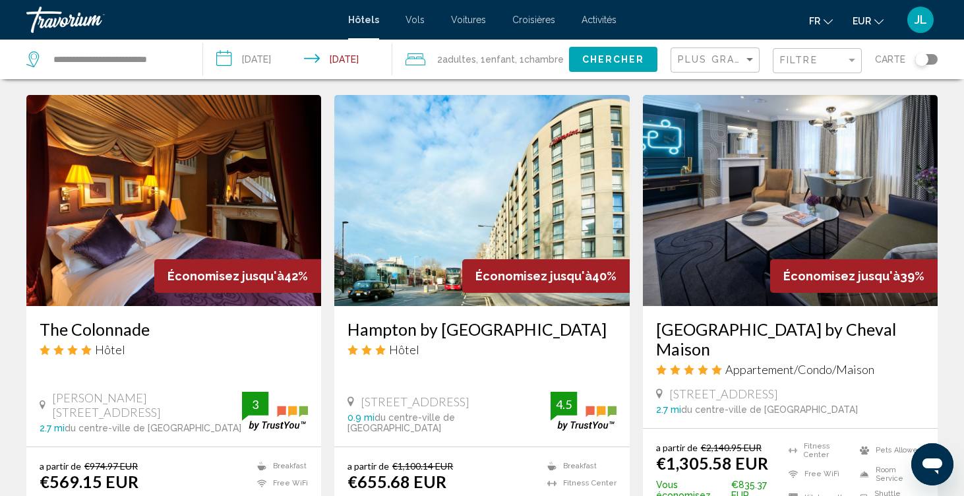
scroll to position [1650, 0]
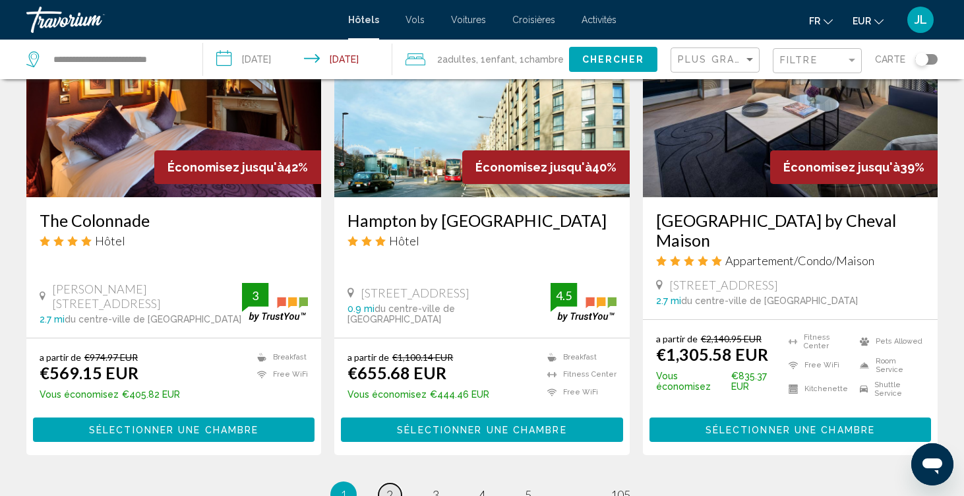
click at [396, 483] on link "page 2" at bounding box center [389, 494] width 23 height 23
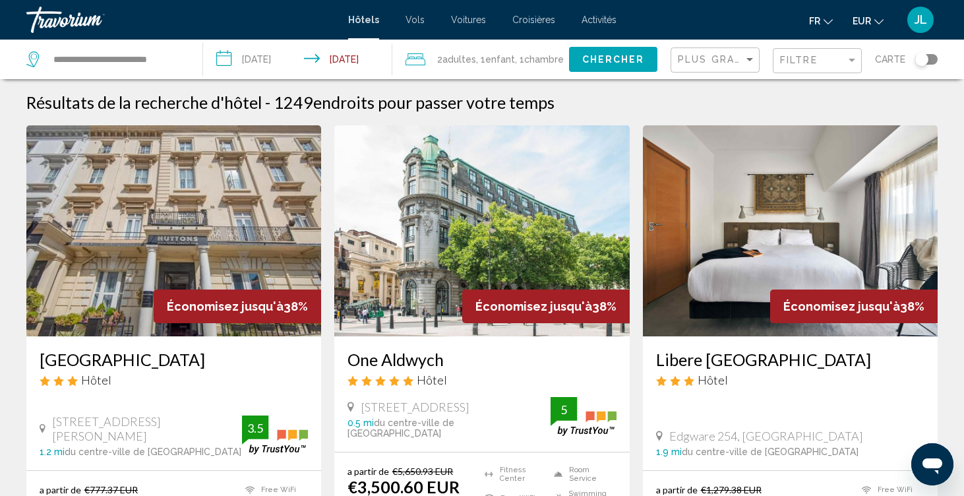
click at [314, 222] on img "Main content" at bounding box center [173, 230] width 295 height 211
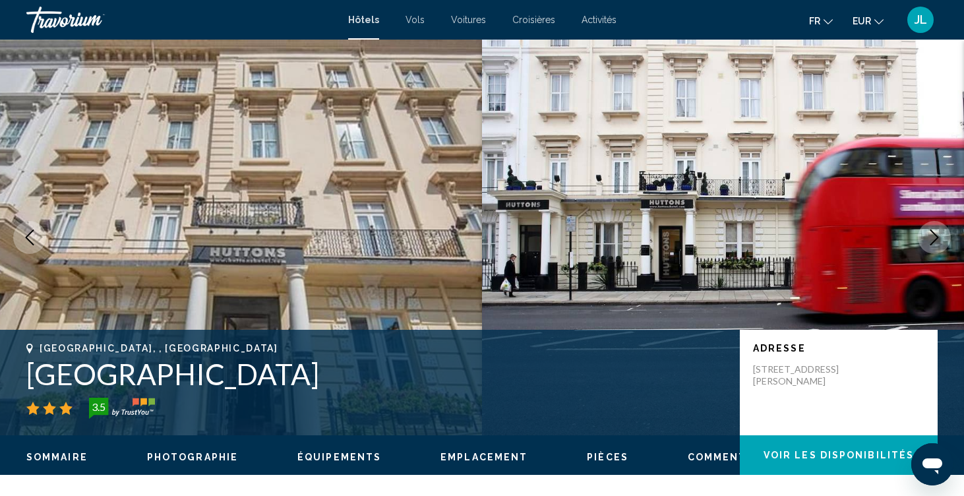
click at [945, 226] on button "Next image" at bounding box center [934, 237] width 33 height 33
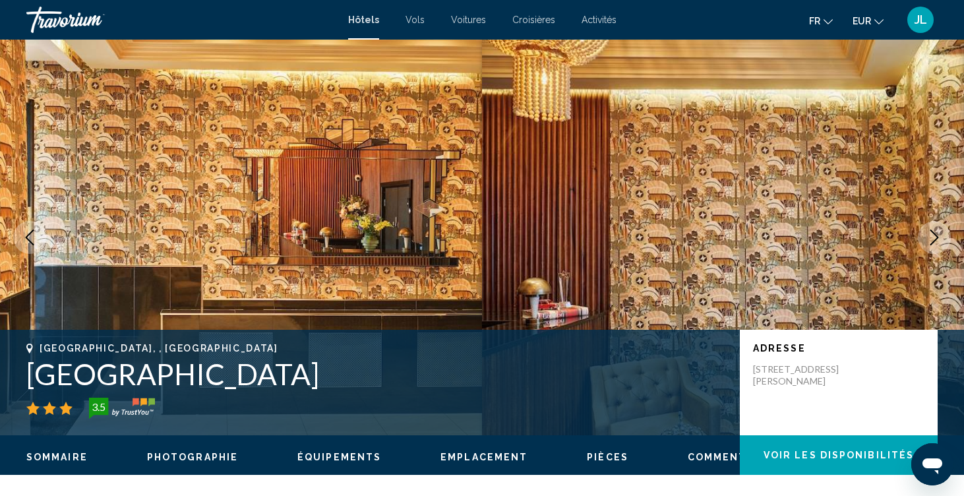
click at [945, 227] on button "Next image" at bounding box center [934, 237] width 33 height 33
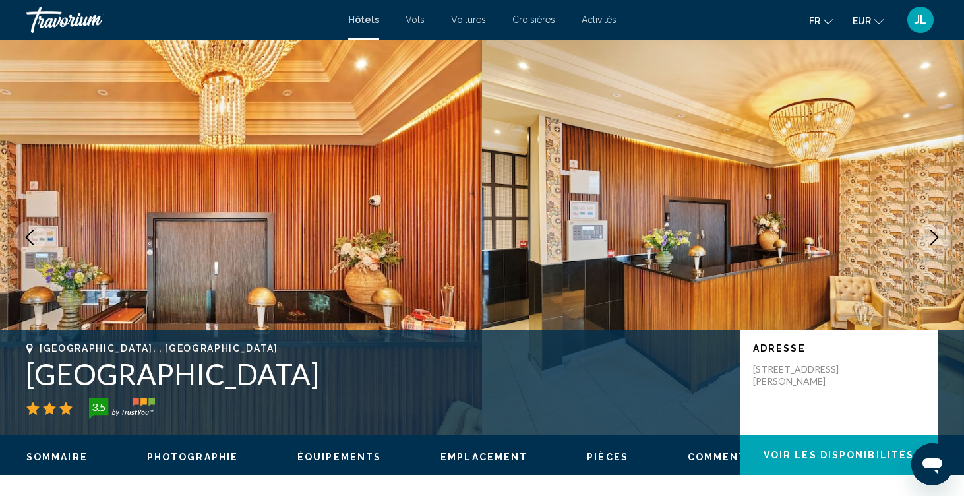
click at [945, 227] on button "Next image" at bounding box center [934, 237] width 33 height 33
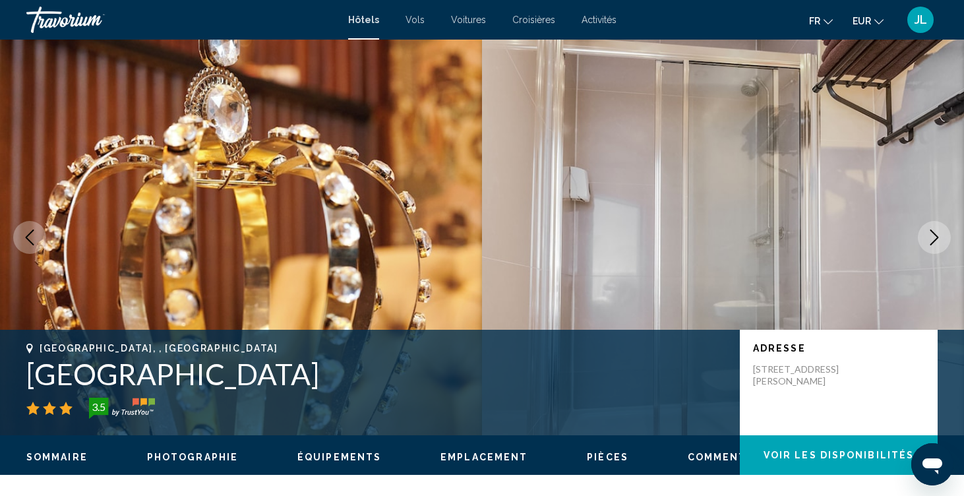
click at [945, 228] on button "Next image" at bounding box center [934, 237] width 33 height 33
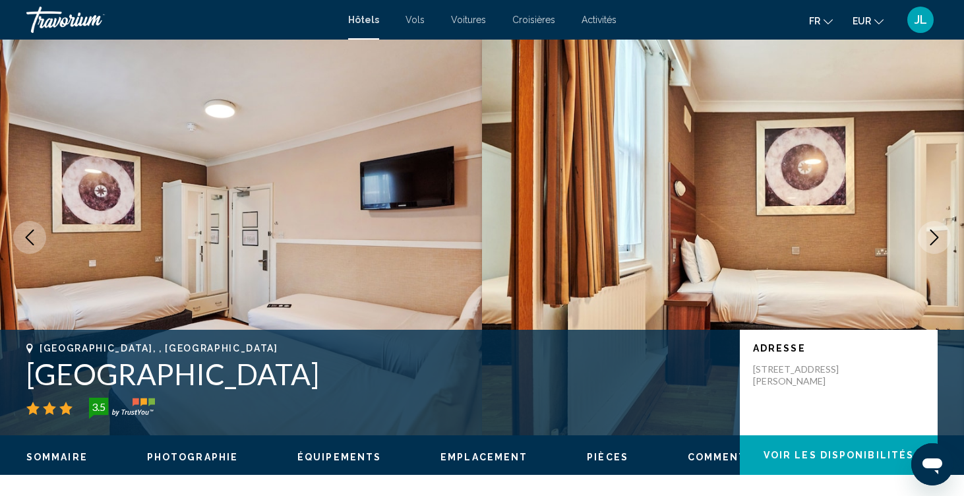
click at [945, 229] on button "Next image" at bounding box center [934, 237] width 33 height 33
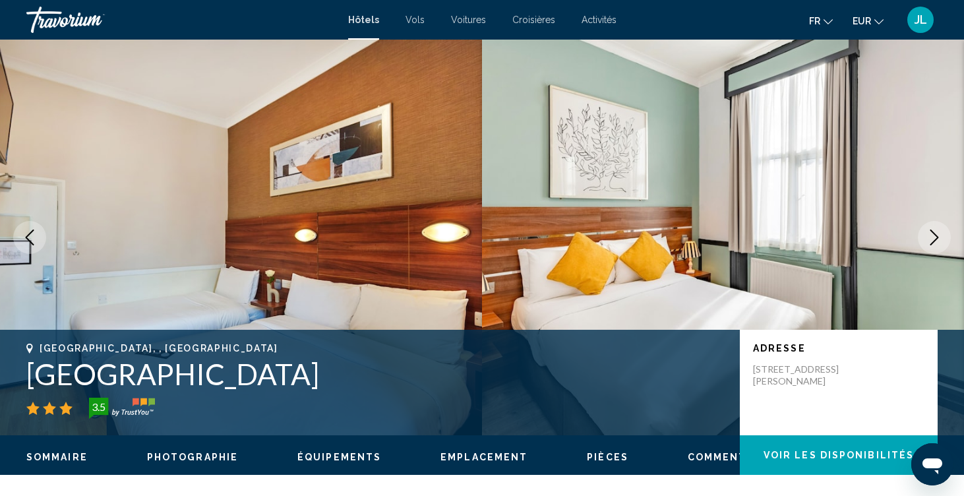
click at [945, 229] on button "Next image" at bounding box center [934, 237] width 33 height 33
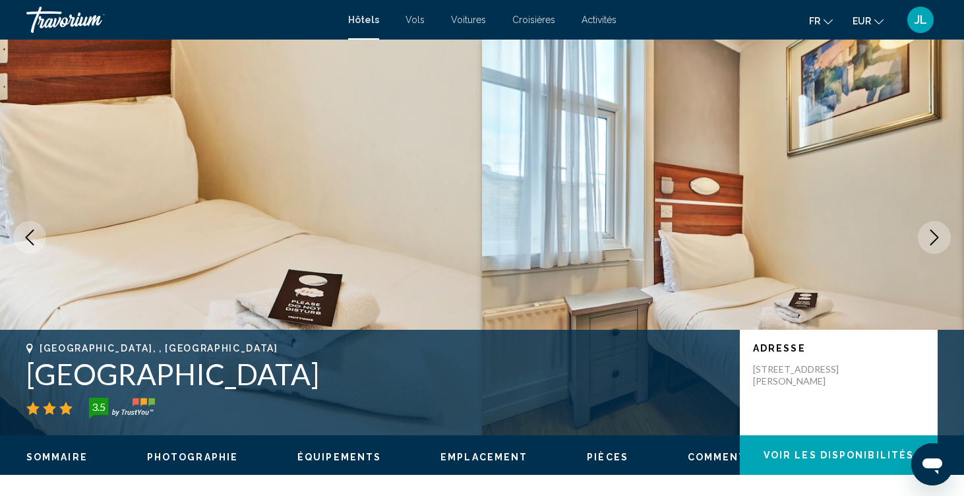
click at [945, 229] on button "Next image" at bounding box center [934, 237] width 33 height 33
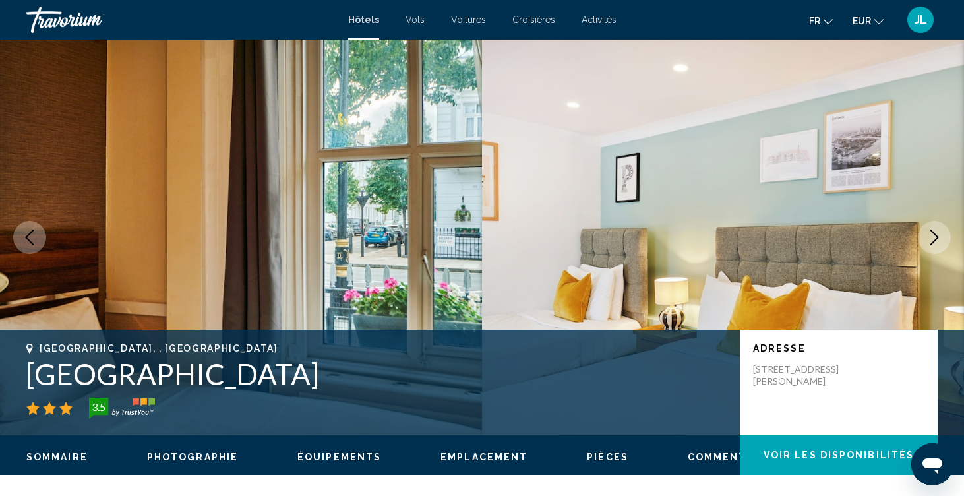
click at [945, 229] on button "Next image" at bounding box center [934, 237] width 33 height 33
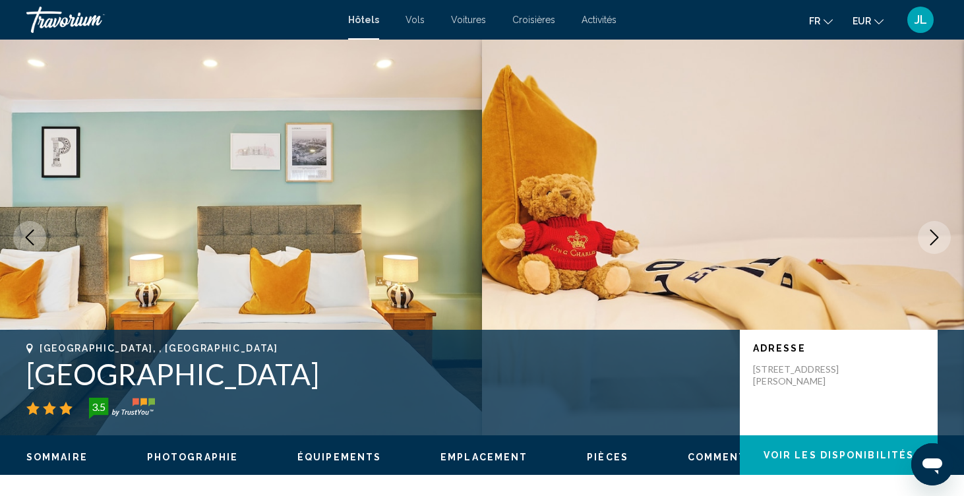
click at [945, 229] on button "Next image" at bounding box center [934, 237] width 33 height 33
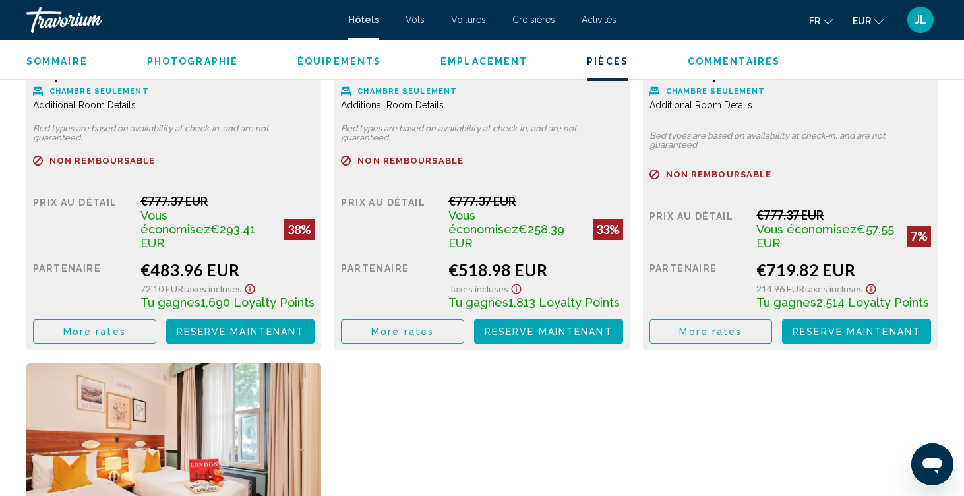
scroll to position [1978, 0]
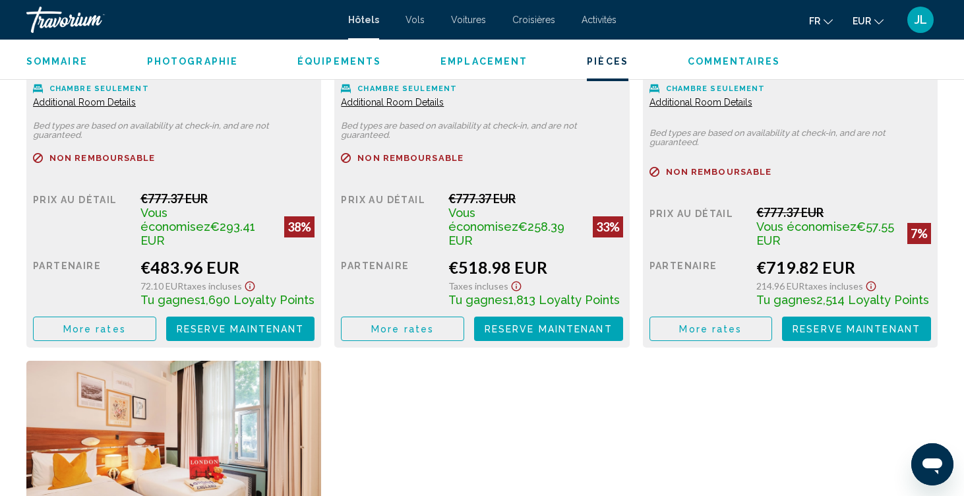
click at [118, 303] on div "Prix au détail €777.37 EUR Vous économisez €293.41 EUR 38% quand vous échangez …" at bounding box center [174, 266] width 282 height 150
click at [118, 316] on button "More rates" at bounding box center [94, 328] width 123 height 24
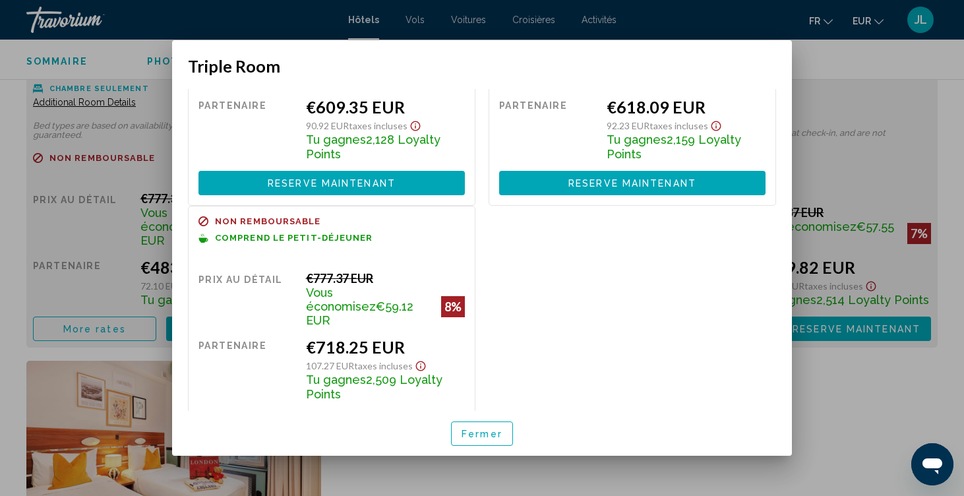
scroll to position [389, 0]
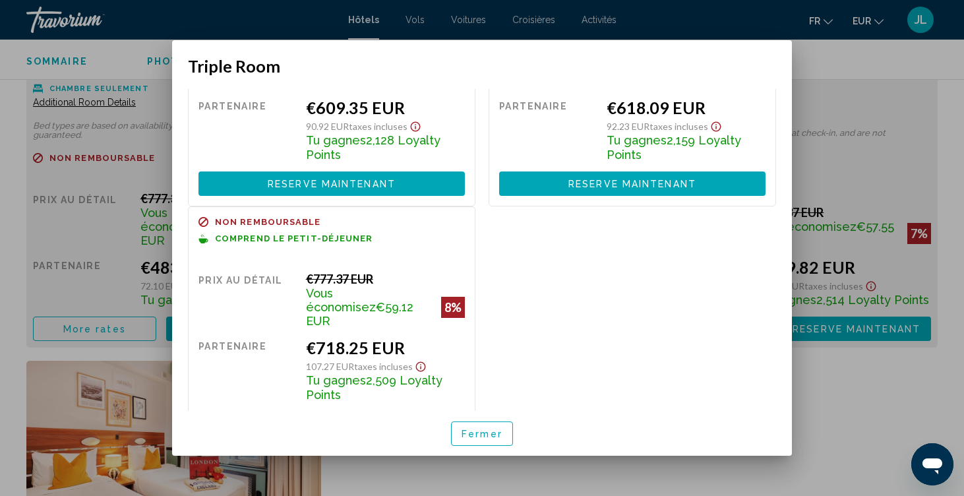
click at [507, 438] on button "Fermer" at bounding box center [482, 433] width 62 height 24
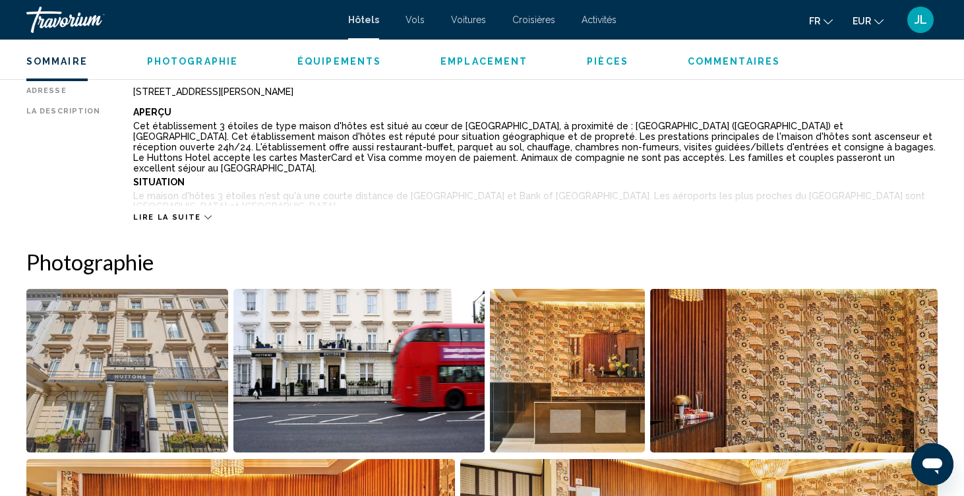
scroll to position [461, 0]
